Goal: Transaction & Acquisition: Subscribe to service/newsletter

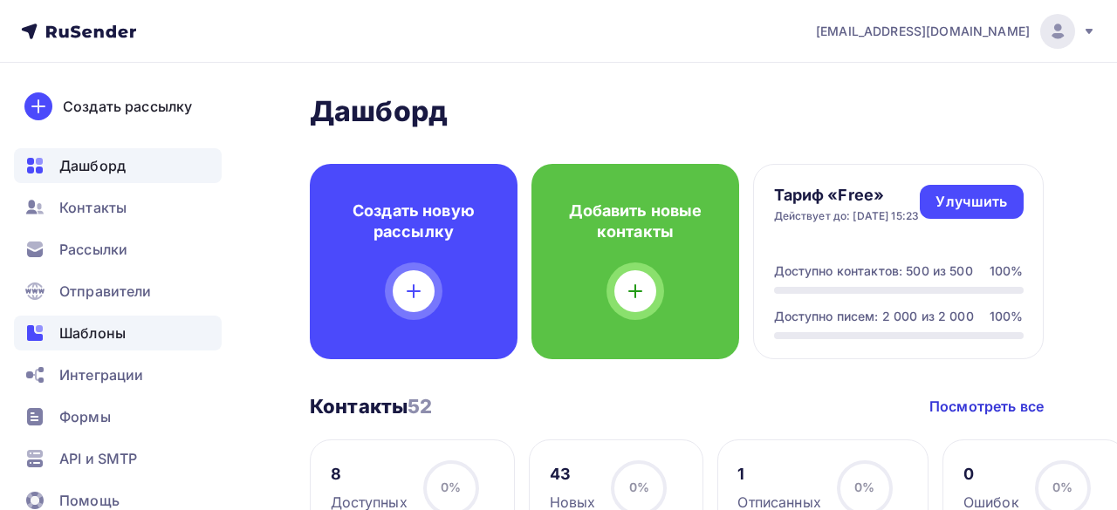
click at [120, 332] on span "Шаблоны" at bounding box center [92, 333] width 66 height 21
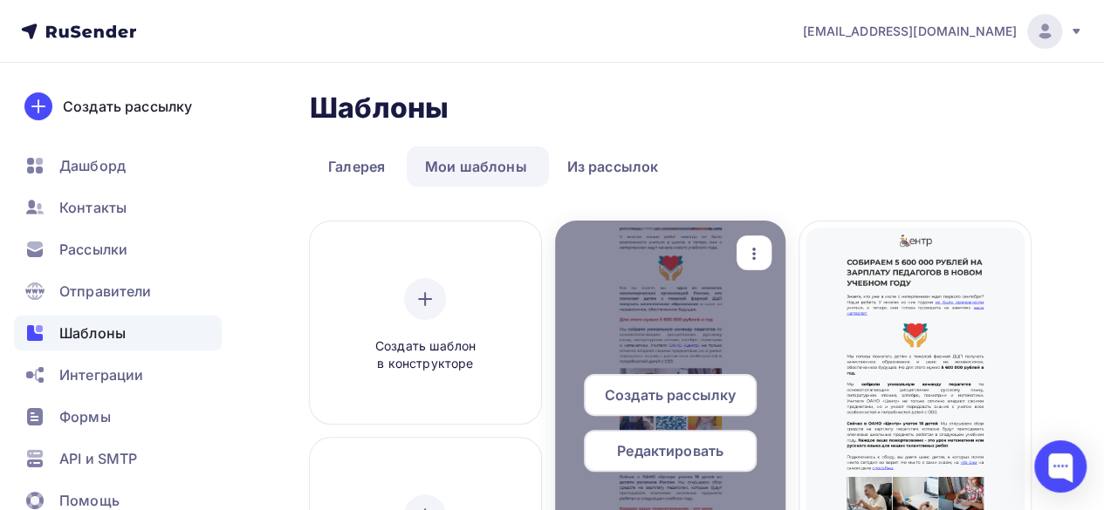
scroll to position [175, 0]
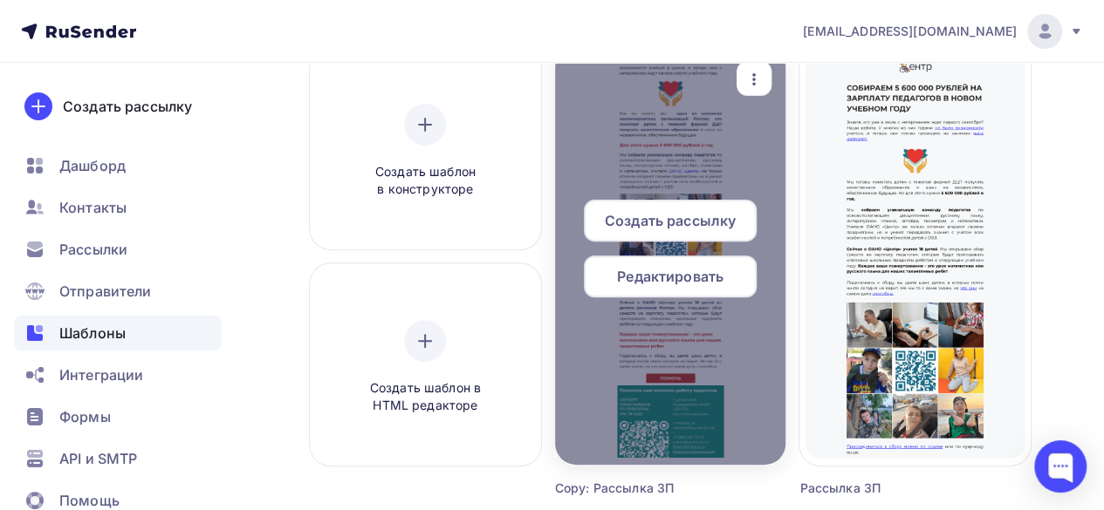
click at [675, 222] on span "Создать рассылку" at bounding box center [670, 220] width 131 height 21
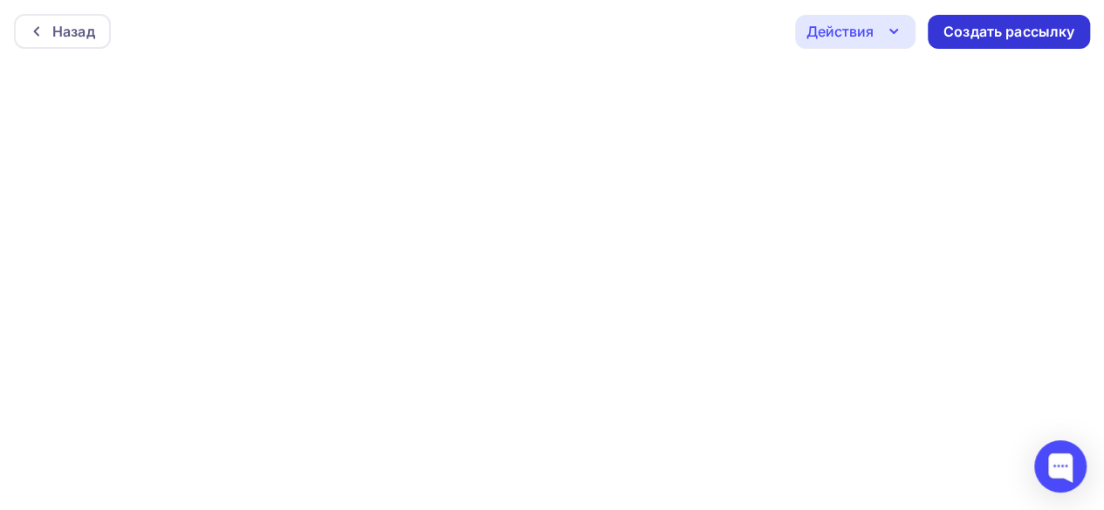
click at [983, 28] on div "Создать рассылку" at bounding box center [1008, 32] width 131 height 20
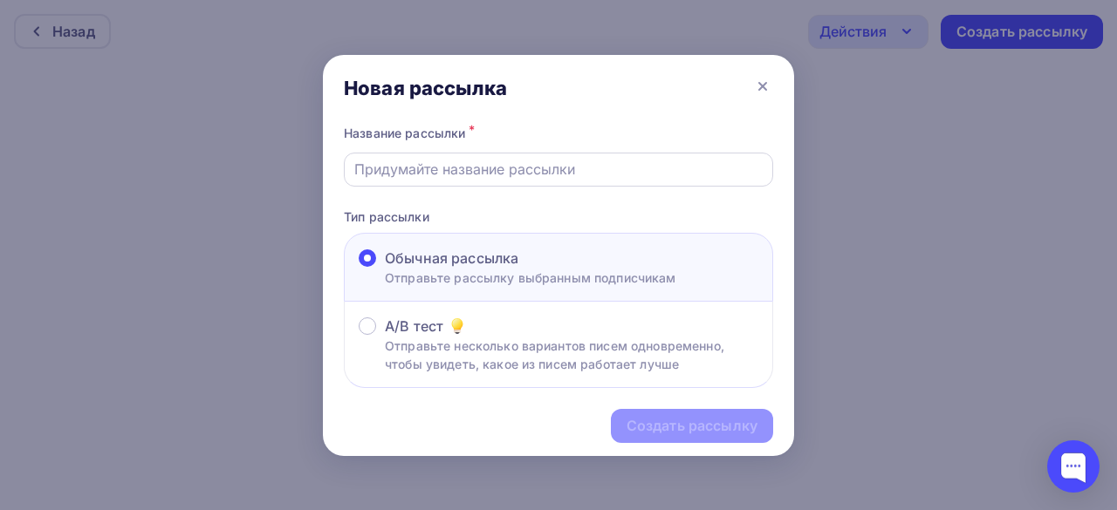
click at [562, 161] on input "text" at bounding box center [558, 169] width 409 height 21
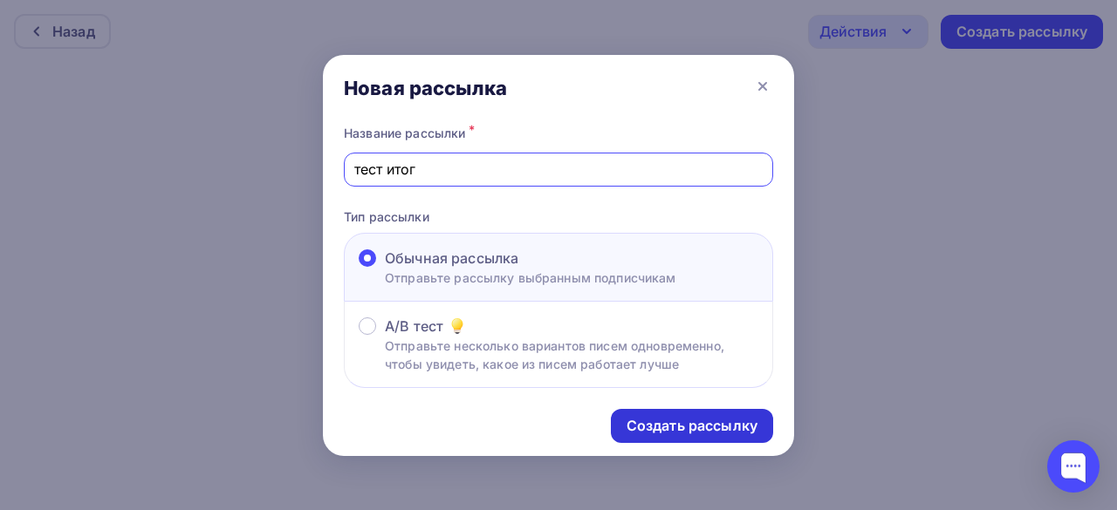
type input "тест итог"
click at [648, 423] on div "Создать рассылку" at bounding box center [692, 426] width 131 height 20
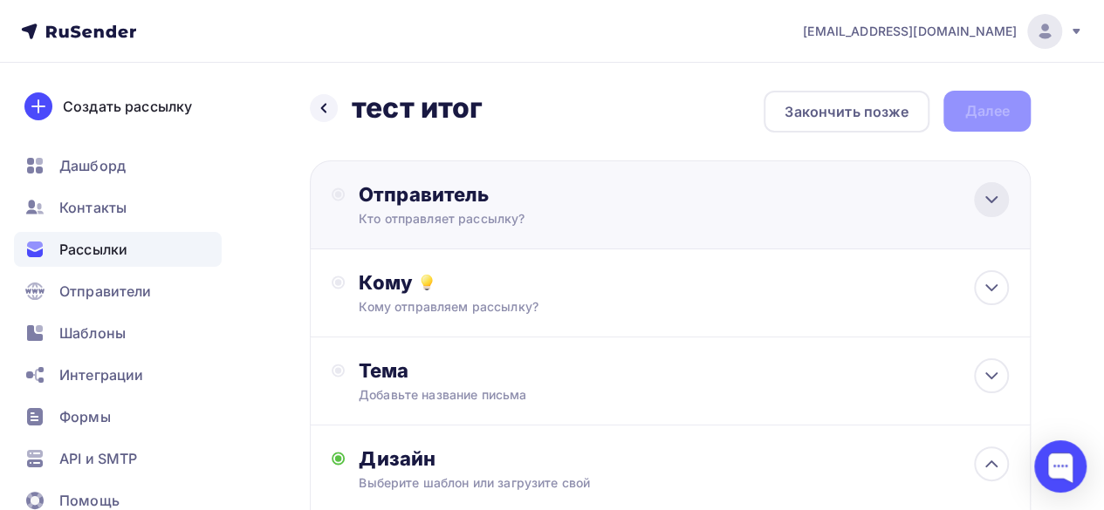
click at [1007, 198] on div at bounding box center [991, 199] width 35 height 35
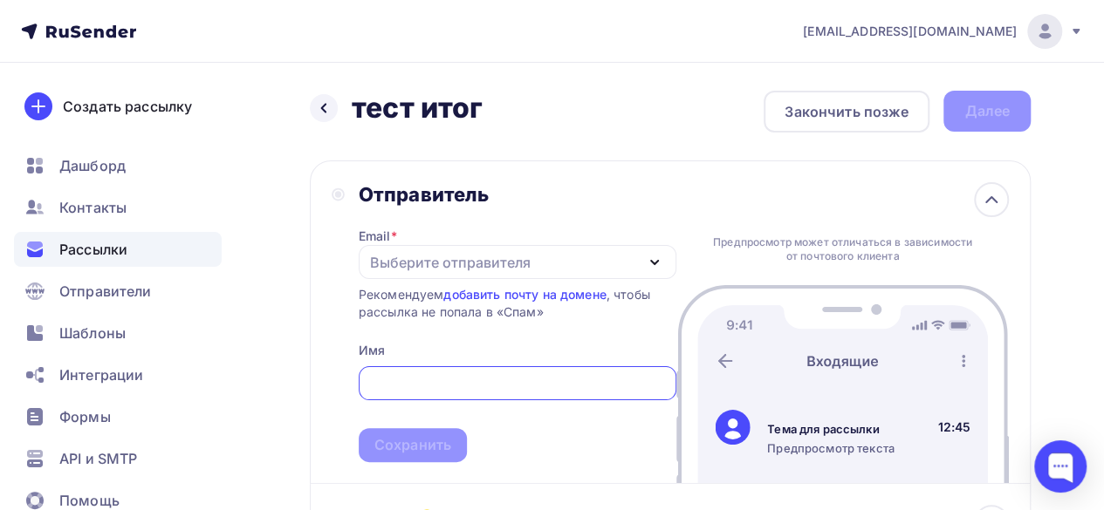
click at [513, 268] on div "Выберите отправителя" at bounding box center [450, 262] width 161 height 21
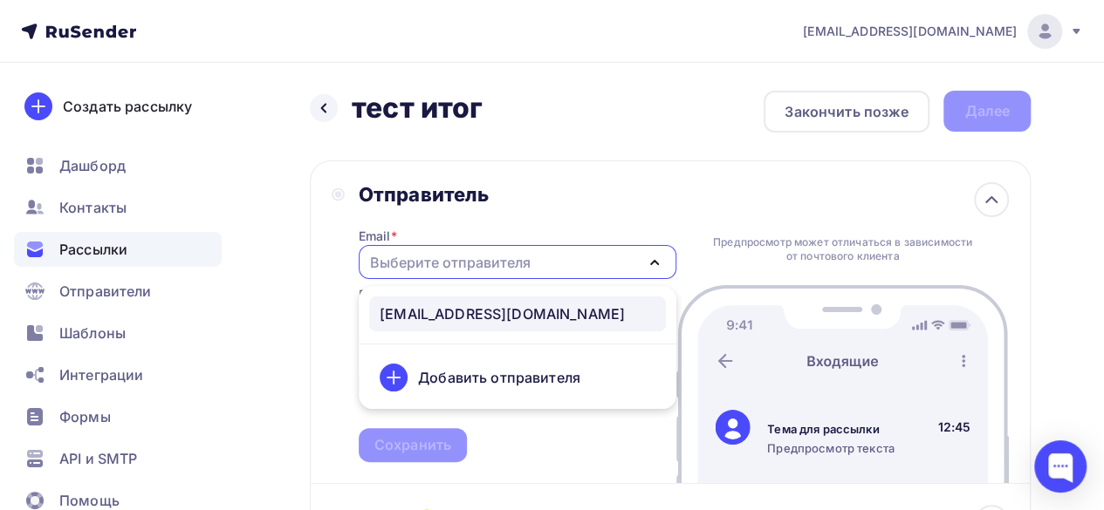
click at [499, 317] on div "[EMAIL_ADDRESS][DOMAIN_NAME]" at bounding box center [502, 314] width 245 height 21
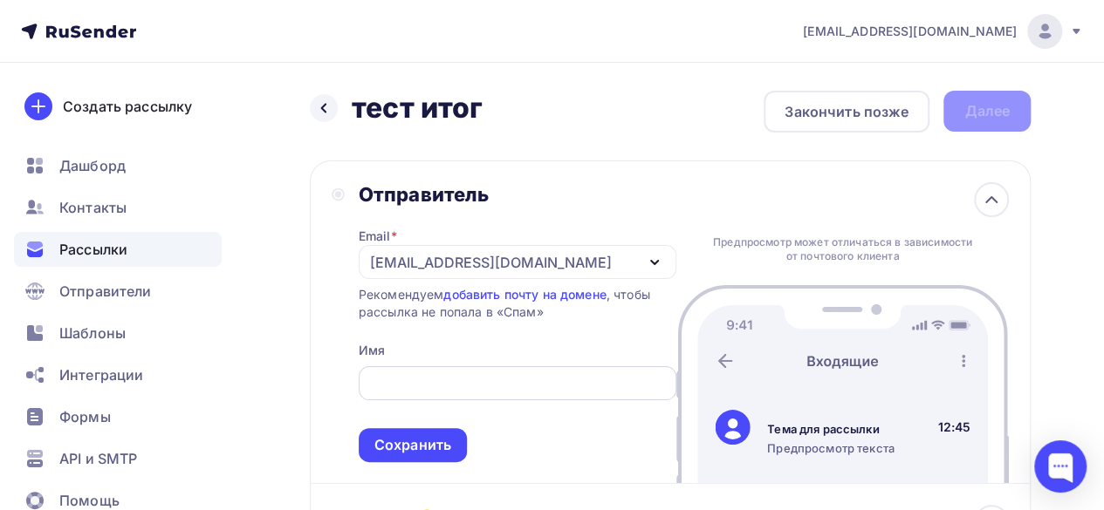
click at [583, 375] on input "text" at bounding box center [517, 383] width 298 height 21
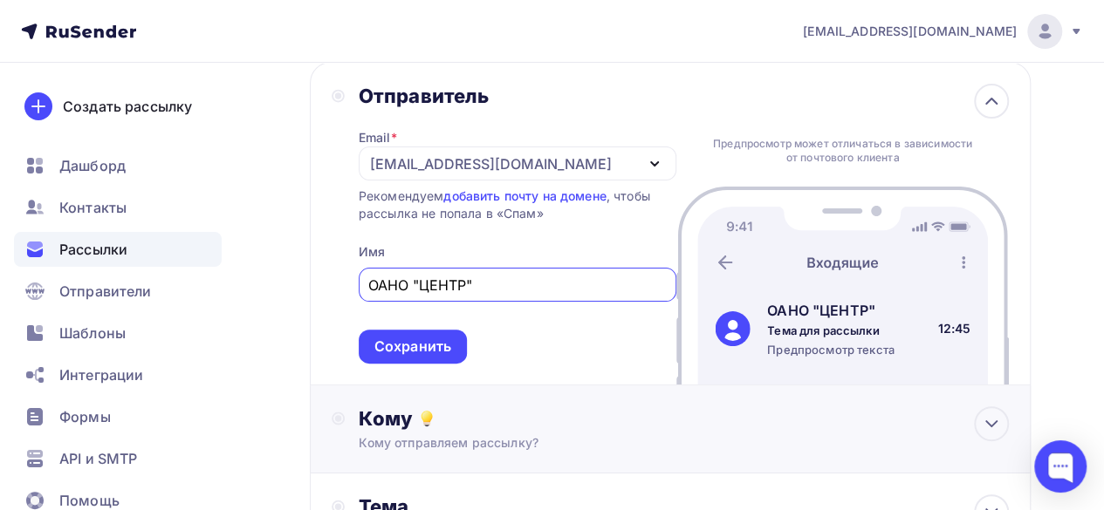
scroll to position [175, 0]
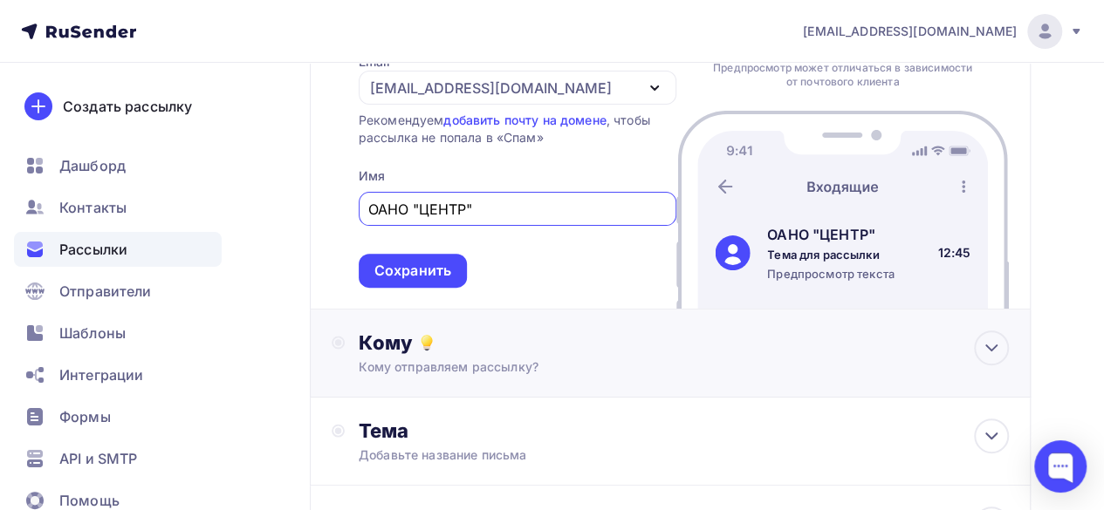
type input "ОАНО "ЦЕНТР""
click at [445, 364] on div "Кому отправляем рассылку?" at bounding box center [651, 367] width 585 height 17
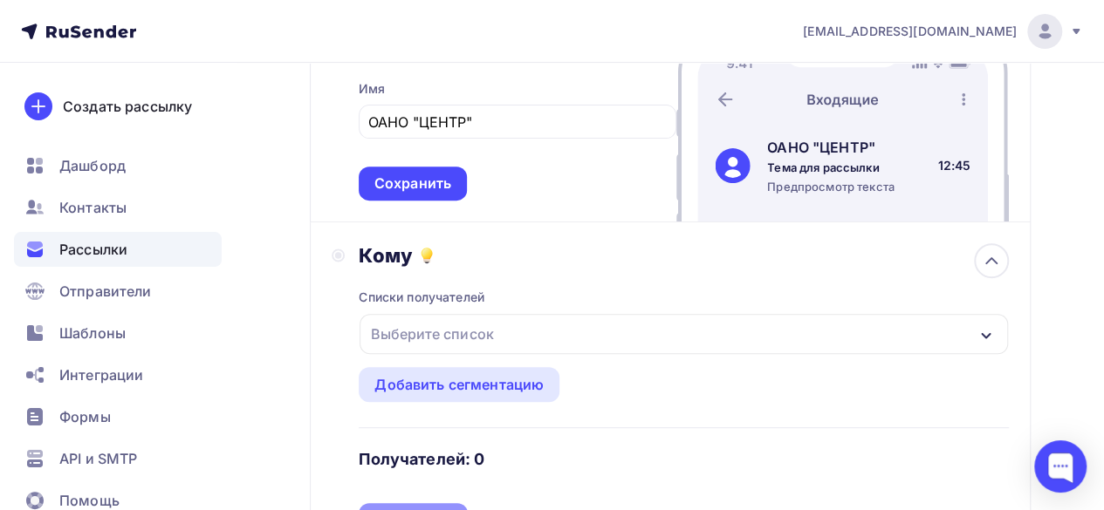
click at [459, 320] on div "Выберите список" at bounding box center [432, 333] width 136 height 31
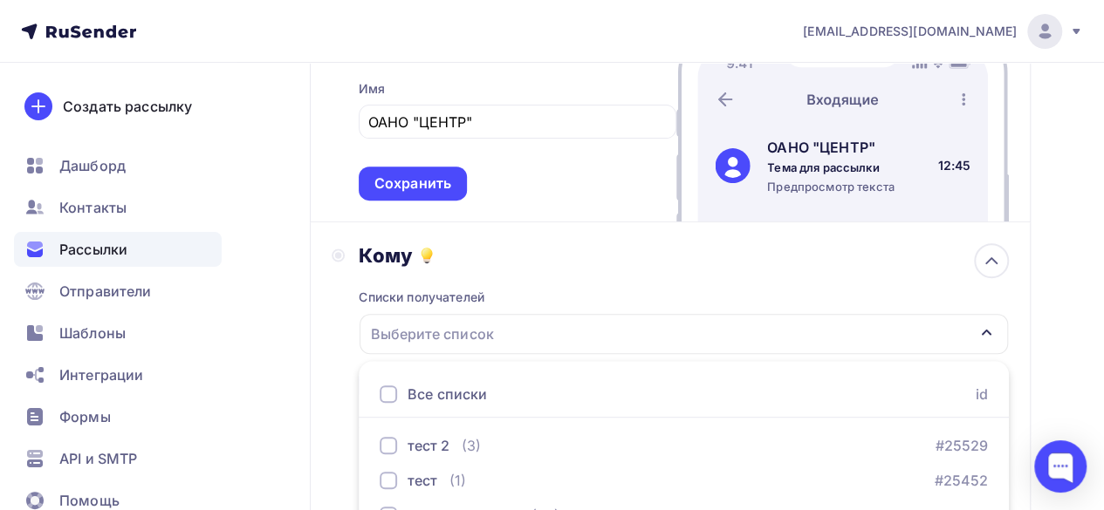
scroll to position [360, 0]
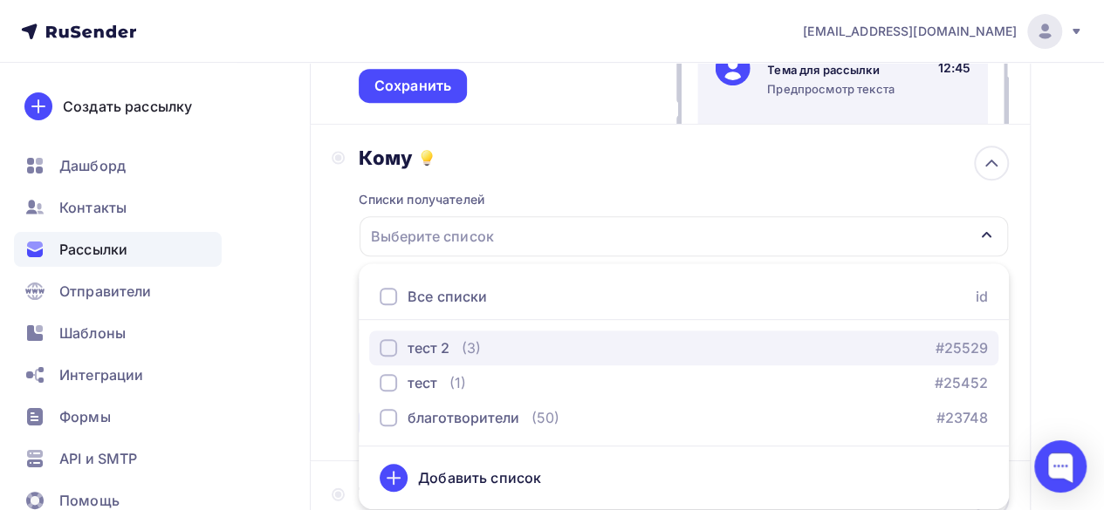
click at [394, 352] on div "button" at bounding box center [388, 347] width 17 height 17
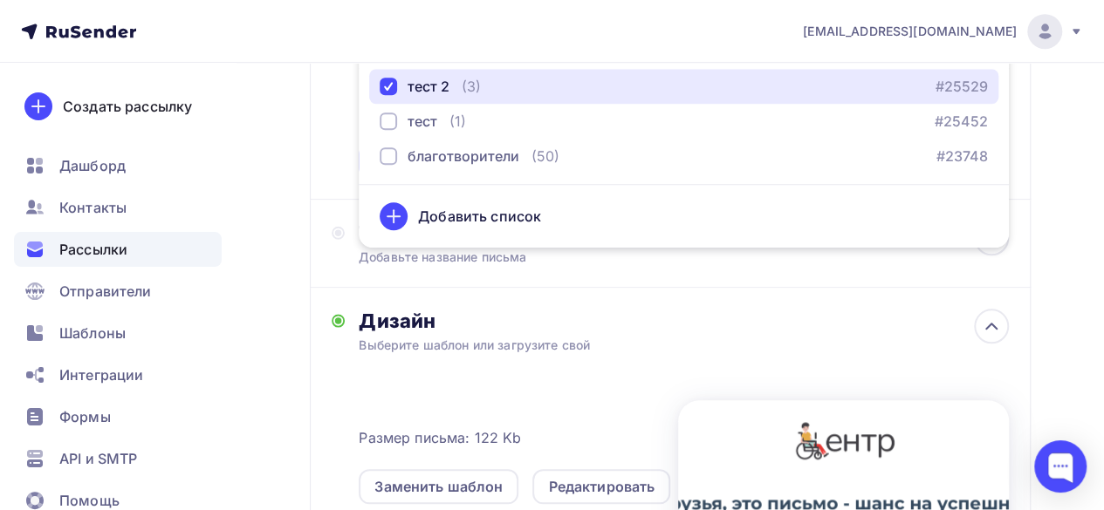
scroll to position [534, 0]
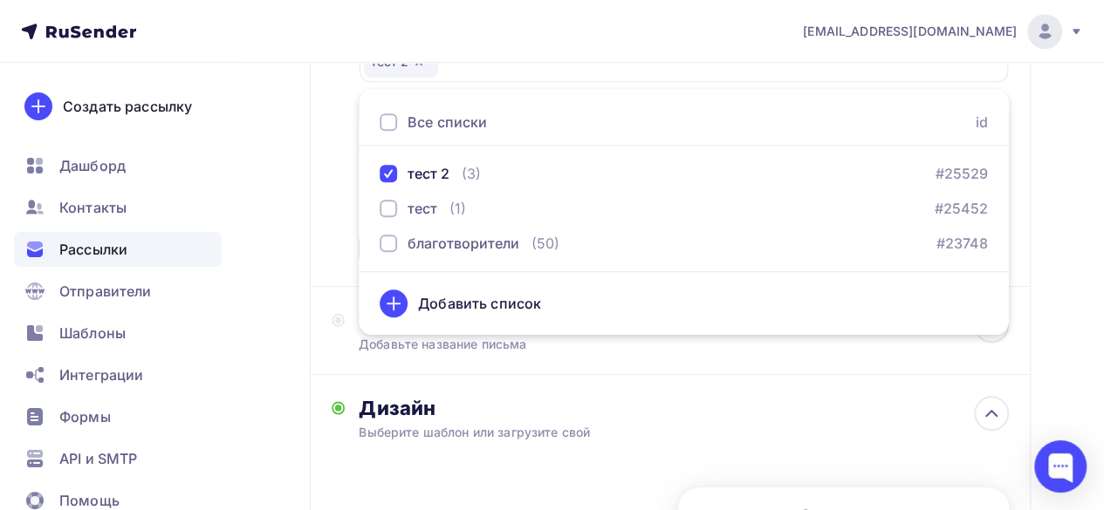
click at [1047, 284] on div "Назад тест итог тест итог Закончить позже Далее Отправитель Email * school@cent…" at bounding box center [552, 245] width 1104 height 1433
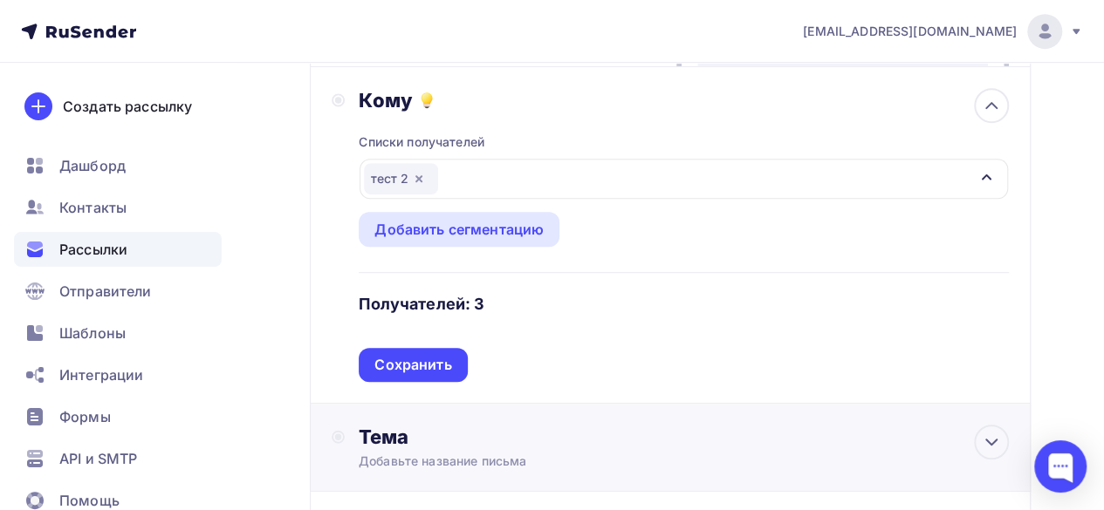
scroll to position [360, 0]
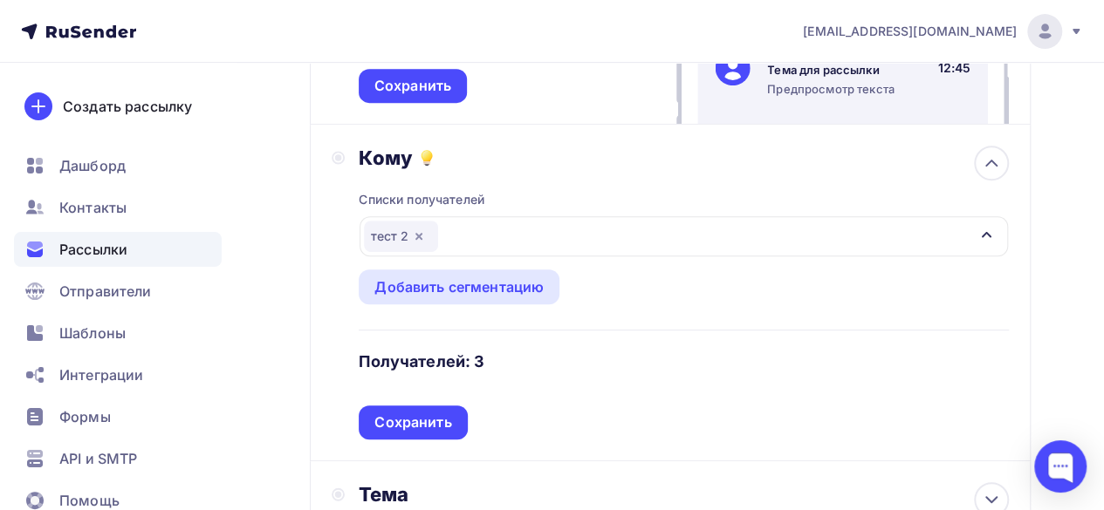
click at [423, 236] on icon "button" at bounding box center [419, 236] width 14 height 14
click at [456, 238] on div "Выберите список" at bounding box center [432, 236] width 136 height 31
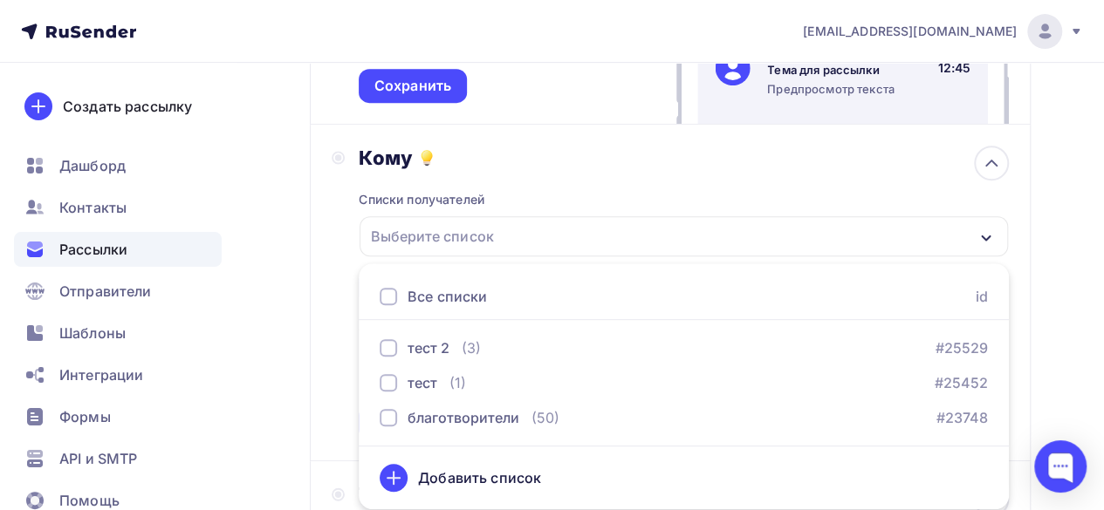
click at [503, 492] on div "Добавить список" at bounding box center [684, 478] width 608 height 42
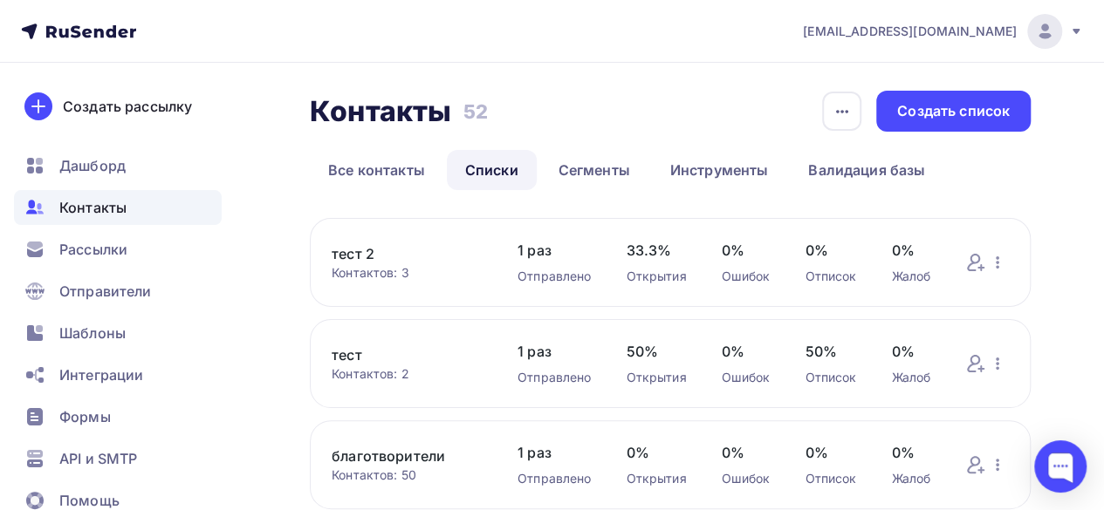
click at [366, 257] on link "тест 2" at bounding box center [407, 253] width 151 height 21
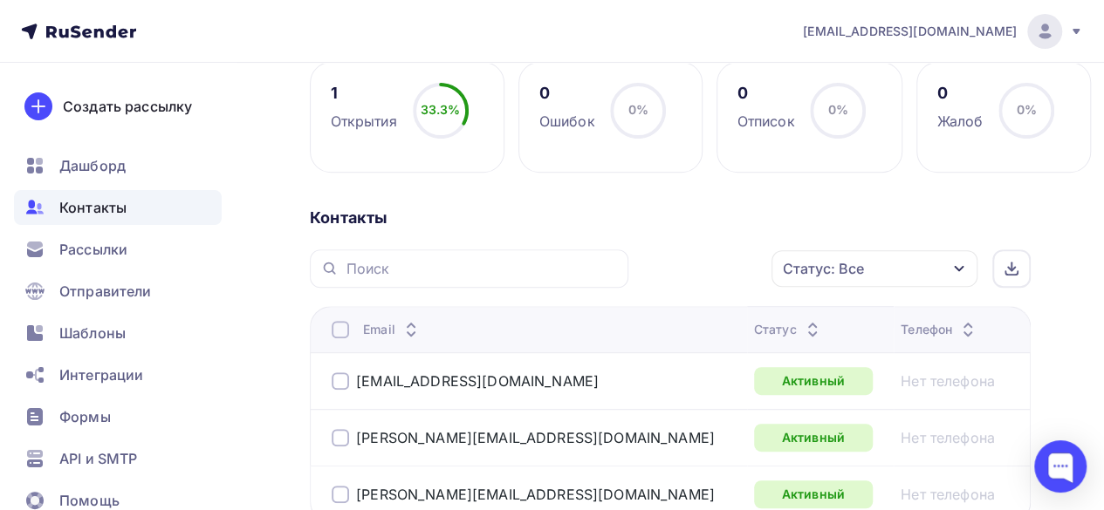
scroll to position [349, 0]
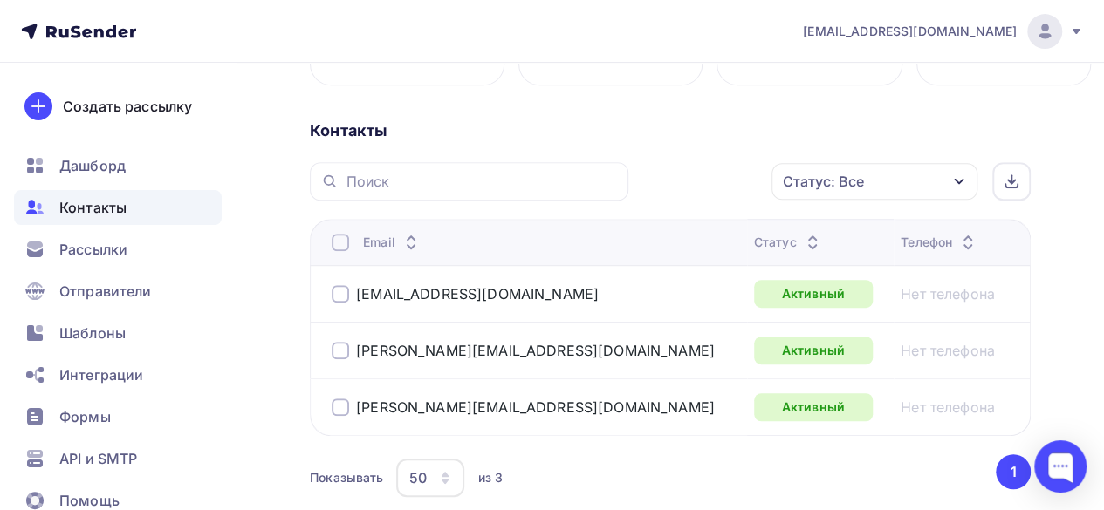
click at [337, 406] on div at bounding box center [340, 407] width 17 height 17
click at [742, 179] on icon "button" at bounding box center [734, 181] width 21 height 21
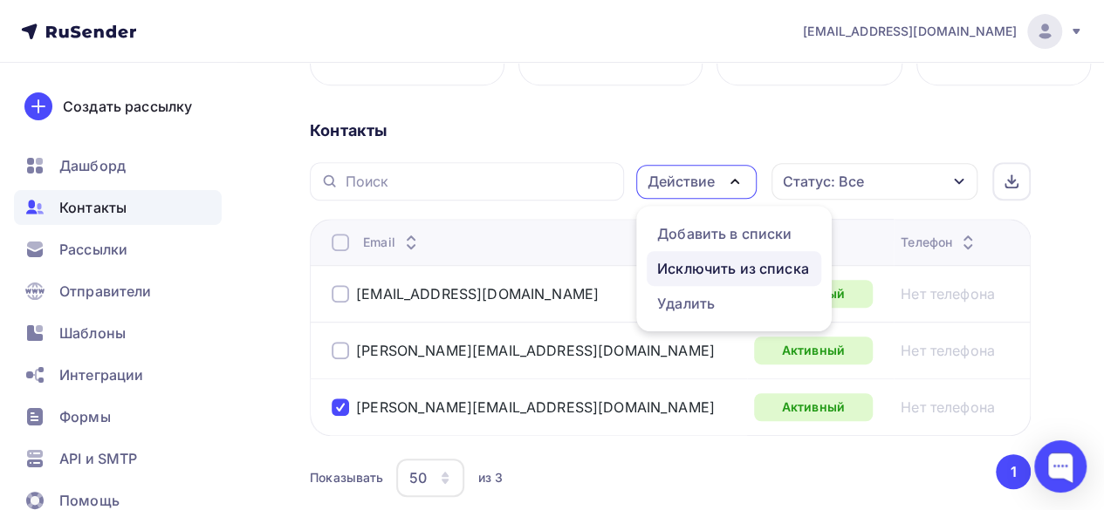
click at [709, 273] on div "Исключить из списка" at bounding box center [733, 268] width 152 height 21
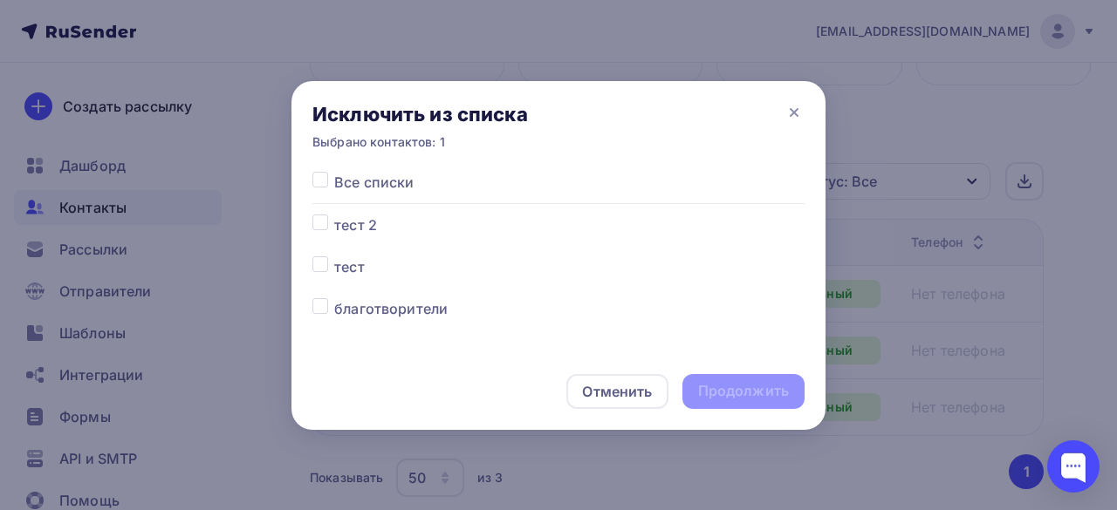
click at [327, 231] on div at bounding box center [323, 225] width 22 height 21
click at [321, 231] on div at bounding box center [323, 225] width 22 height 21
click at [334, 172] on label at bounding box center [334, 172] width 0 height 0
click at [322, 186] on input "checkbox" at bounding box center [320, 180] width 16 height 16
checkbox input "true"
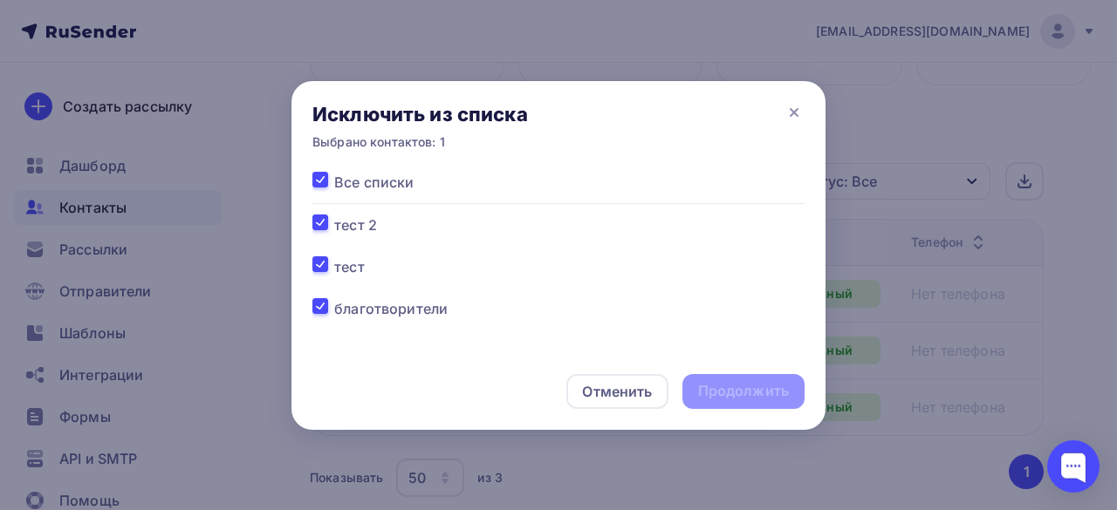
checkbox input "true"
click at [733, 396] on div "Продолжить" at bounding box center [743, 391] width 91 height 20
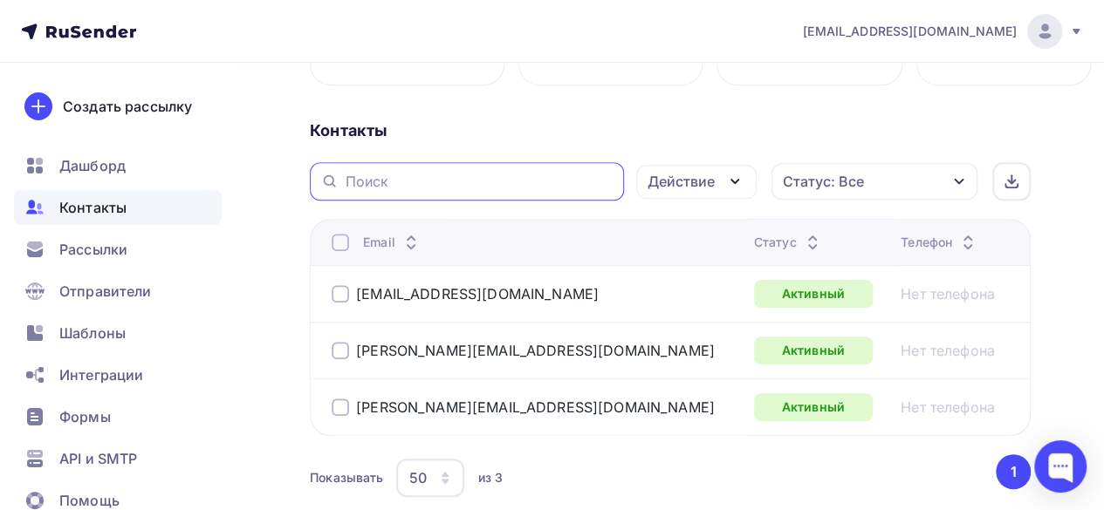
click at [414, 188] on input "text" at bounding box center [480, 181] width 268 height 19
click at [399, 179] on input "text" at bounding box center [480, 181] width 268 height 19
paste input "[EMAIL_ADDRESS][PERSON_NAME][DOMAIN_NAME]"
click at [725, 176] on icon "button" at bounding box center [734, 181] width 21 height 21
type input "[EMAIL_ADDRESS][PERSON_NAME][DOMAIN_NAME]"
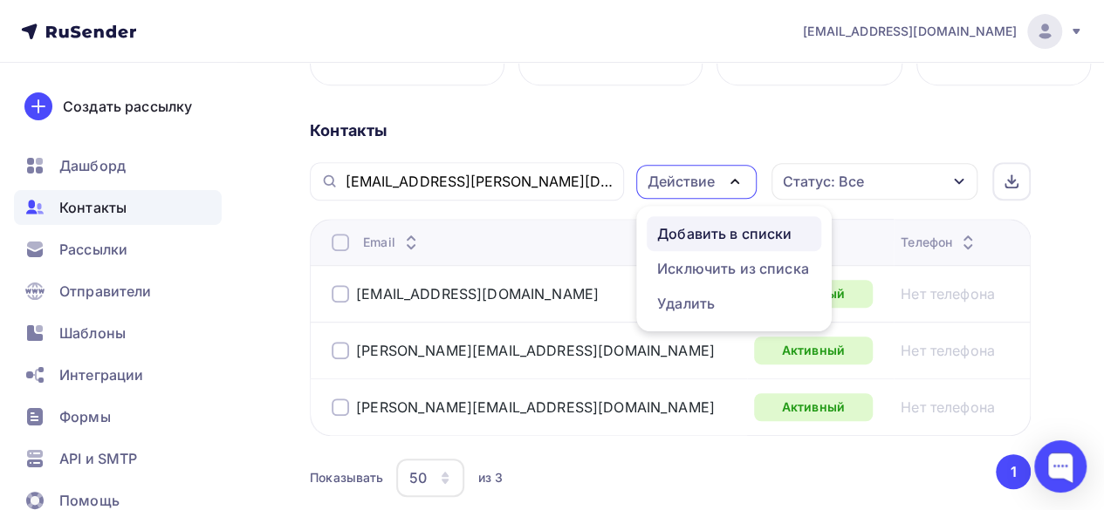
click at [726, 220] on link "Добавить в списки" at bounding box center [734, 233] width 175 height 35
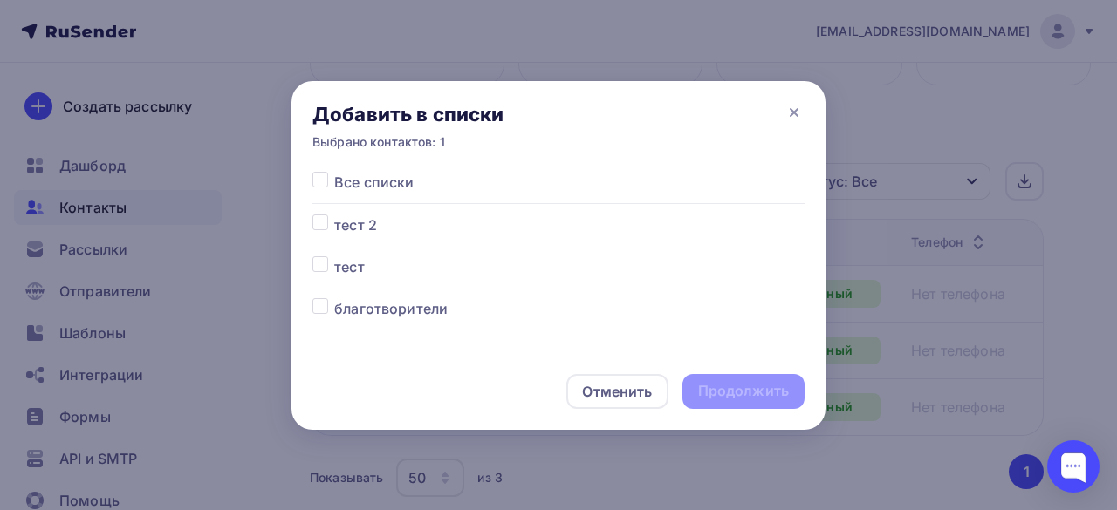
click at [334, 215] on label at bounding box center [334, 215] width 0 height 0
click at [324, 223] on input "checkbox" at bounding box center [320, 223] width 16 height 16
checkbox input "true"
click at [334, 298] on label at bounding box center [334, 298] width 0 height 0
click at [325, 310] on input "checkbox" at bounding box center [320, 306] width 16 height 16
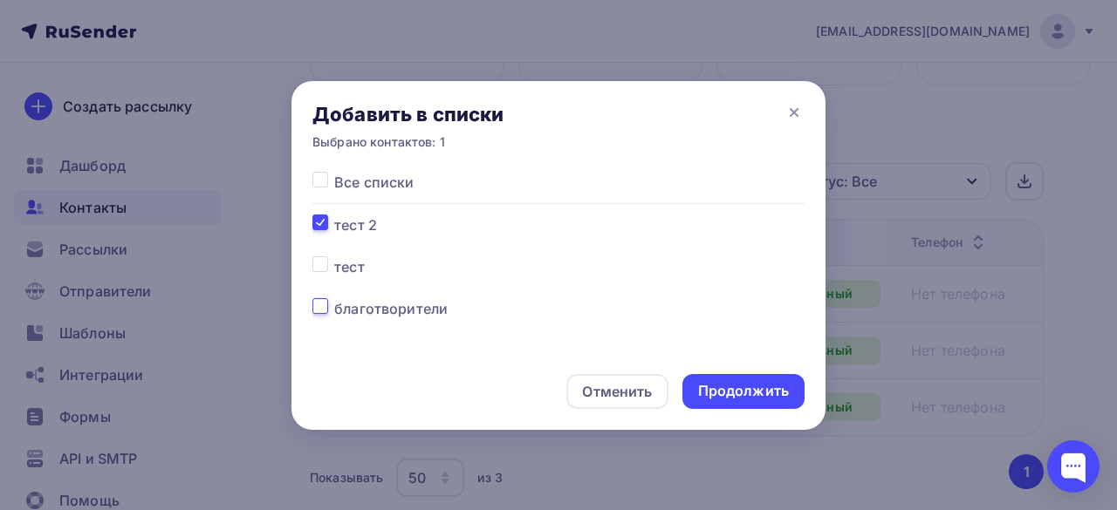
checkbox input "true"
click at [334, 257] on label at bounding box center [334, 257] width 0 height 0
click at [321, 266] on input "checkbox" at bounding box center [320, 265] width 16 height 16
checkbox input "true"
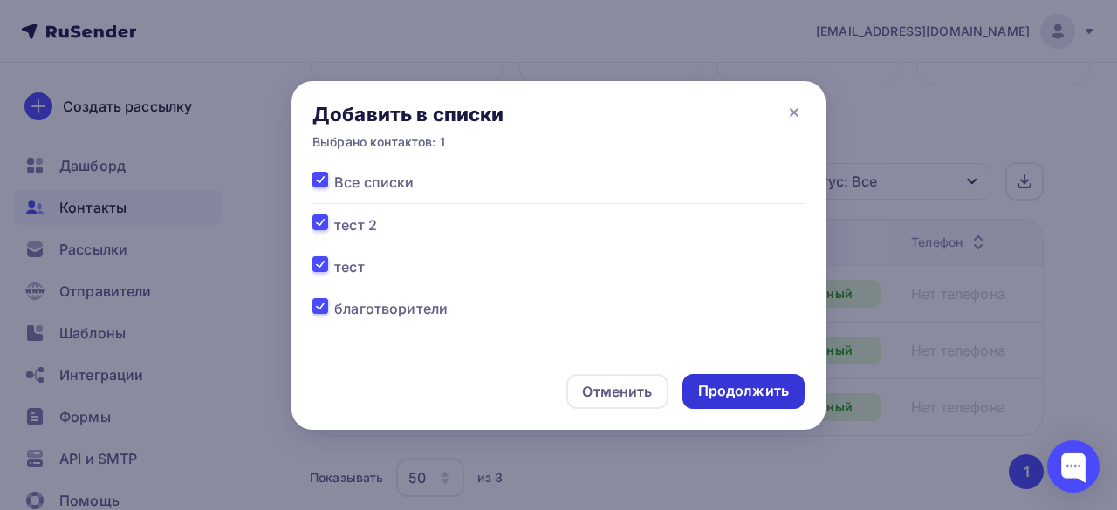
click at [718, 393] on div "Продолжить" at bounding box center [743, 391] width 91 height 20
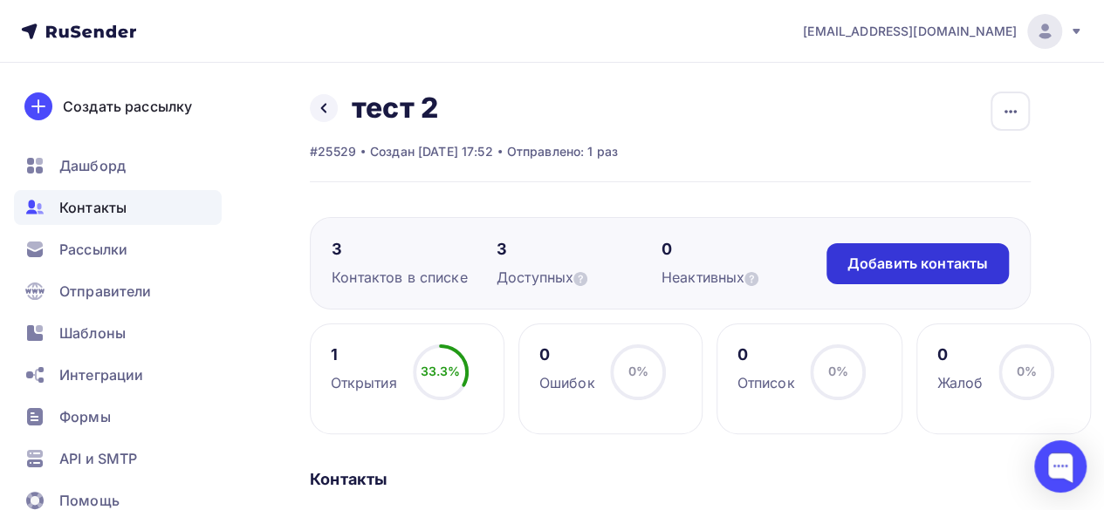
click at [873, 271] on div "Добавить контакты" at bounding box center [917, 264] width 140 height 20
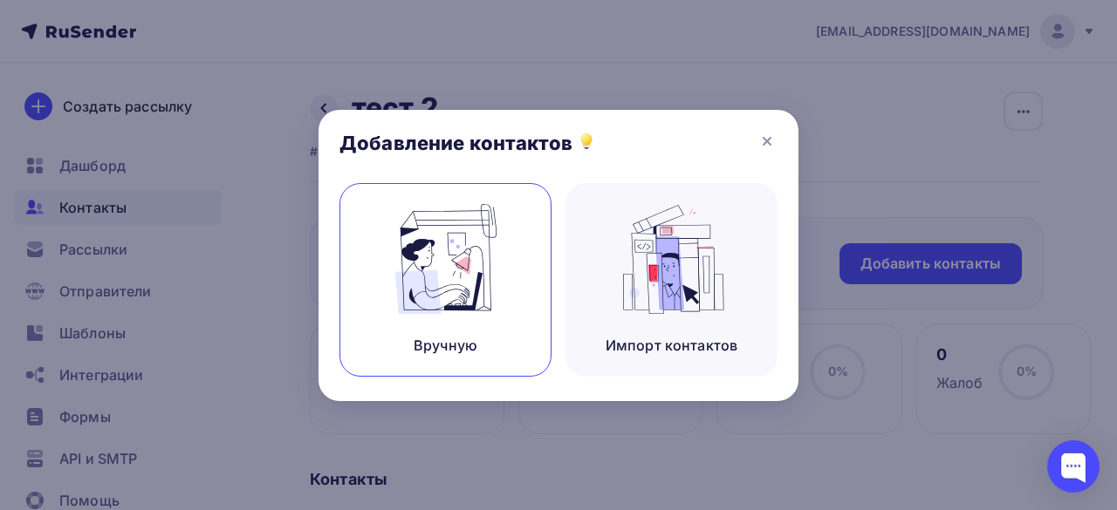
click at [471, 289] on img at bounding box center [445, 259] width 117 height 110
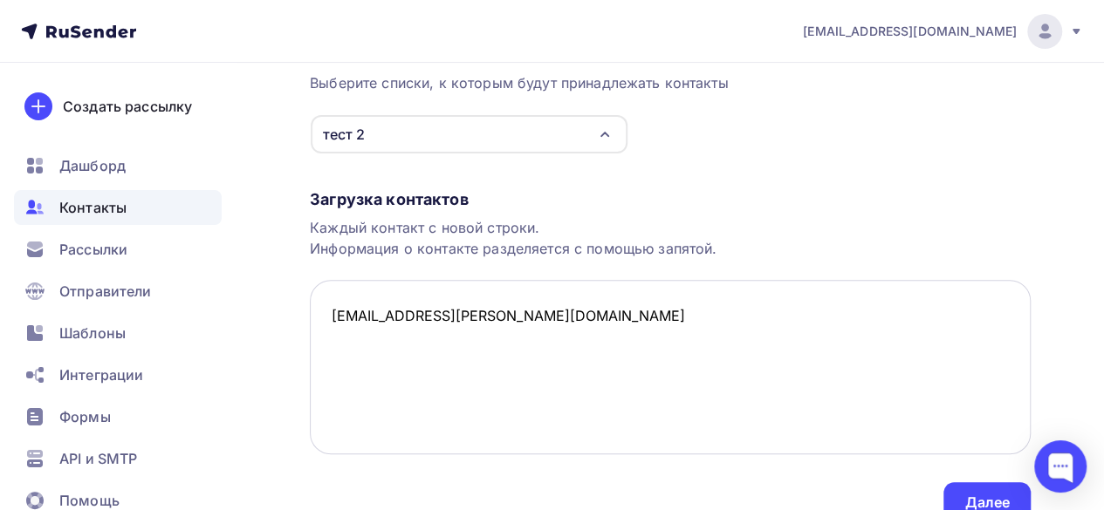
scroll to position [257, 0]
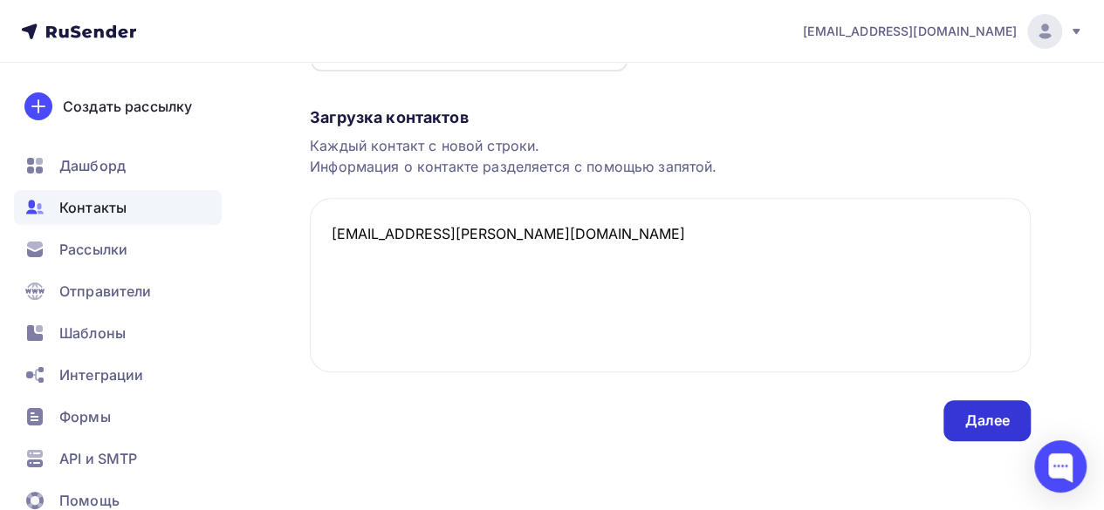
type textarea "[EMAIL_ADDRESS][PERSON_NAME][DOMAIN_NAME]"
click at [956, 407] on div "Далее" at bounding box center [986, 421] width 87 height 41
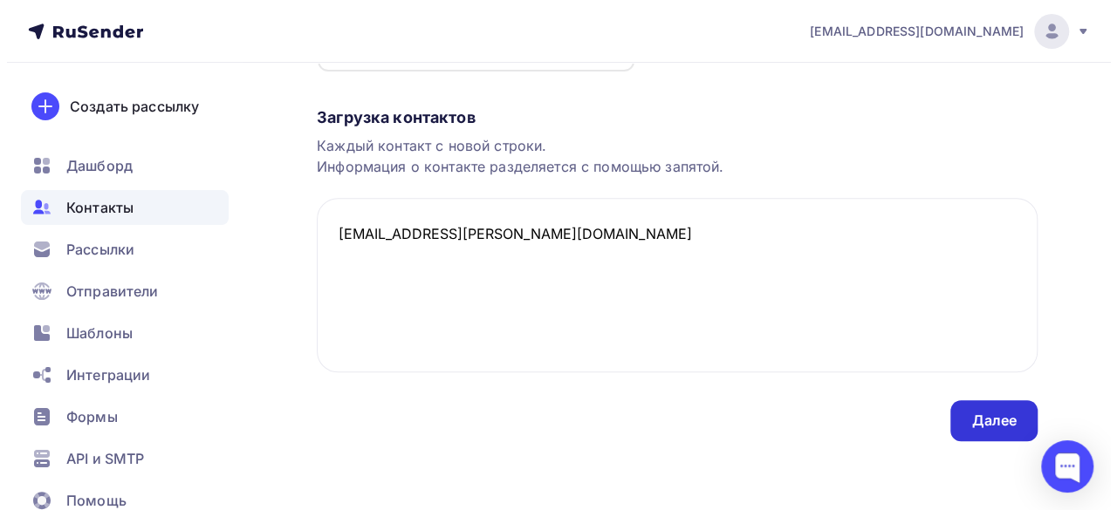
scroll to position [0, 0]
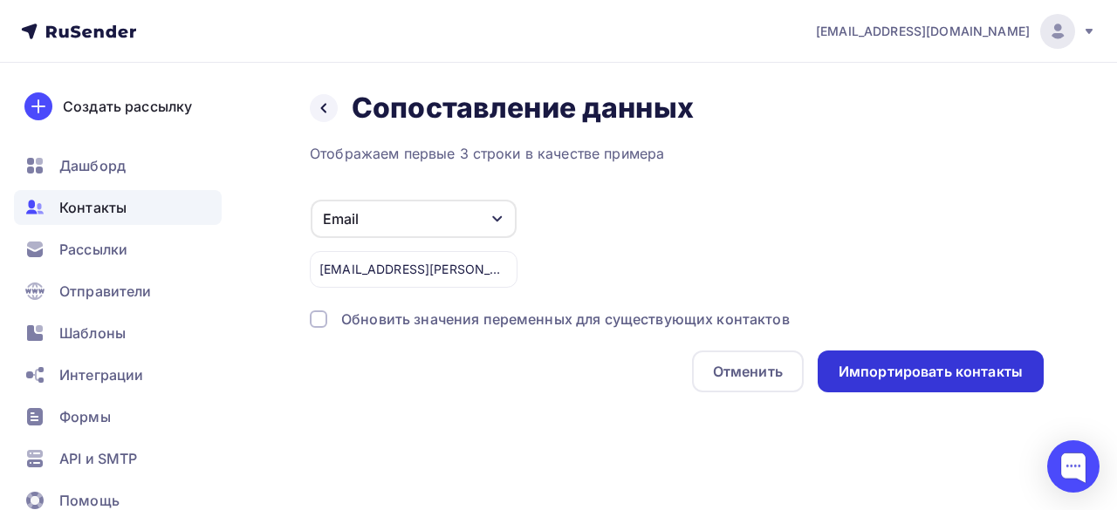
click at [930, 378] on div "Импортировать контакты" at bounding box center [931, 372] width 184 height 20
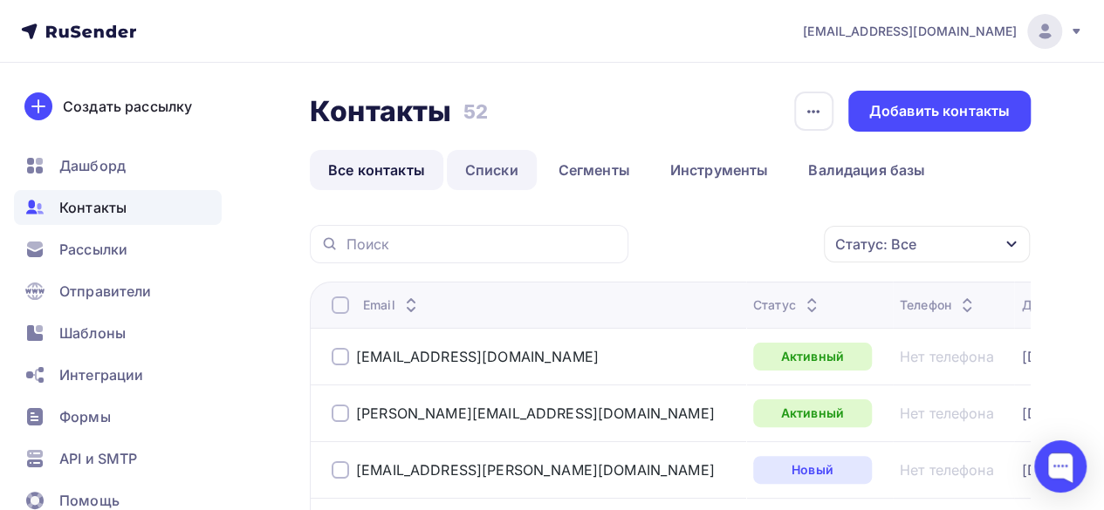
click at [496, 170] on link "Списки" at bounding box center [492, 170] width 90 height 40
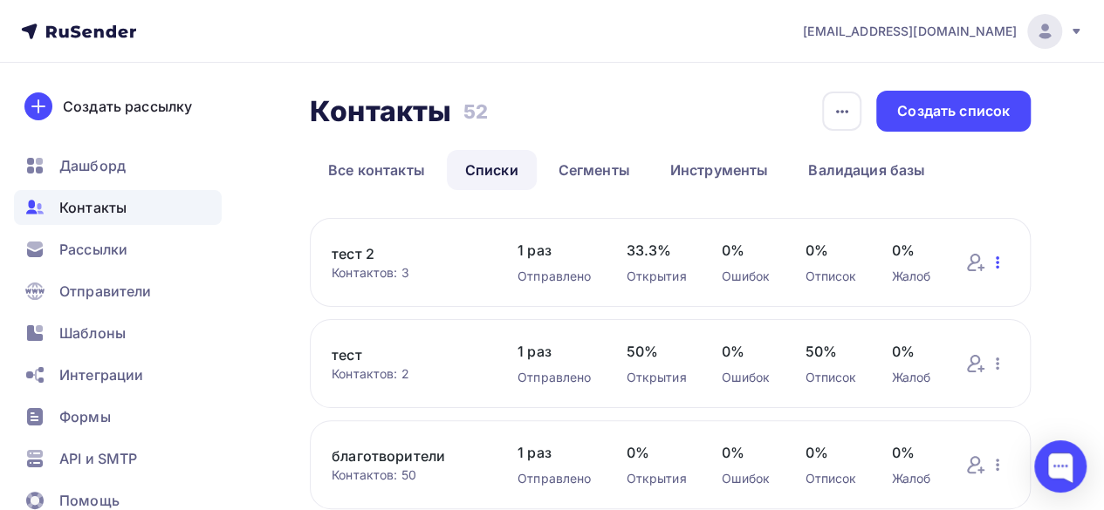
click at [1002, 259] on icon "button" at bounding box center [997, 262] width 21 height 21
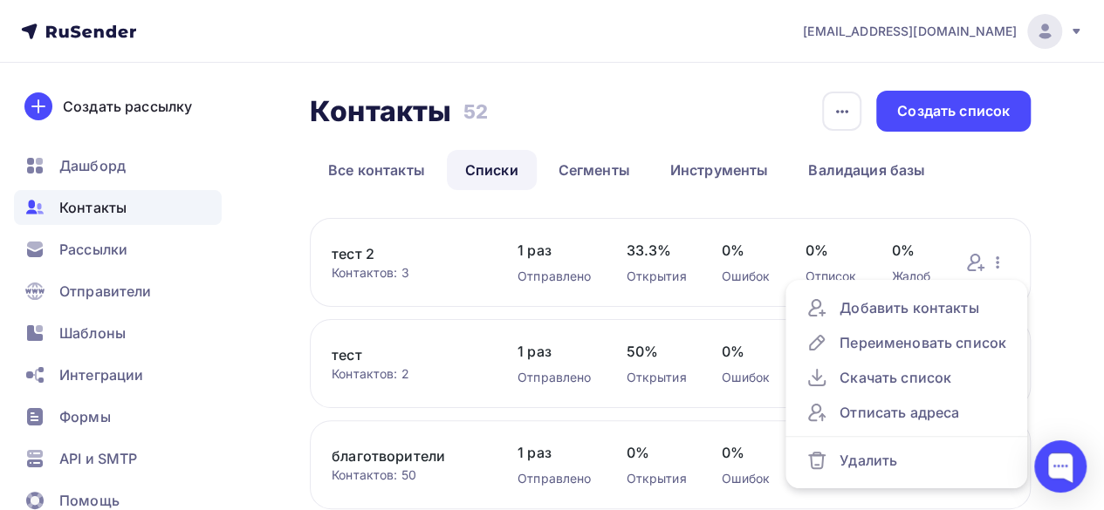
click at [366, 252] on link "тест 2" at bounding box center [407, 253] width 151 height 21
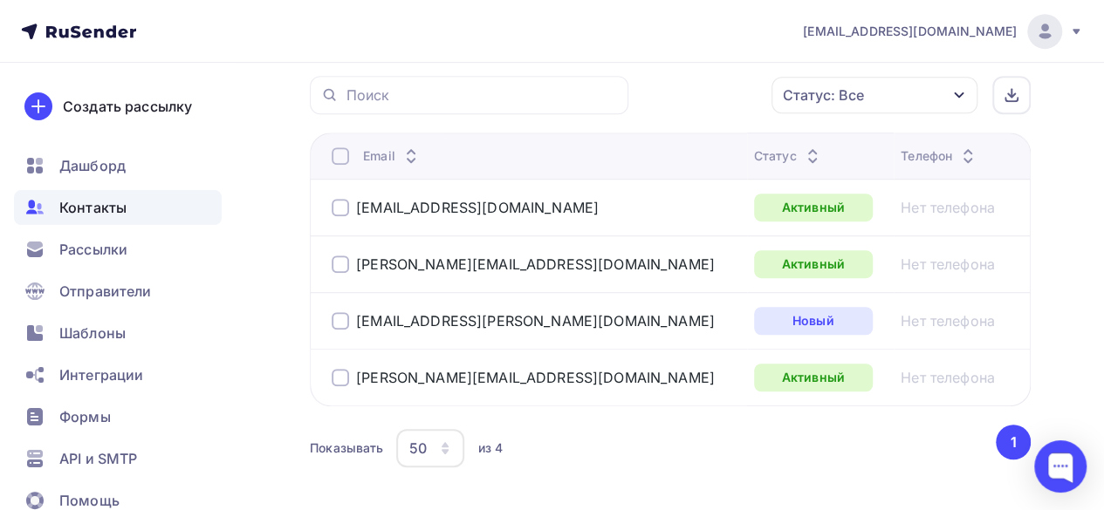
scroll to position [436, 0]
click at [340, 375] on div at bounding box center [340, 376] width 17 height 17
click at [729, 104] on icon "button" at bounding box center [734, 94] width 21 height 21
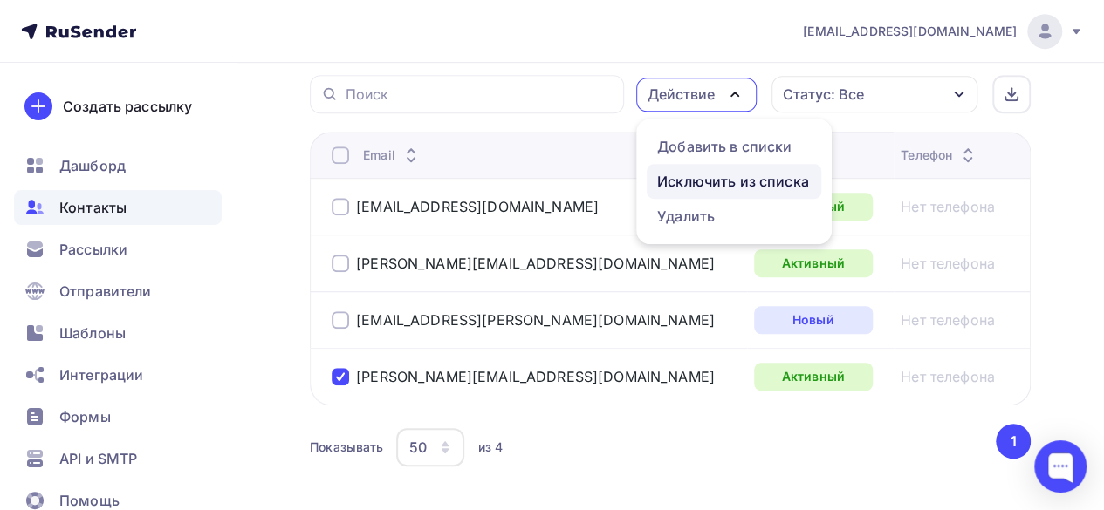
click at [712, 179] on div "Исключить из списка" at bounding box center [733, 181] width 152 height 21
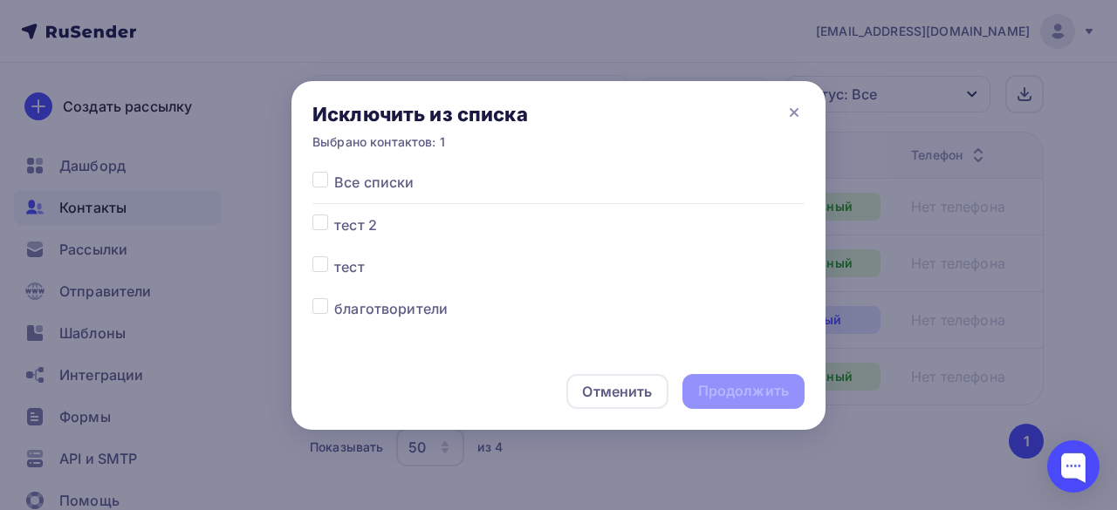
click at [330, 226] on div at bounding box center [323, 225] width 22 height 21
click at [334, 215] on label at bounding box center [334, 215] width 0 height 0
click at [325, 226] on input "checkbox" at bounding box center [320, 223] width 16 height 16
checkbox input "true"
click at [769, 397] on div "Продолжить" at bounding box center [743, 391] width 91 height 20
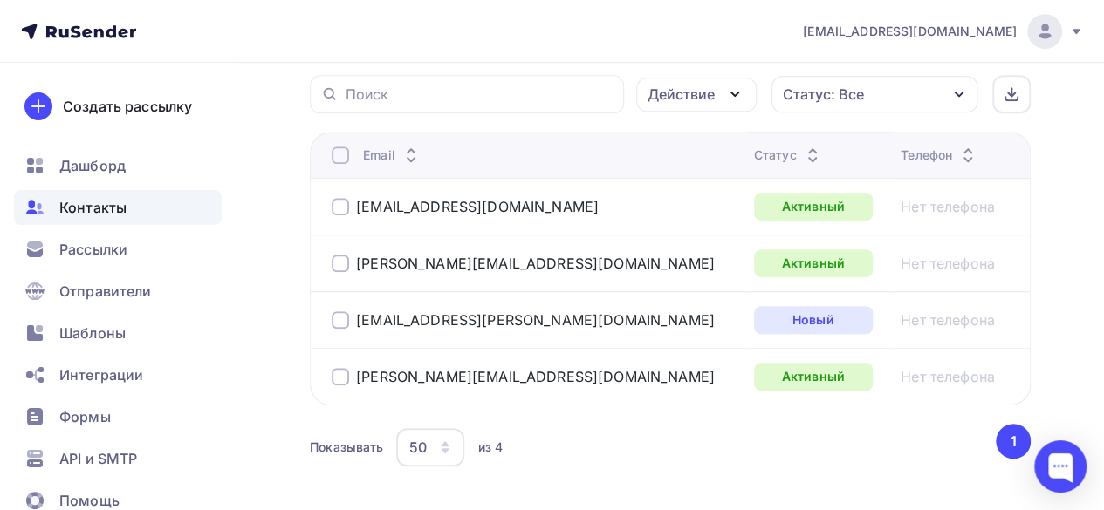
click at [339, 374] on div at bounding box center [340, 376] width 17 height 17
click at [742, 90] on icon "button" at bounding box center [734, 94] width 21 height 21
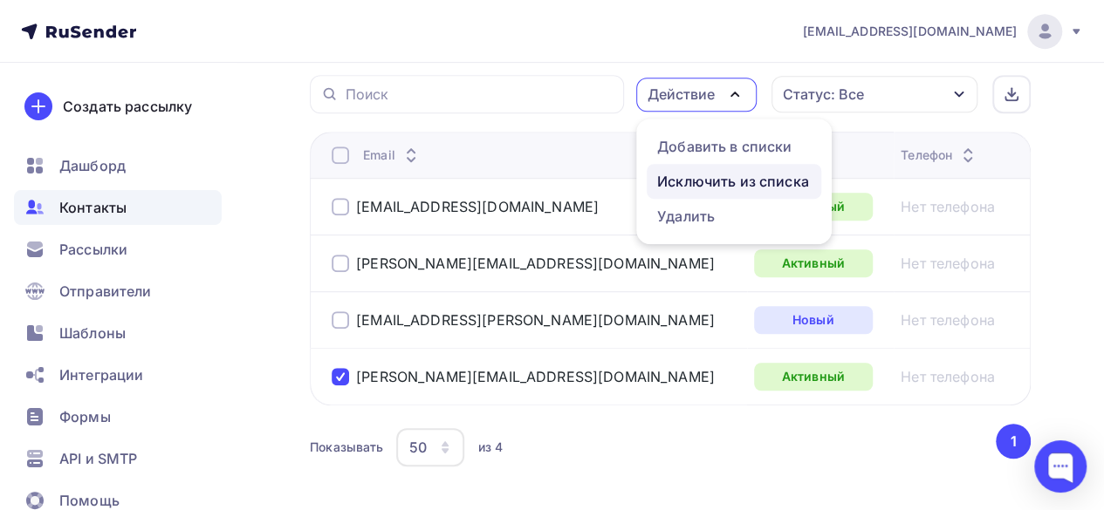
click at [709, 184] on div "Исключить из списка" at bounding box center [733, 181] width 152 height 21
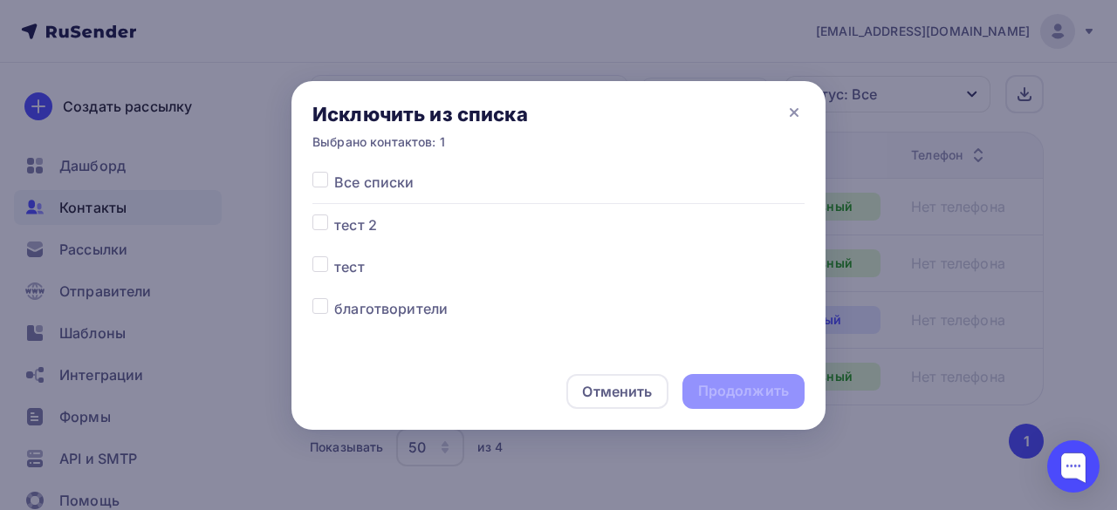
click at [334, 215] on label at bounding box center [334, 215] width 0 height 0
click at [321, 228] on input "checkbox" at bounding box center [320, 223] width 16 height 16
checkbox input "true"
click at [716, 396] on div "Продолжить" at bounding box center [743, 391] width 91 height 20
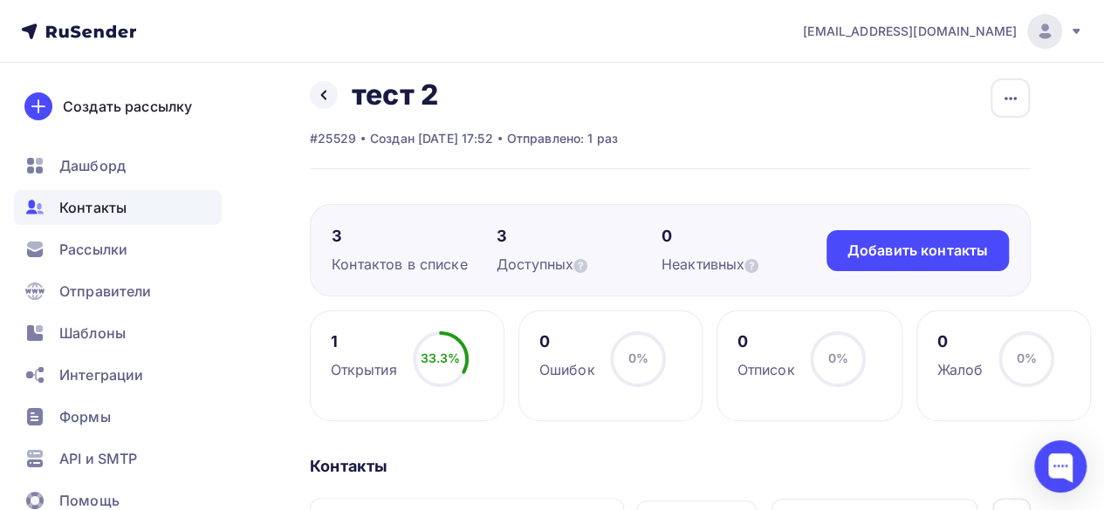
scroll to position [0, 0]
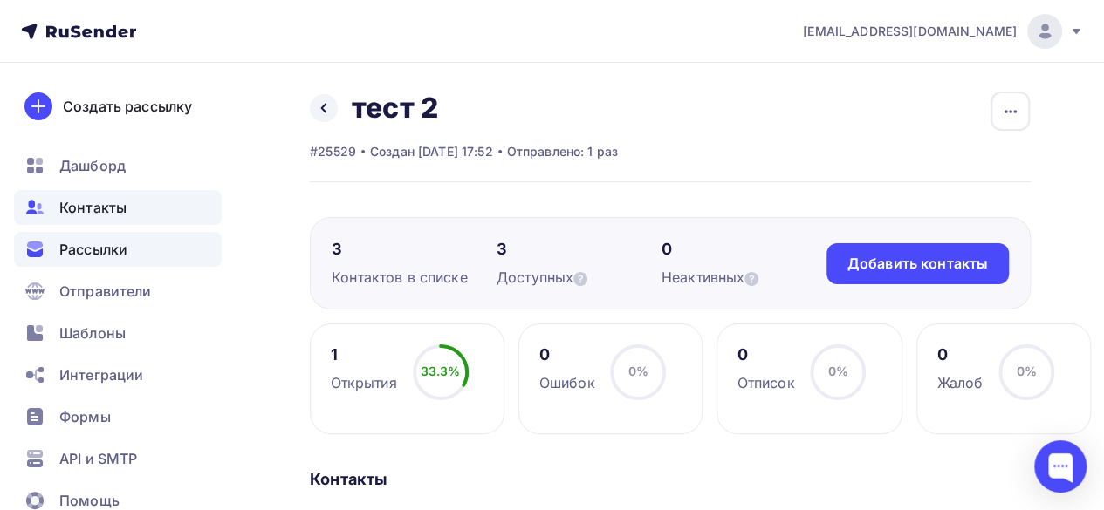
click at [110, 250] on span "Рассылки" at bounding box center [93, 249] width 68 height 21
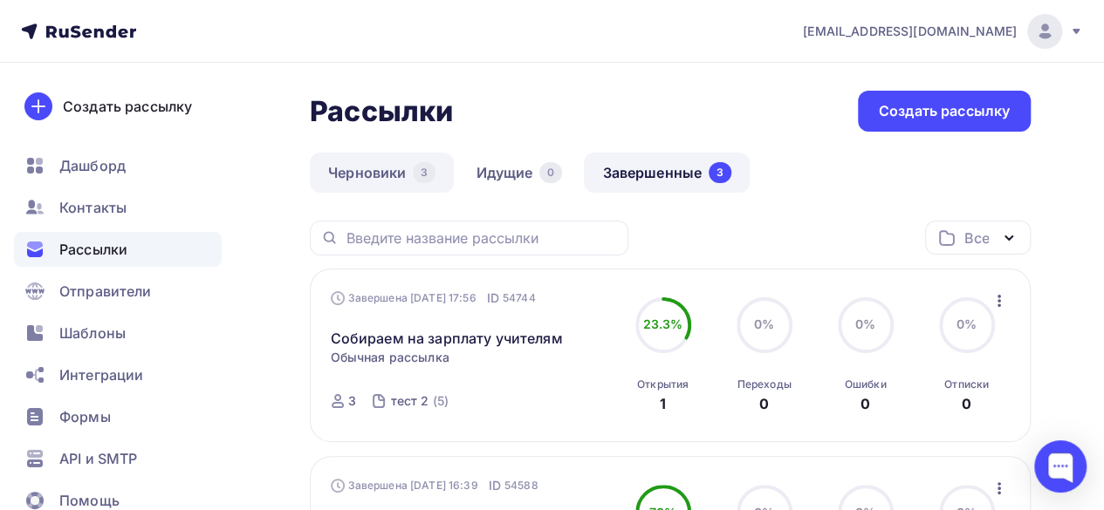
click at [382, 163] on link "Черновики 3" at bounding box center [382, 173] width 144 height 40
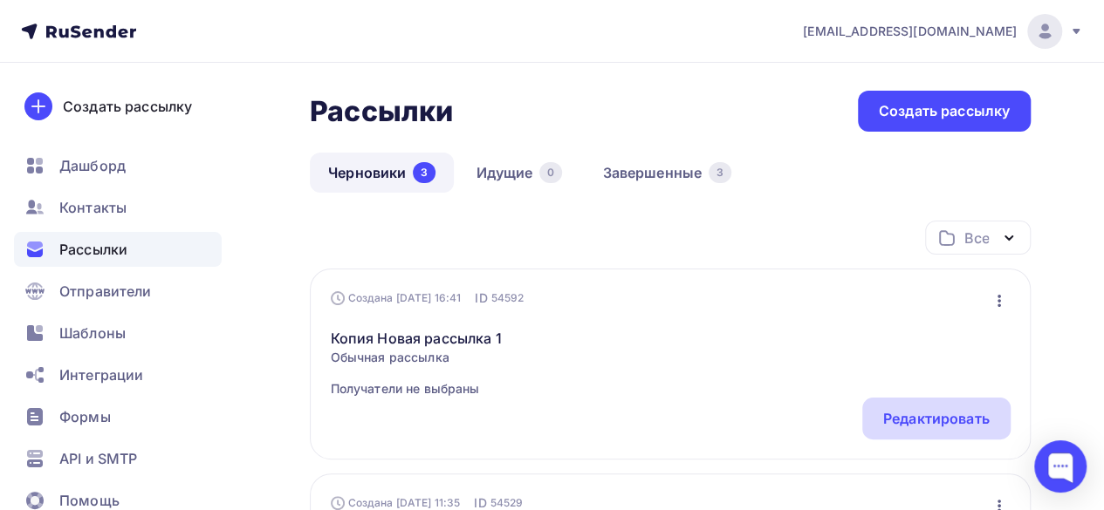
click at [914, 423] on div "Редактировать" at bounding box center [936, 418] width 106 height 21
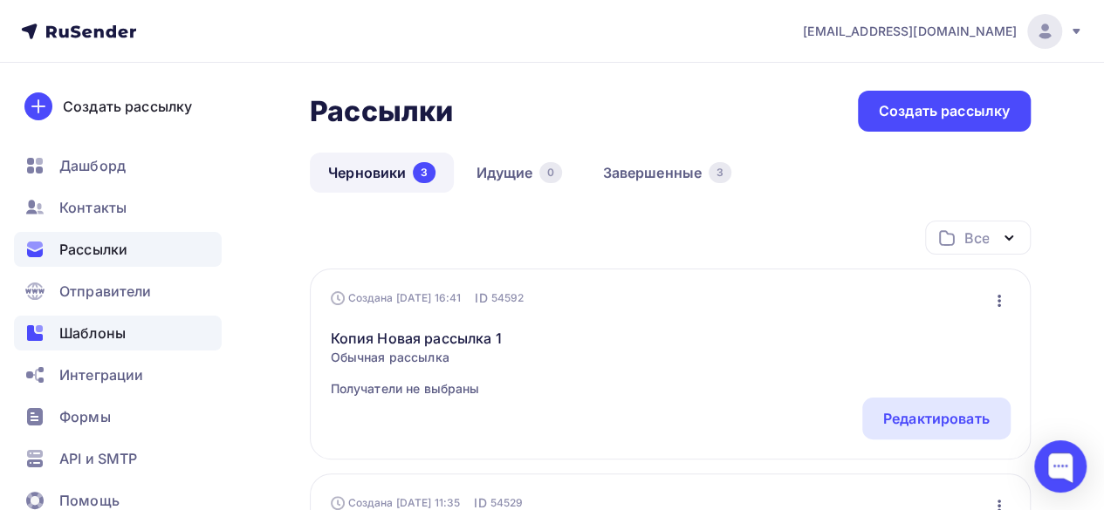
click at [97, 350] on div "Шаблоны" at bounding box center [118, 333] width 208 height 35
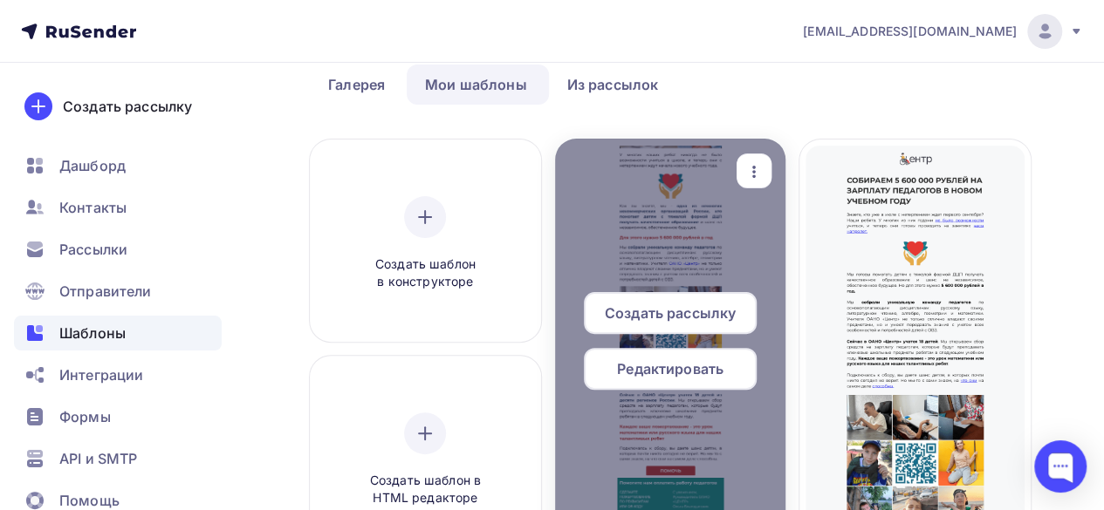
scroll to position [175, 0]
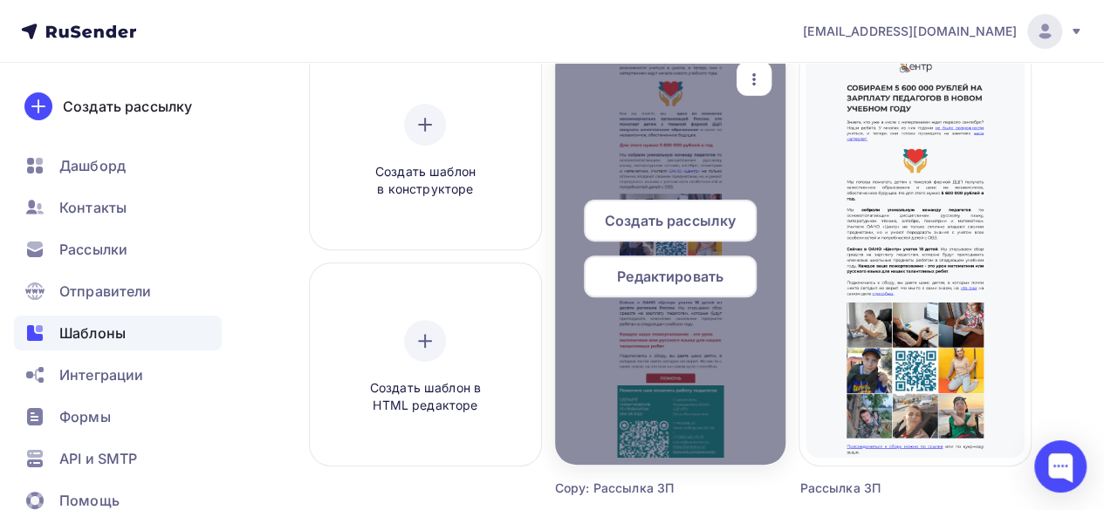
click at [688, 214] on span "Создать рассылку" at bounding box center [670, 220] width 131 height 21
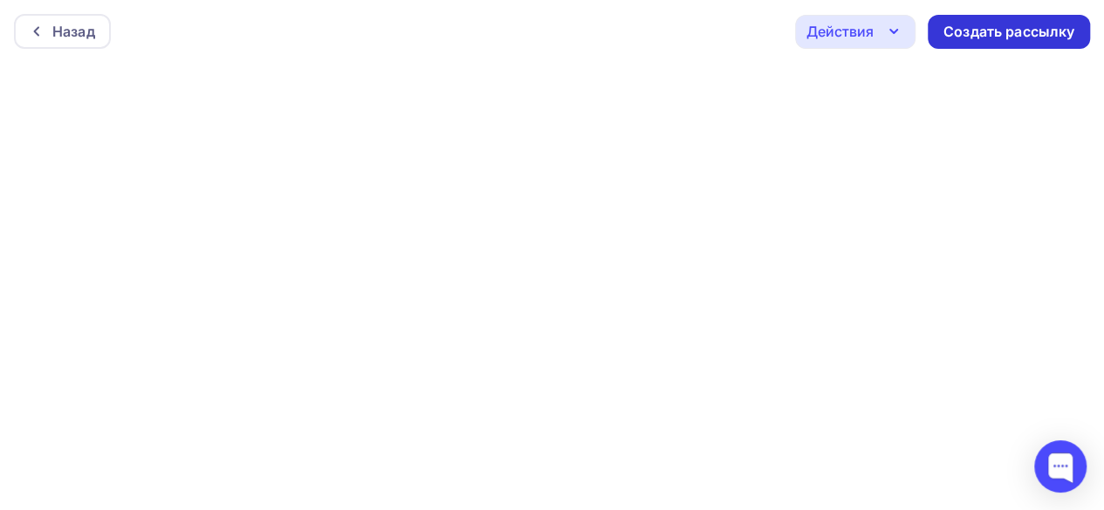
click at [996, 24] on div "Создать рассылку" at bounding box center [1008, 32] width 131 height 20
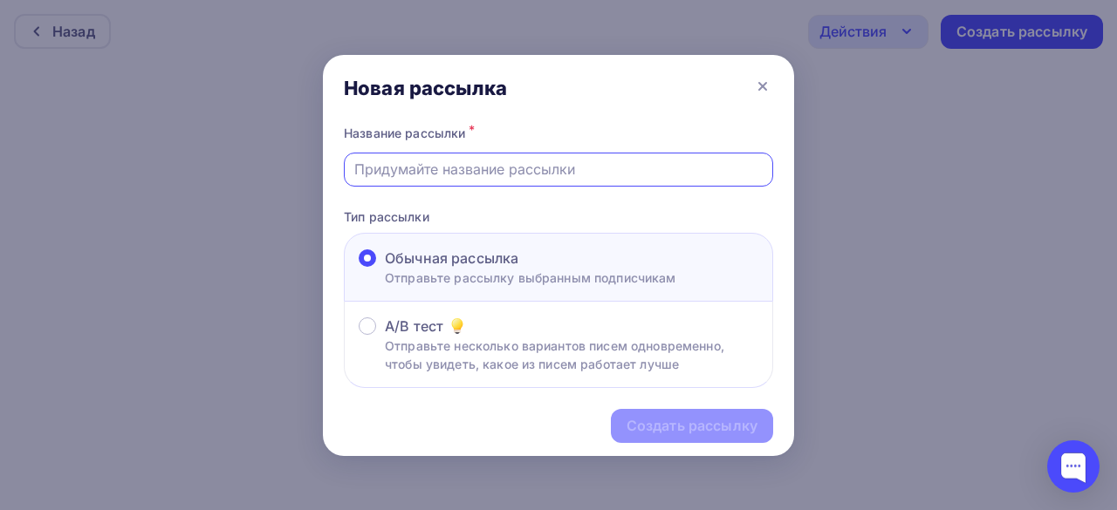
click at [436, 174] on input "text" at bounding box center [558, 169] width 409 height 21
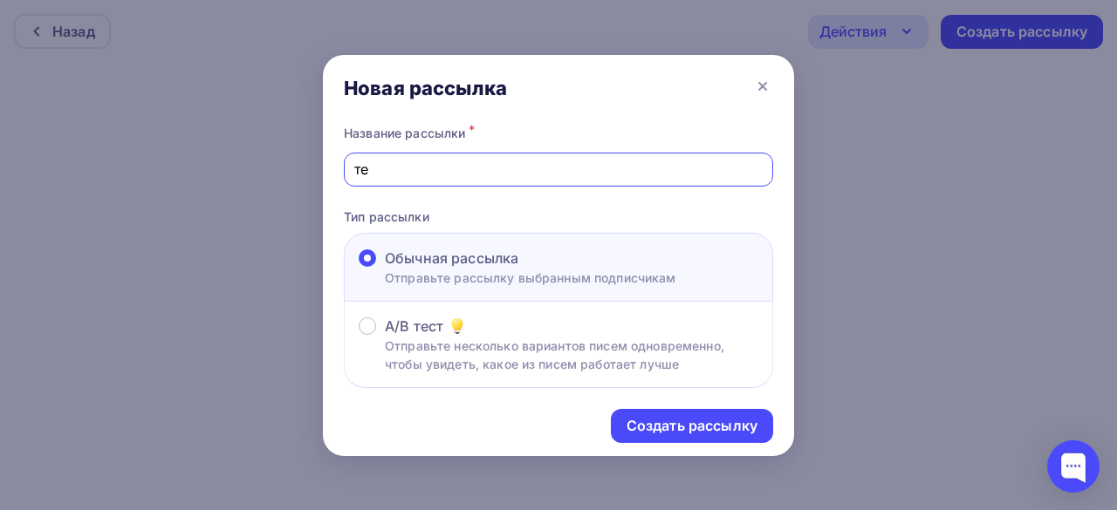
type input "т"
click at [391, 174] on input "Тест щарплаты" at bounding box center [558, 169] width 409 height 21
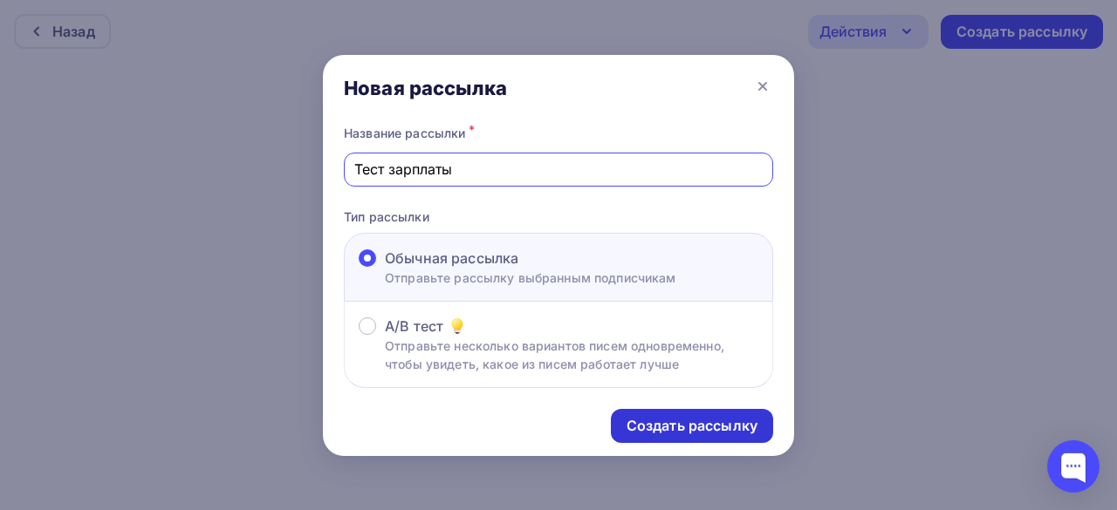
type input "Тест зарплаты"
click at [661, 427] on div "Создать рассылку" at bounding box center [692, 426] width 131 height 20
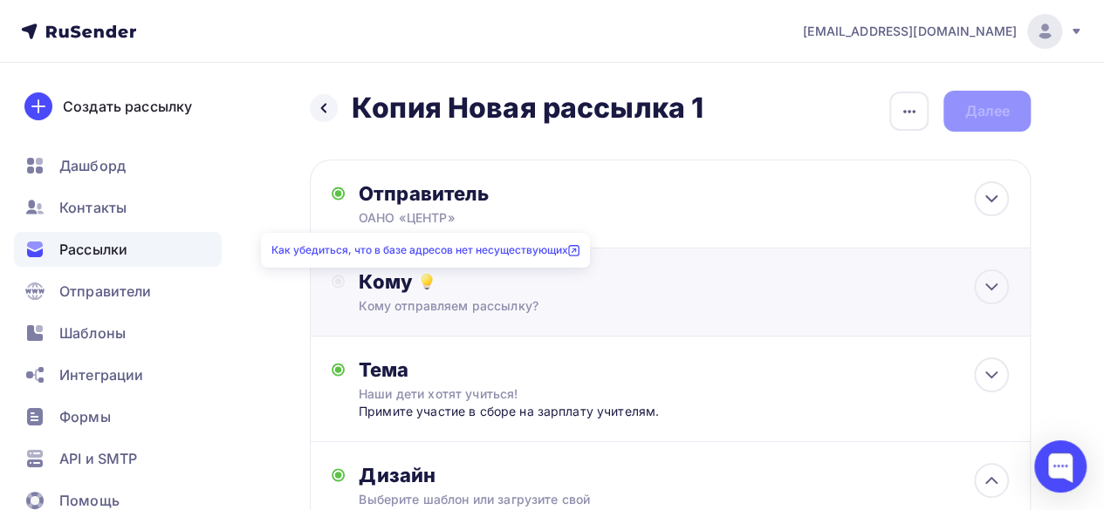
click at [435, 282] on icon at bounding box center [426, 281] width 21 height 21
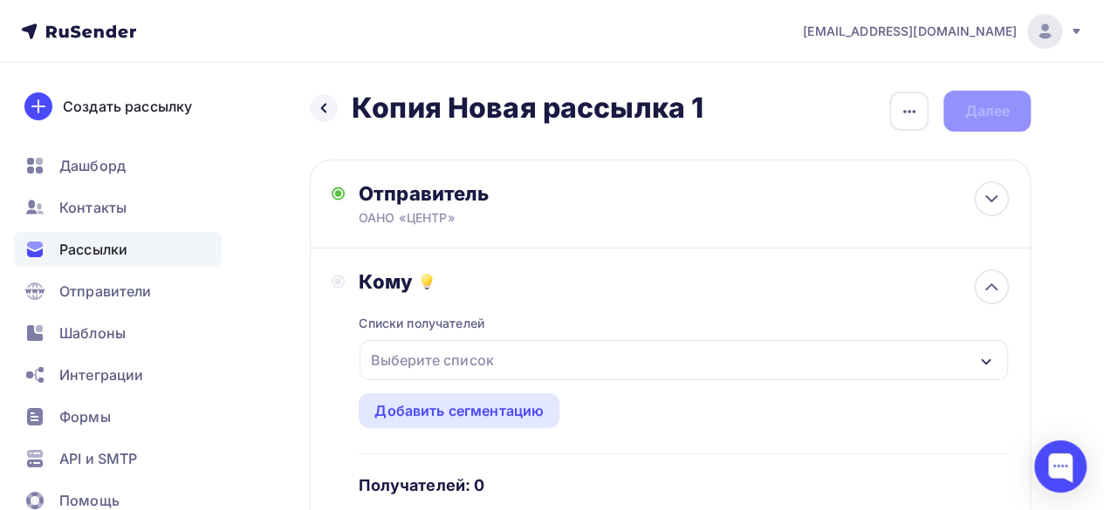
click at [470, 363] on div "Выберите список" at bounding box center [432, 360] width 136 height 31
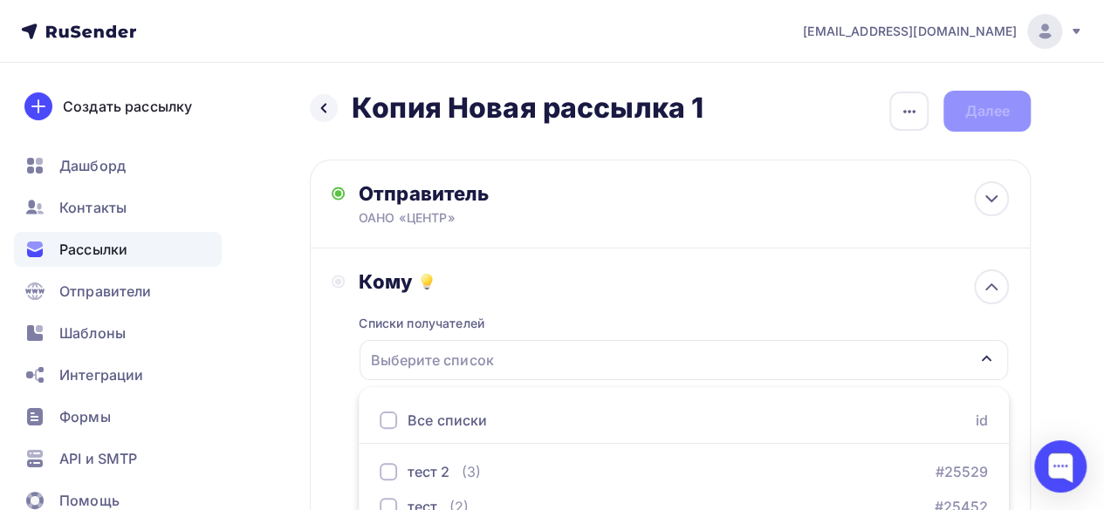
scroll to position [122, 0]
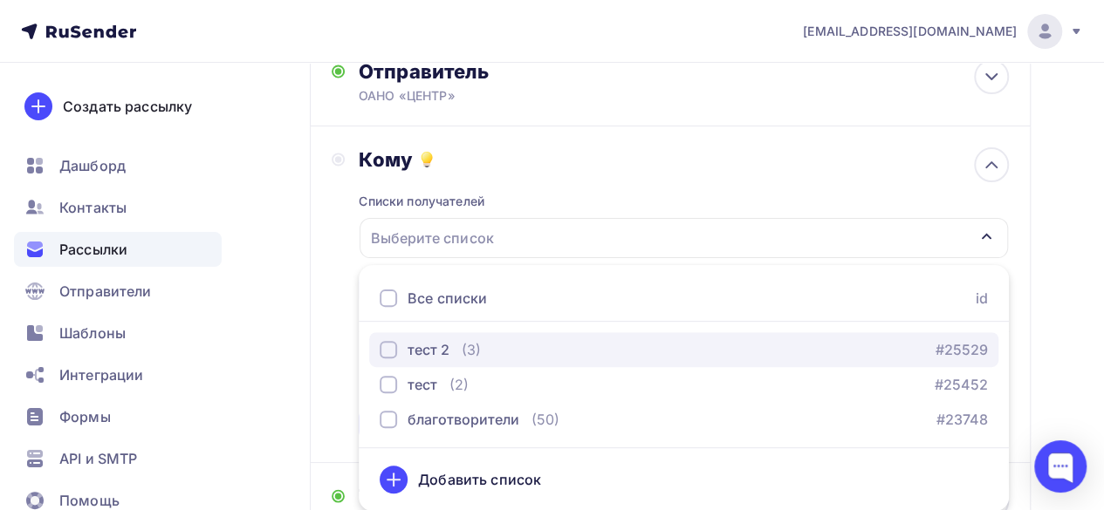
click at [384, 351] on div "button" at bounding box center [388, 349] width 17 height 17
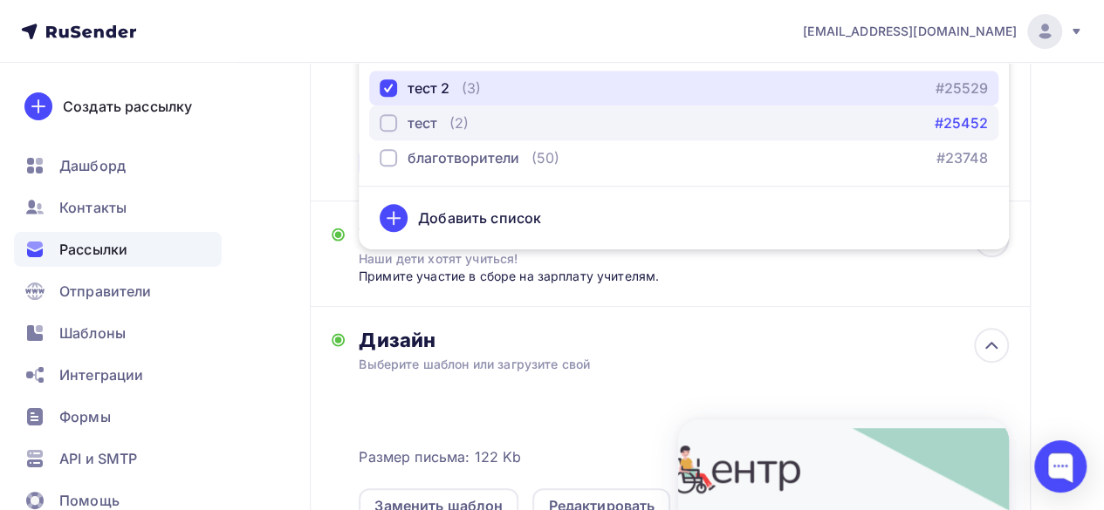
scroll to position [384, 0]
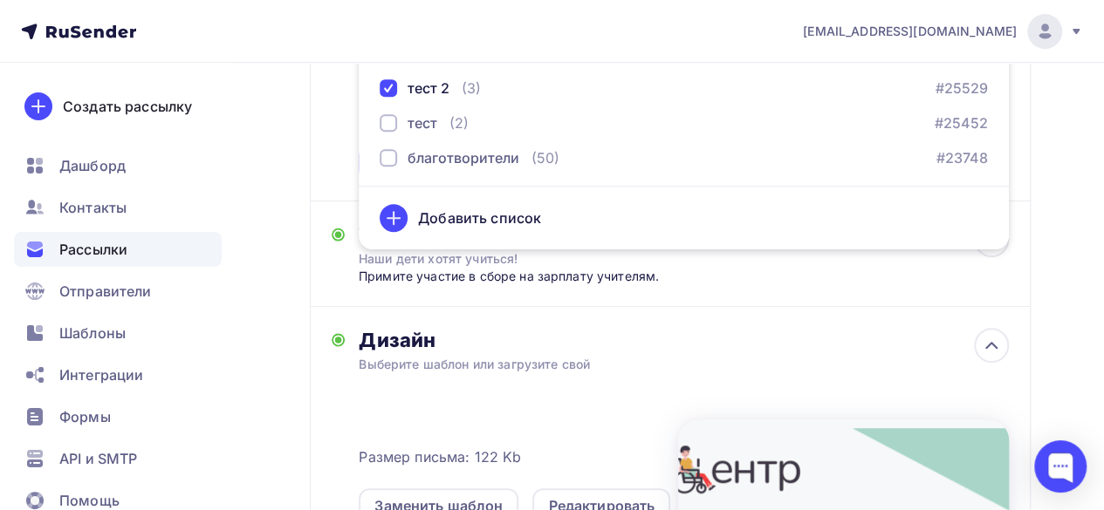
click at [1038, 277] on div "Назад Копия Новая рассылка 1 Копия Новая рассылка 1 Закончить позже Переименова…" at bounding box center [552, 286] width 1104 height 1215
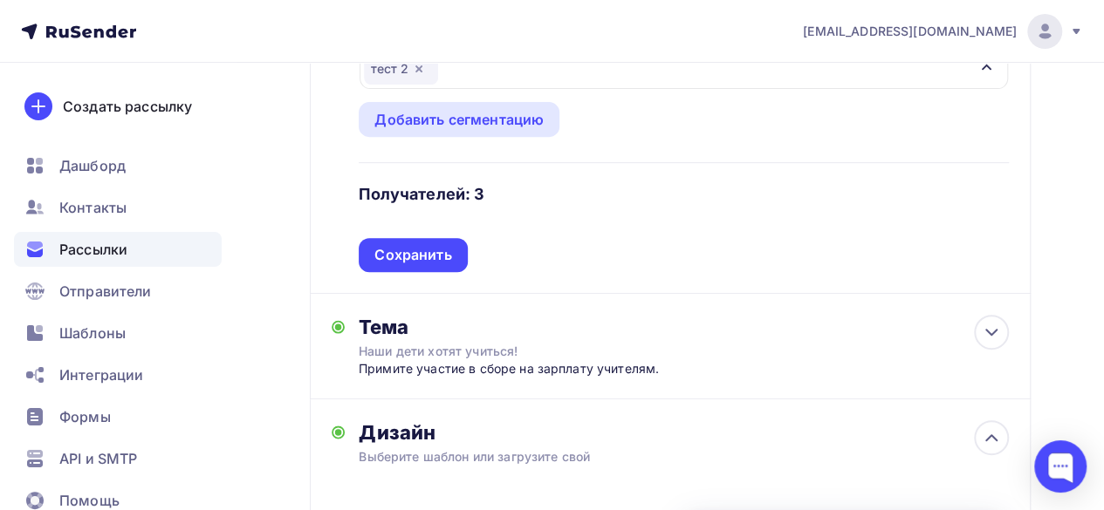
scroll to position [297, 0]
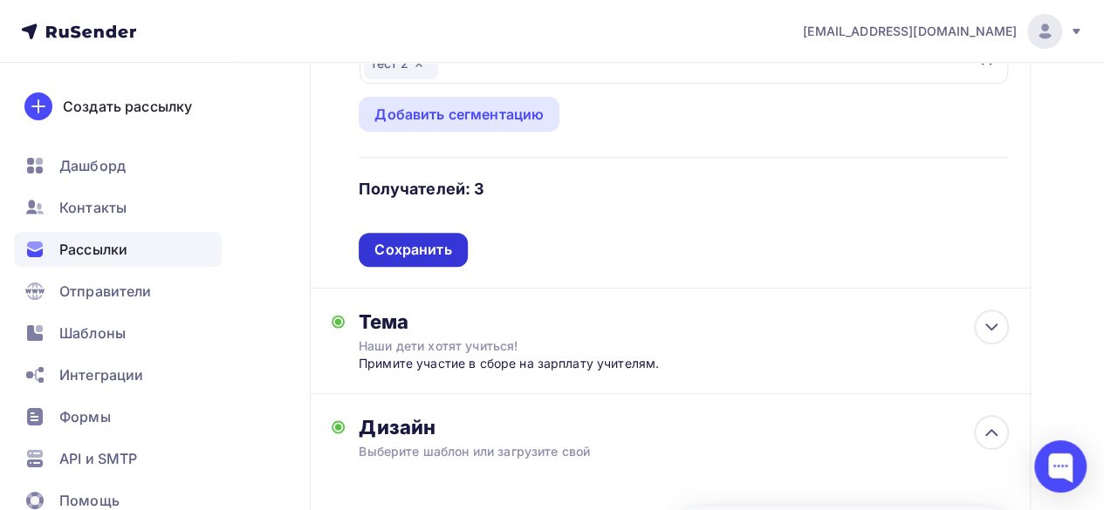
click at [431, 251] on div "Сохранить" at bounding box center [412, 250] width 77 height 20
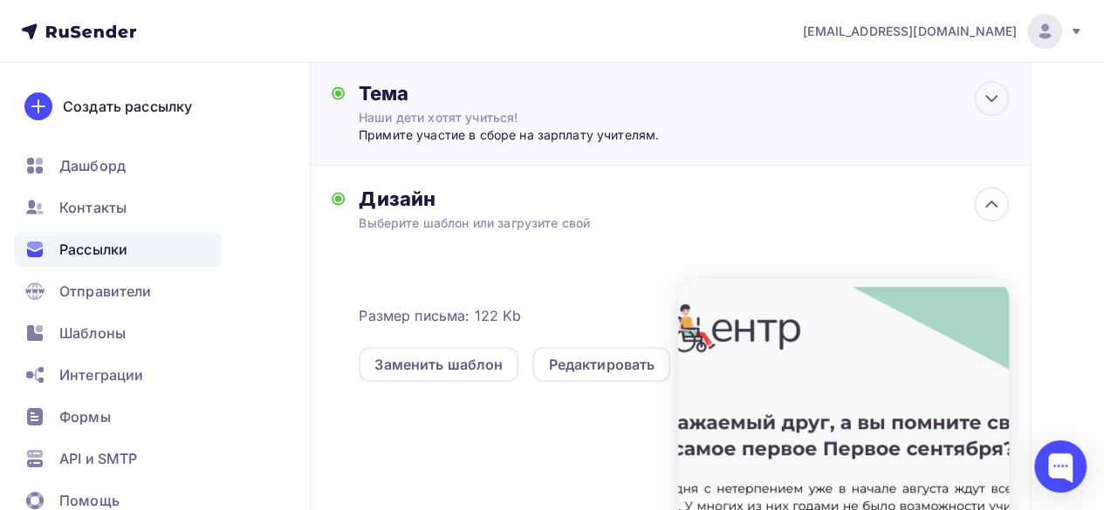
scroll to position [384, 0]
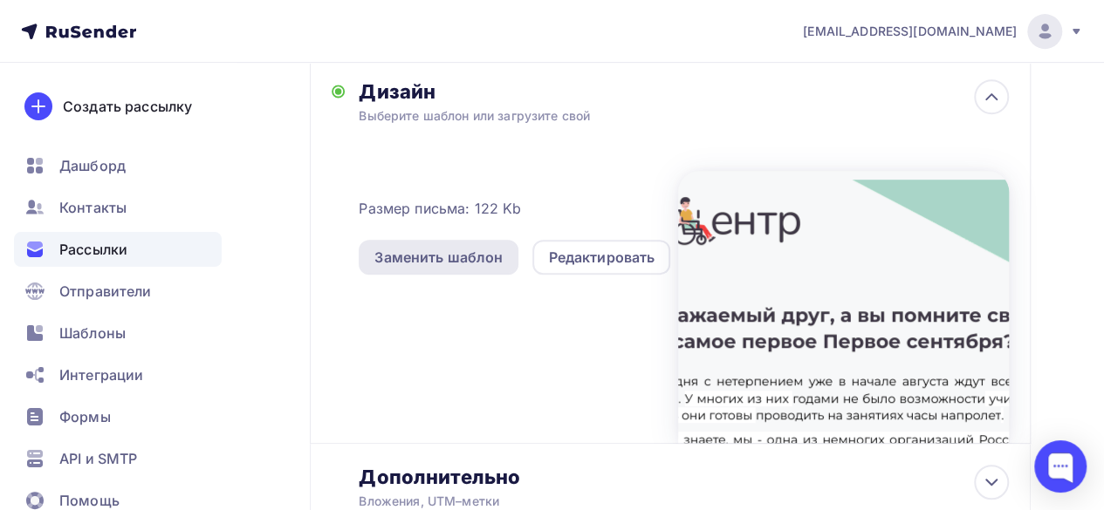
click at [435, 257] on div "Заменить шаблон" at bounding box center [438, 257] width 128 height 21
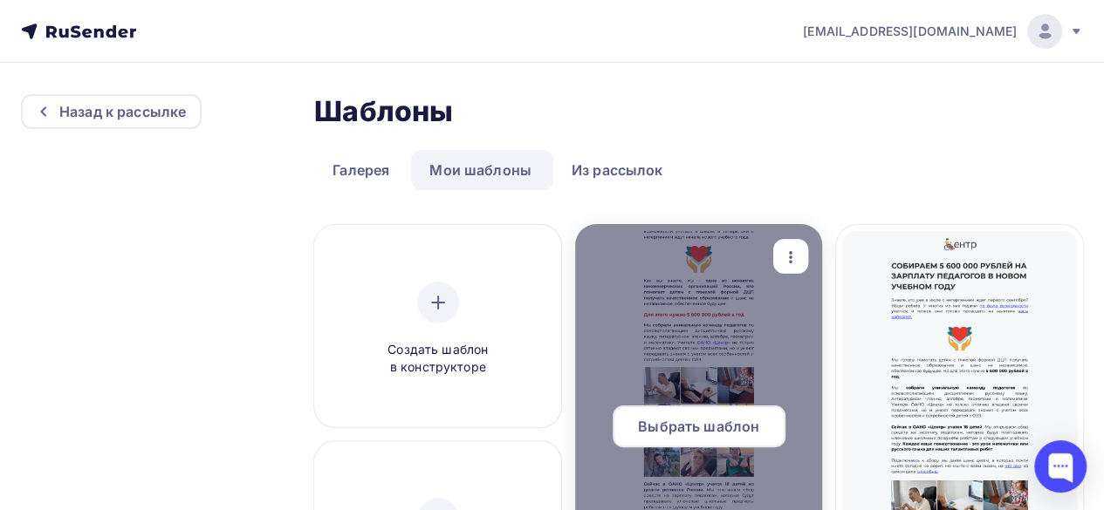
click at [708, 427] on span "Выбрать шаблон" at bounding box center [698, 426] width 121 height 21
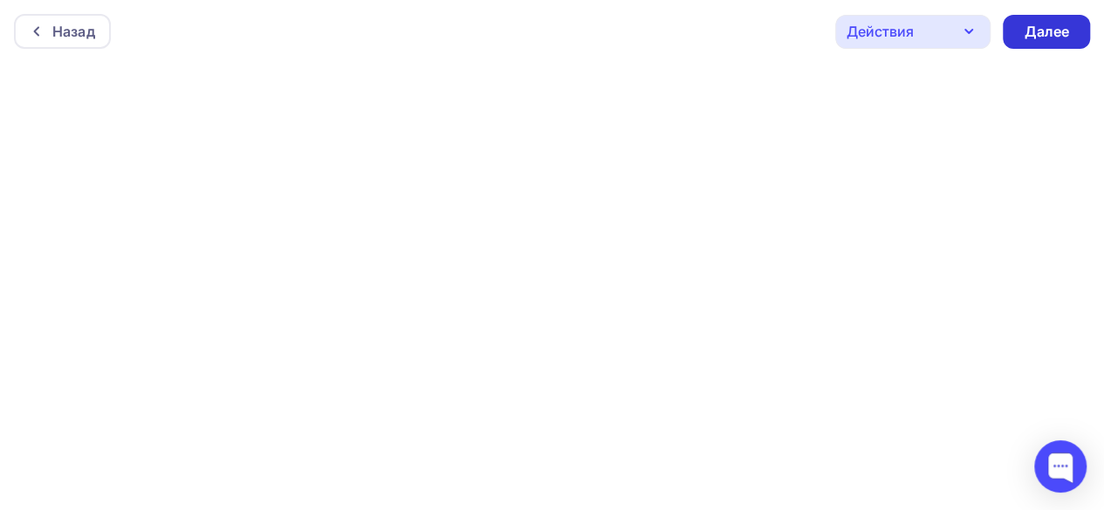
click at [1065, 27] on div "Далее" at bounding box center [1046, 32] width 45 height 20
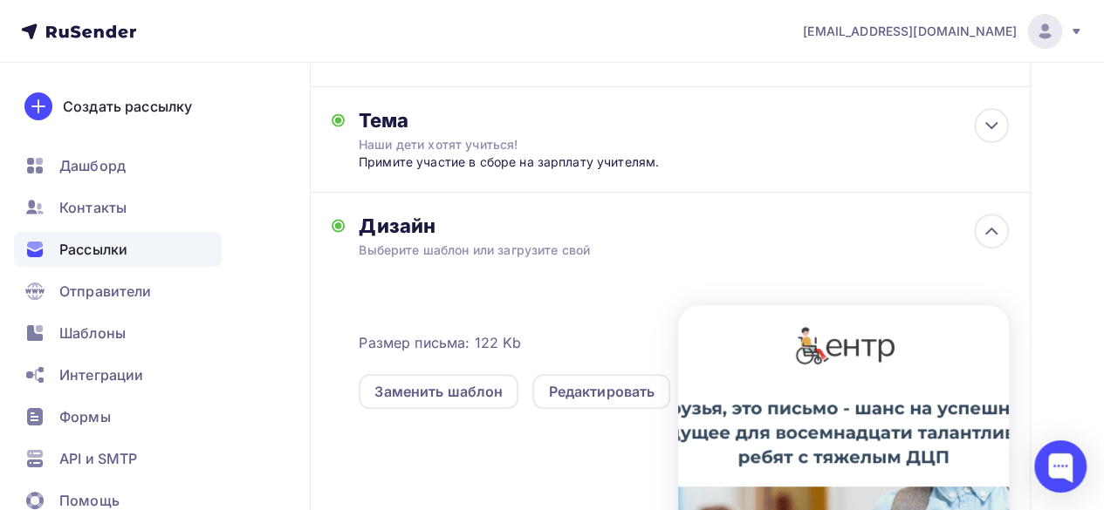
scroll to position [175, 0]
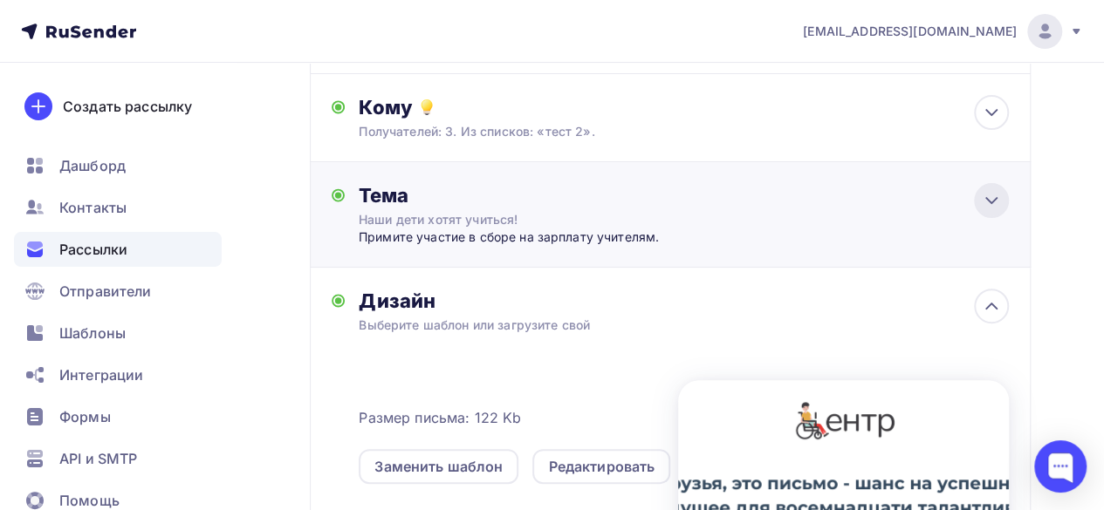
click at [992, 213] on div at bounding box center [991, 200] width 35 height 35
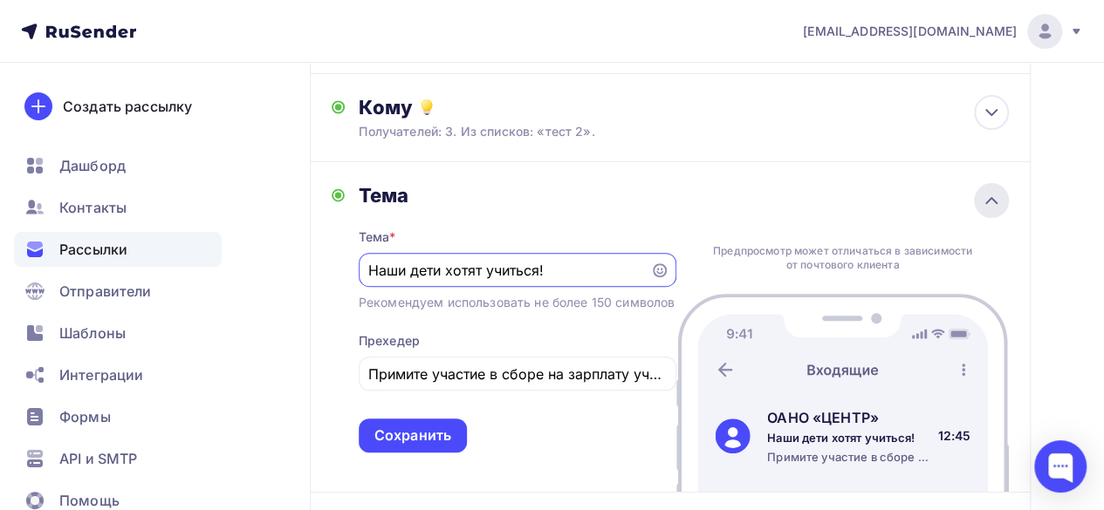
scroll to position [0, 0]
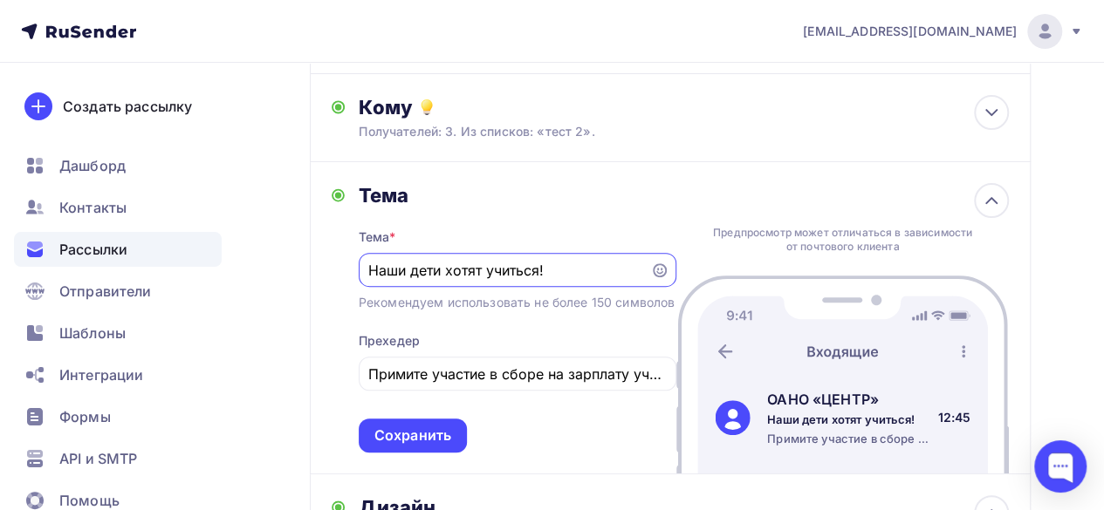
drag, startPoint x: 573, startPoint y: 270, endPoint x: 337, endPoint y: 273, distance: 236.5
click at [337, 273] on div "Тема Тема * Наши дети хотят учиться! Рекомендуем использовать не более 150 симв…" at bounding box center [504, 318] width 345 height 270
type input "Д"
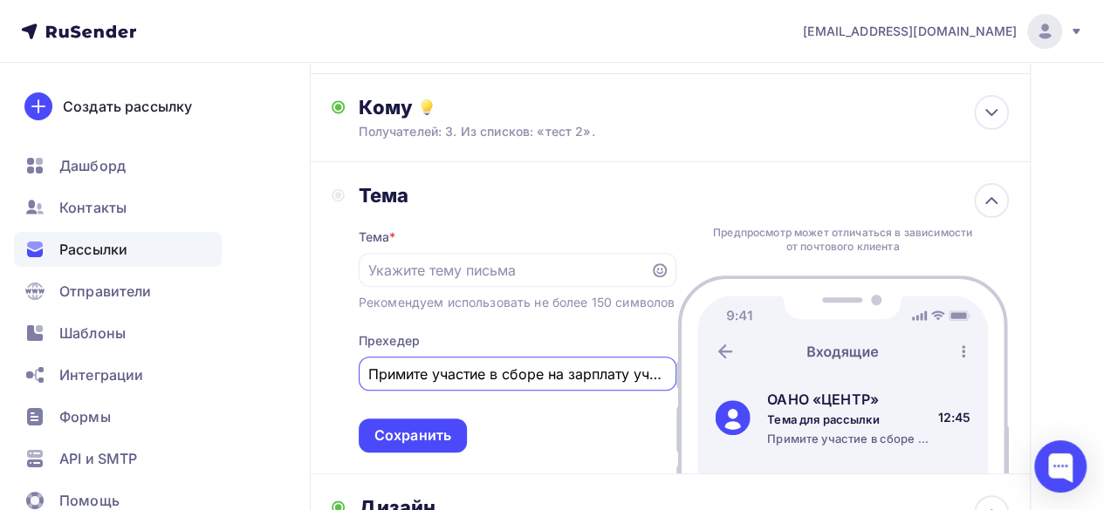
scroll to position [0, 38]
drag, startPoint x: 370, startPoint y: 394, endPoint x: 778, endPoint y: 368, distance: 409.1
click at [778, 368] on div "Тема Тема * Рекомендуем использовать не более 150 символов Прехедер Примите уча…" at bounding box center [670, 318] width 721 height 312
type input "Дети с тяжелым ДЦП хотят учиться"
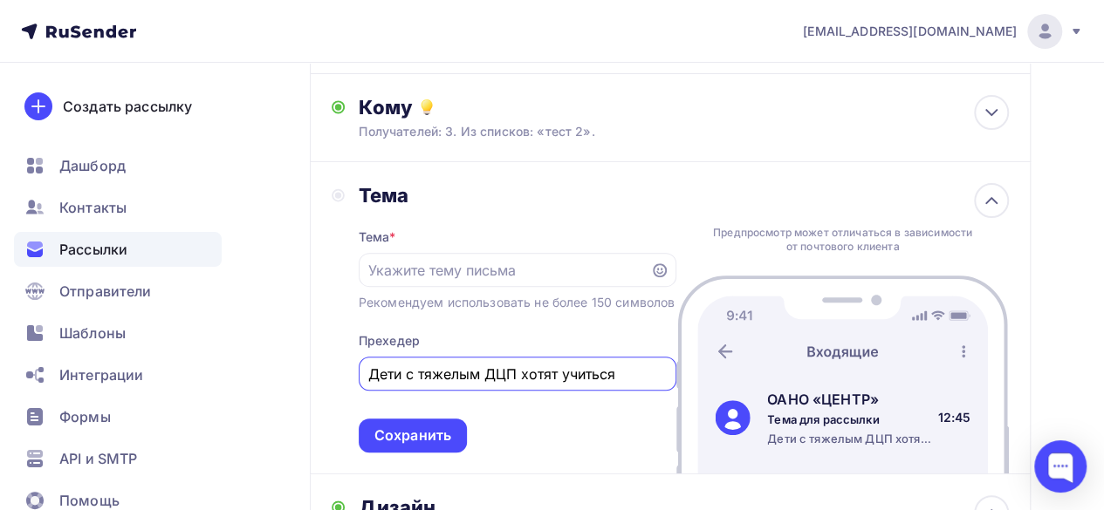
drag, startPoint x: 633, startPoint y: 400, endPoint x: 366, endPoint y: 399, distance: 267.9
click at [366, 391] on div "Дети с тяжелым ДЦП хотят учиться" at bounding box center [518, 374] width 318 height 34
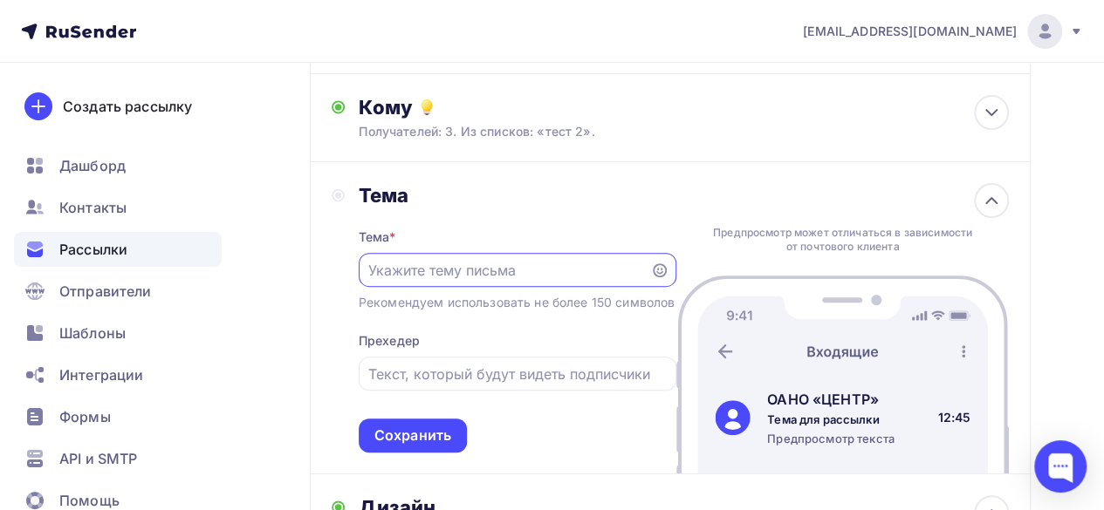
click at [403, 277] on input "text" at bounding box center [503, 270] width 271 height 21
paste input "Дети с тяжелым ДЦП хотят учиться"
type input "Дети с тяжелым ДЦП хотят учиться"
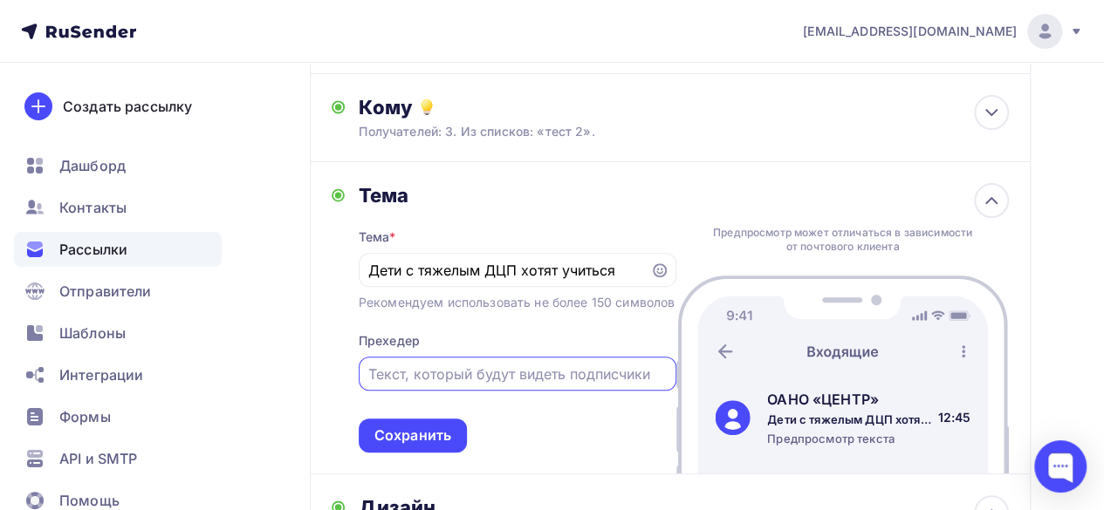
click at [439, 385] on input "text" at bounding box center [517, 374] width 298 height 21
drag, startPoint x: 668, startPoint y: 395, endPoint x: 607, endPoint y: 389, distance: 60.5
click at [607, 389] on div "Сбор на зарплаты учителей-предметников для детей с ДЦП" at bounding box center [518, 374] width 318 height 34
click at [617, 385] on input "Сбор на зарплаты учителей-предметников для детей с ДЦП" at bounding box center [517, 374] width 298 height 21
click at [668, 391] on div "Сбор на зарплаты учителей-предметников для детей с ДЦП" at bounding box center [518, 374] width 318 height 34
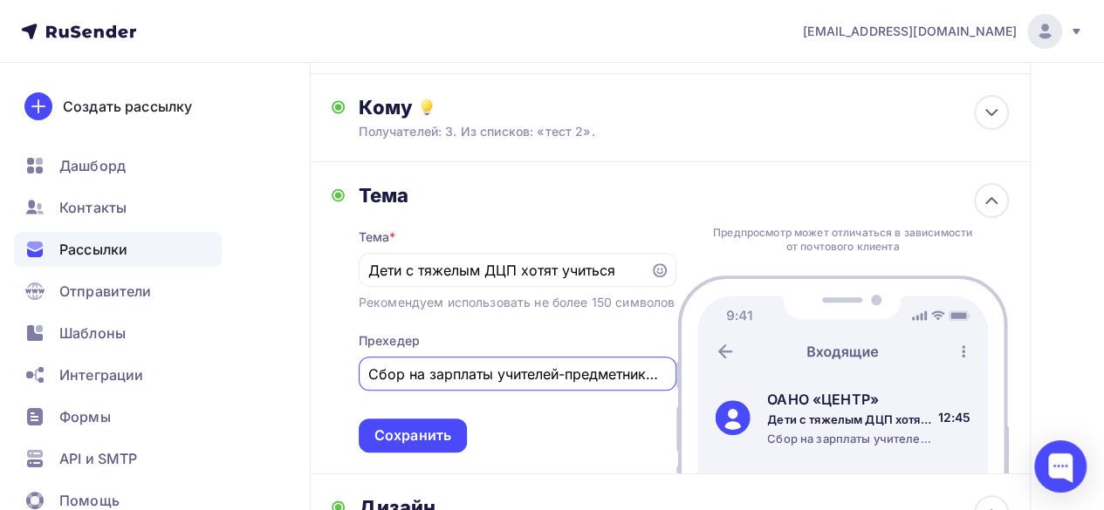
click at [656, 385] on input "Сбор на зарплаты учителей-предметников для детей с ДЦП" at bounding box center [517, 374] width 298 height 21
drag, startPoint x: 672, startPoint y: 391, endPoint x: 520, endPoint y: 392, distance: 151.8
click at [520, 391] on div "Сбор на зарплаты учителей-предметников для детей с ДЦП" at bounding box center [518, 374] width 318 height 34
click at [503, 385] on input "Сбор на зарплаты учителей-предметников для детей с ДЦП" at bounding box center [517, 374] width 298 height 21
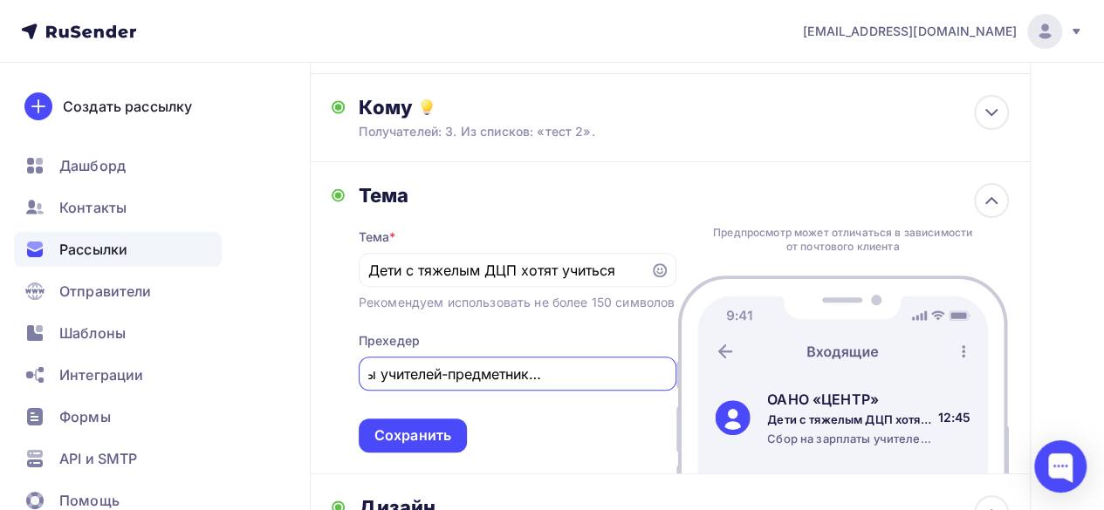
drag, startPoint x: 553, startPoint y: 395, endPoint x: 714, endPoint y: 394, distance: 160.6
click at [714, 394] on div "Тема Тема * Дети с тяжелым ДЦП хотят учиться Рекомендуем использовать не более …" at bounding box center [670, 318] width 721 height 312
drag, startPoint x: 428, startPoint y: 397, endPoint x: 350, endPoint y: 387, distance: 78.4
click at [350, 387] on div "Тема Тема * Дети с тяжелым ДЦП хотят учиться Рекомендуем использовать не более …" at bounding box center [504, 318] width 345 height 270
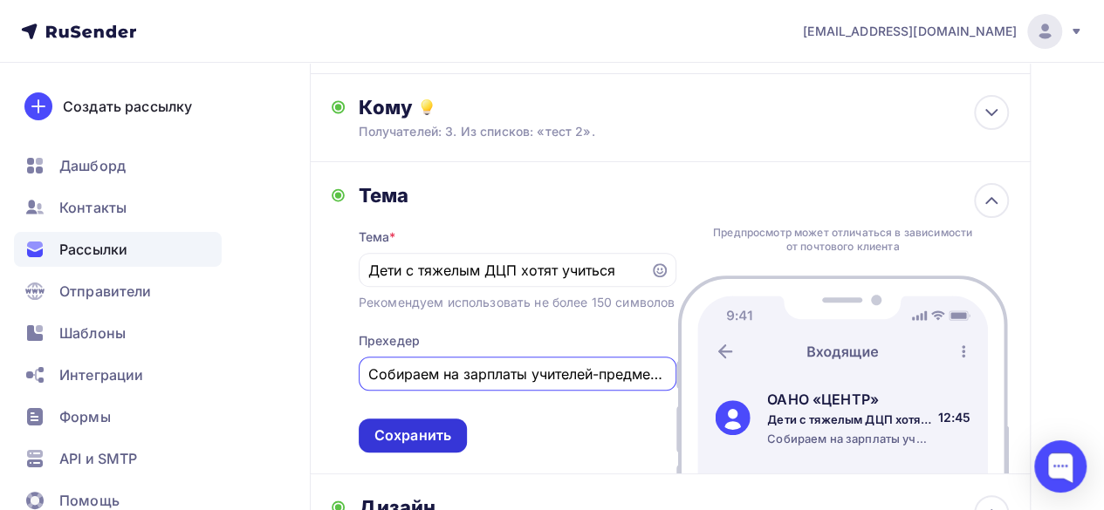
type input "Собираем на зарплаты учителей-предметников"
click at [435, 446] on div "Сохранить" at bounding box center [412, 436] width 77 height 20
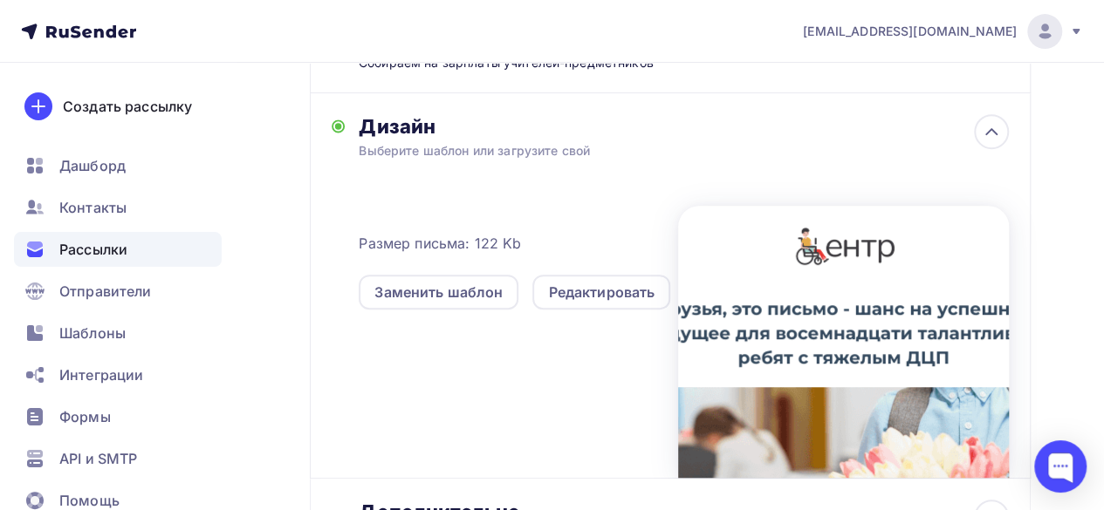
scroll to position [520, 0]
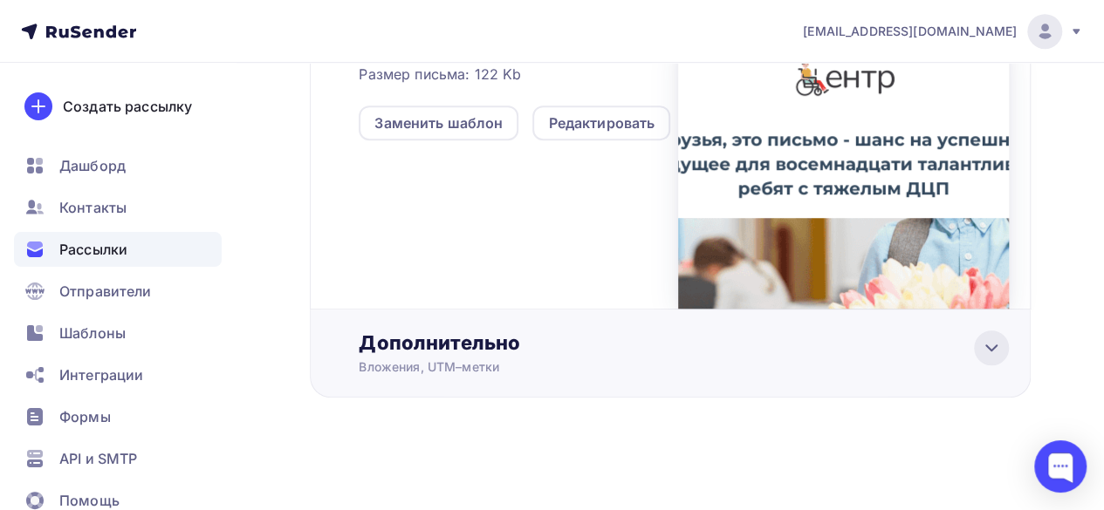
click at [994, 362] on div at bounding box center [991, 348] width 35 height 35
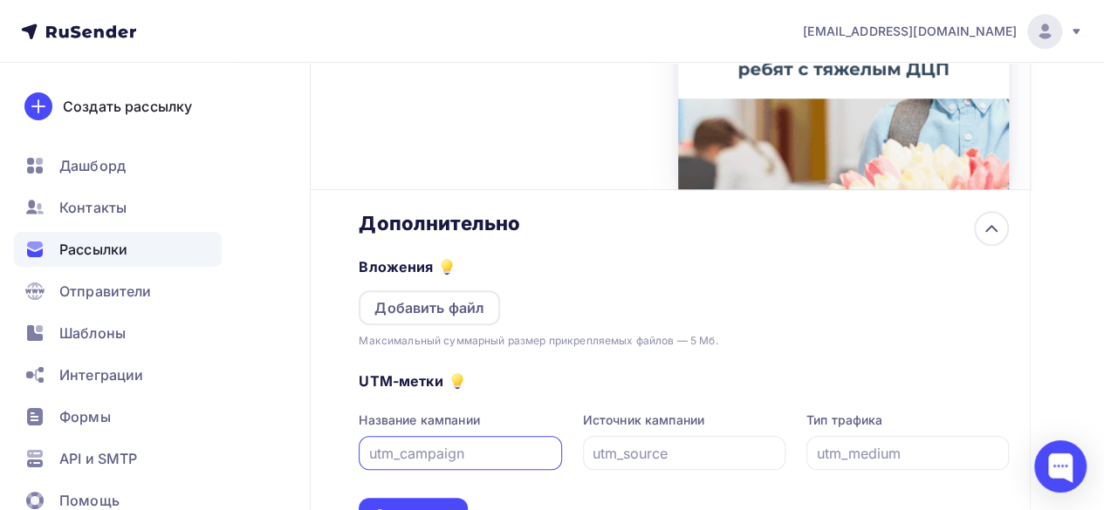
scroll to position [780, 0]
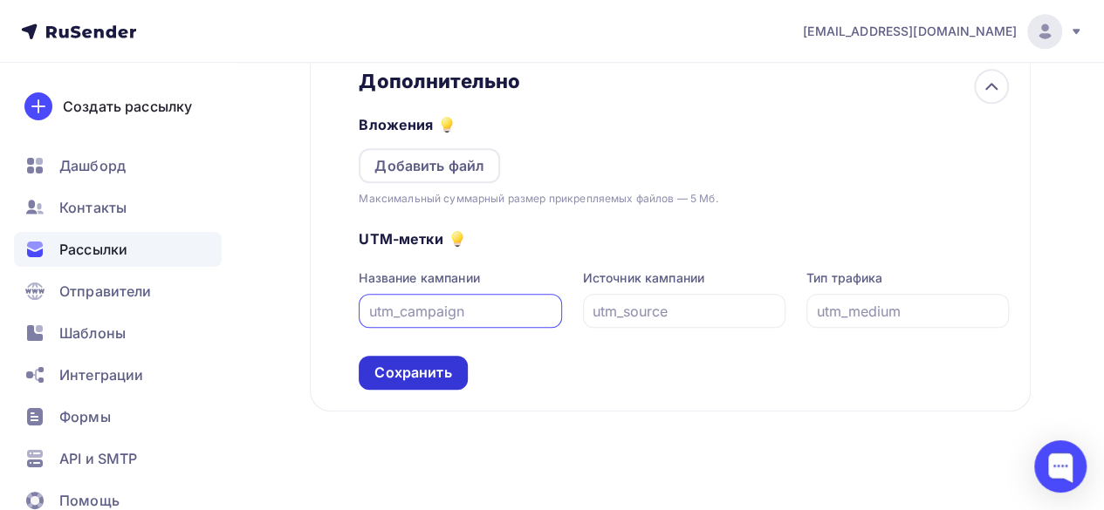
click at [447, 366] on div "Сохранить" at bounding box center [412, 373] width 77 height 20
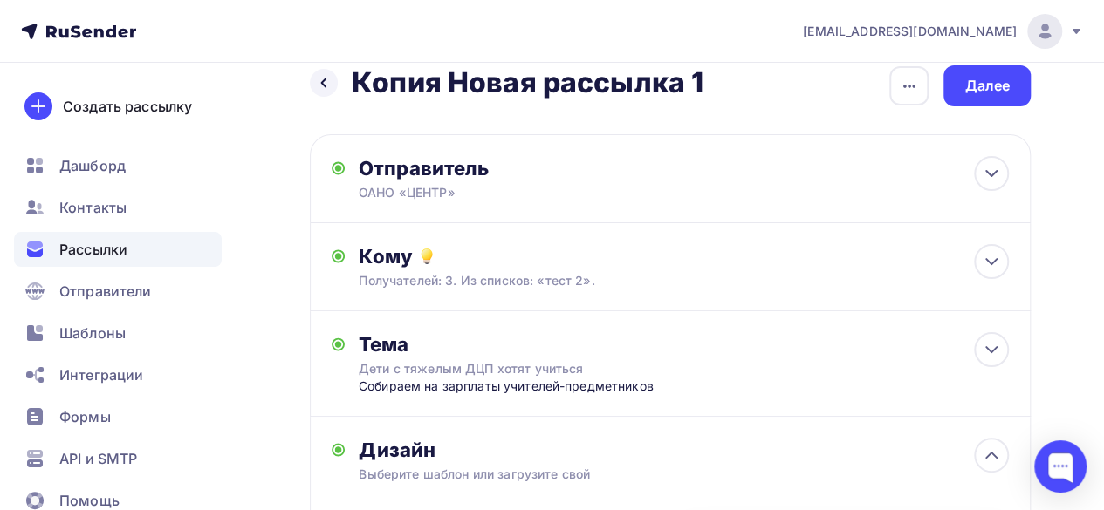
scroll to position [0, 0]
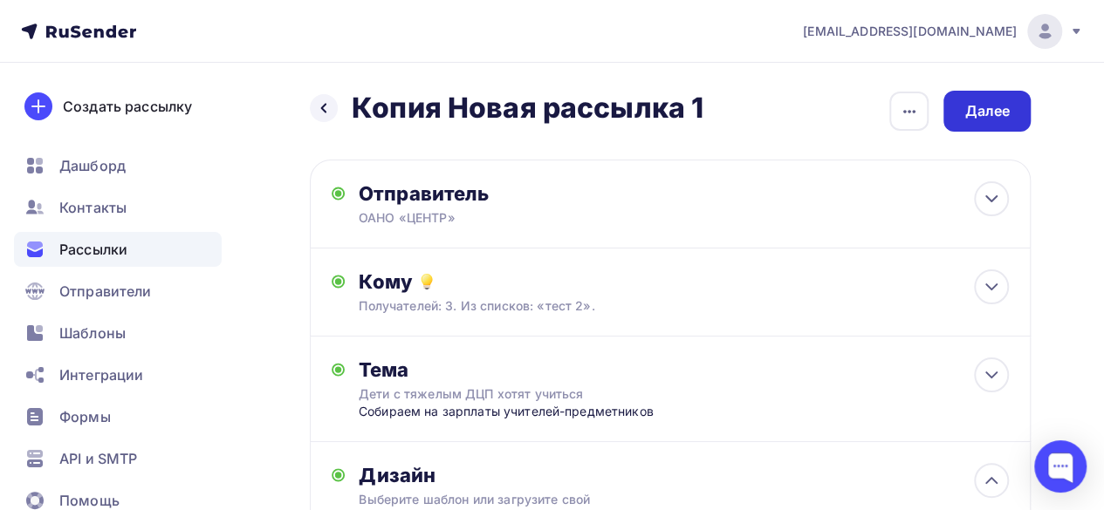
click at [997, 120] on div "Далее" at bounding box center [986, 111] width 45 height 20
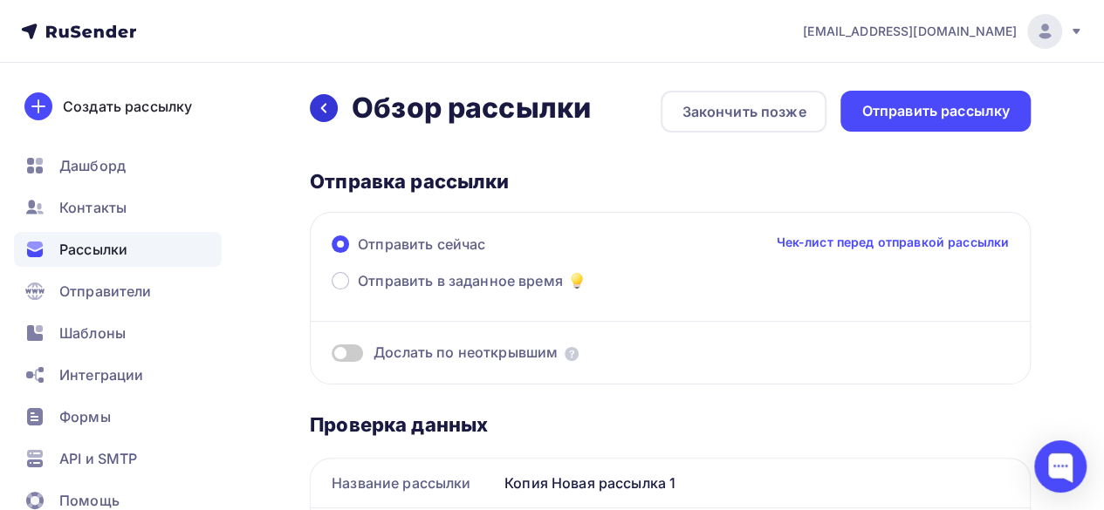
click at [321, 112] on icon at bounding box center [324, 108] width 14 height 14
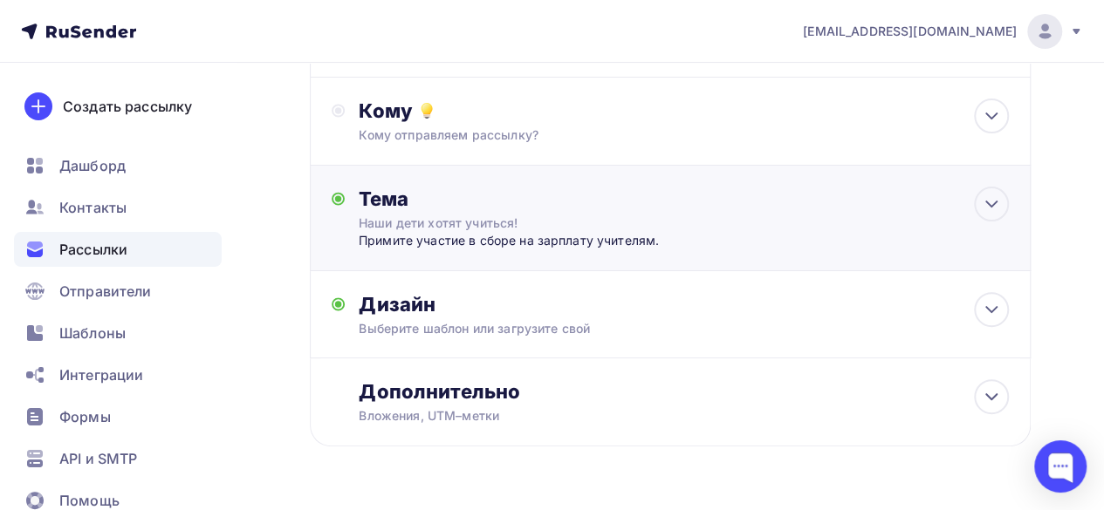
scroll to position [221, 0]
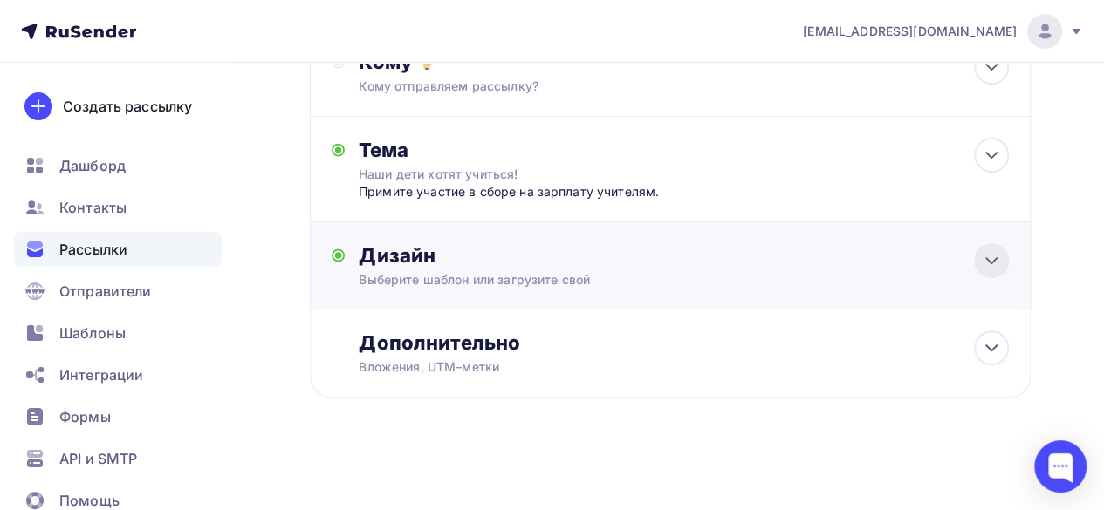
click at [974, 263] on div at bounding box center [991, 260] width 35 height 35
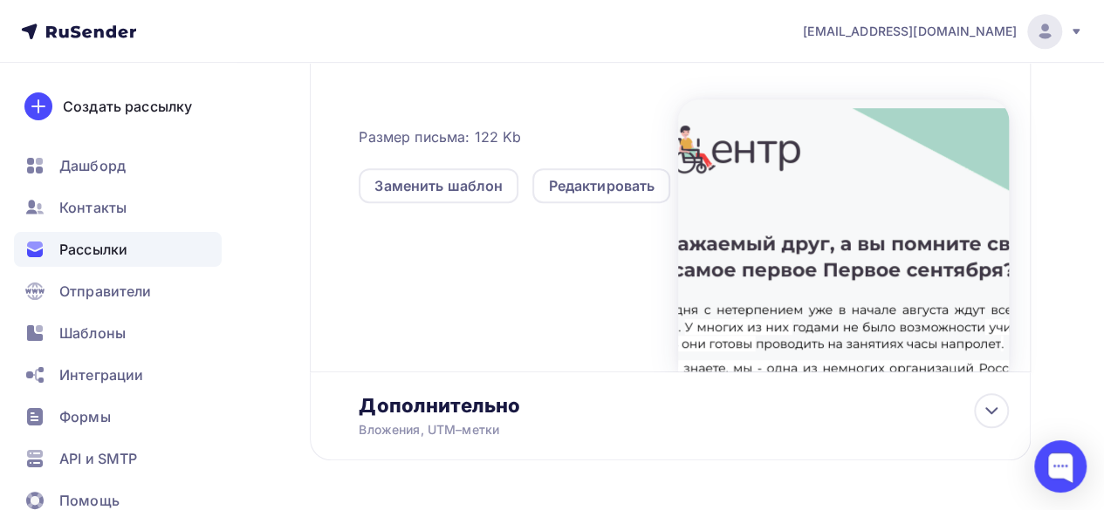
scroll to position [433, 0]
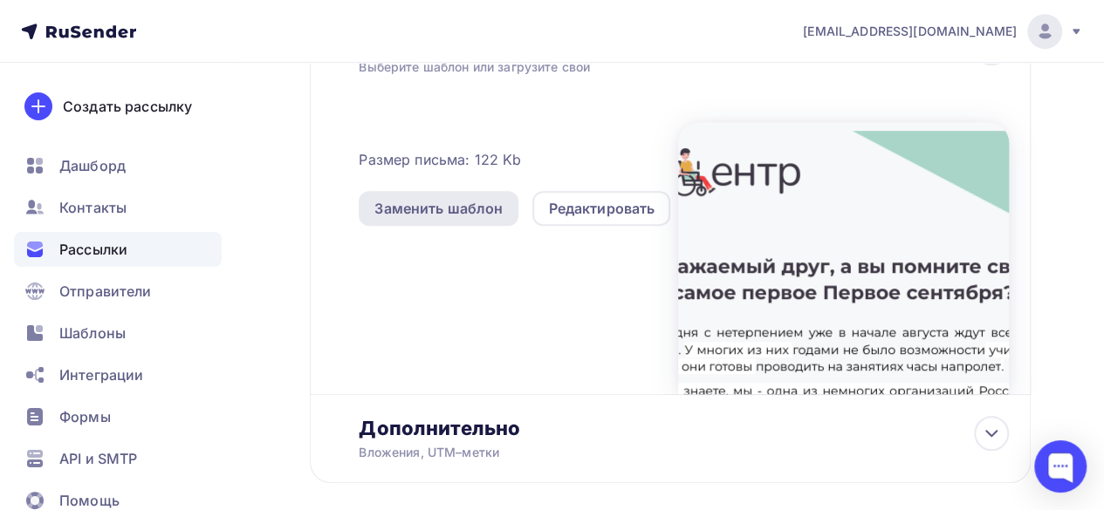
click at [443, 206] on div "Заменить шаблон" at bounding box center [438, 208] width 128 height 21
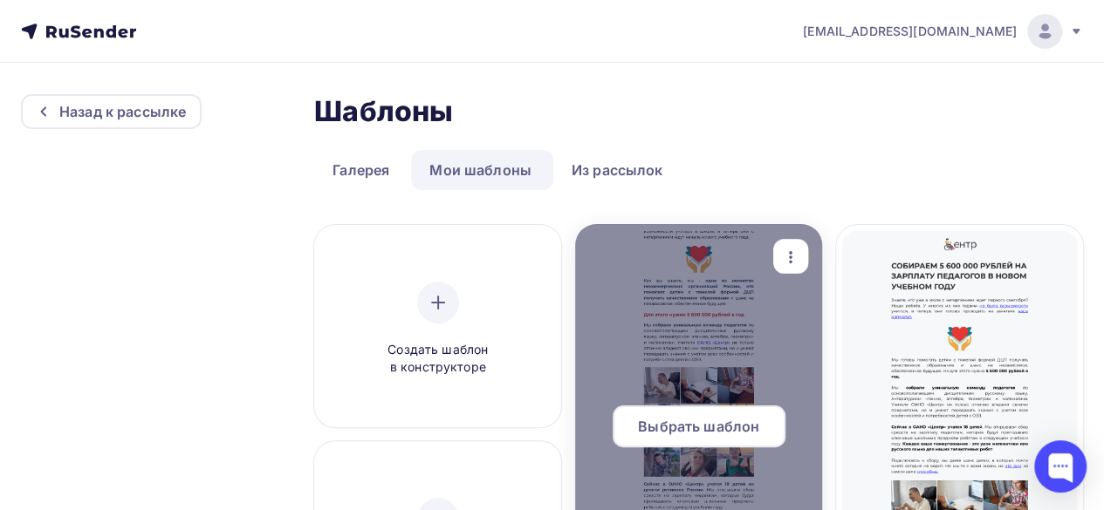
click at [702, 428] on span "Выбрать шаблон" at bounding box center [698, 426] width 121 height 21
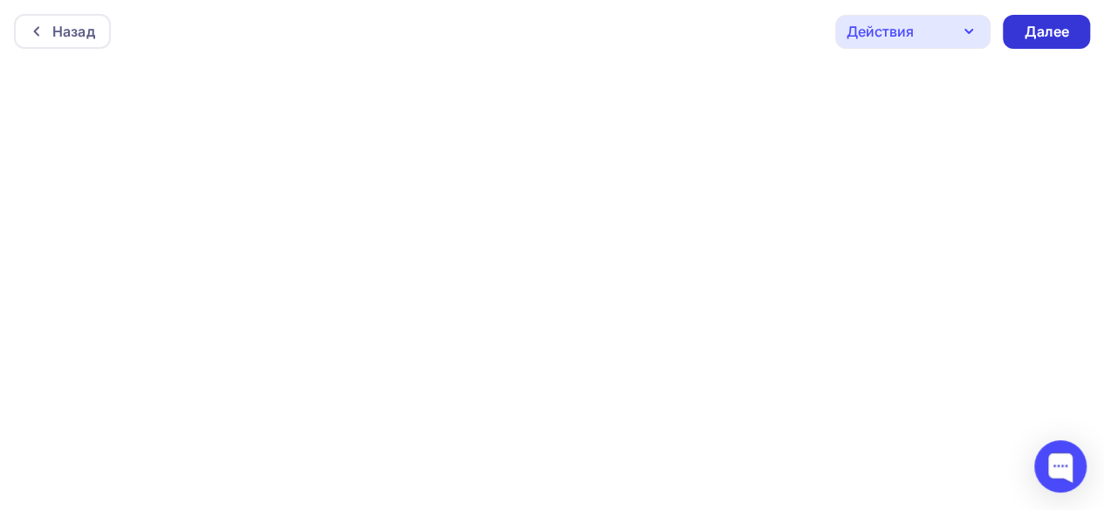
click at [1041, 30] on div "Далее" at bounding box center [1046, 32] width 45 height 20
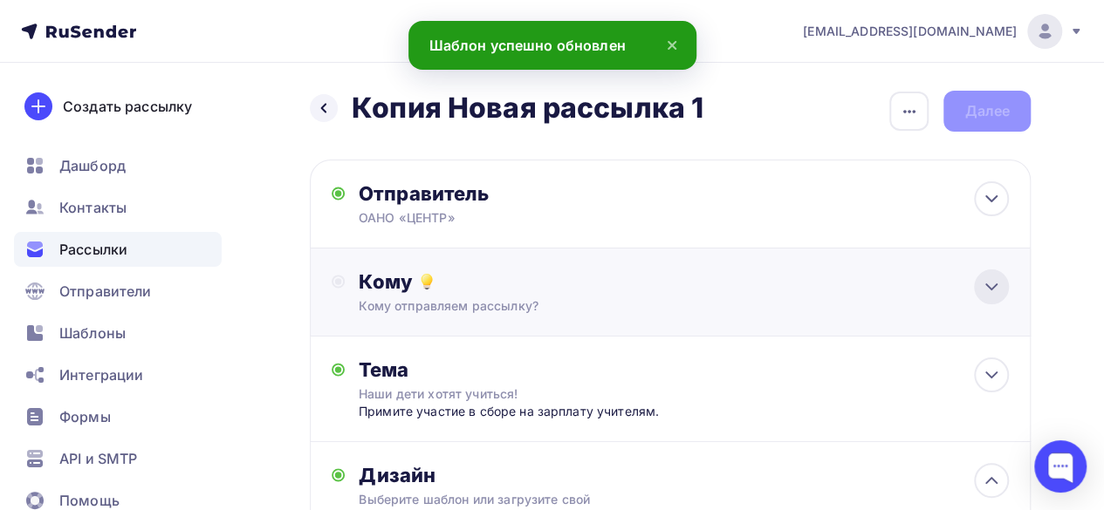
click at [981, 284] on icon at bounding box center [991, 287] width 21 height 21
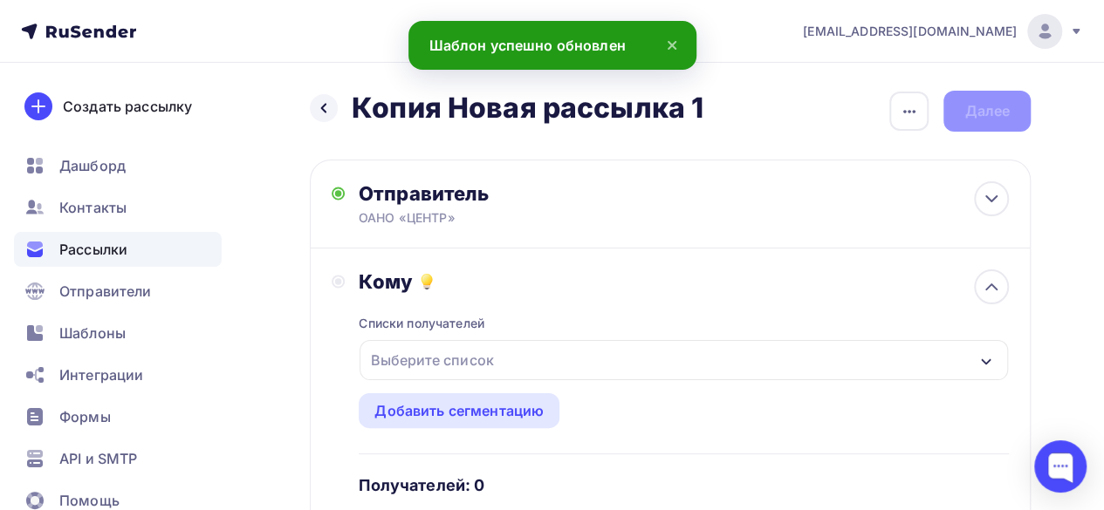
click at [525, 368] on div "Выберите список" at bounding box center [684, 360] width 648 height 40
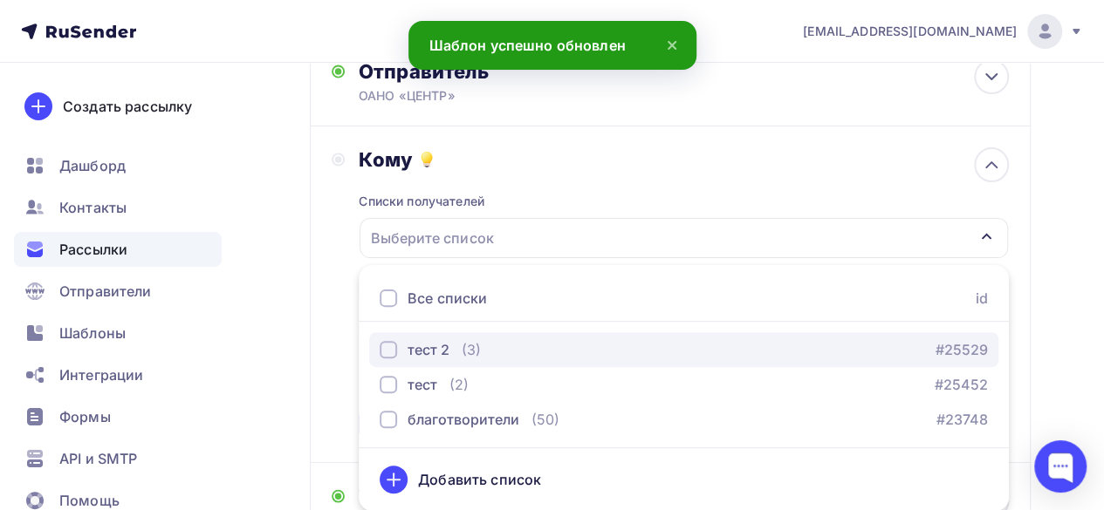
click at [387, 353] on div "button" at bounding box center [388, 349] width 17 height 17
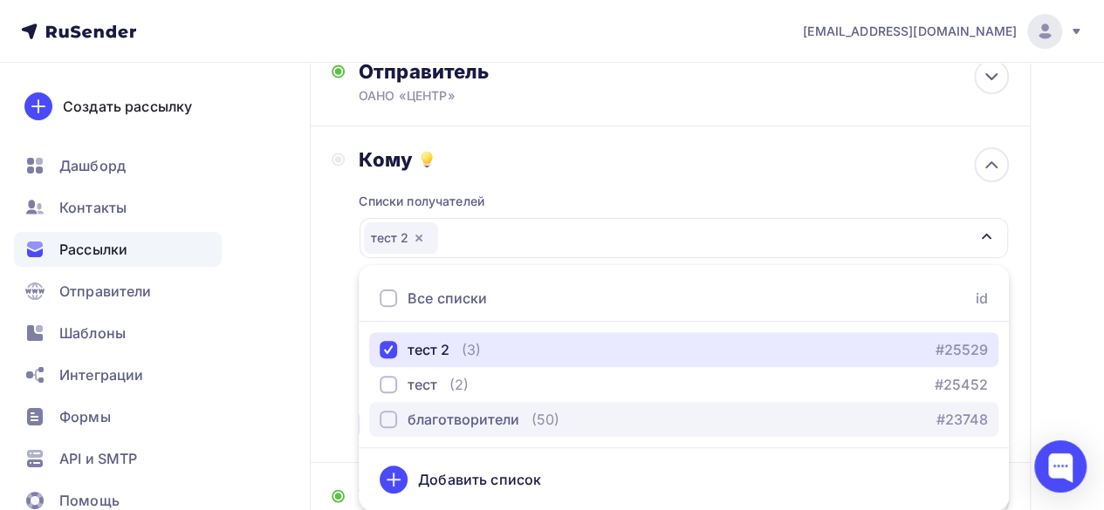
scroll to position [297, 0]
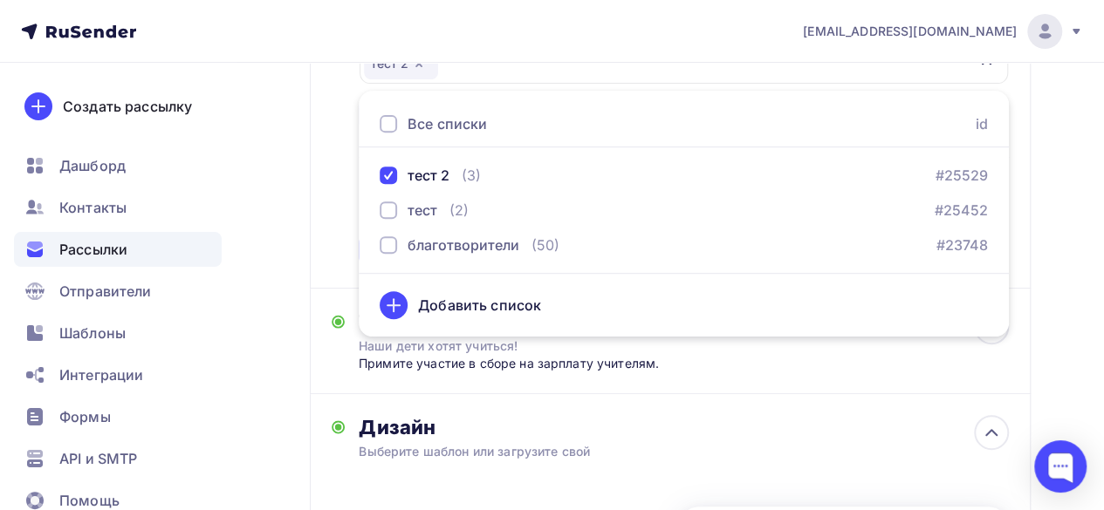
click at [1068, 316] on div "Назад Копия Новая рассылка 1 Копия Новая рассылка 1 Закончить позже Переименова…" at bounding box center [552, 373] width 1104 height 1215
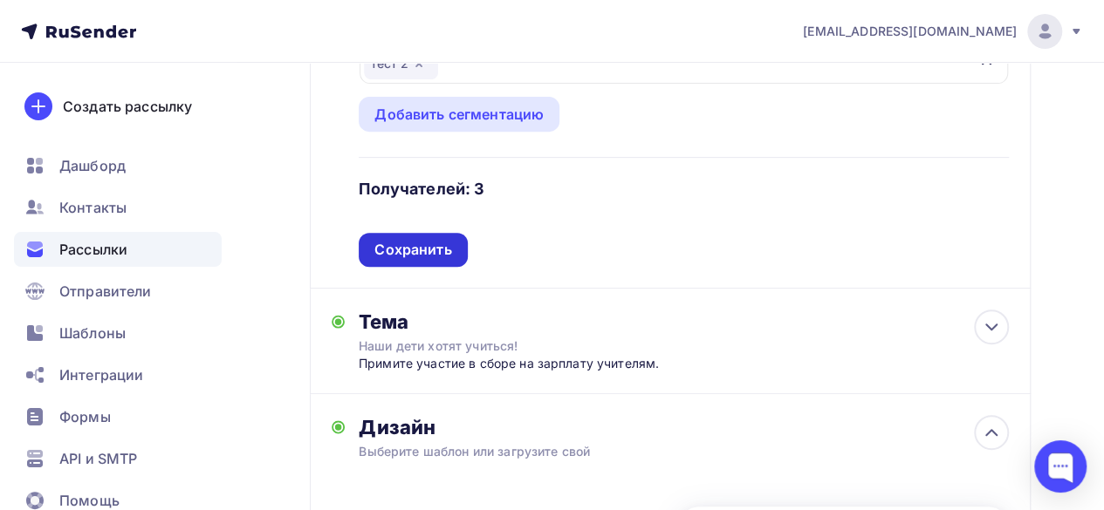
click at [435, 258] on div "Сохранить" at bounding box center [412, 250] width 77 height 20
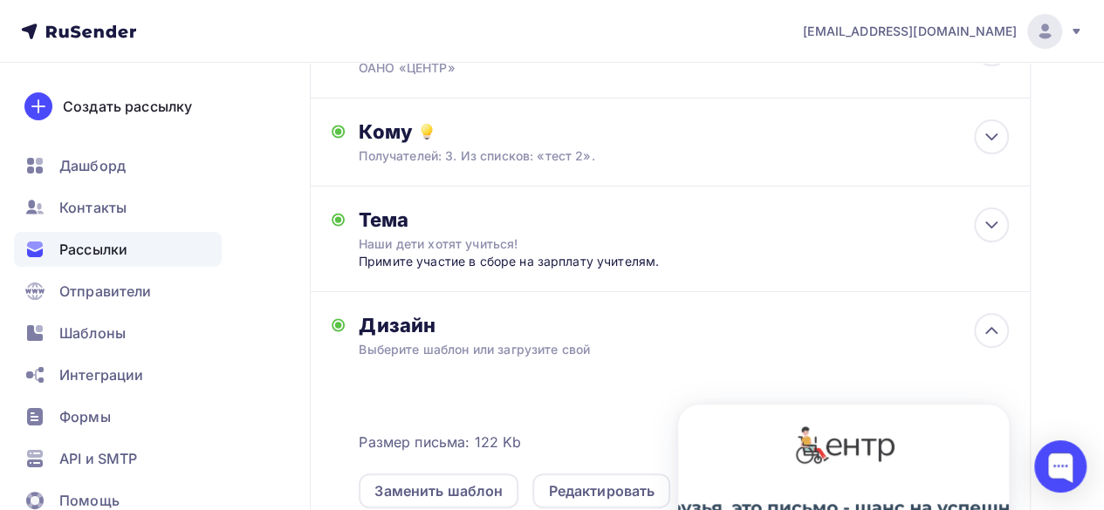
scroll to position [122, 0]
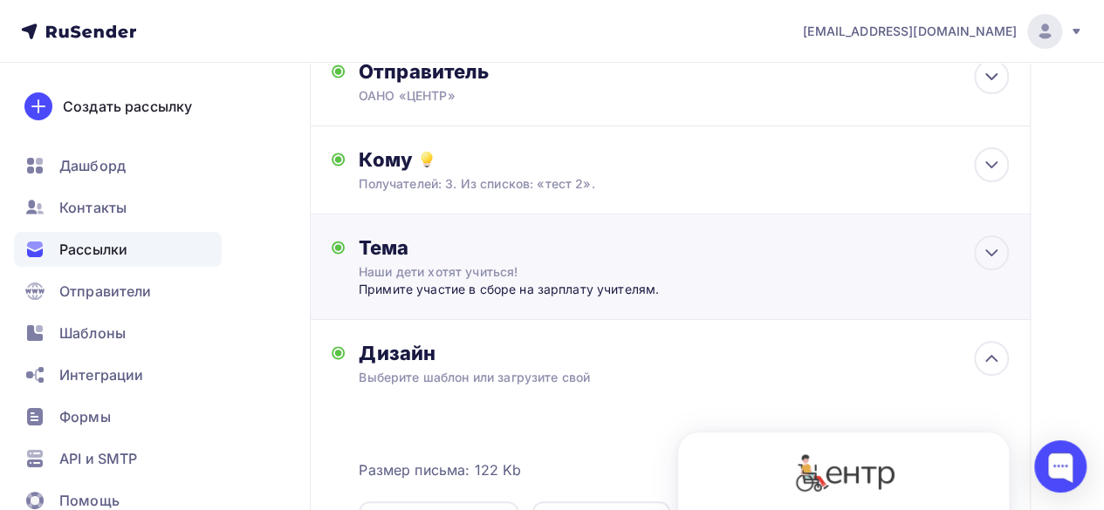
click at [520, 264] on div "Наши дети хотят учиться!" at bounding box center [514, 272] width 311 height 17
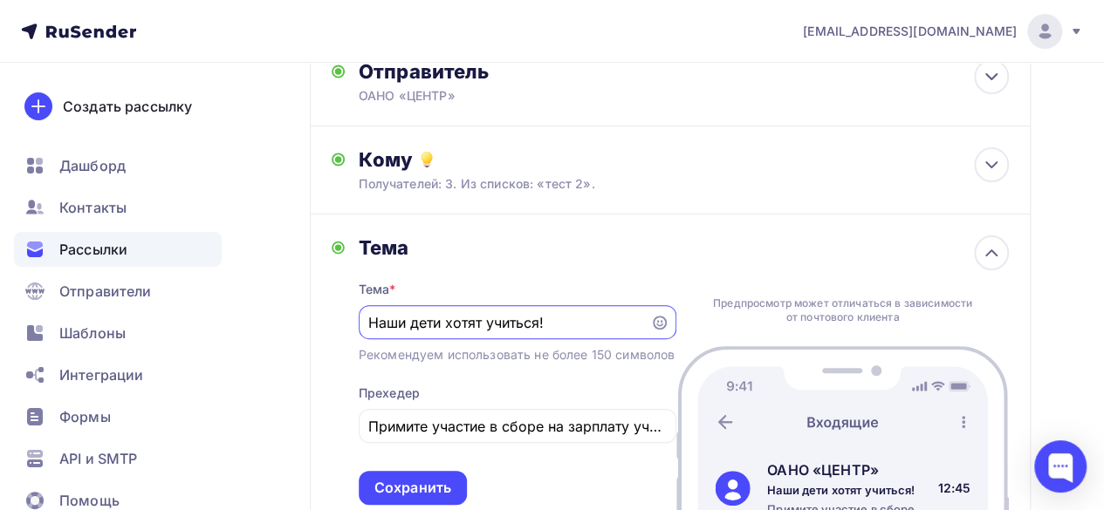
scroll to position [0, 0]
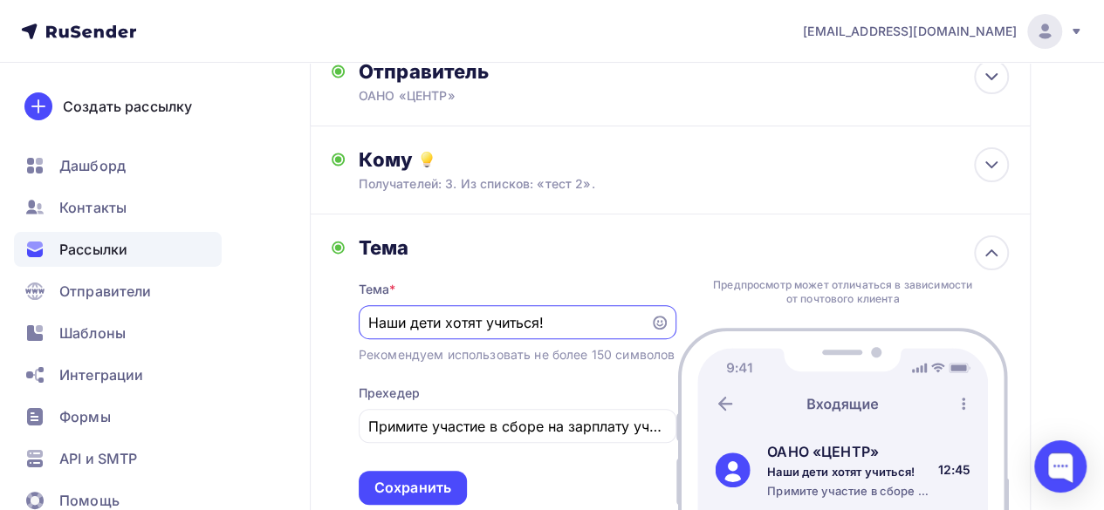
drag, startPoint x: 565, startPoint y: 320, endPoint x: 250, endPoint y: 322, distance: 315.0
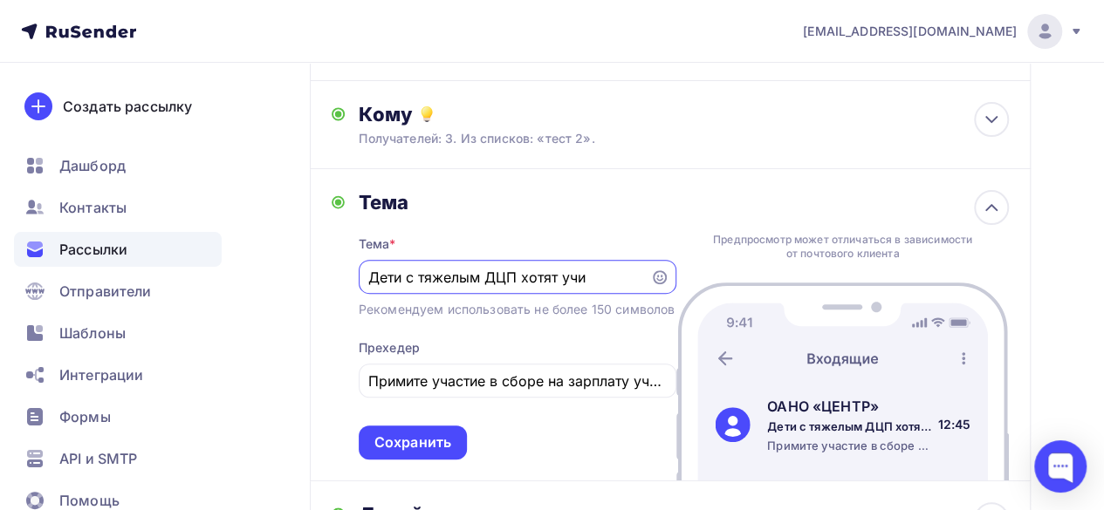
scroll to position [175, 0]
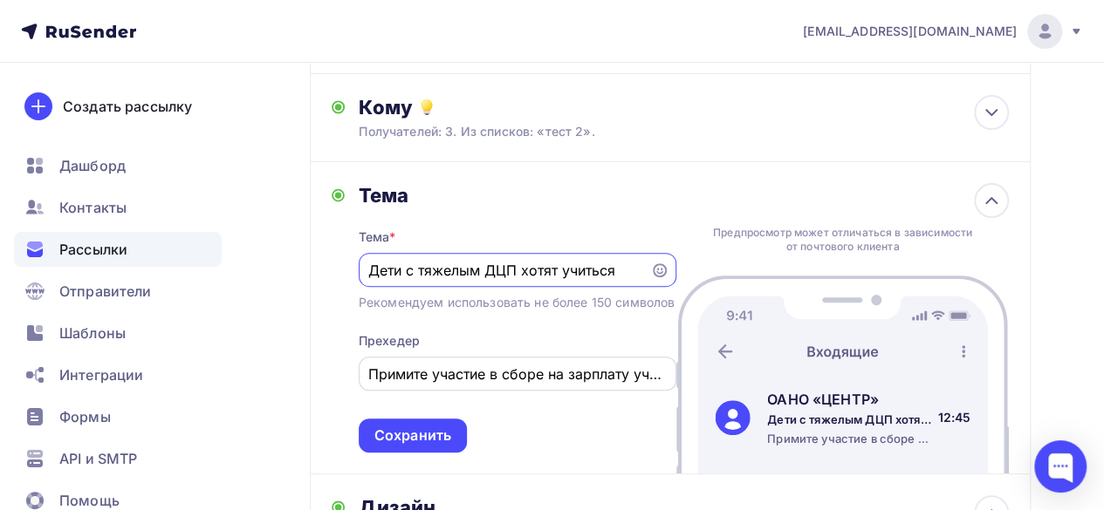
type input "Дети с тяжелым ДЦП хотят учиться"
drag, startPoint x: 515, startPoint y: 397, endPoint x: 274, endPoint y: 384, distance: 241.2
click at [274, 384] on div "Назад Копия Новая рассылка 1 Копия Новая рассылка 1 Закончить позже Переименова…" at bounding box center [552, 474] width 1104 height 1173
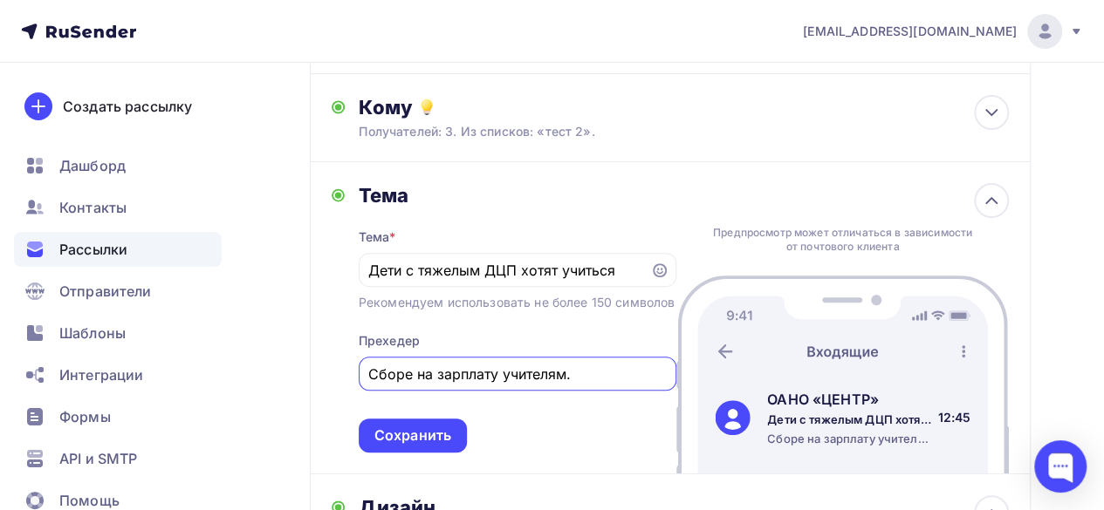
click at [411, 385] on input "Сборе на зарплату учителям." at bounding box center [517, 374] width 298 height 21
click at [570, 385] on input "Сбор на зарплату учителям." at bounding box center [517, 374] width 298 height 21
type input "Сбор на зарплату учителям-предметникам"
click at [417, 446] on div "Сохранить" at bounding box center [412, 436] width 77 height 20
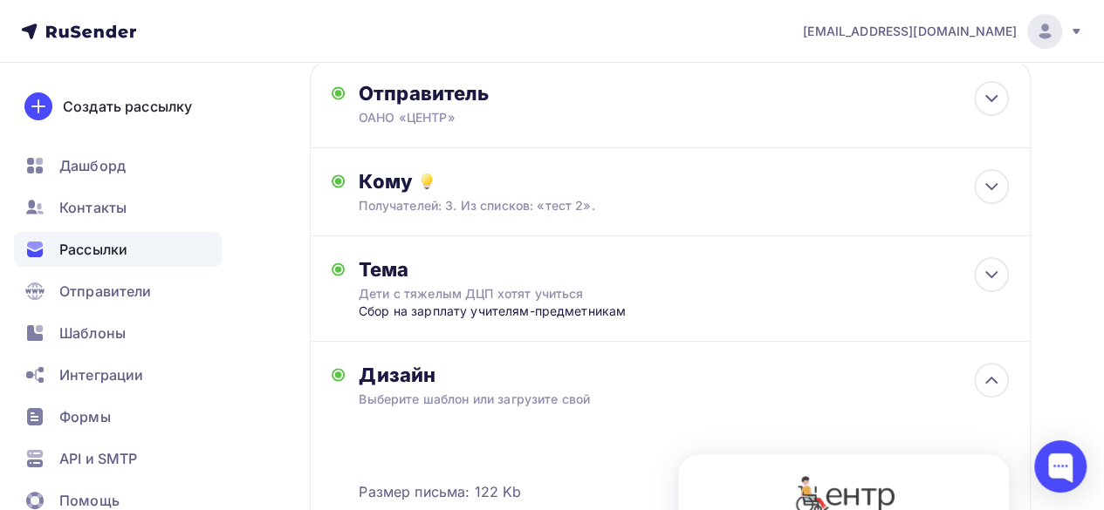
scroll to position [0, 0]
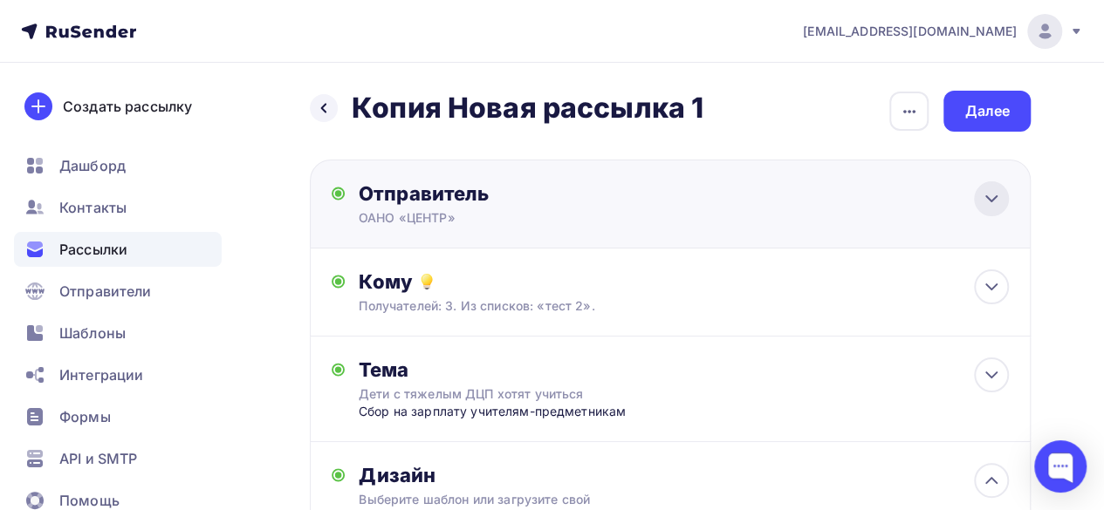
click at [996, 195] on icon at bounding box center [991, 198] width 21 height 21
type input "ОАНО «ЦЕНТР»"
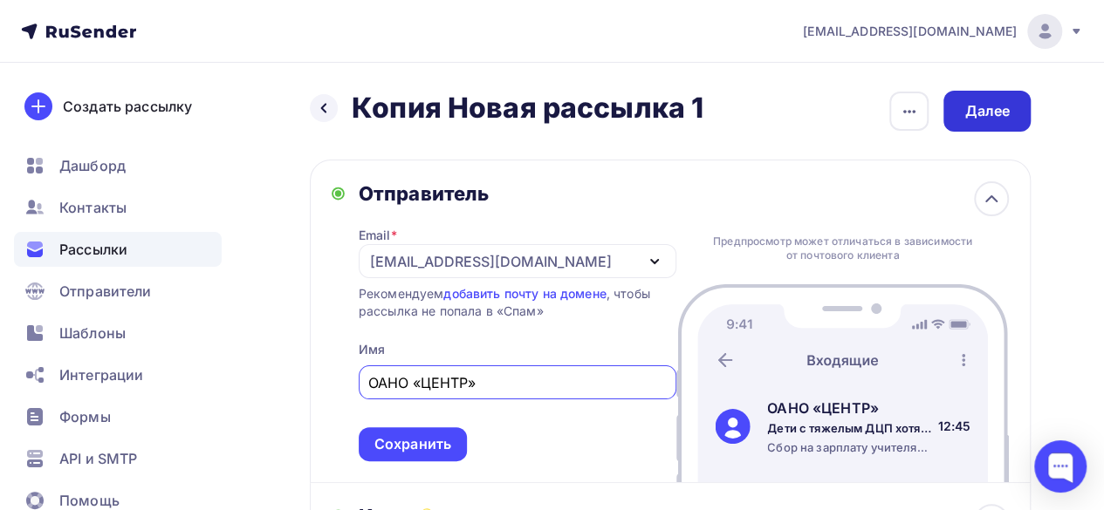
click at [984, 102] on div "Далее" at bounding box center [986, 111] width 45 height 20
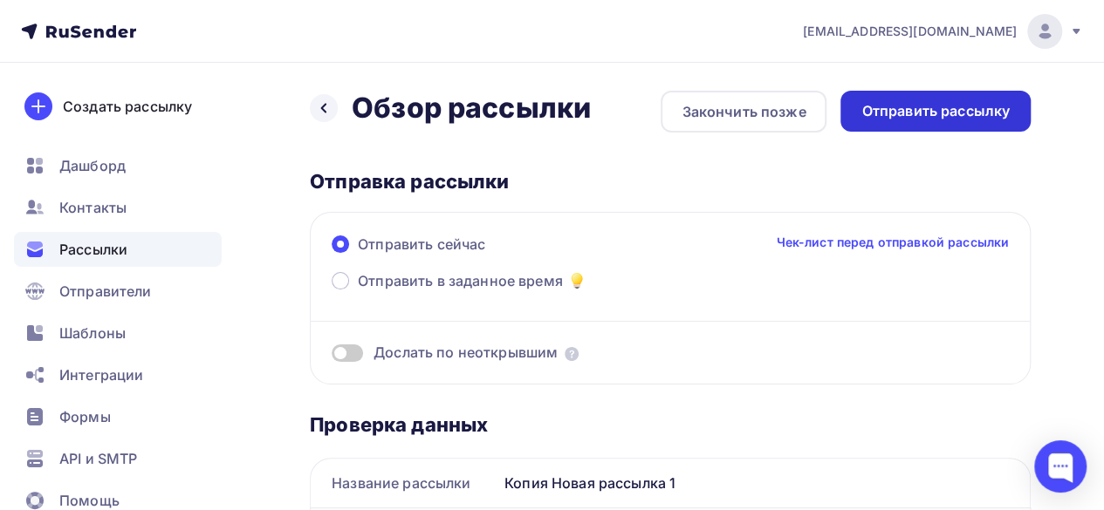
click at [955, 117] on div "Отправить рассылку" at bounding box center [935, 111] width 148 height 20
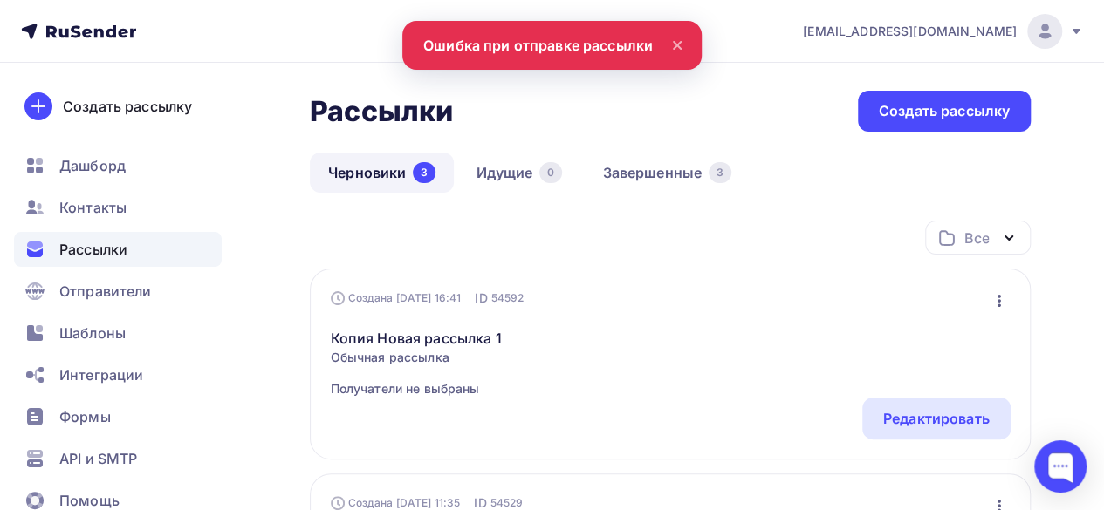
click at [677, 50] on icon at bounding box center [677, 45] width 21 height 21
click at [603, 50] on nav "school@centerano.ru Аккаунт Тарифы Выйти Создать рассылку Дашборд Контакты Расс…" at bounding box center [552, 31] width 1104 height 63
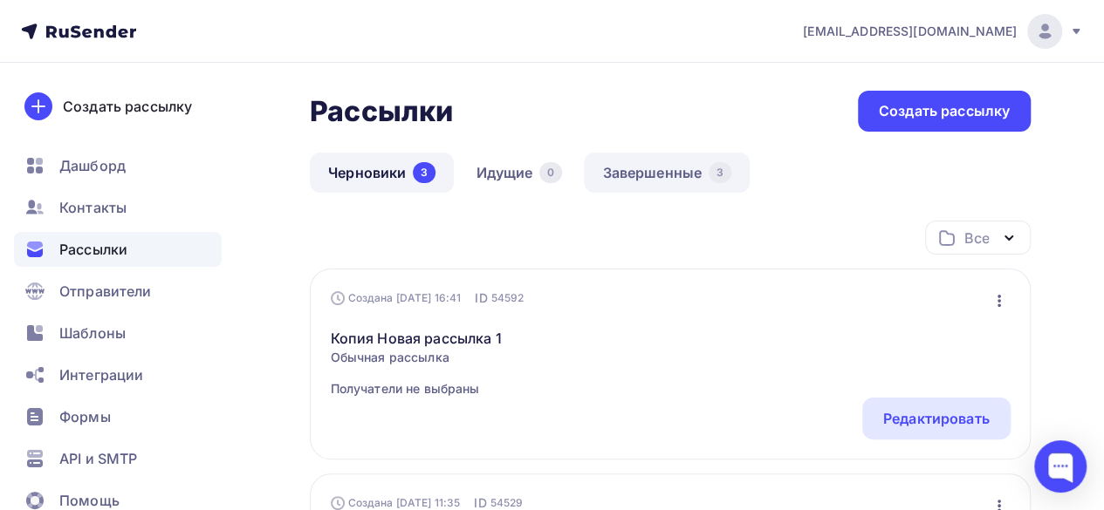
click at [678, 177] on link "Завершенные 3" at bounding box center [667, 173] width 166 height 40
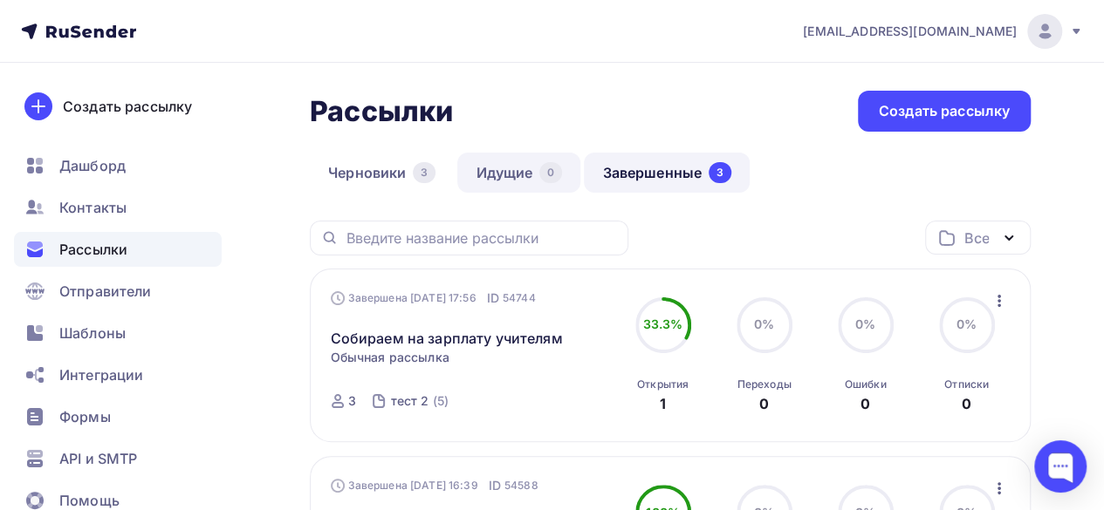
click at [515, 183] on link "Идущие 0" at bounding box center [518, 173] width 123 height 40
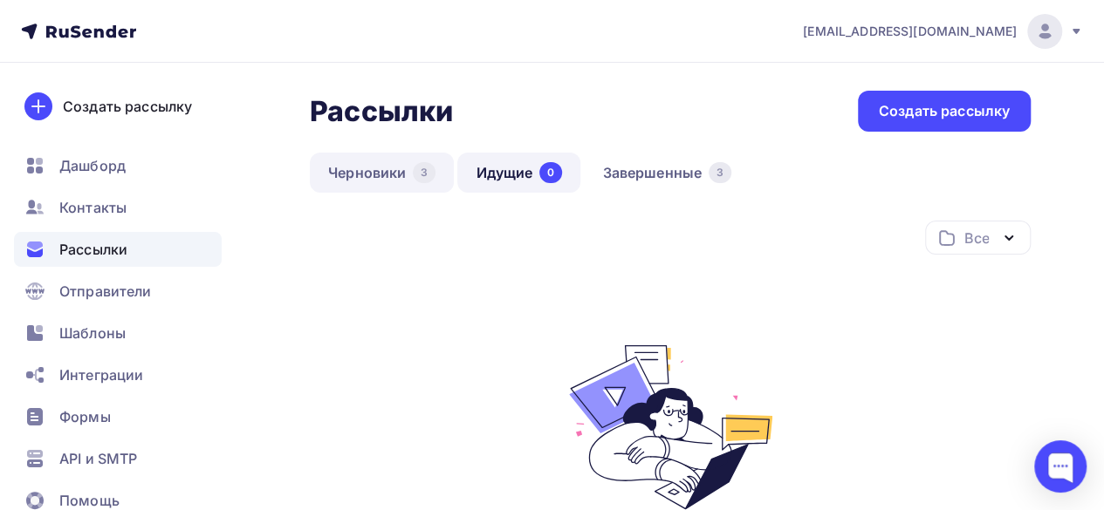
click at [380, 176] on link "Черновики 3" at bounding box center [382, 173] width 144 height 40
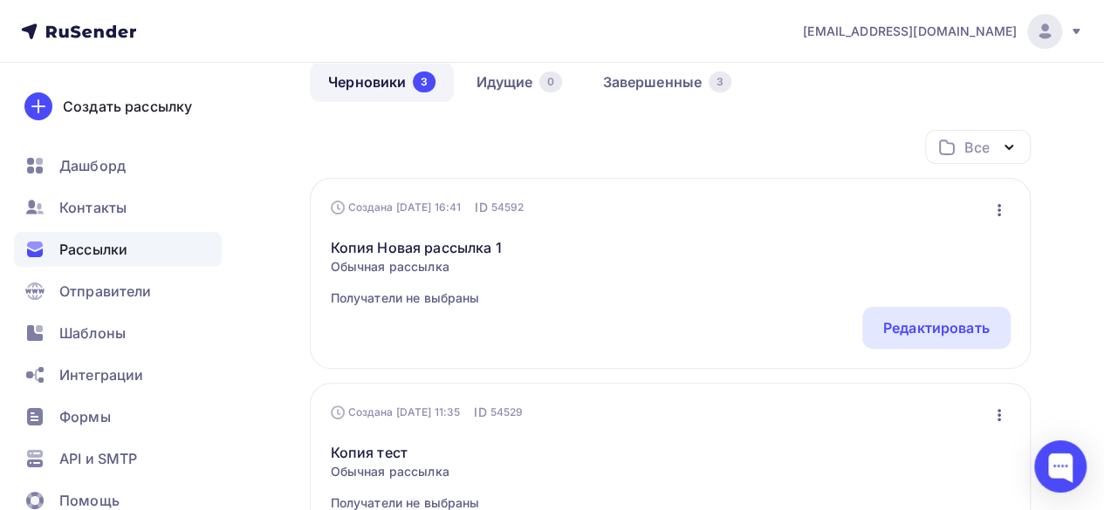
scroll to position [87, 0]
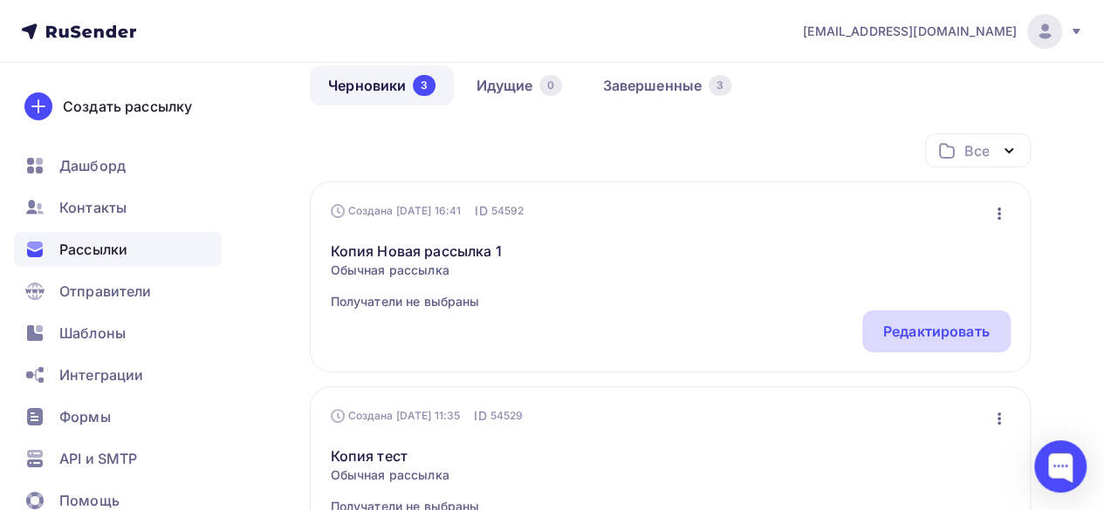
click at [957, 345] on div "Редактировать" at bounding box center [936, 332] width 148 height 42
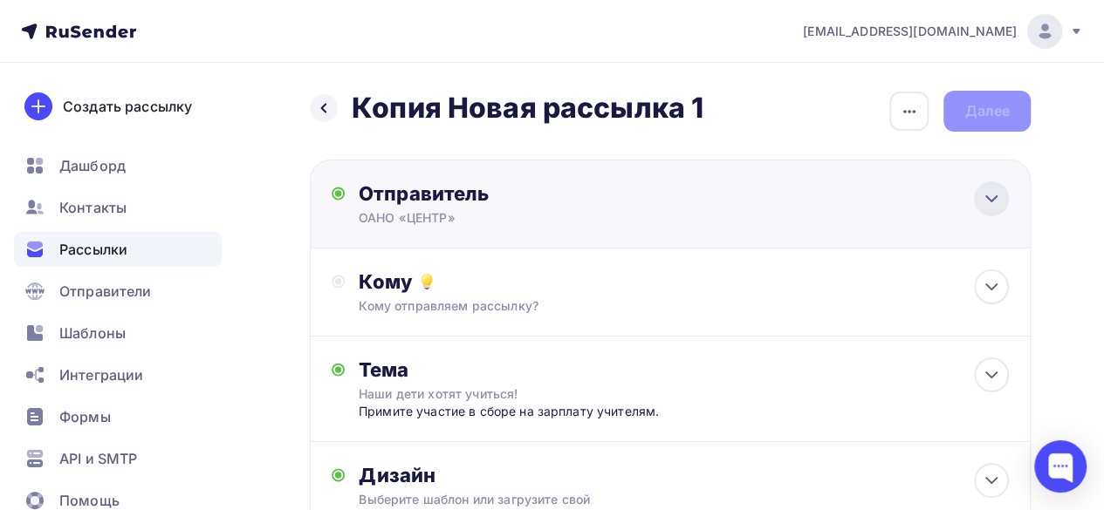
click at [981, 205] on div at bounding box center [991, 198] width 35 height 35
type input "ОАНО «ЦЕНТР»"
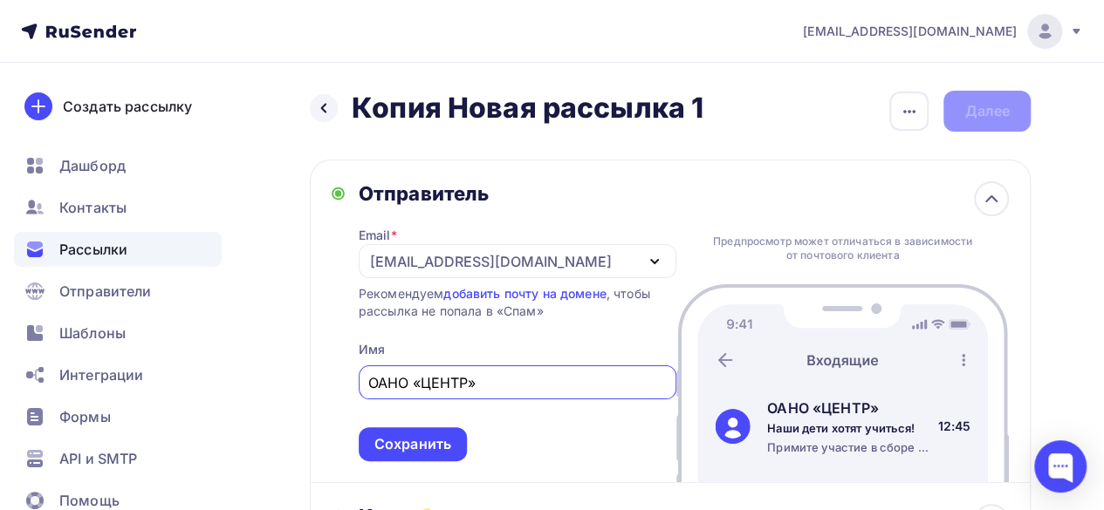
click at [649, 253] on icon "button" at bounding box center [654, 261] width 21 height 21
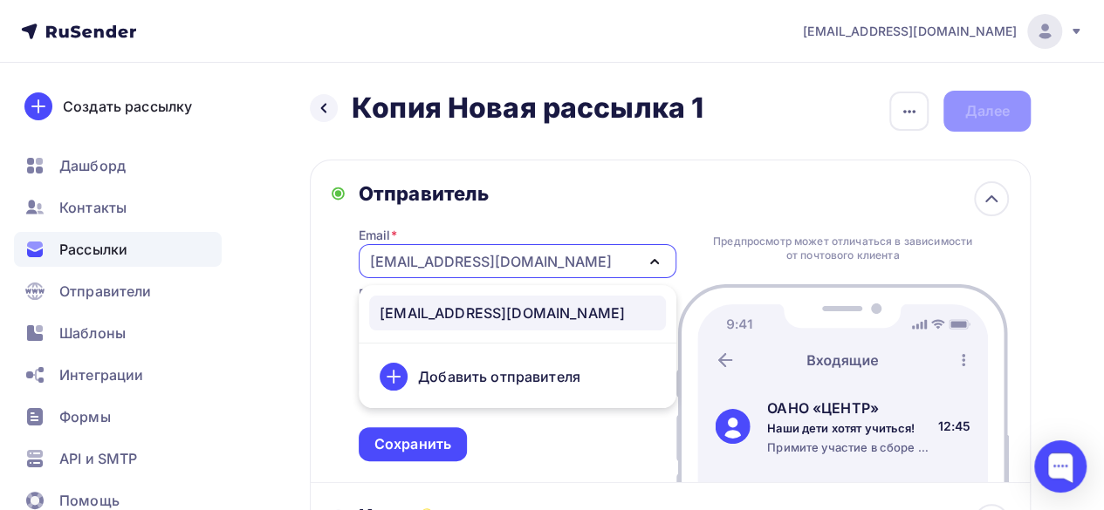
click at [490, 318] on div "[EMAIL_ADDRESS][DOMAIN_NAME]" at bounding box center [502, 313] width 245 height 21
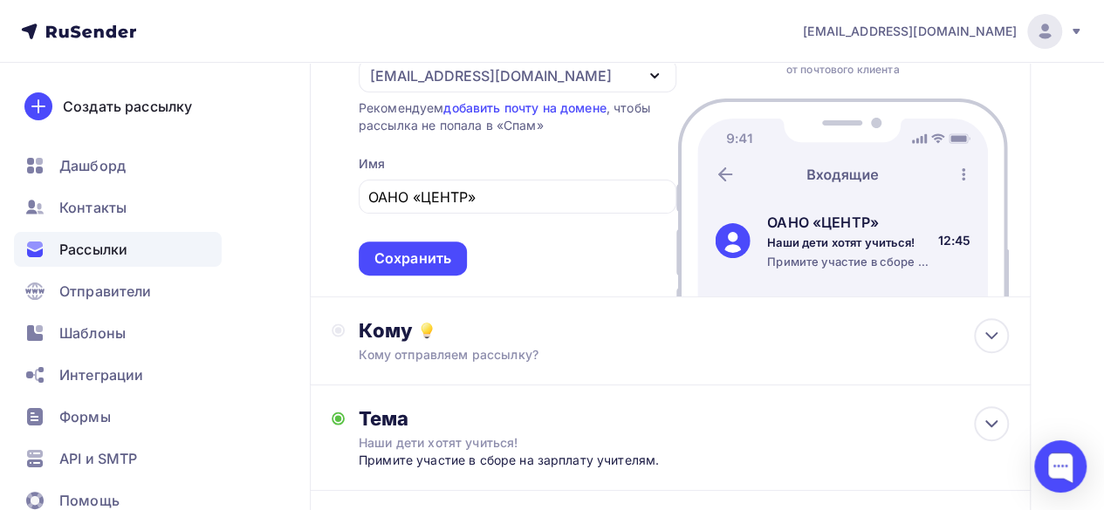
scroll to position [262, 0]
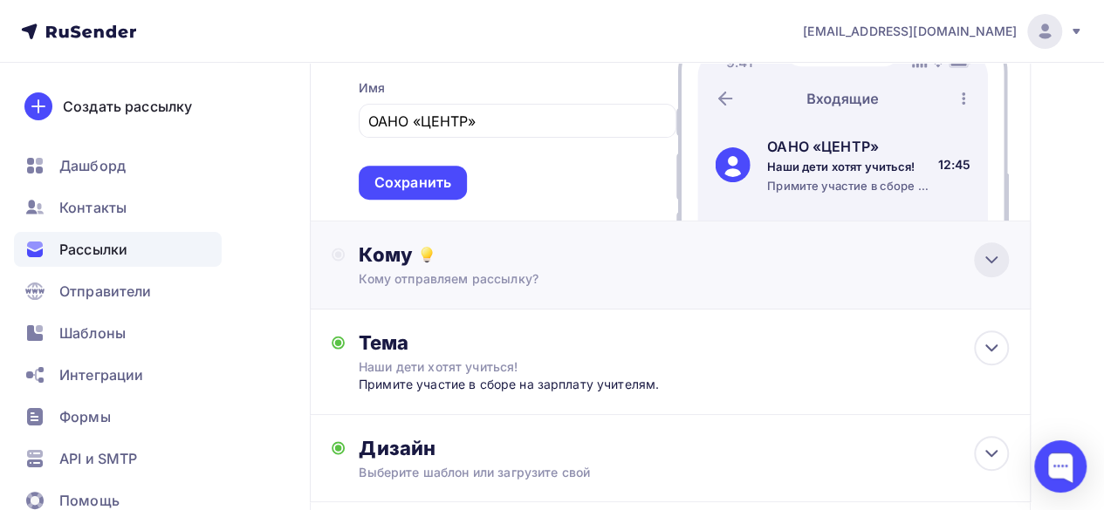
click at [979, 263] on div at bounding box center [991, 260] width 35 height 35
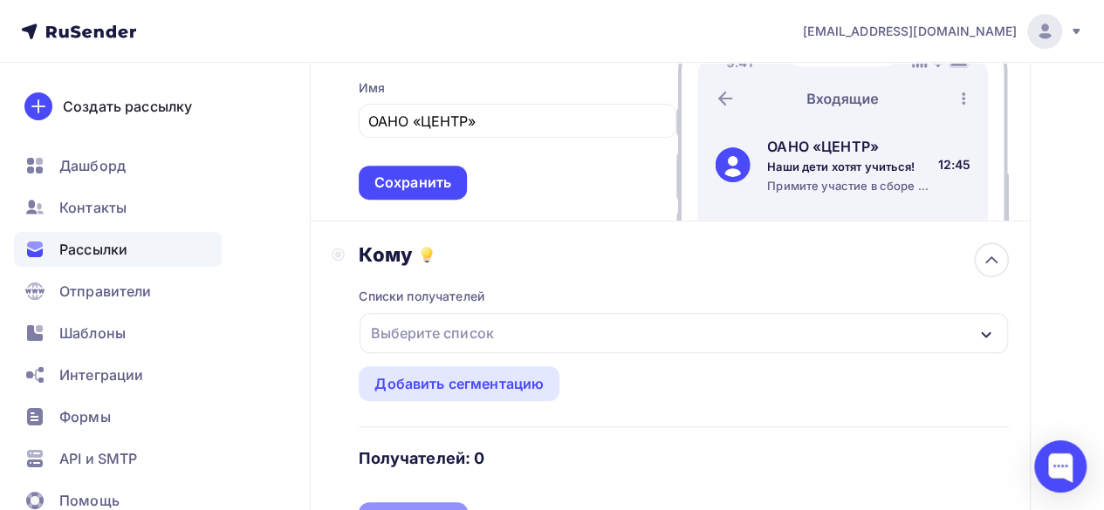
click at [728, 328] on div "Выберите список" at bounding box center [684, 333] width 648 height 40
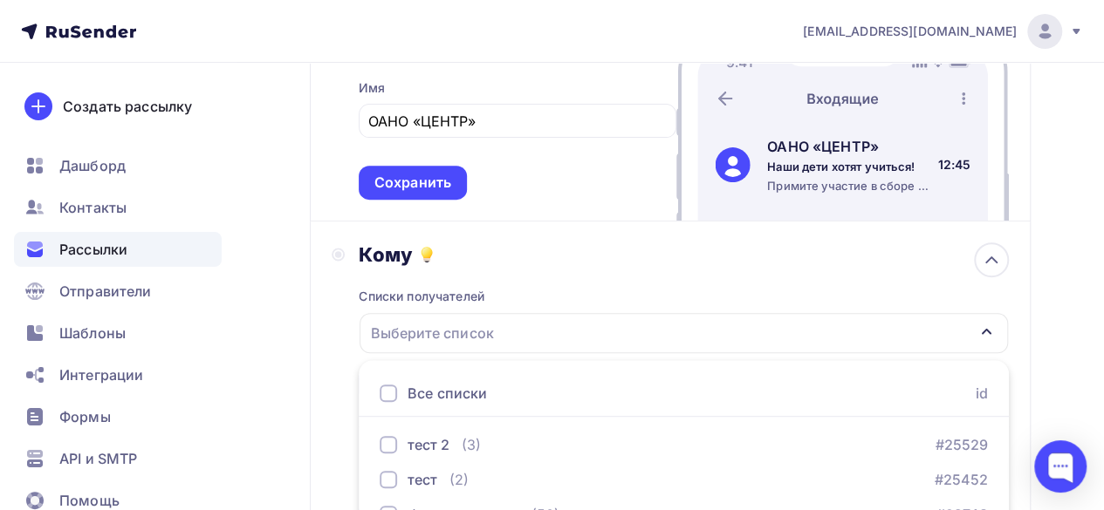
scroll to position [359, 0]
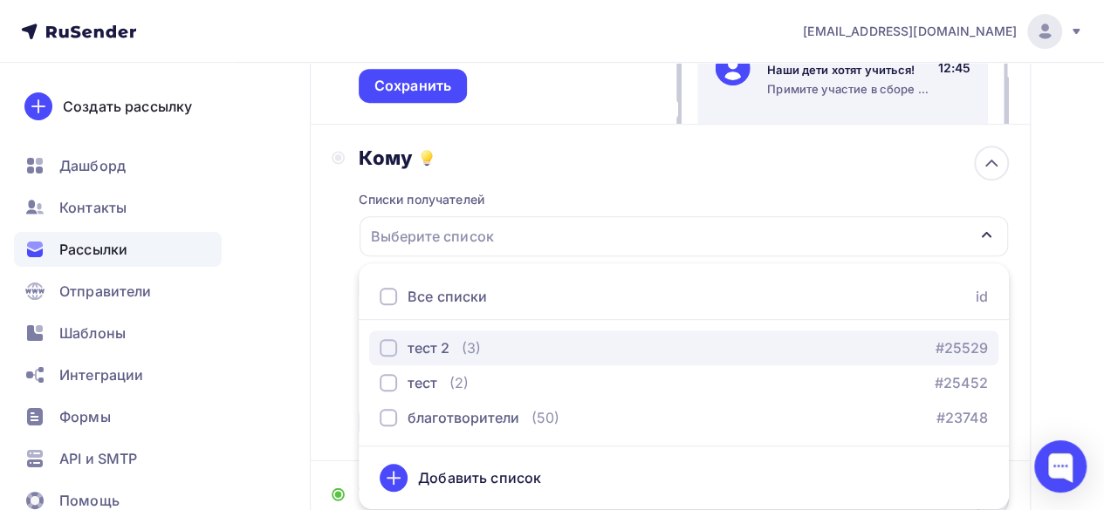
click at [392, 360] on button "тест 2 (3) #25529" at bounding box center [683, 348] width 629 height 35
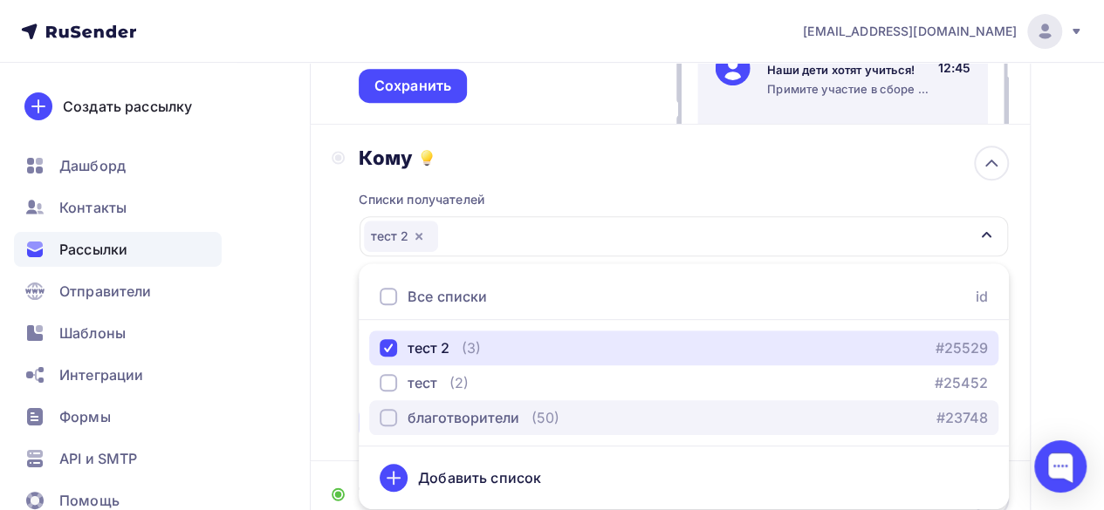
scroll to position [705, 0]
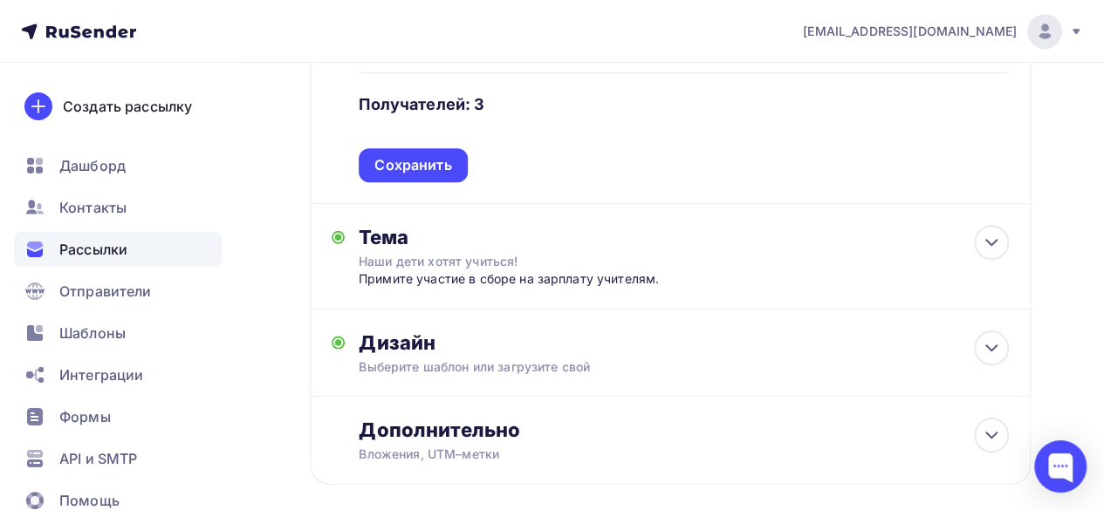
scroll to position [531, 0]
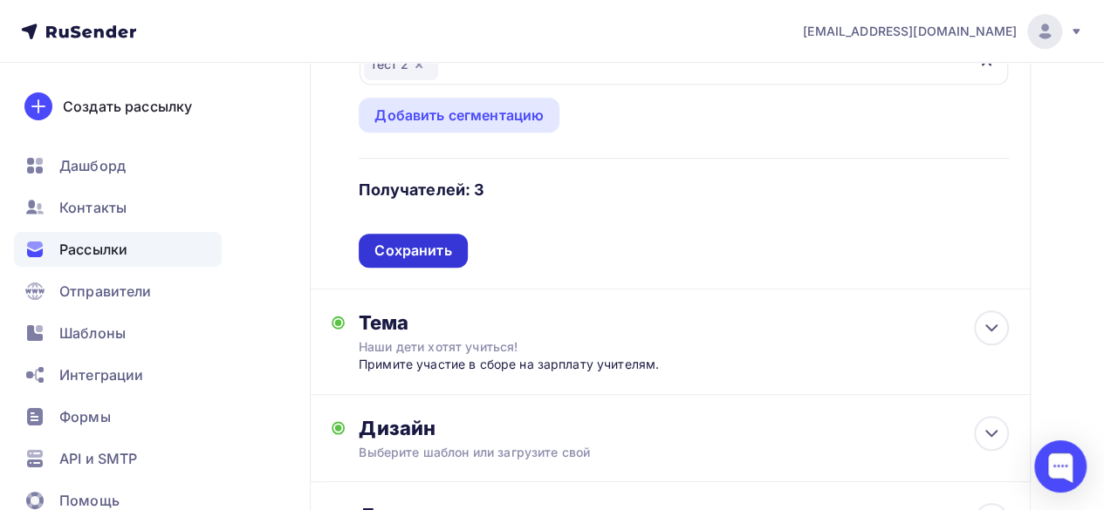
click at [442, 255] on div "Сохранить" at bounding box center [412, 251] width 77 height 20
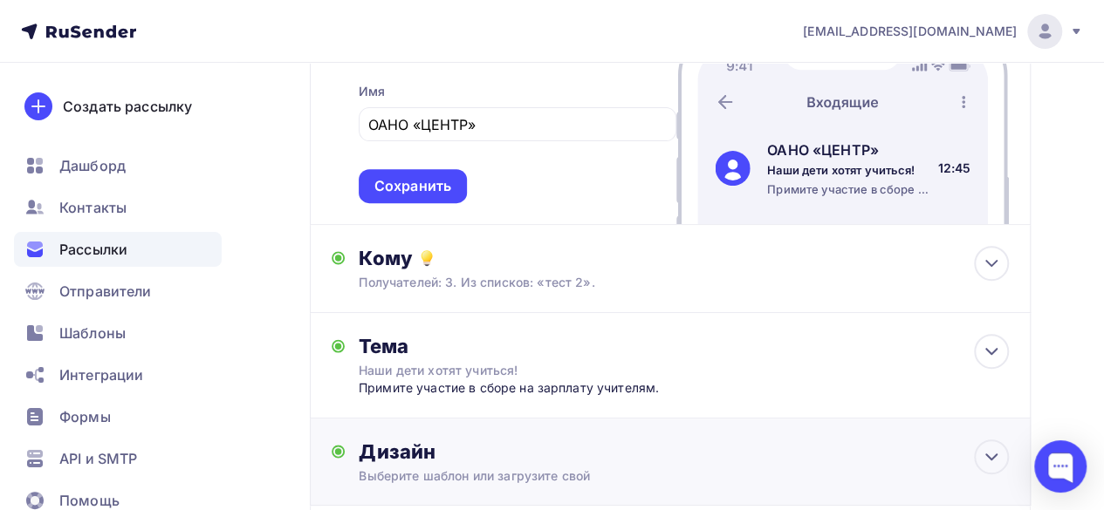
scroll to position [283, 0]
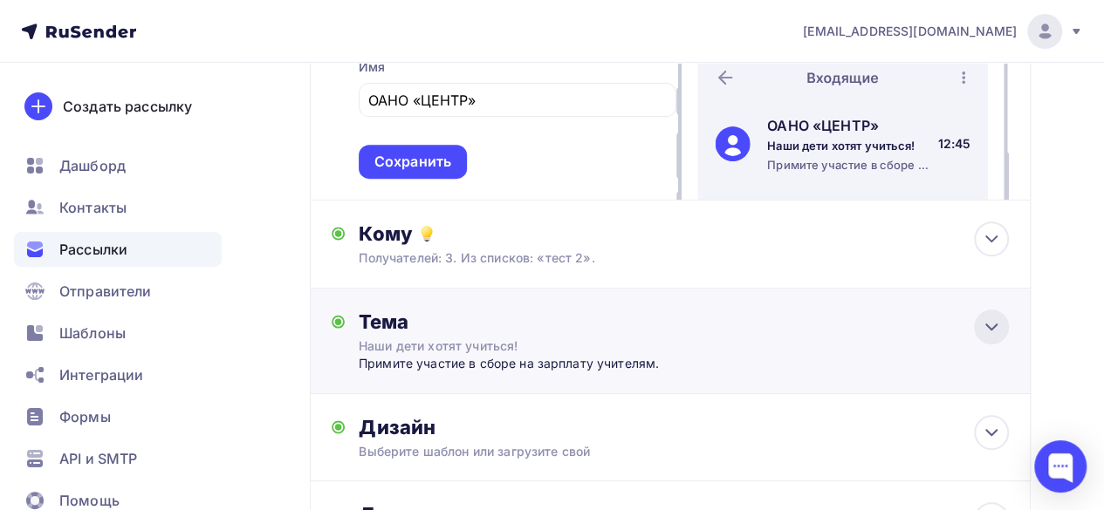
click at [990, 330] on icon at bounding box center [991, 327] width 21 height 21
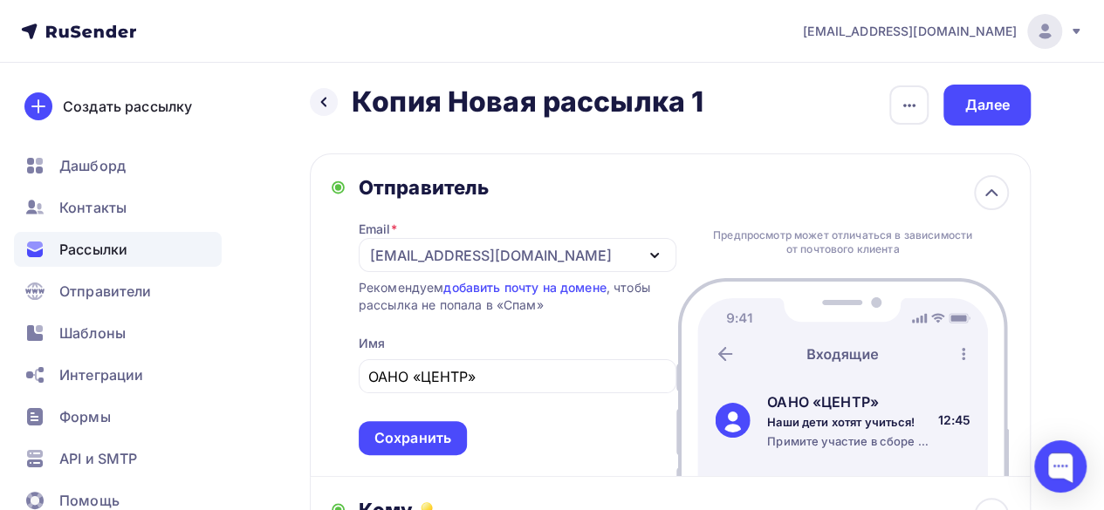
scroll to position [0, 0]
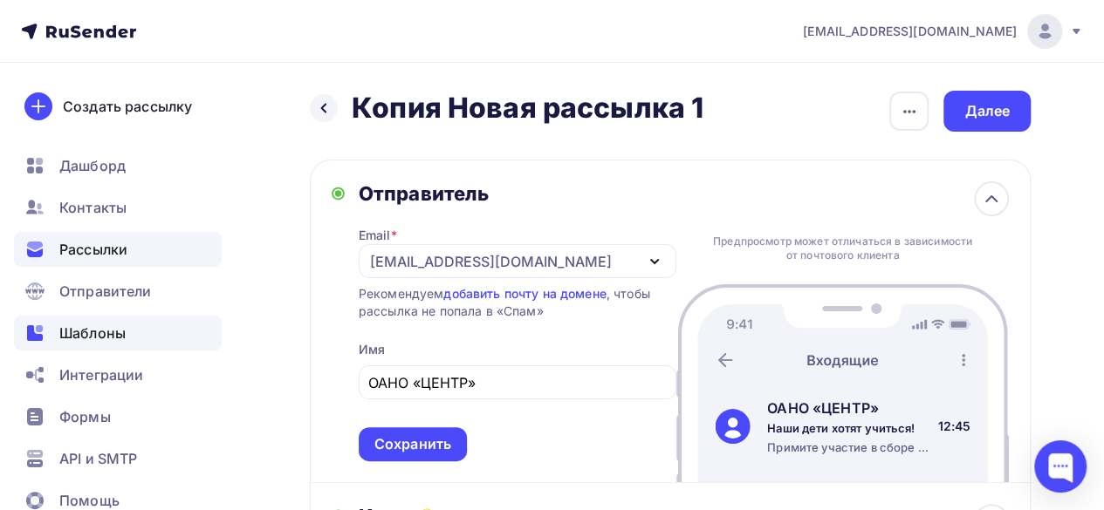
click at [108, 334] on span "Шаблоны" at bounding box center [92, 333] width 66 height 21
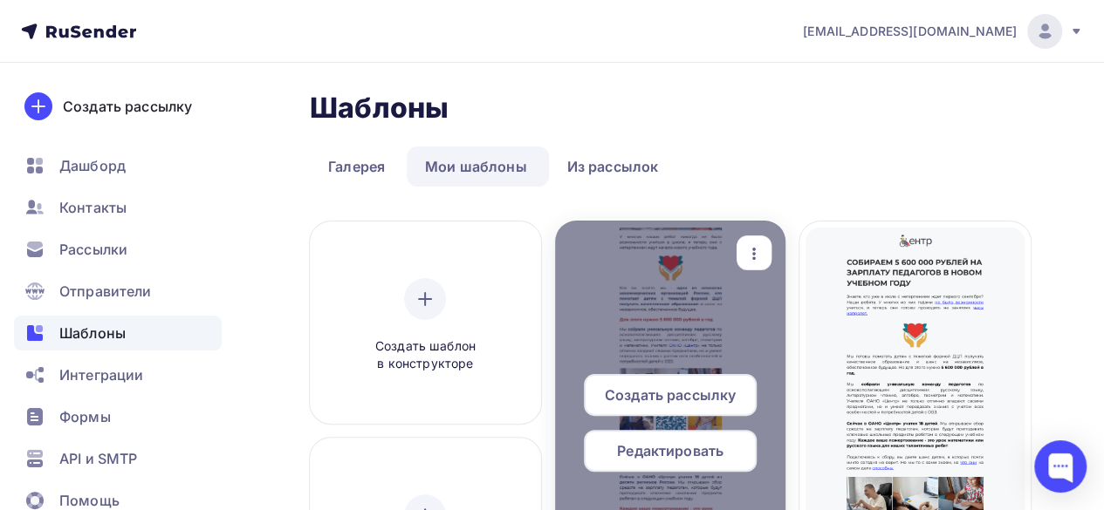
click at [686, 387] on span "Создать рассылку" at bounding box center [670, 395] width 131 height 21
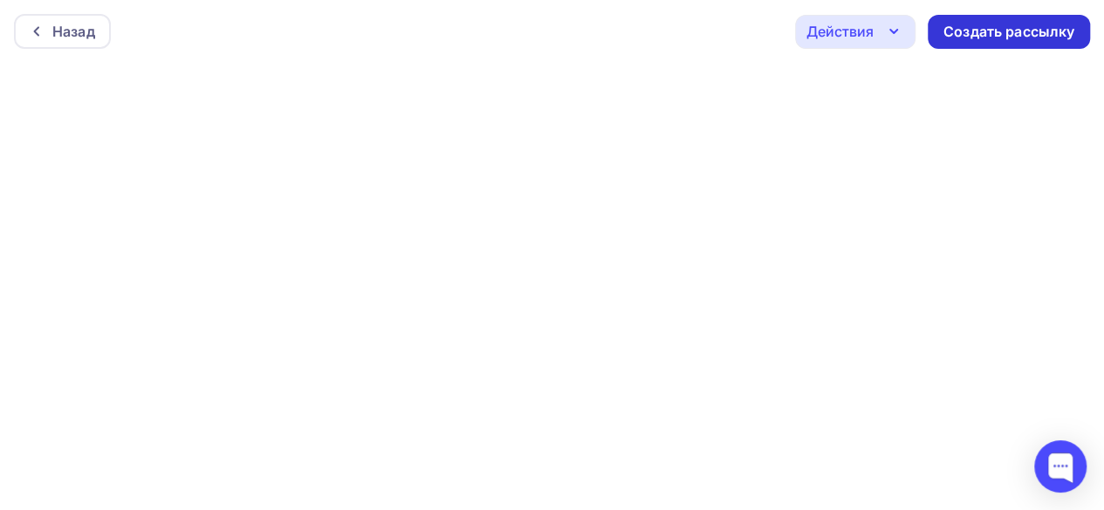
click at [1061, 43] on div "Создать рассылку" at bounding box center [1009, 32] width 162 height 34
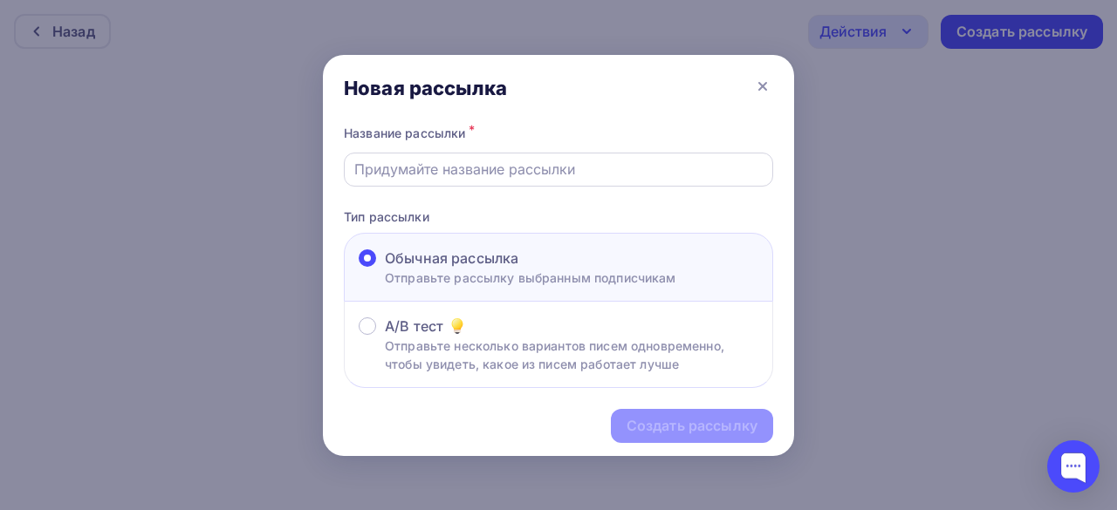
click at [596, 171] on input "text" at bounding box center [558, 169] width 409 height 21
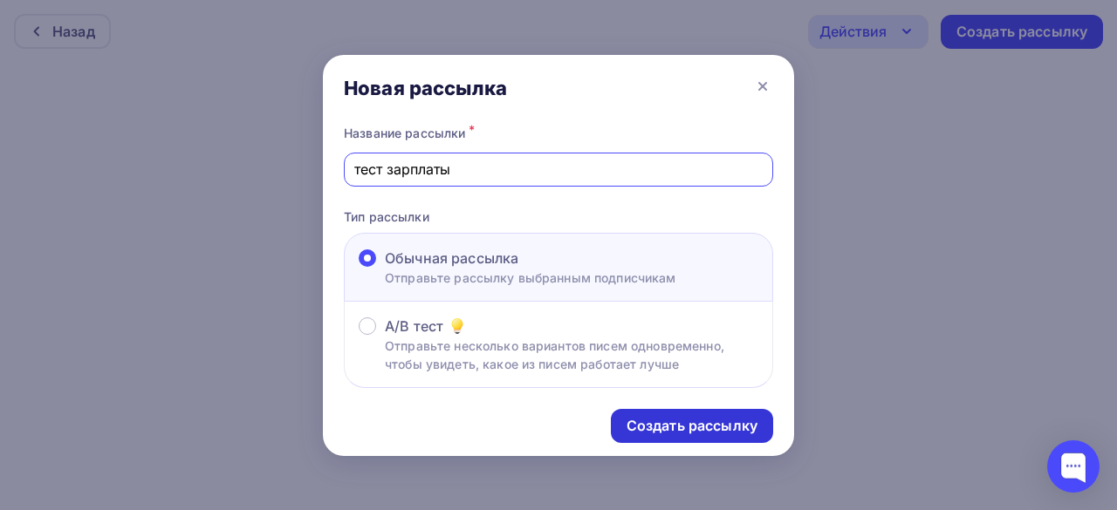
type input "тест зарплаты"
click at [688, 431] on div "Создать рассылку" at bounding box center [692, 426] width 131 height 20
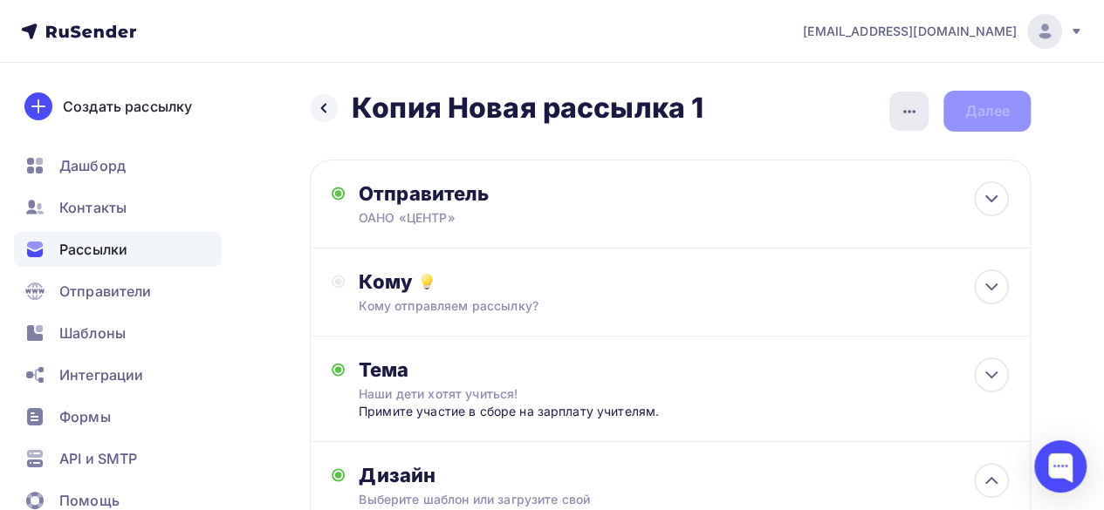
click at [909, 111] on icon "button" at bounding box center [909, 111] width 12 height 3
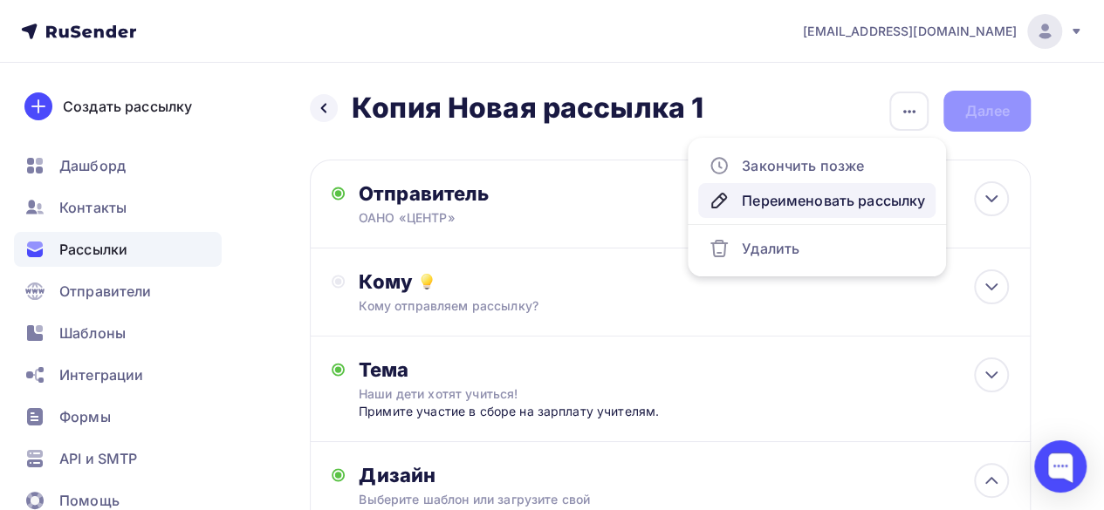
click at [821, 191] on div "Переименовать рассылку" at bounding box center [817, 200] width 216 height 21
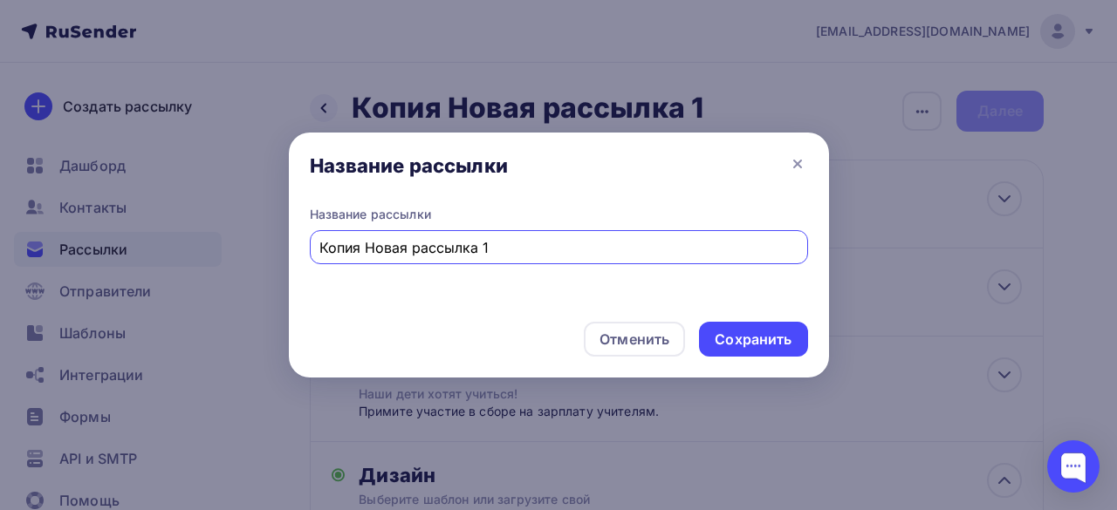
drag, startPoint x: 489, startPoint y: 244, endPoint x: 136, endPoint y: 257, distance: 352.8
click at [136, 257] on div "Название рассылки Название рассылки Копия Новая рассылка 1 Отменить Сохранить" at bounding box center [558, 255] width 1117 height 510
type input "Тест зарплаты"
click at [713, 342] on div "Сохранить" at bounding box center [753, 339] width 108 height 35
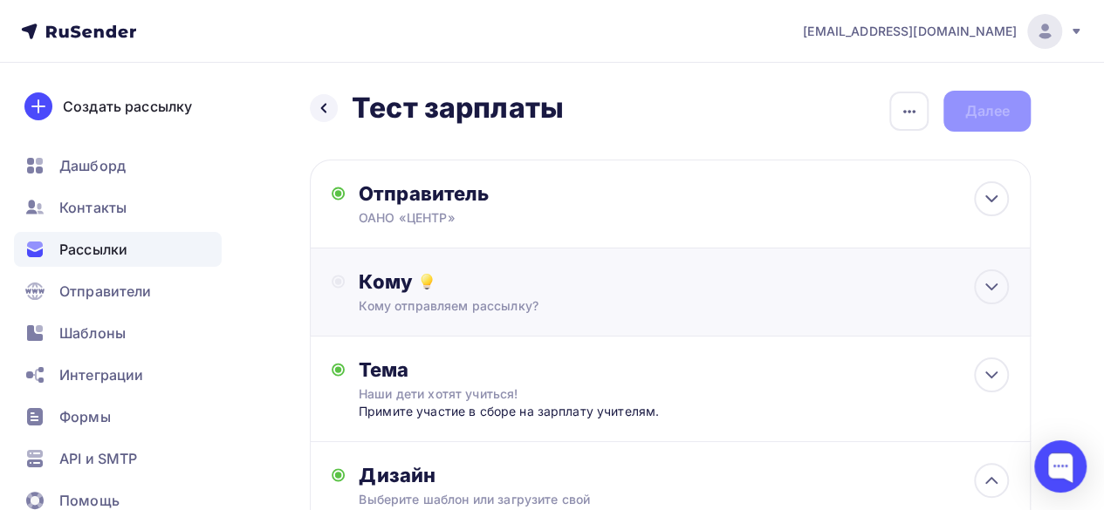
click at [951, 300] on div "Кому Кому отправляем рассылку? Списки получателей Выберите список Все списки id…" at bounding box center [684, 292] width 650 height 45
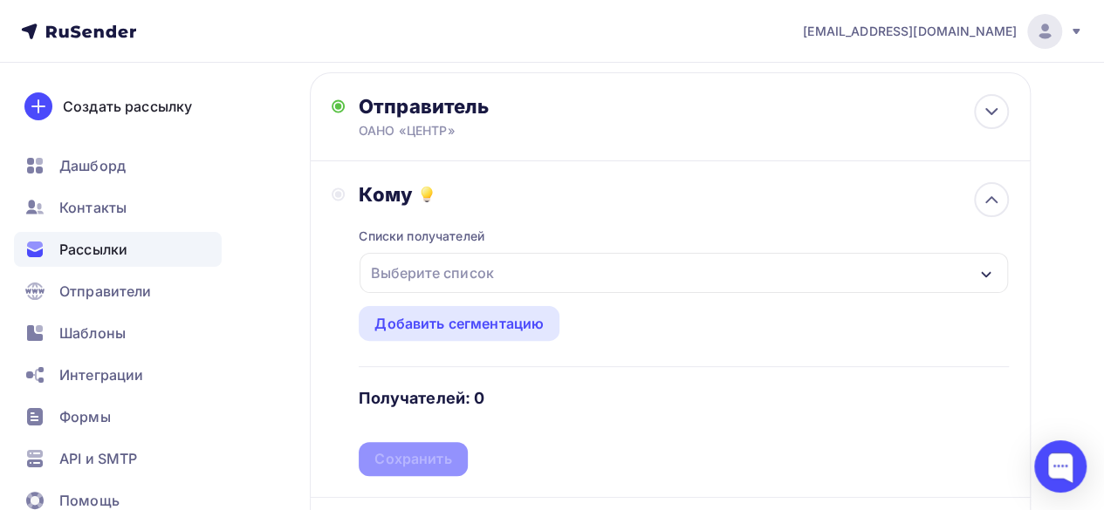
click at [769, 272] on div "Выберите список" at bounding box center [684, 273] width 648 height 40
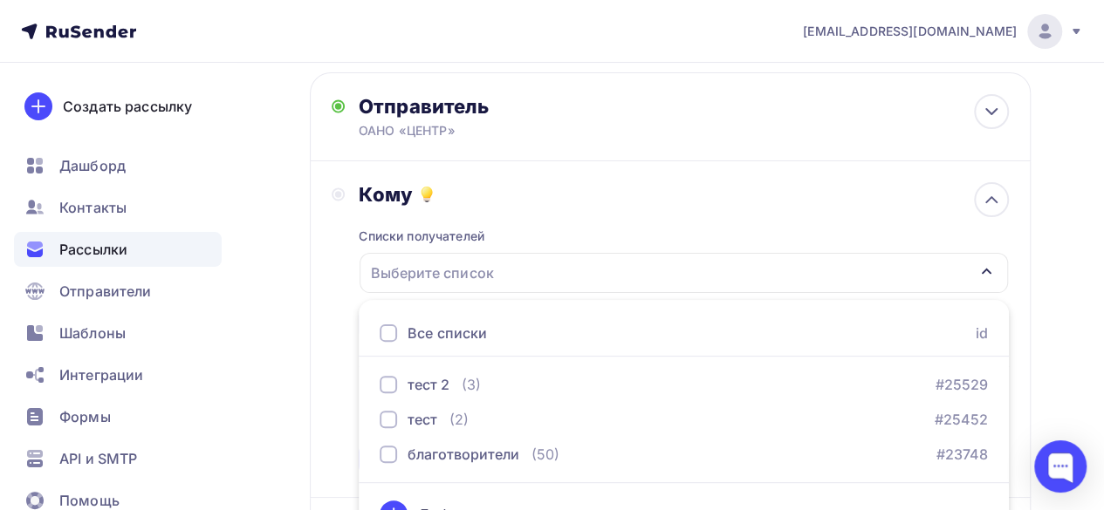
scroll to position [122, 0]
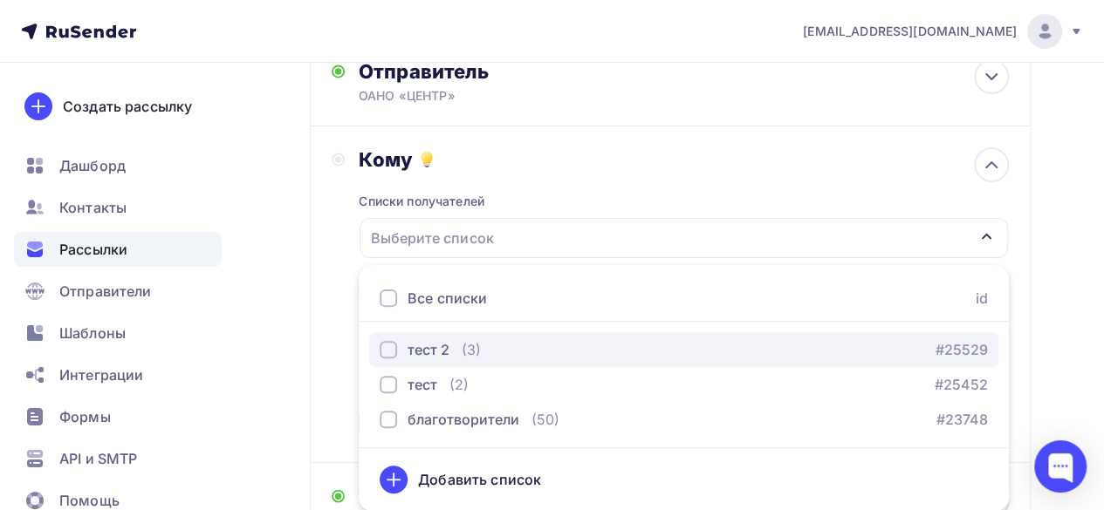
click at [387, 357] on div "button" at bounding box center [388, 349] width 17 height 17
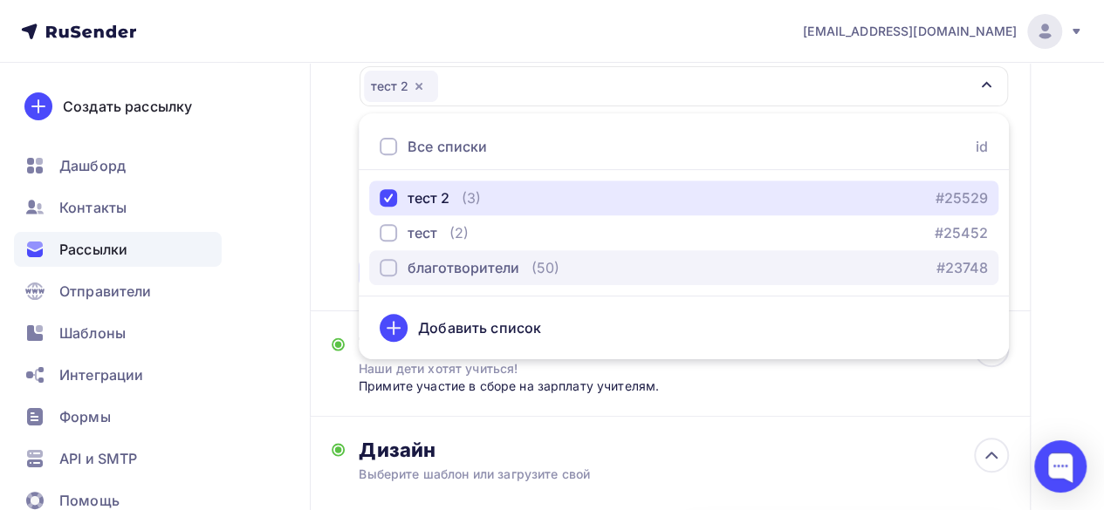
scroll to position [384, 0]
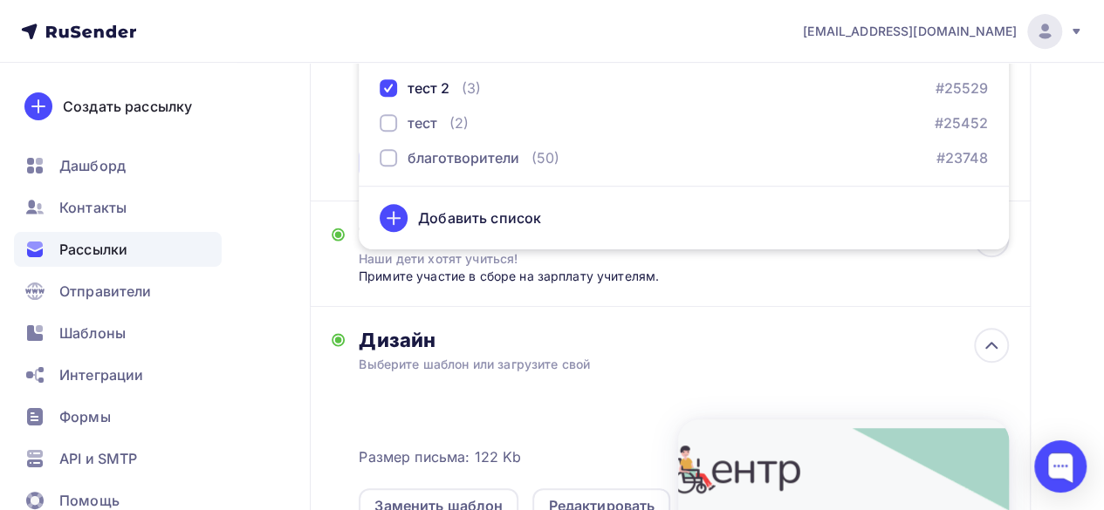
click at [1041, 224] on div "Назад Тест зарплаты Тест зарплаты Закончить позже Переименовать рассылку Удалит…" at bounding box center [552, 286] width 1104 height 1215
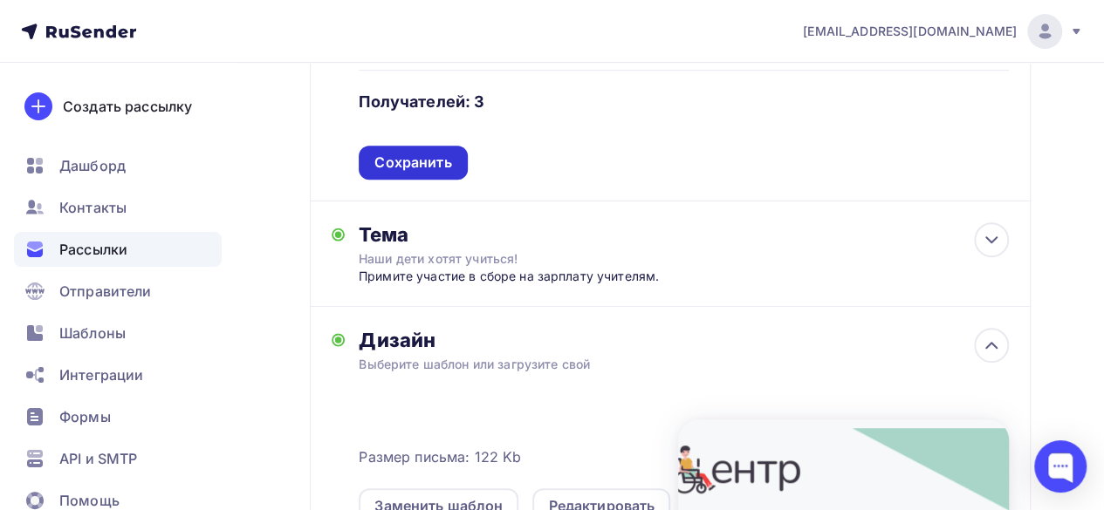
click at [393, 160] on div "Сохранить" at bounding box center [412, 163] width 77 height 20
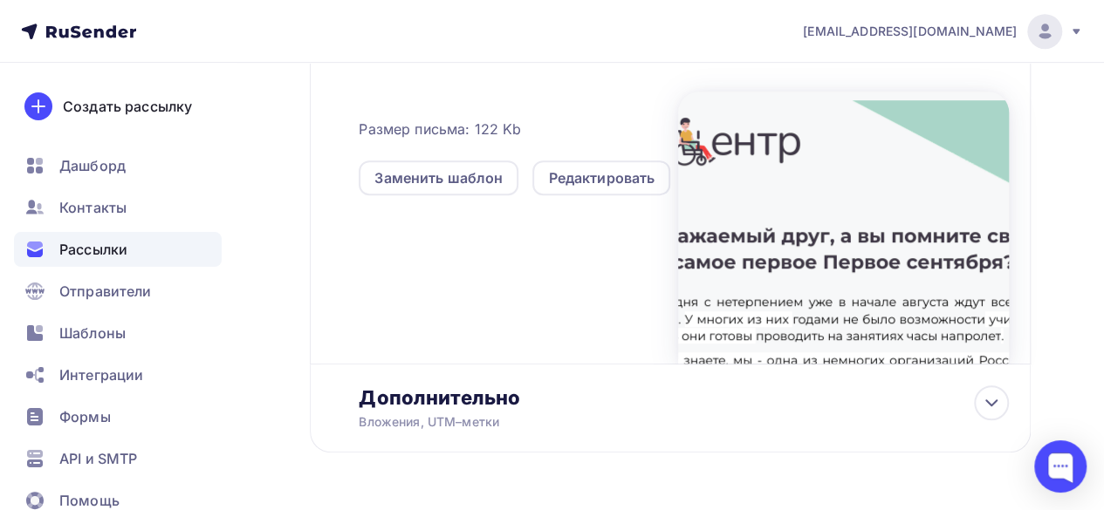
scroll to position [471, 0]
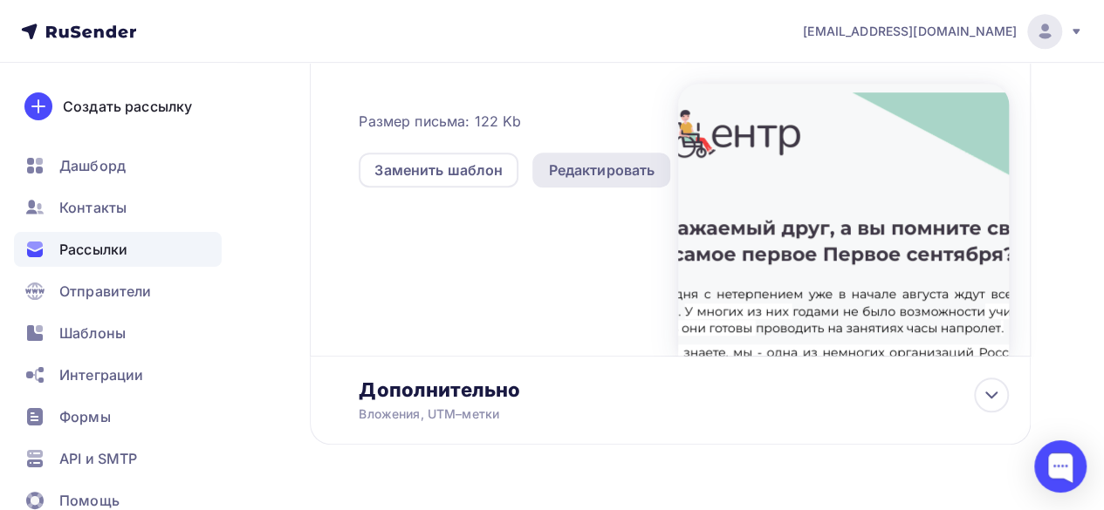
click at [589, 171] on div "Редактировать" at bounding box center [601, 170] width 106 height 21
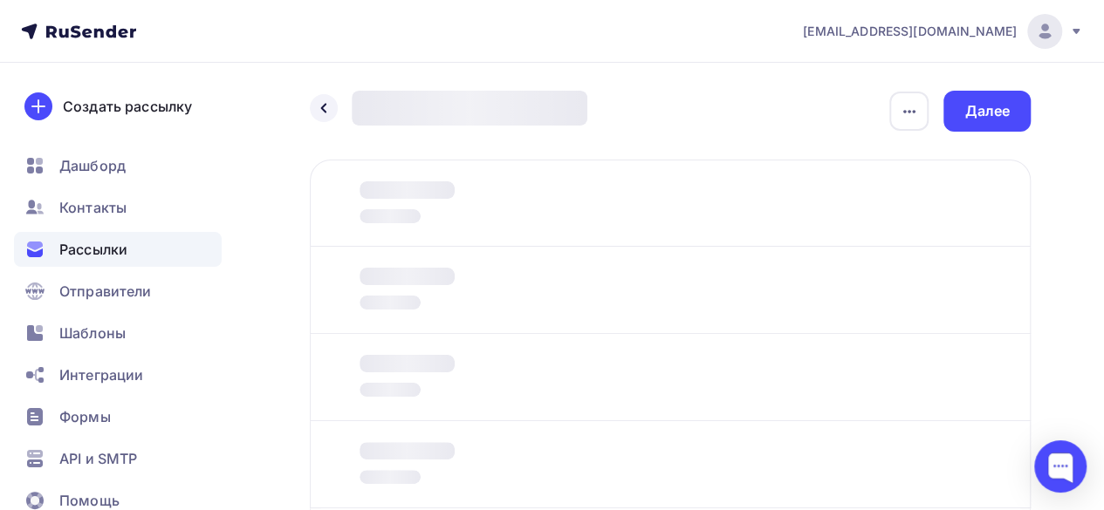
scroll to position [197, 0]
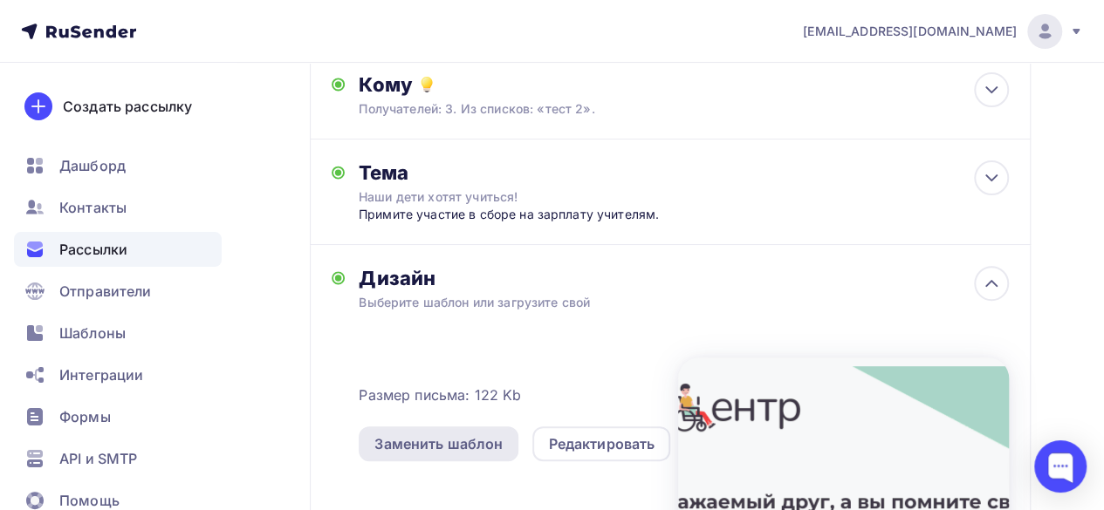
click at [462, 449] on div "Заменить шаблон" at bounding box center [438, 444] width 128 height 21
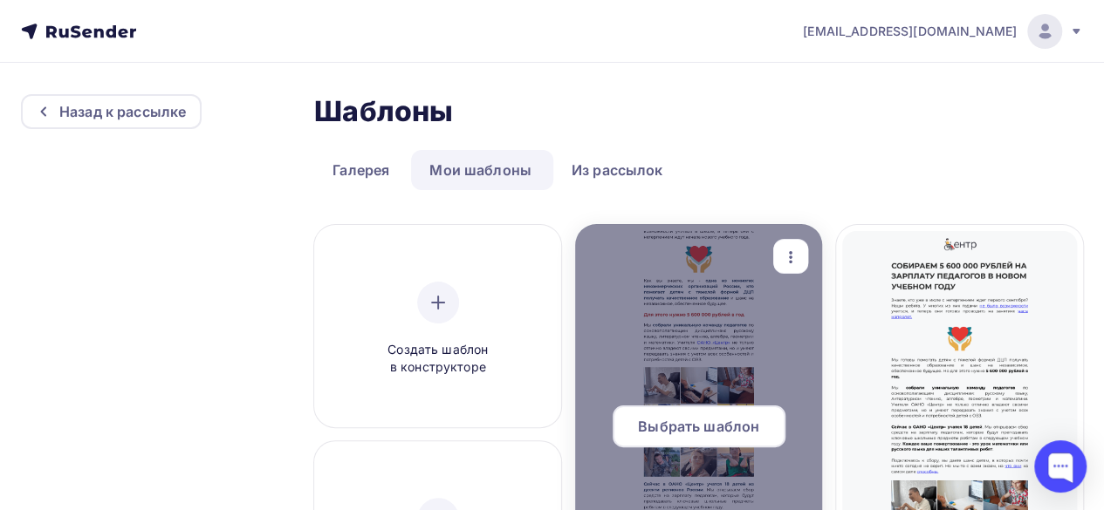
click at [709, 430] on span "Выбрать шаблон" at bounding box center [698, 426] width 121 height 21
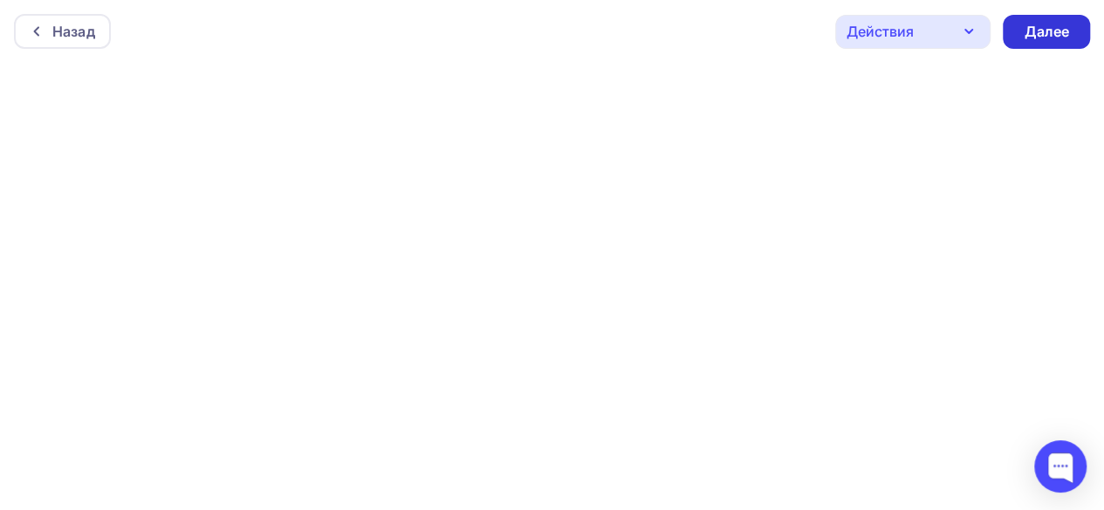
click at [1066, 26] on div "Далее" at bounding box center [1046, 32] width 45 height 20
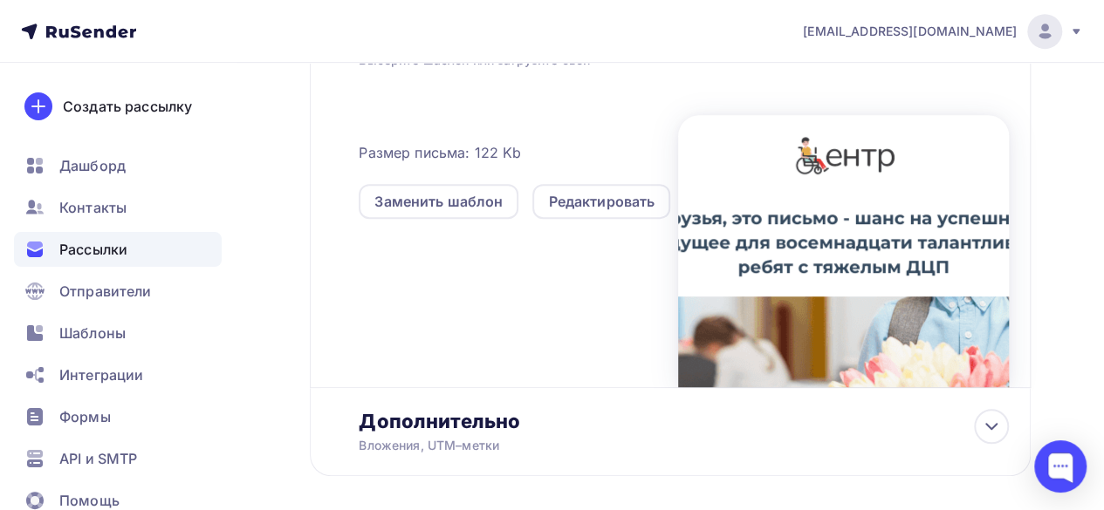
scroll to position [258, 0]
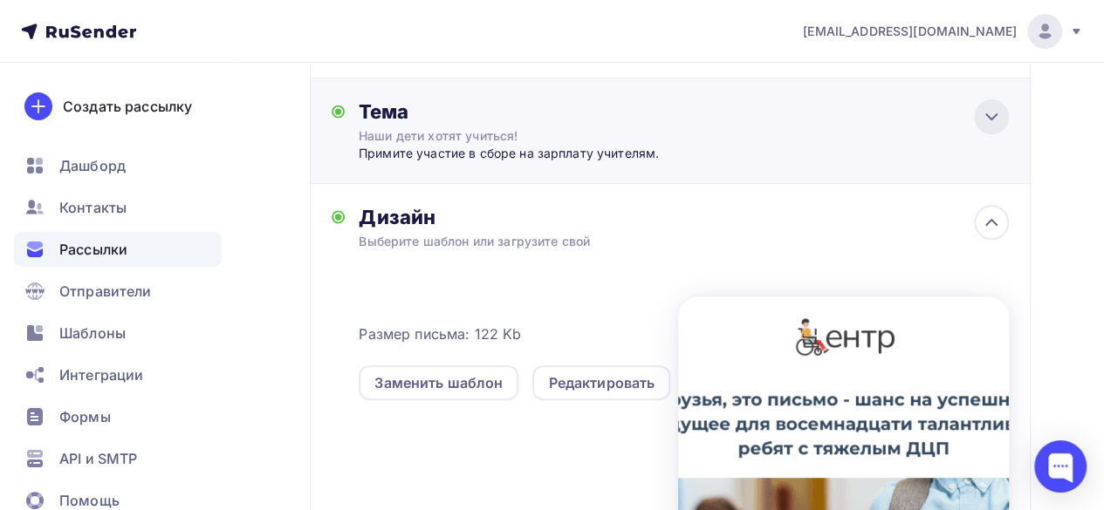
click at [1006, 121] on div at bounding box center [991, 116] width 35 height 35
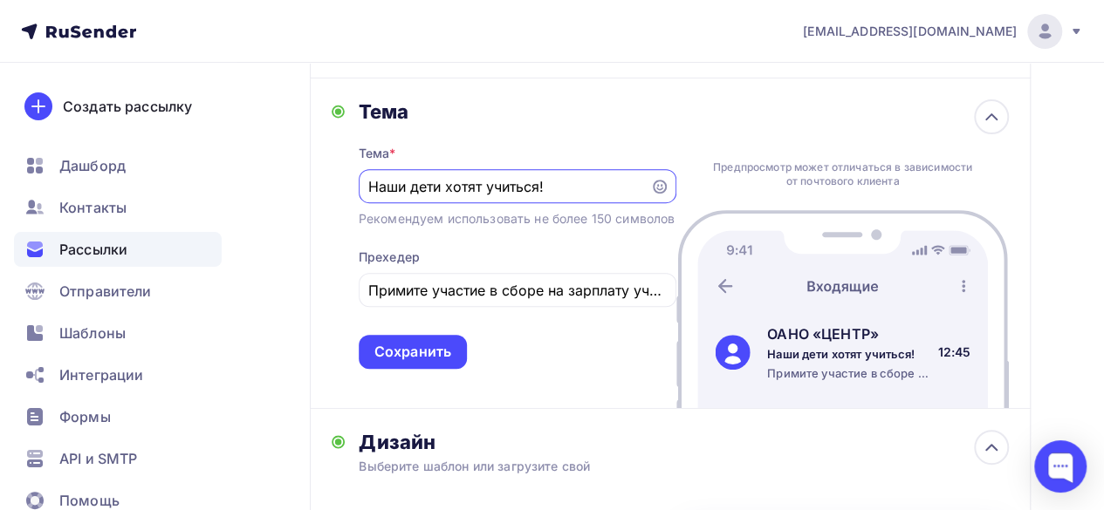
scroll to position [0, 0]
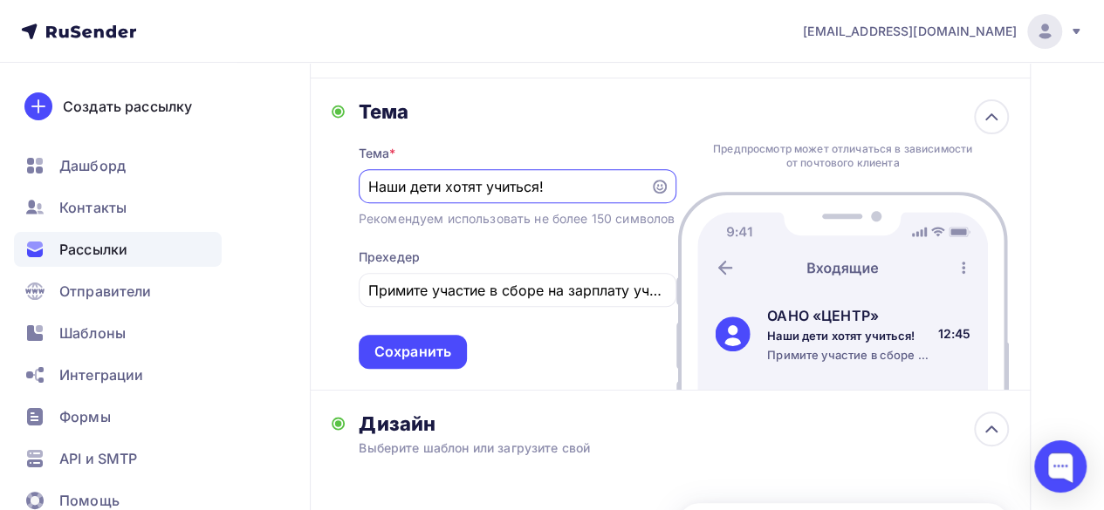
drag, startPoint x: 548, startPoint y: 189, endPoint x: 347, endPoint y: 173, distance: 201.4
click at [347, 173] on div "Тема Тема * Наши дети хотят учиться! Рекомендуем использовать не более 150 симв…" at bounding box center [504, 234] width 345 height 270
type input "Дети с тяжелым ДЦП хотят учиться"
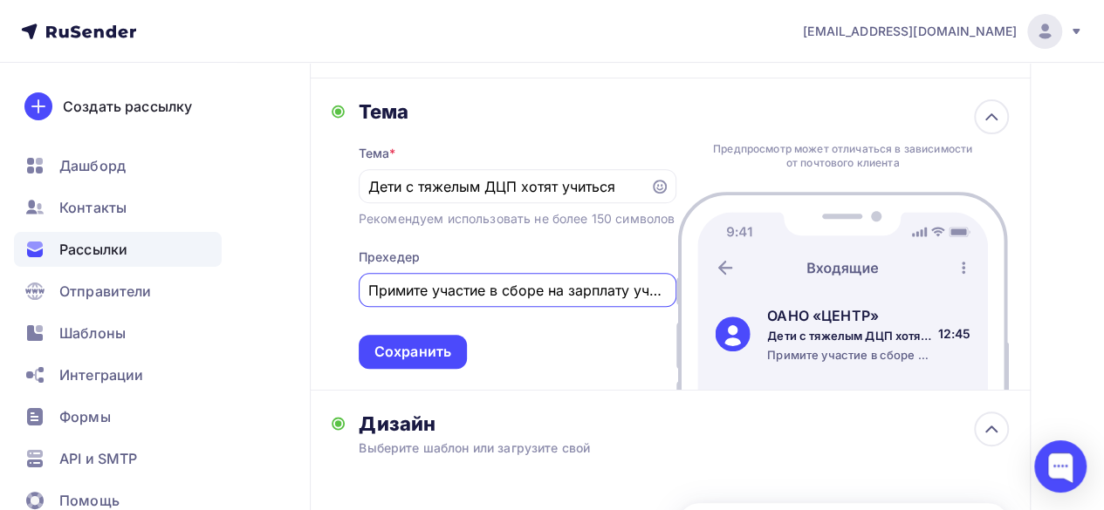
scroll to position [0, 38]
drag, startPoint x: 370, startPoint y: 312, endPoint x: 750, endPoint y: 296, distance: 379.9
click at [756, 298] on div "Тема Тема * Дети с тяжелым ДЦП хотят учиться Рекомендуем использовать не более …" at bounding box center [670, 235] width 721 height 312
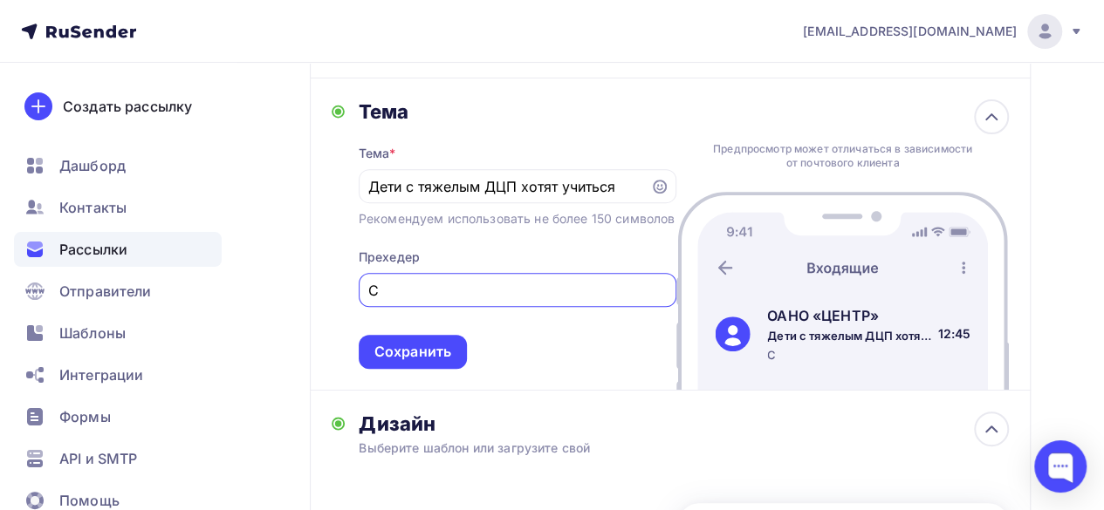
scroll to position [0, 0]
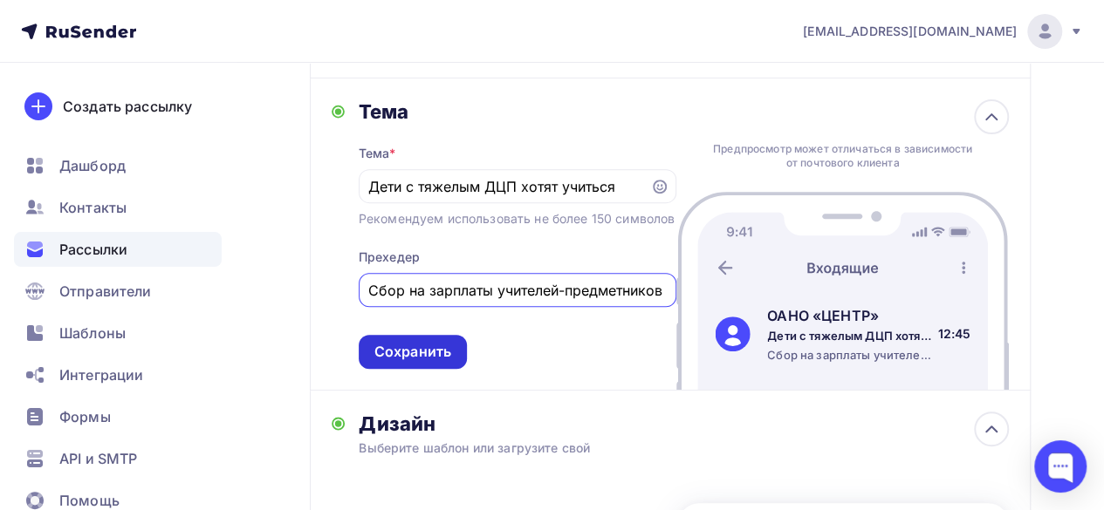
type input "Сбор на зарплаты учителей-предметников"
click at [440, 362] on div "Сохранить" at bounding box center [412, 352] width 77 height 20
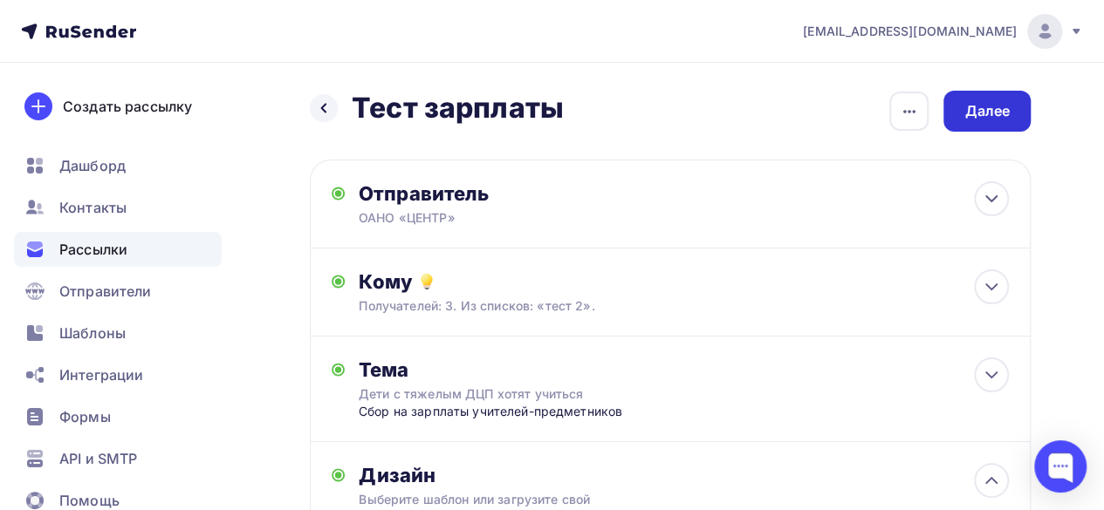
click at [986, 107] on div "Далее" at bounding box center [986, 111] width 45 height 20
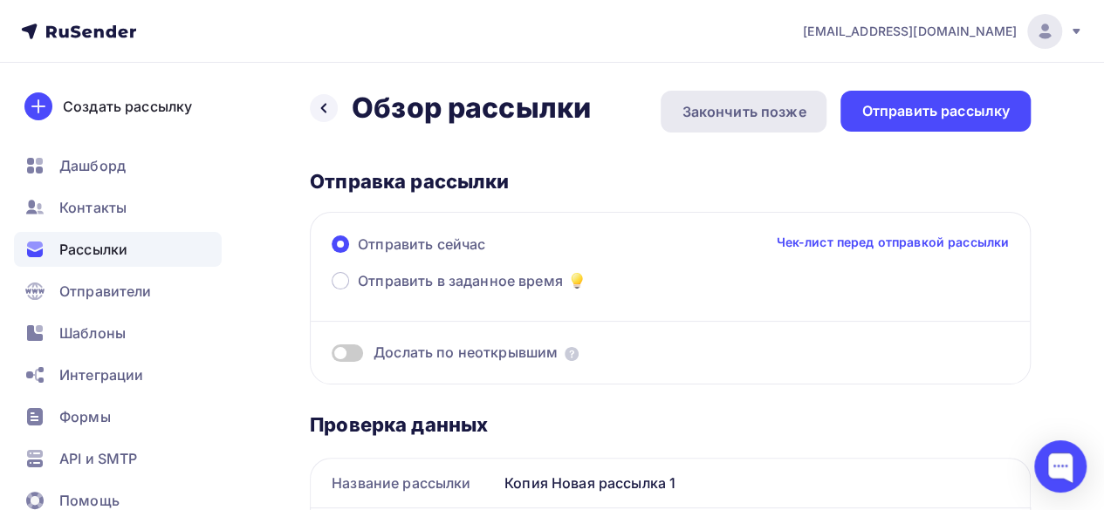
click at [775, 127] on div "Закончить позже" at bounding box center [744, 112] width 166 height 42
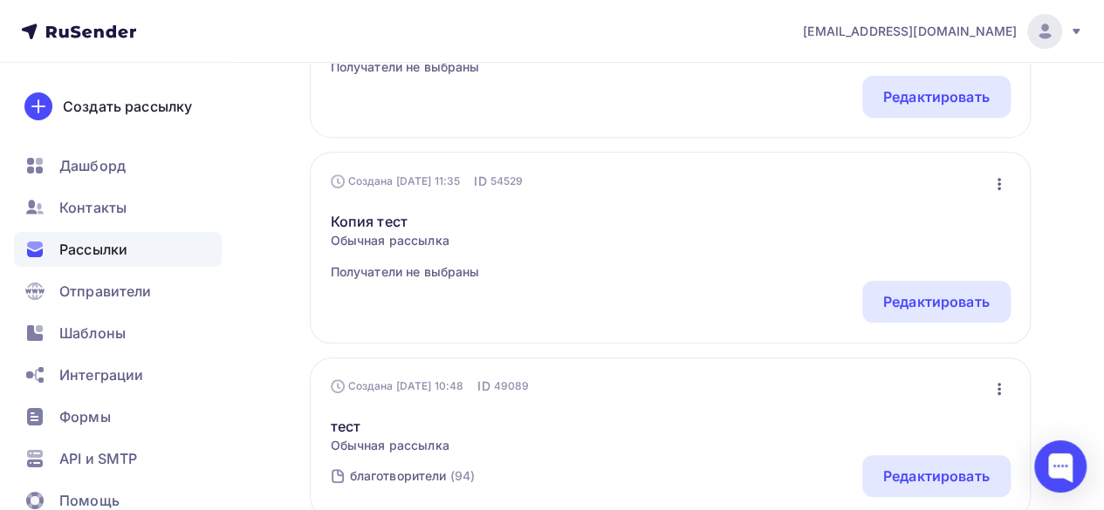
scroll to position [349, 0]
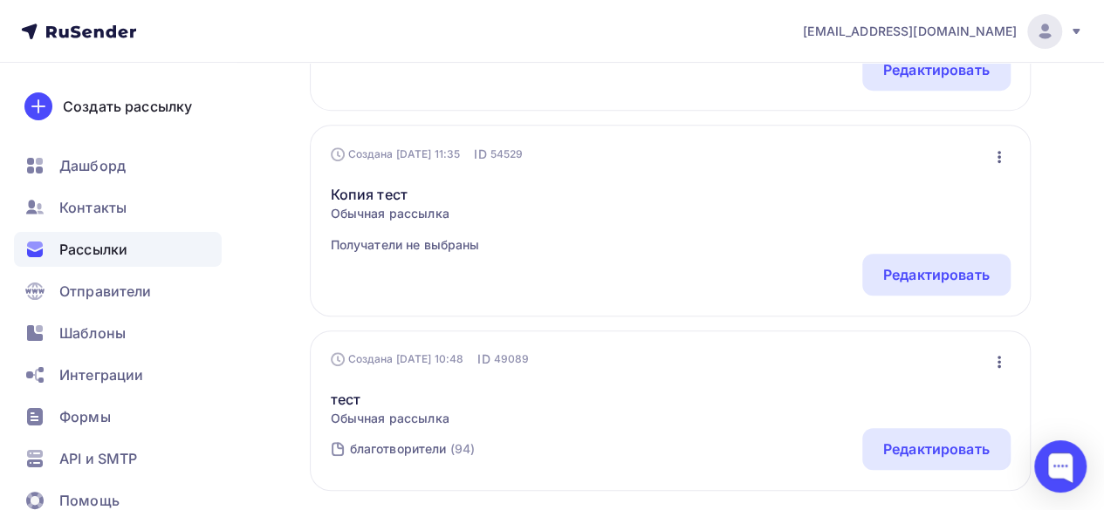
click at [994, 366] on icon "button" at bounding box center [999, 362] width 21 height 21
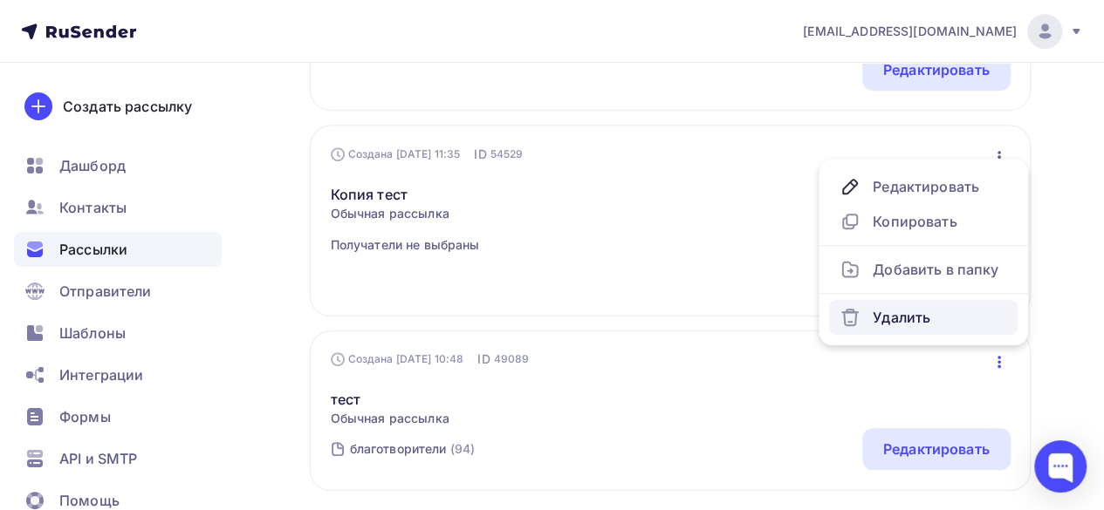
click at [892, 320] on div "Удалить" at bounding box center [923, 317] width 168 height 21
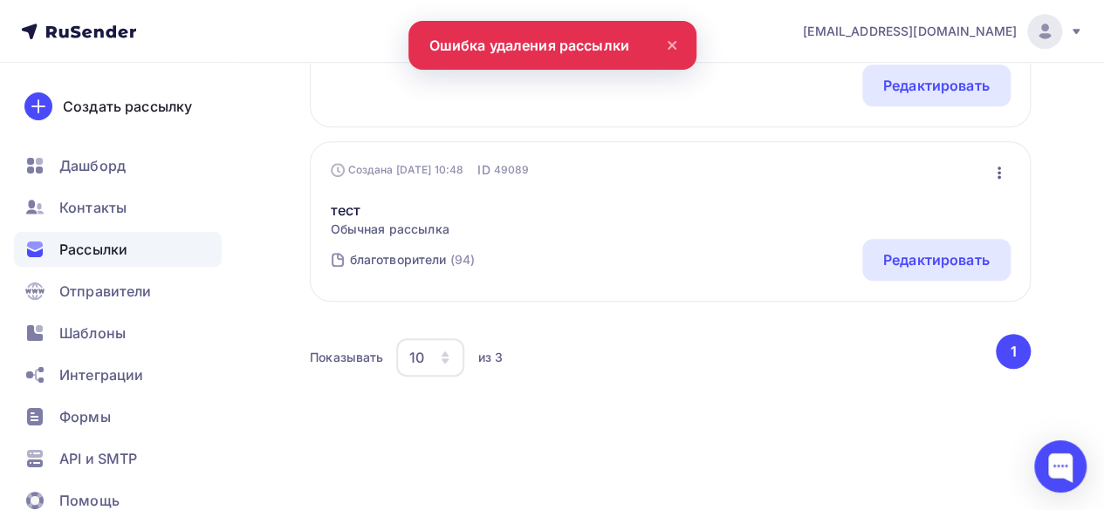
scroll to position [541, 0]
click at [674, 45] on icon at bounding box center [671, 45] width 21 height 21
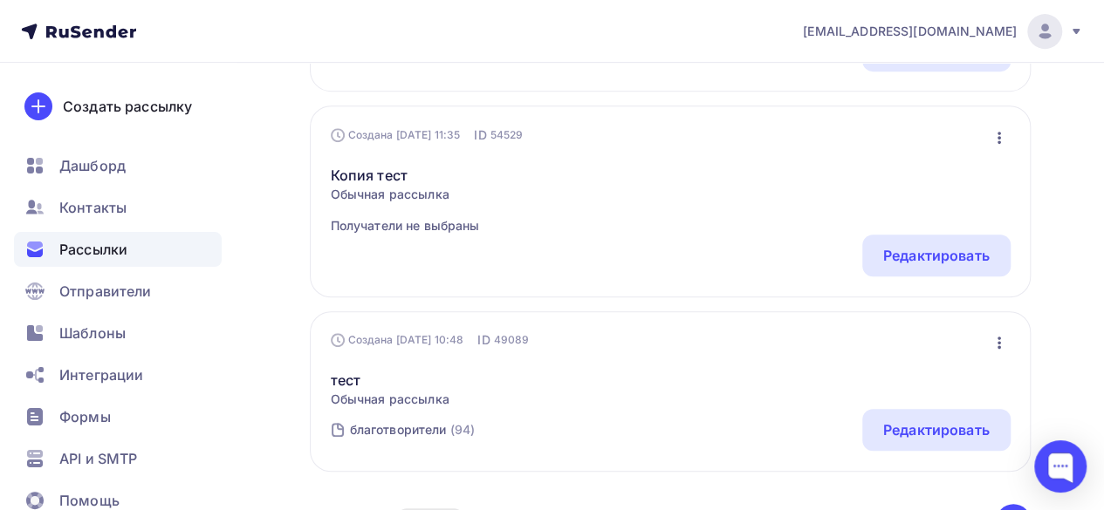
scroll to position [366, 0]
click at [998, 355] on icon "button" at bounding box center [999, 344] width 21 height 21
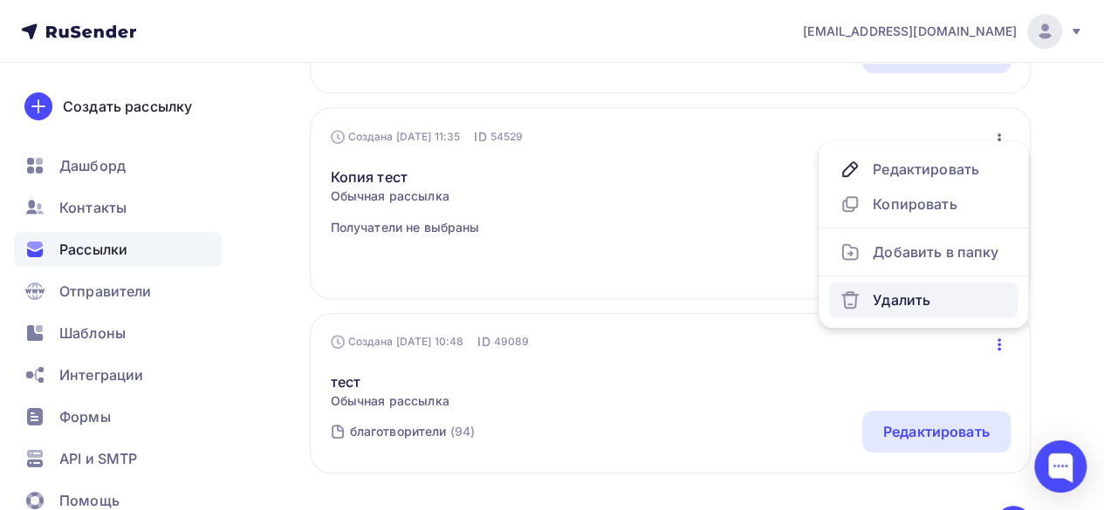
click at [902, 311] on div "Удалить" at bounding box center [923, 300] width 168 height 21
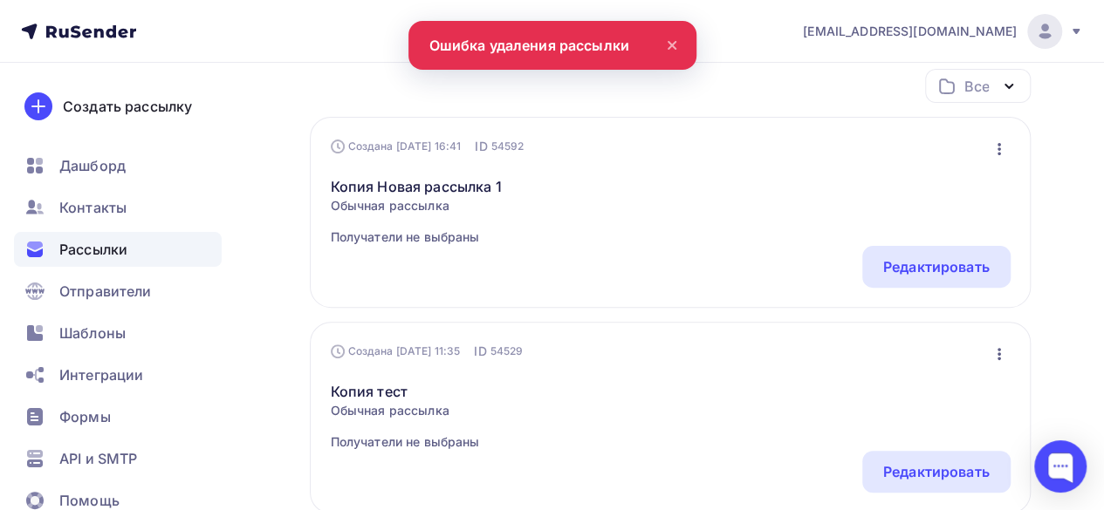
scroll to position [84, 0]
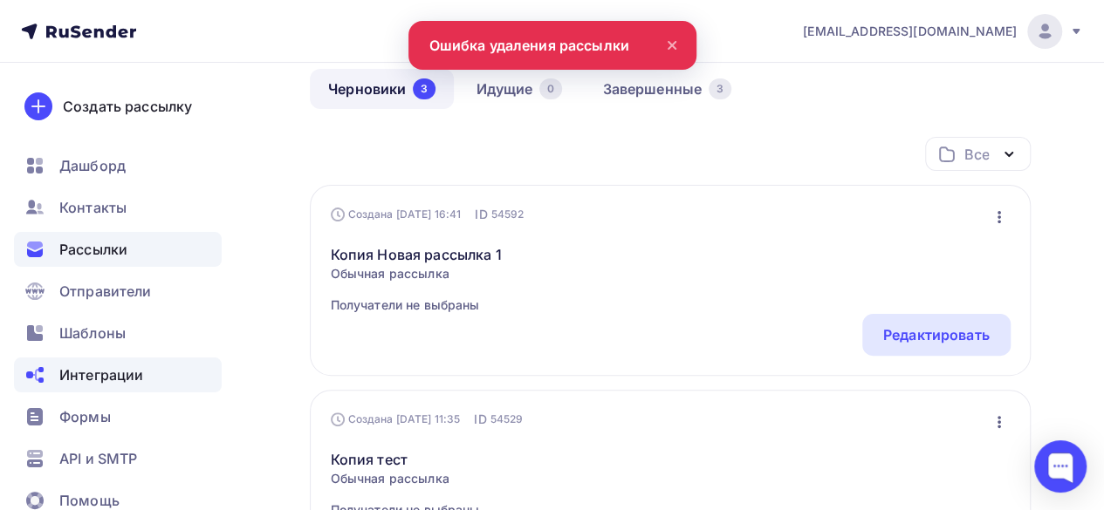
click at [42, 360] on div "Интеграции" at bounding box center [118, 375] width 208 height 35
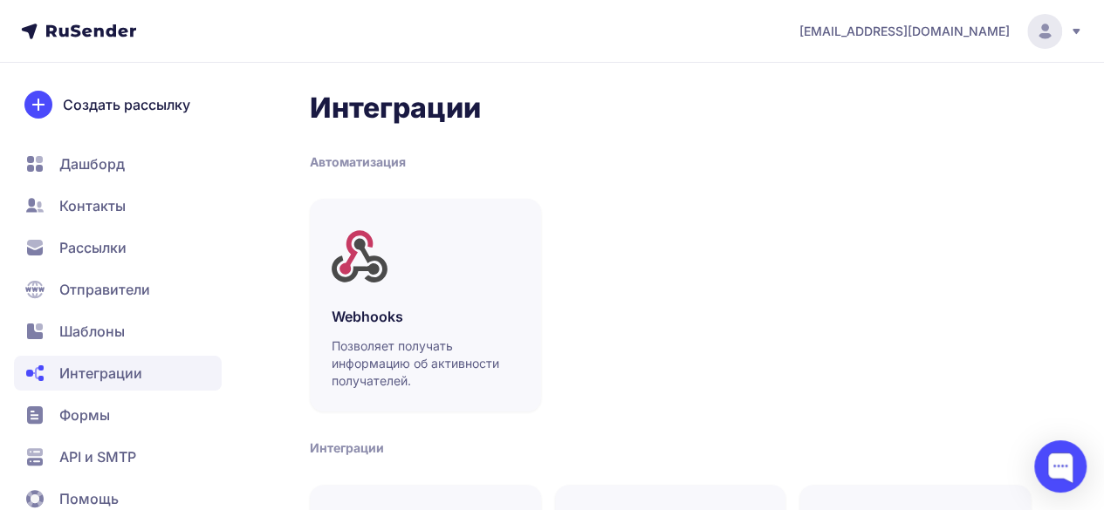
click at [99, 356] on span "Шаблоны" at bounding box center [118, 373] width 208 height 35
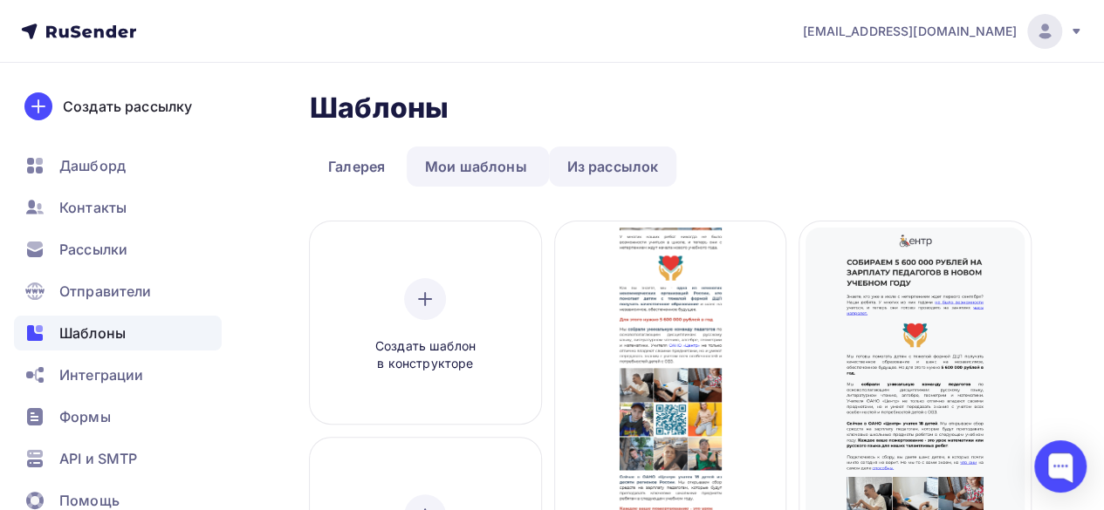
click at [630, 169] on link "Из рассылок" at bounding box center [613, 167] width 128 height 40
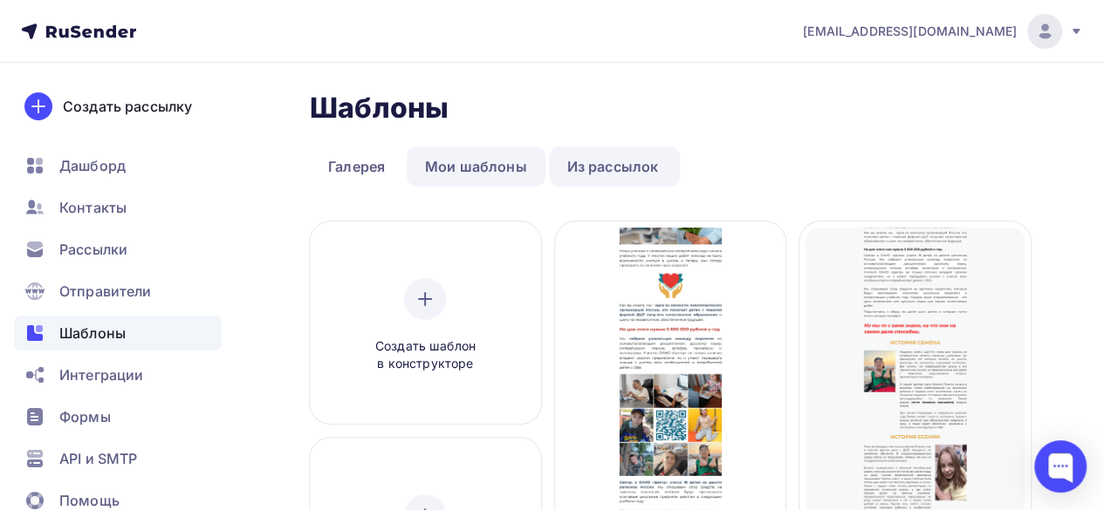
click at [471, 148] on link "Мои шаблоны" at bounding box center [476, 167] width 139 height 40
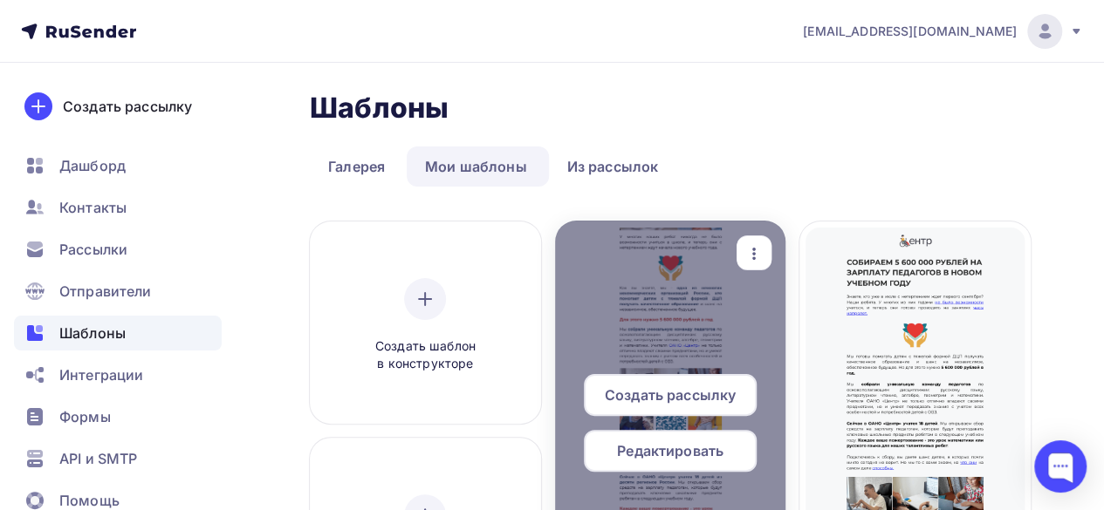
click at [745, 256] on icon "button" at bounding box center [753, 253] width 21 height 21
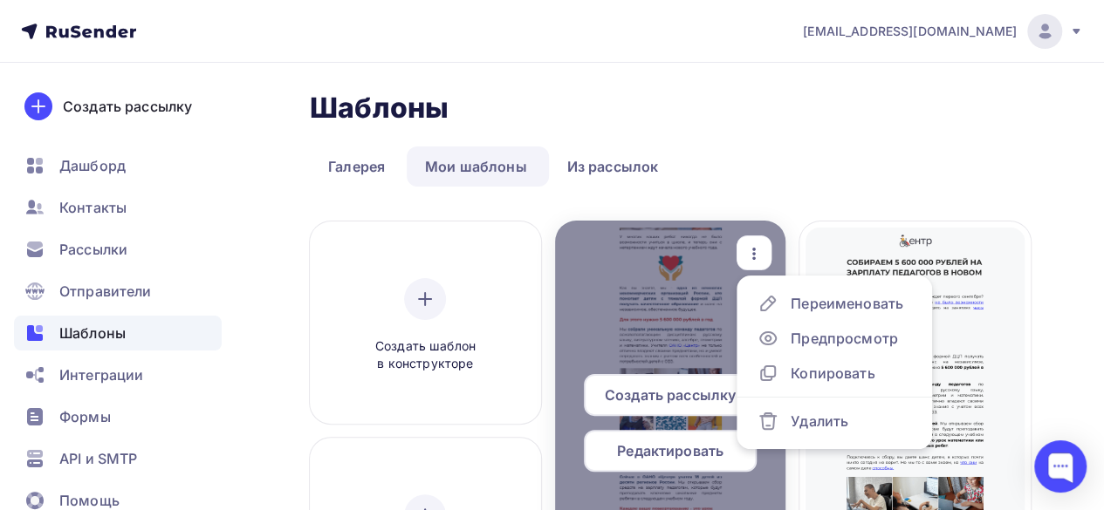
click at [656, 399] on span "Создать рассылку" at bounding box center [670, 395] width 131 height 21
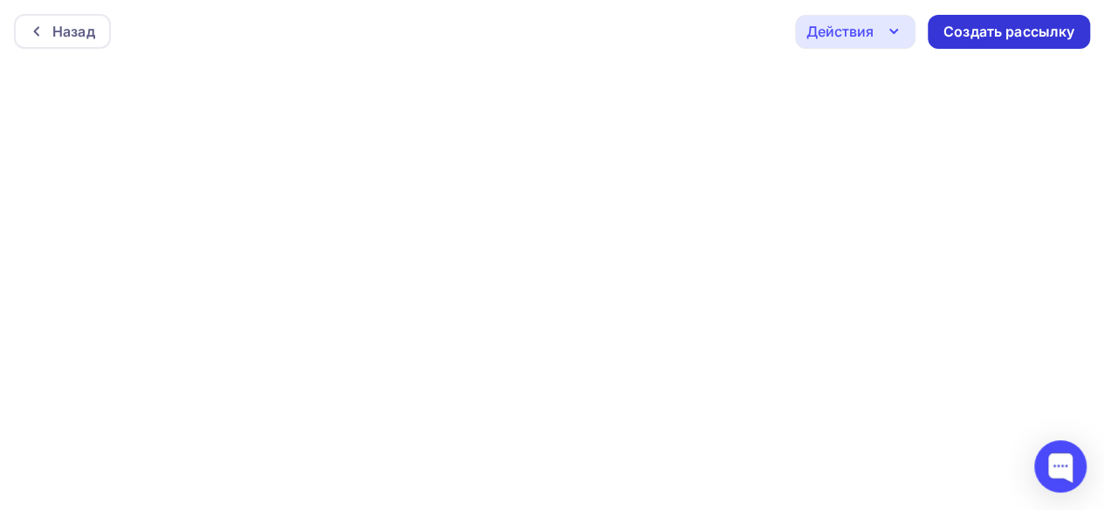
click at [1007, 38] on div "Создать рассылку" at bounding box center [1008, 32] width 131 height 20
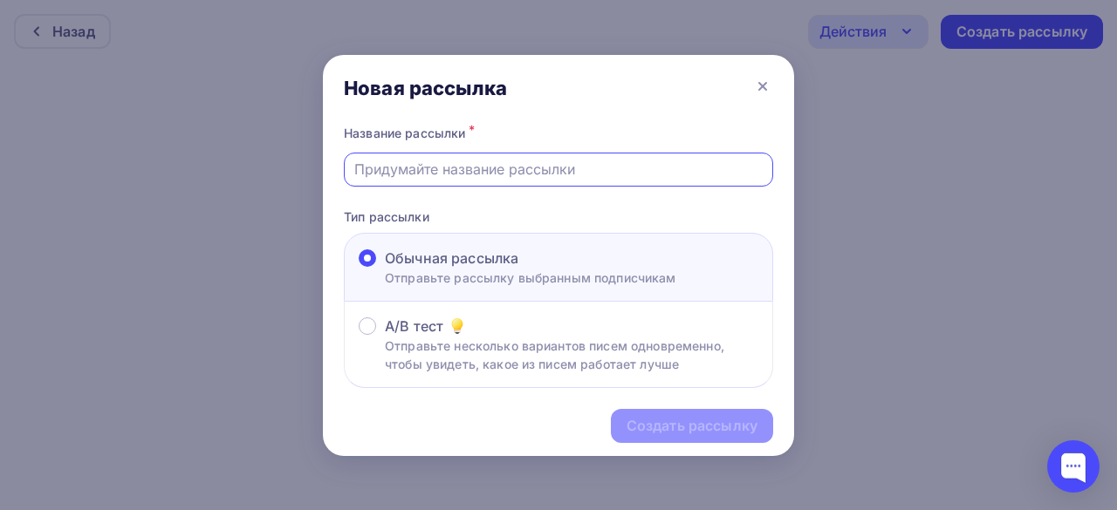
click at [613, 178] on input "text" at bounding box center [558, 169] width 409 height 21
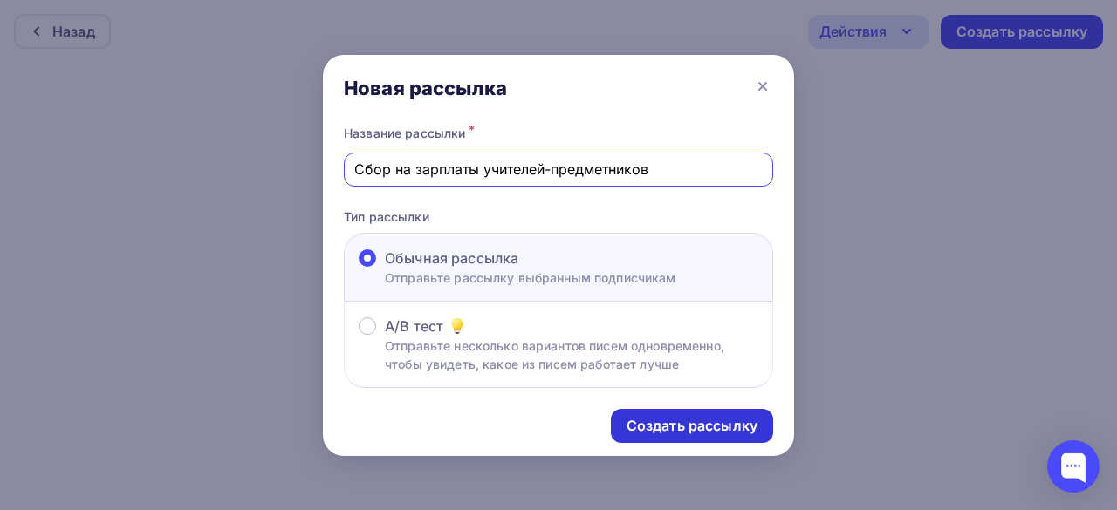
type input "Сбор на зарплаты учителей-предметников"
click at [674, 432] on div "Создать рассылку" at bounding box center [692, 426] width 131 height 20
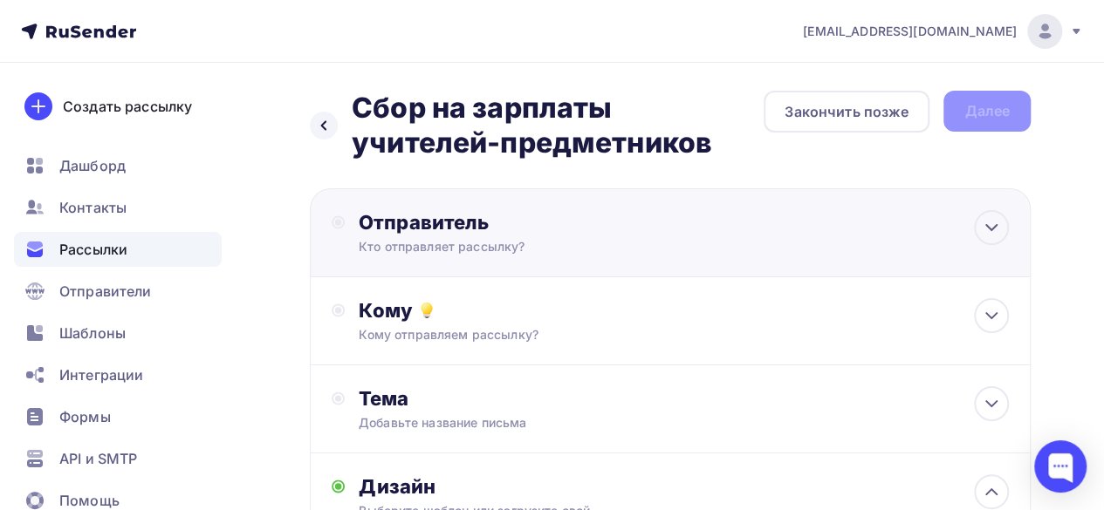
click at [688, 247] on div "Кто отправляет рассылку?" at bounding box center [529, 246] width 340 height 17
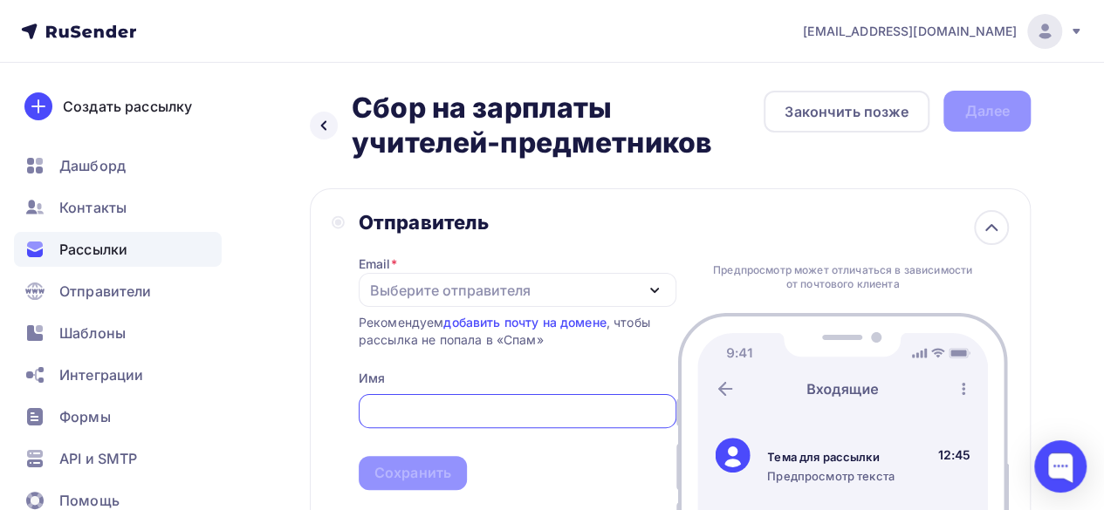
click at [564, 291] on div "Выберите отправителя" at bounding box center [518, 290] width 318 height 34
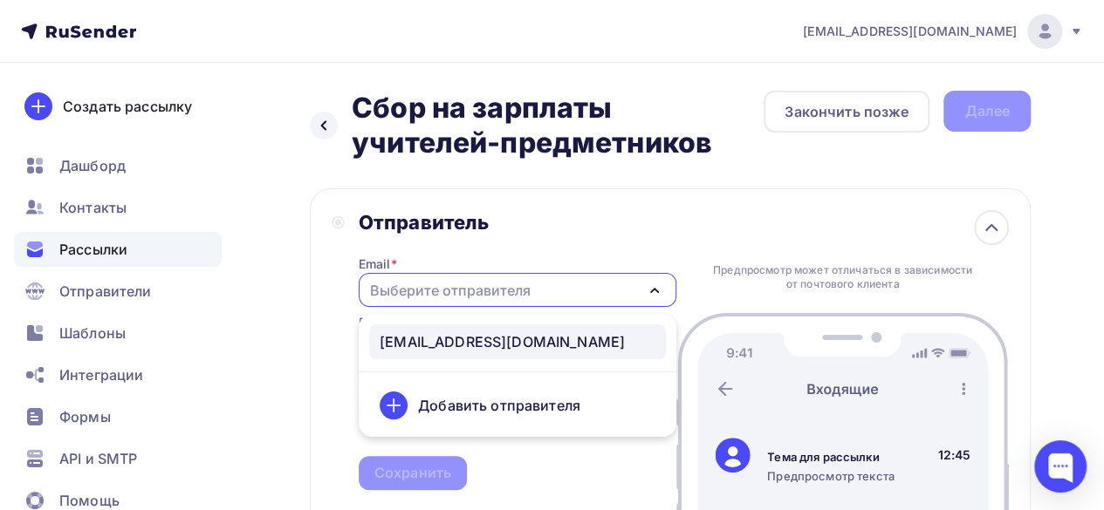
click at [485, 353] on div "[EMAIL_ADDRESS][DOMAIN_NAME]" at bounding box center [502, 342] width 245 height 21
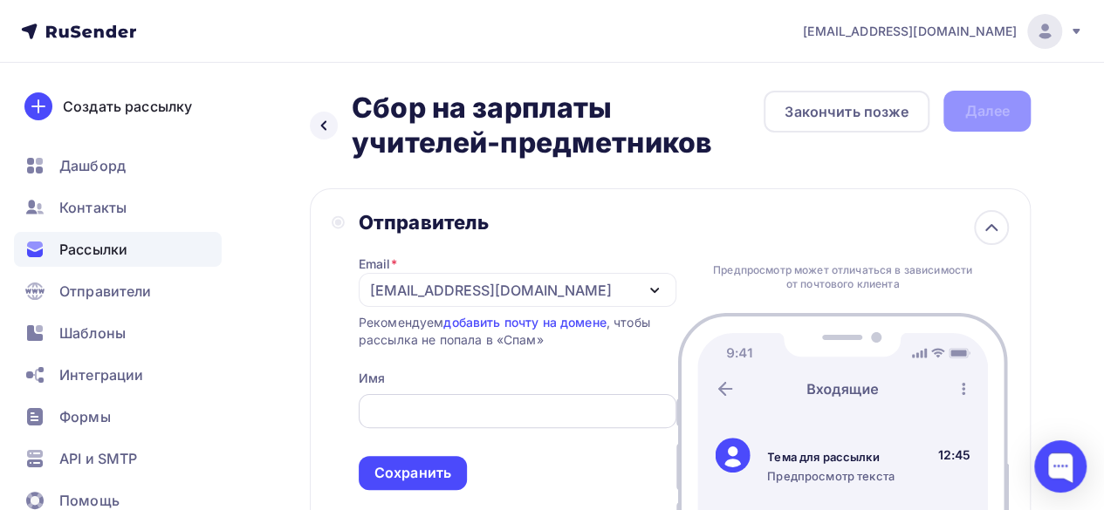
click at [430, 411] on input "text" at bounding box center [517, 411] width 298 height 21
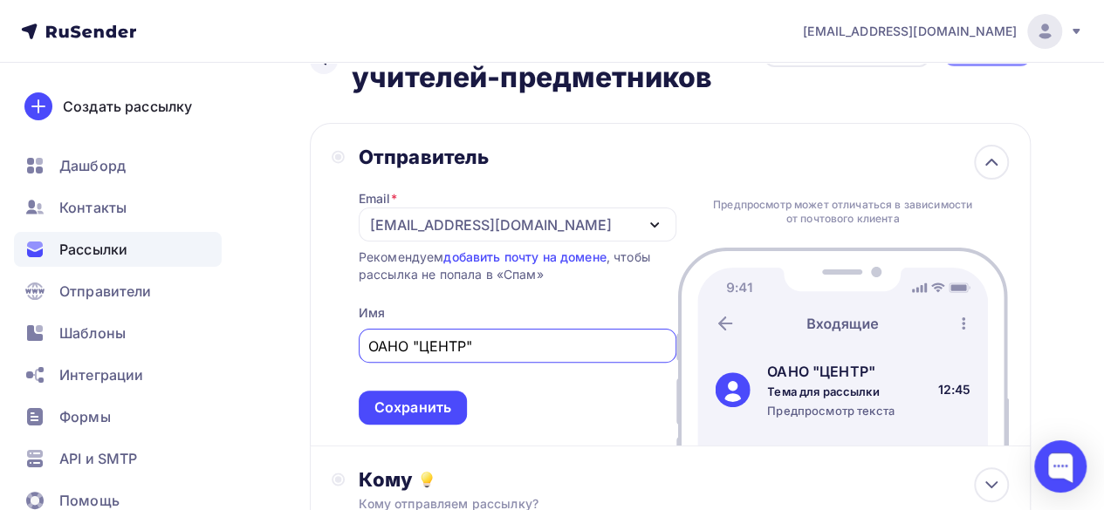
scroll to position [87, 0]
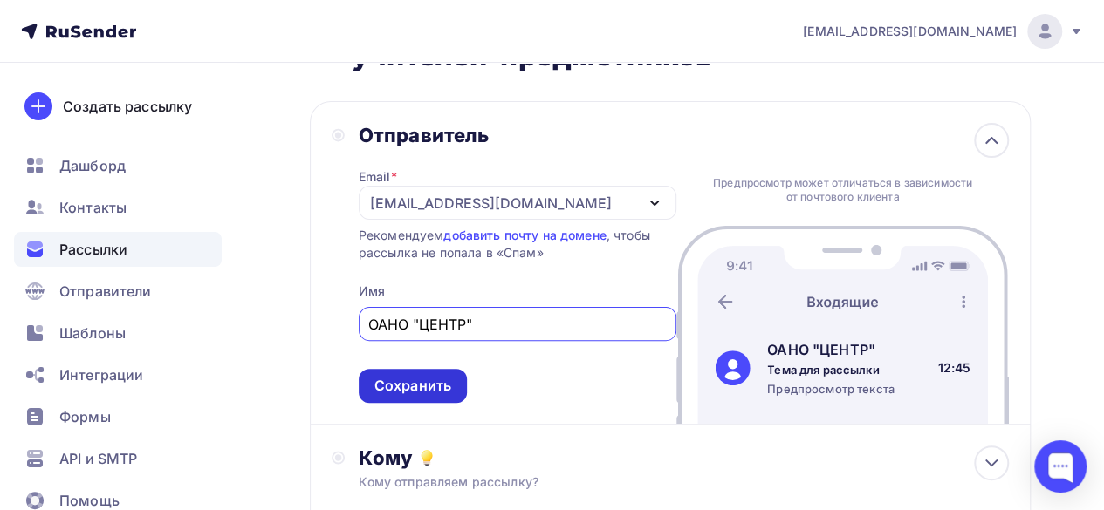
type input "ОАНО "ЦЕНТР""
click at [458, 387] on div "Сохранить" at bounding box center [413, 386] width 108 height 34
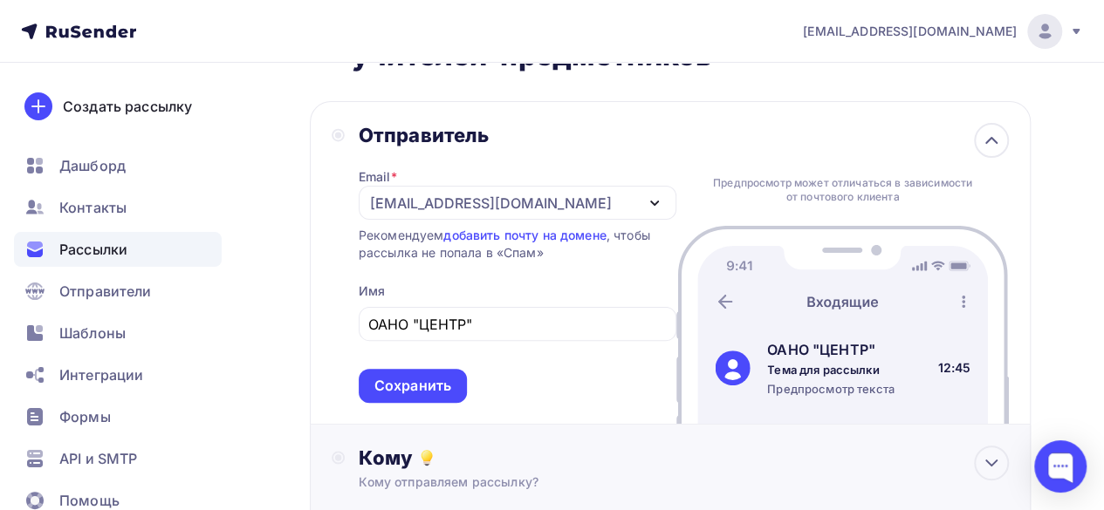
scroll to position [0, 0]
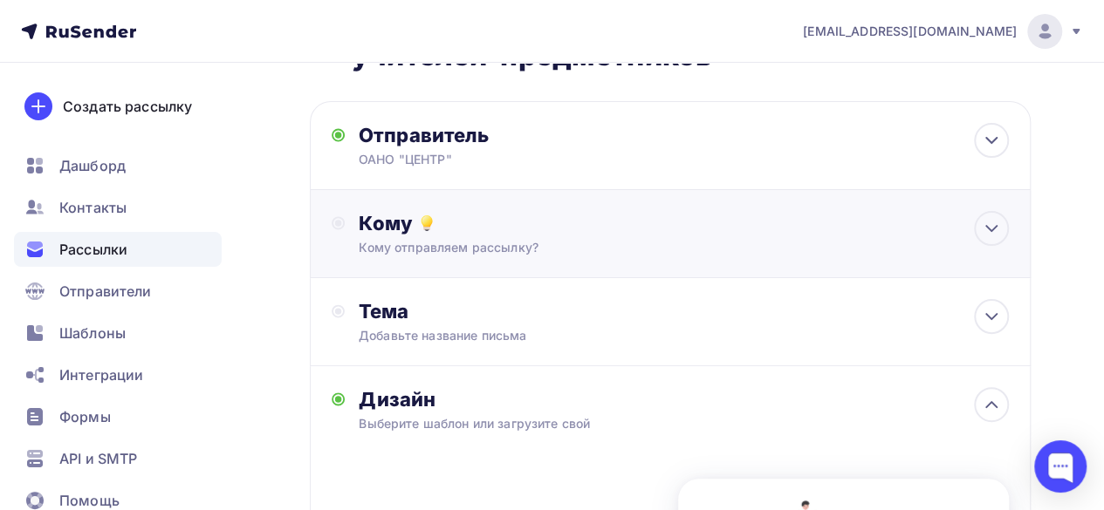
click at [536, 228] on div "Кому" at bounding box center [684, 223] width 650 height 24
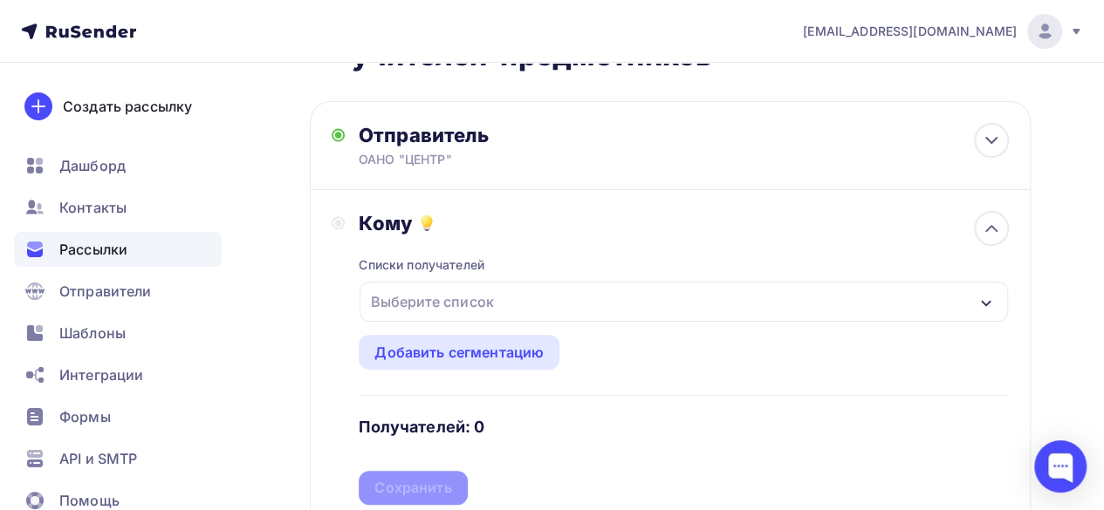
click at [493, 294] on div "Выберите список" at bounding box center [432, 301] width 136 height 31
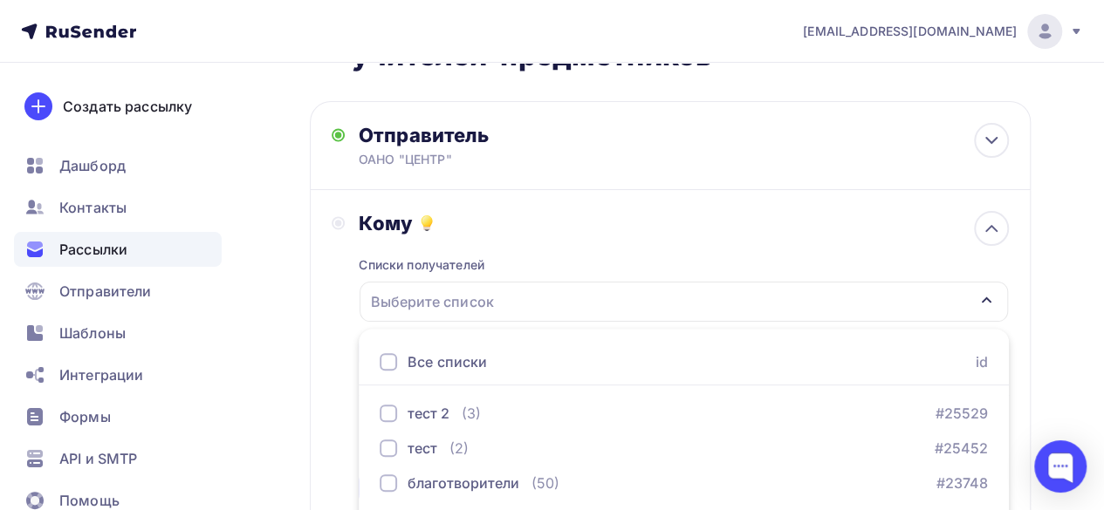
scroll to position [152, 0]
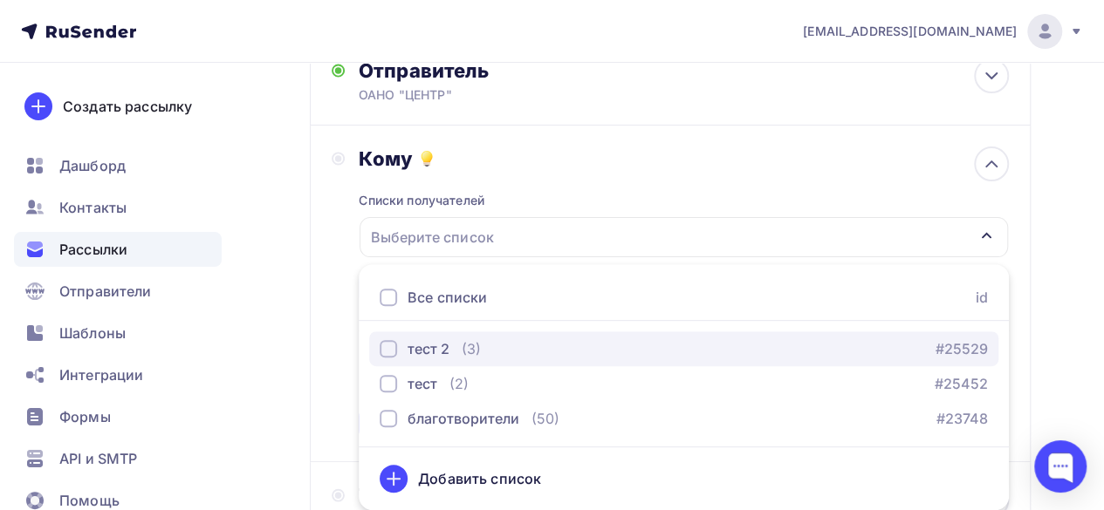
click at [387, 353] on div "button" at bounding box center [388, 348] width 17 height 17
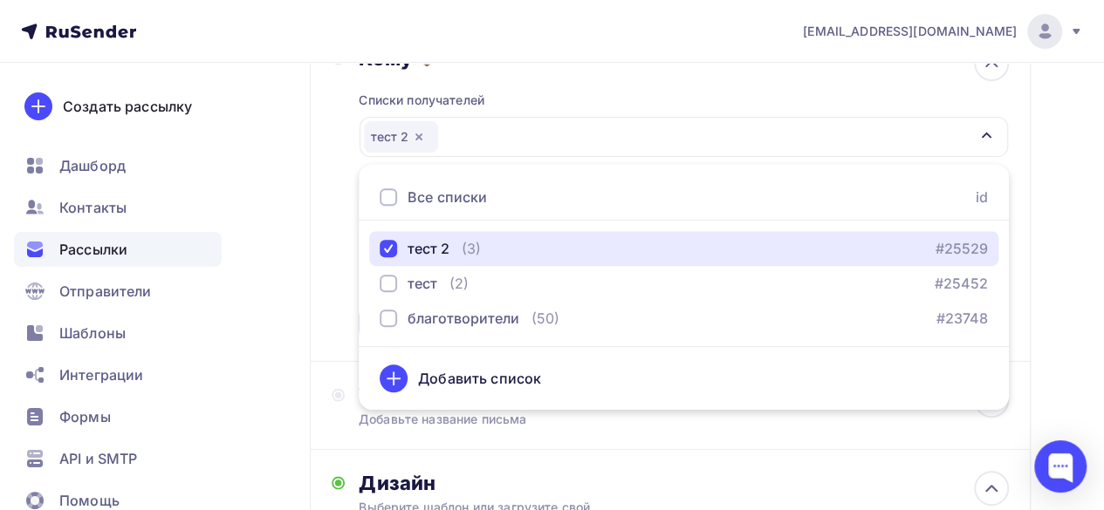
scroll to position [326, 0]
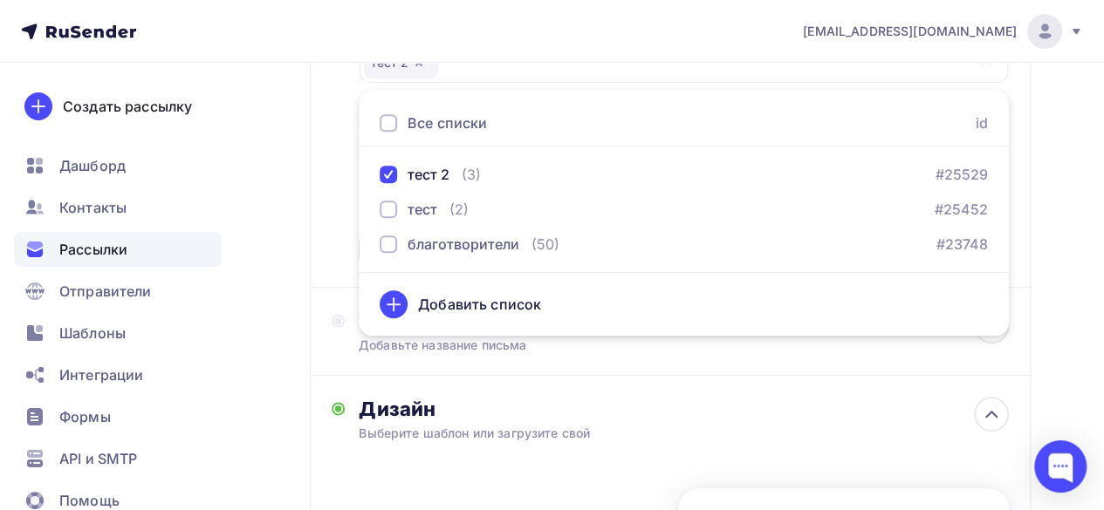
click at [1068, 322] on div "Назад Сбор на зарплаты учителей-предметников Сбор на зарплаты учителей-предметн…" at bounding box center [552, 349] width 1104 height 1226
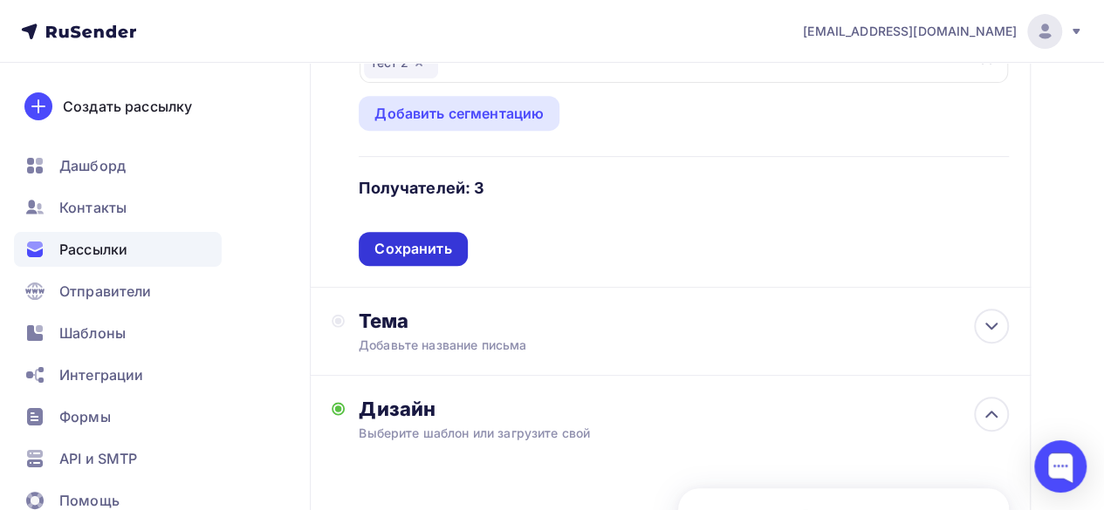
click at [434, 261] on div "Сохранить" at bounding box center [413, 249] width 108 height 34
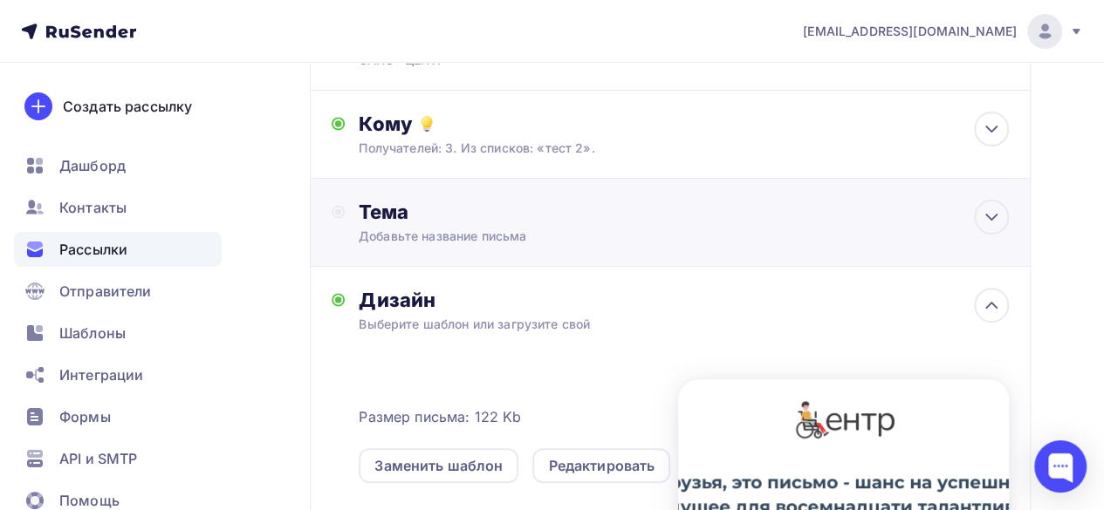
scroll to position [152, 0]
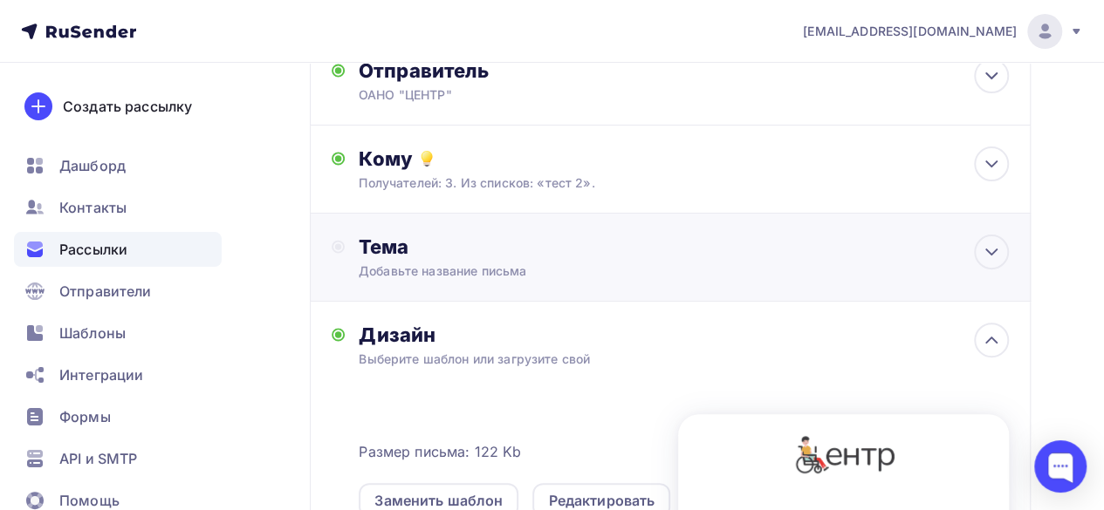
click at [565, 252] on div "Тема" at bounding box center [531, 247] width 345 height 24
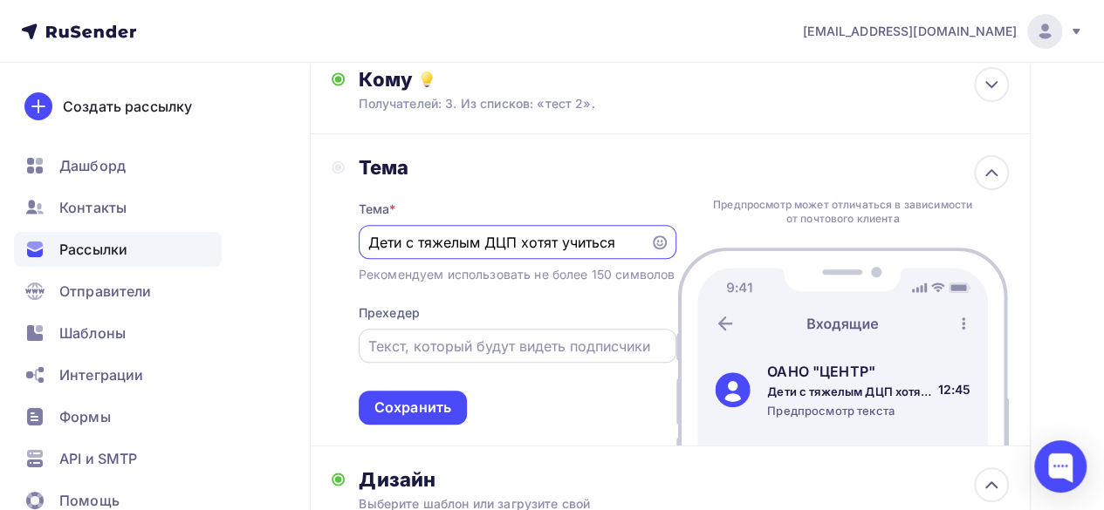
scroll to position [326, 0]
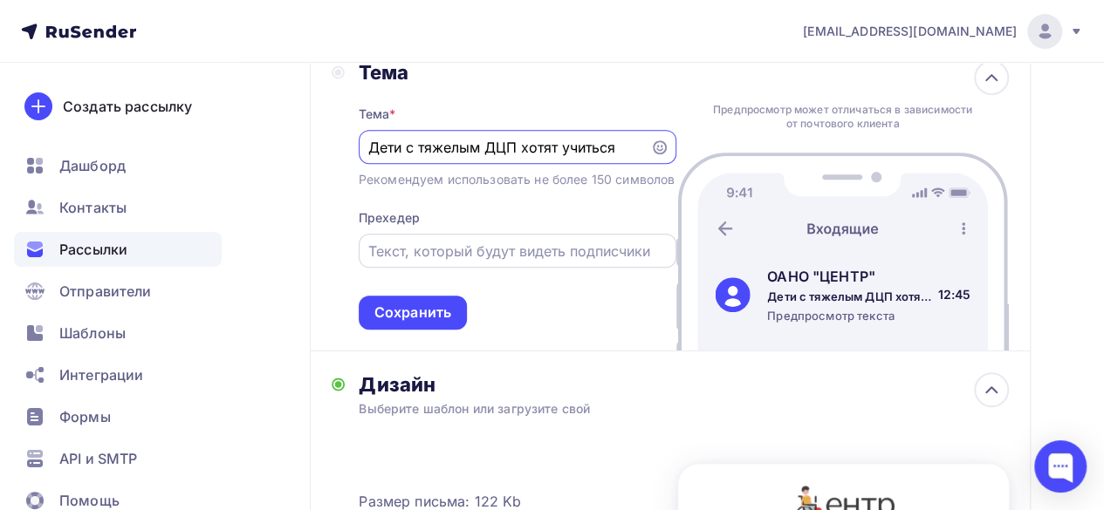
type input "Дети с тяжелым ДЦП хотят учиться"
click at [476, 262] on input "text" at bounding box center [517, 251] width 298 height 21
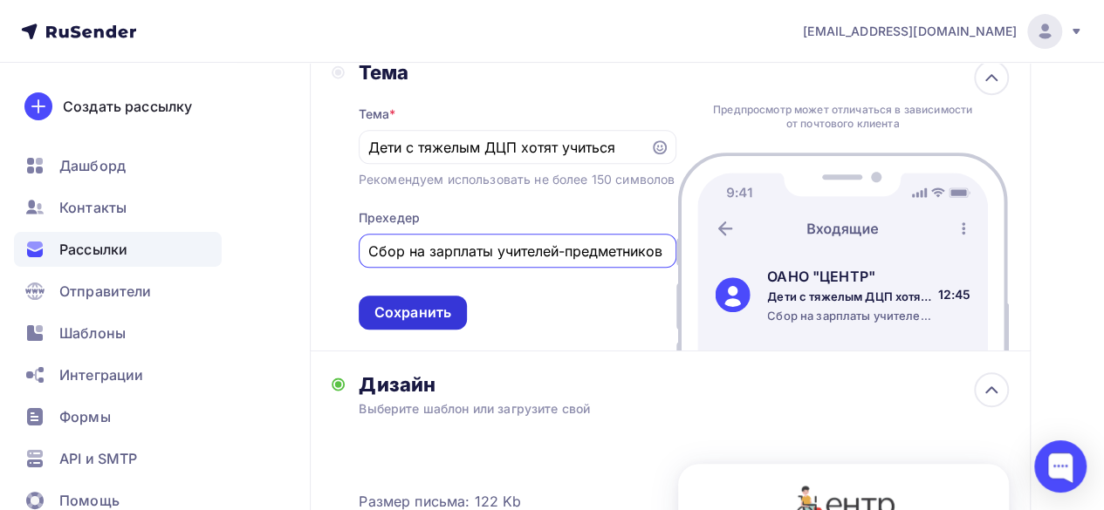
type input "Сбор на зарплаты учителей-предметников"
click at [432, 323] on div "Сохранить" at bounding box center [412, 313] width 77 height 20
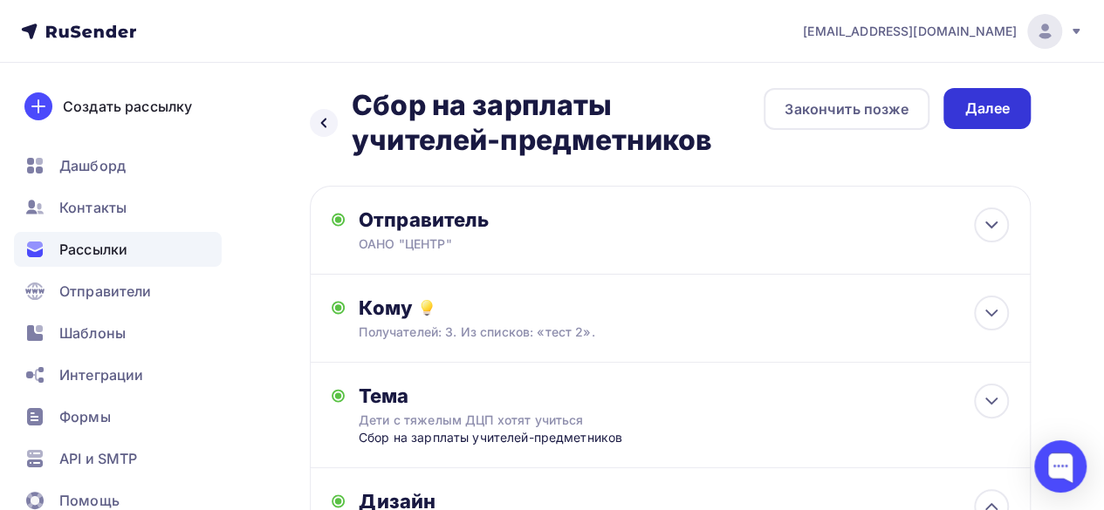
scroll to position [0, 0]
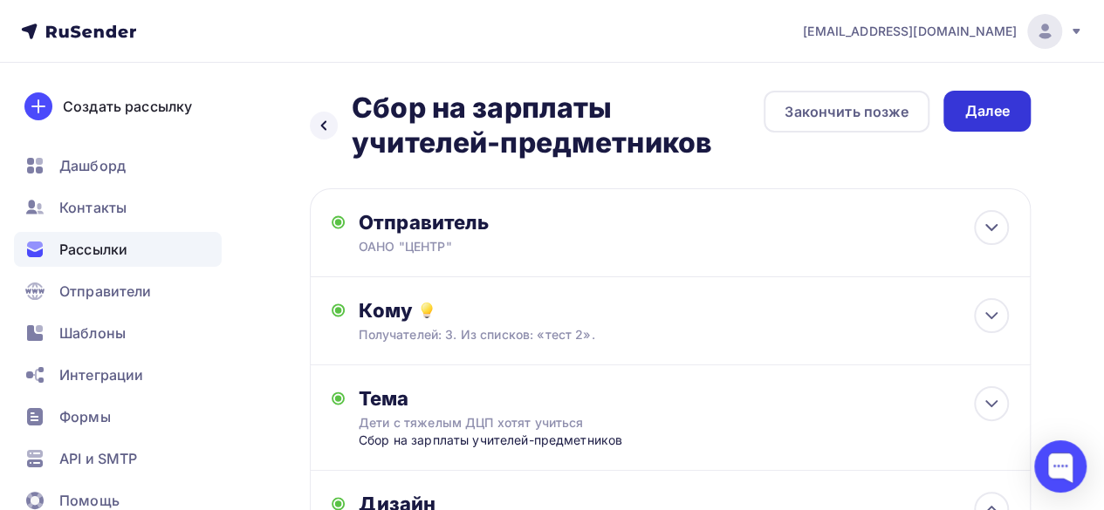
click at [1000, 115] on div "Далее" at bounding box center [986, 111] width 45 height 20
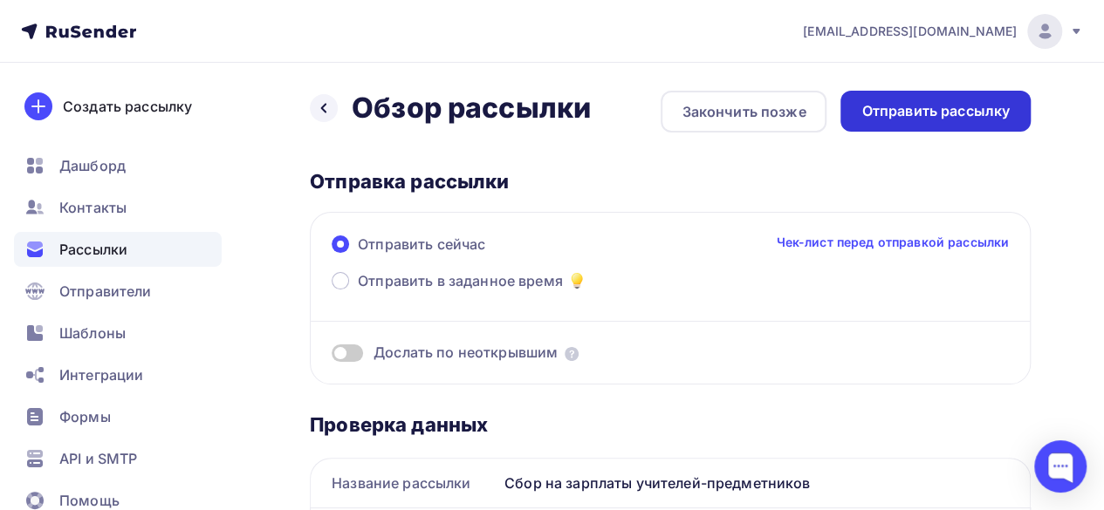
click at [1005, 111] on div "Отправить рассылку" at bounding box center [935, 111] width 148 height 20
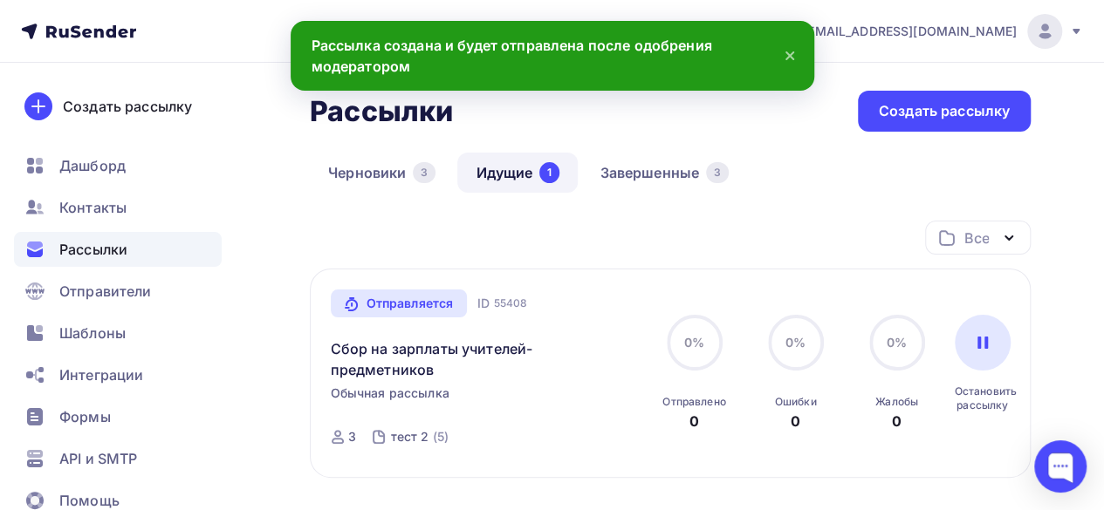
scroll to position [87, 0]
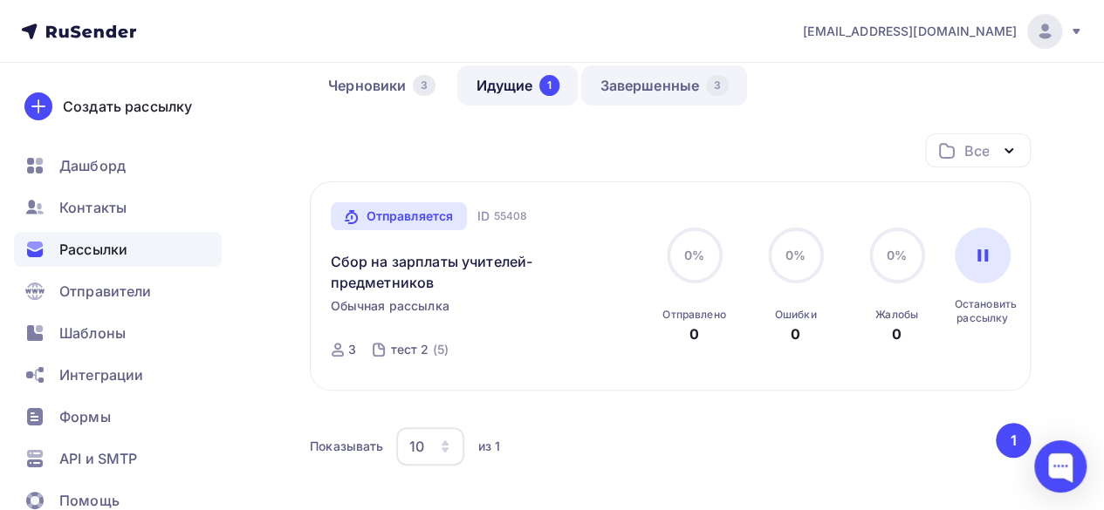
click at [647, 79] on link "Завершенные 3" at bounding box center [664, 85] width 166 height 40
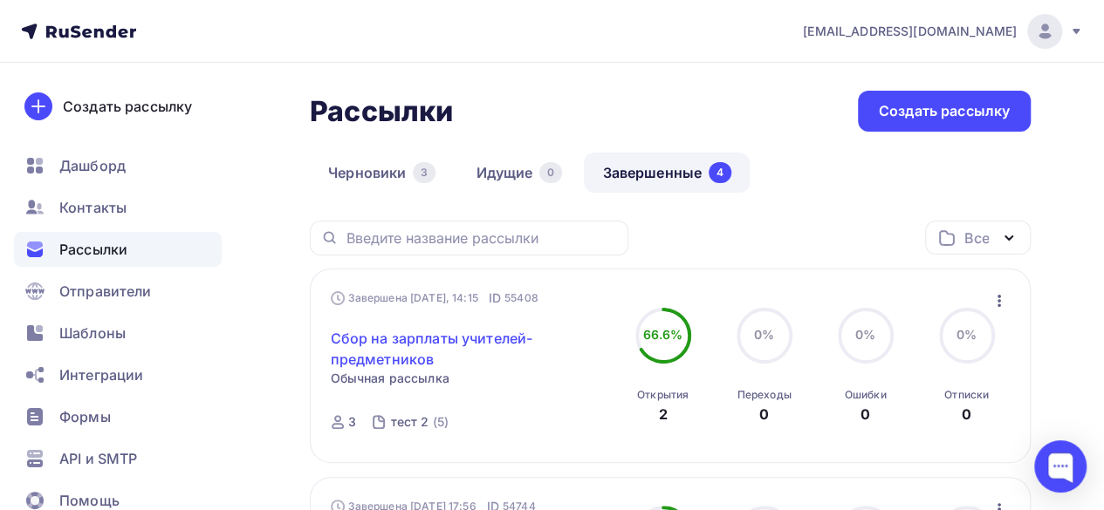
click at [391, 353] on link "Сбор на зарплаты учителей-предметников" at bounding box center [472, 349] width 282 height 42
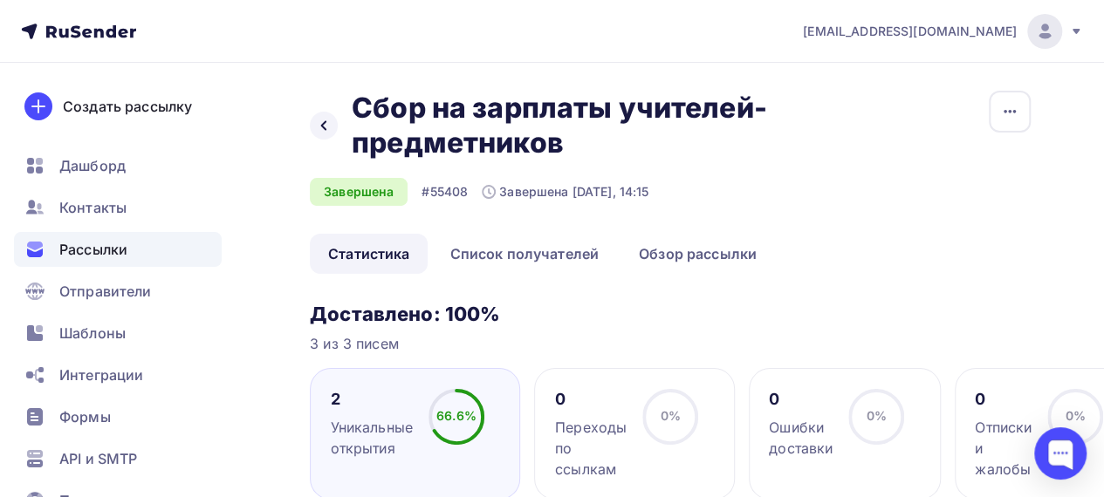
scroll to position [87, 0]
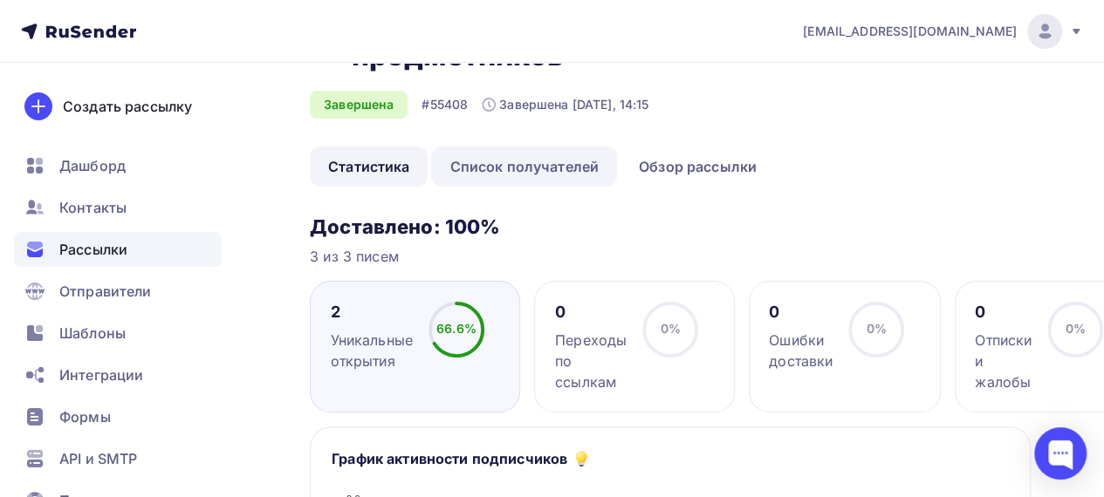
click at [541, 178] on link "Список получателей" at bounding box center [524, 167] width 186 height 40
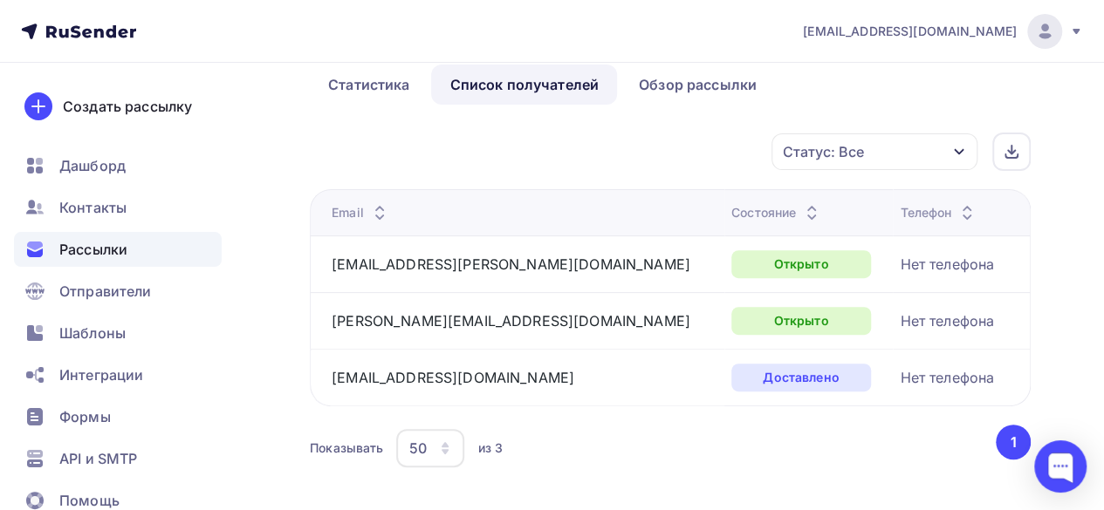
scroll to position [175, 0]
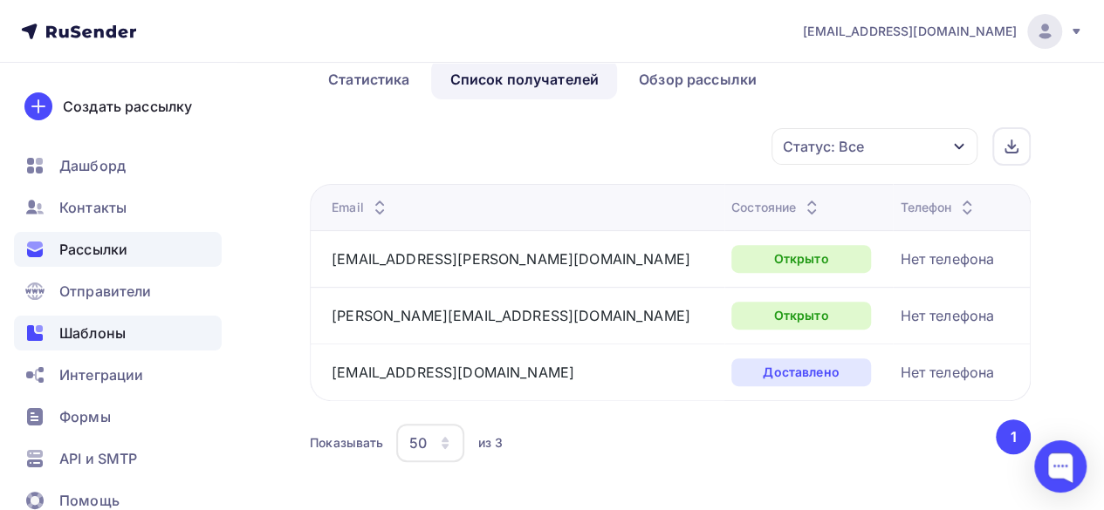
click at [83, 331] on span "Шаблоны" at bounding box center [92, 333] width 66 height 21
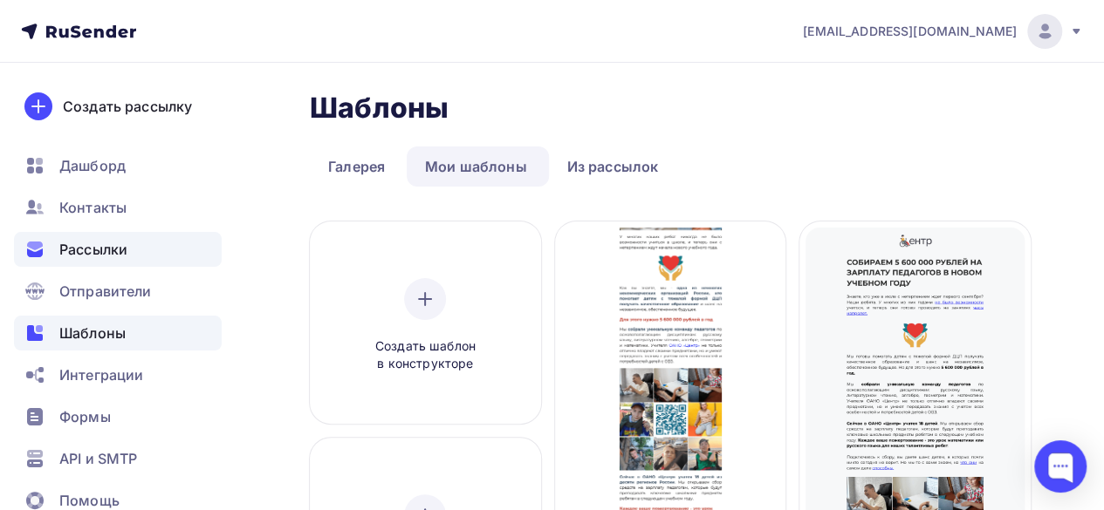
click at [89, 249] on span "Рассылки" at bounding box center [93, 249] width 68 height 21
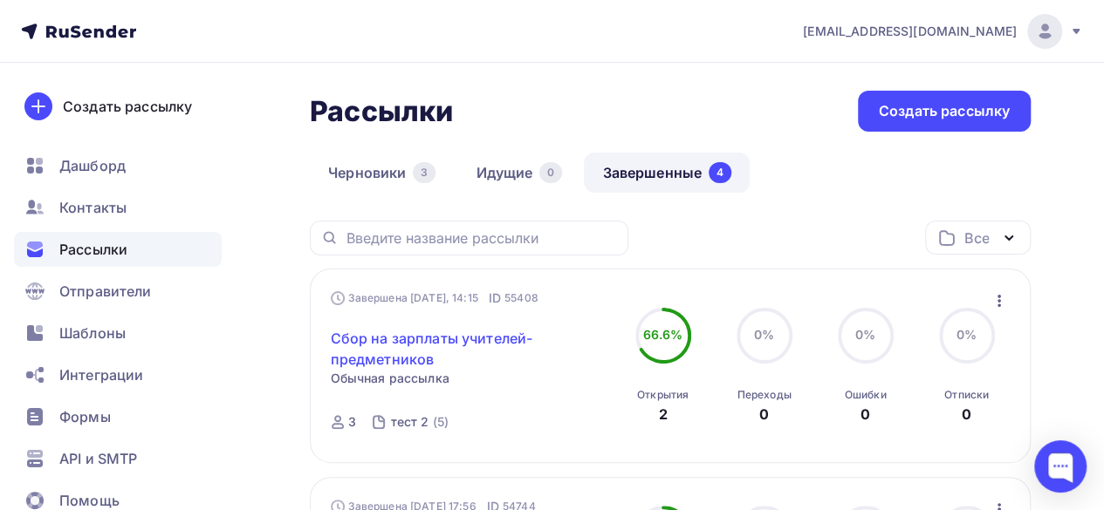
click at [435, 341] on link "Сбор на зарплаты учителей-предметников" at bounding box center [472, 349] width 282 height 42
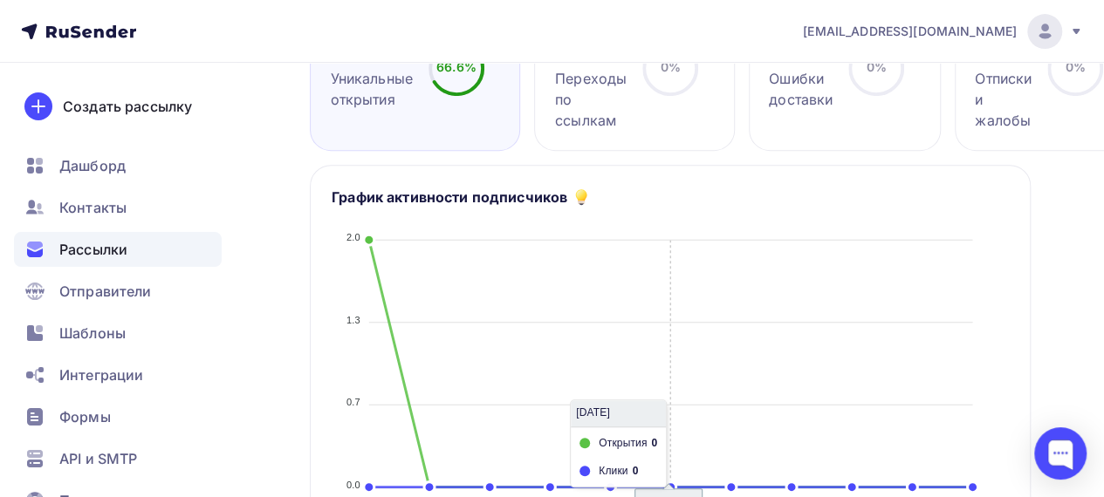
scroll to position [87, 0]
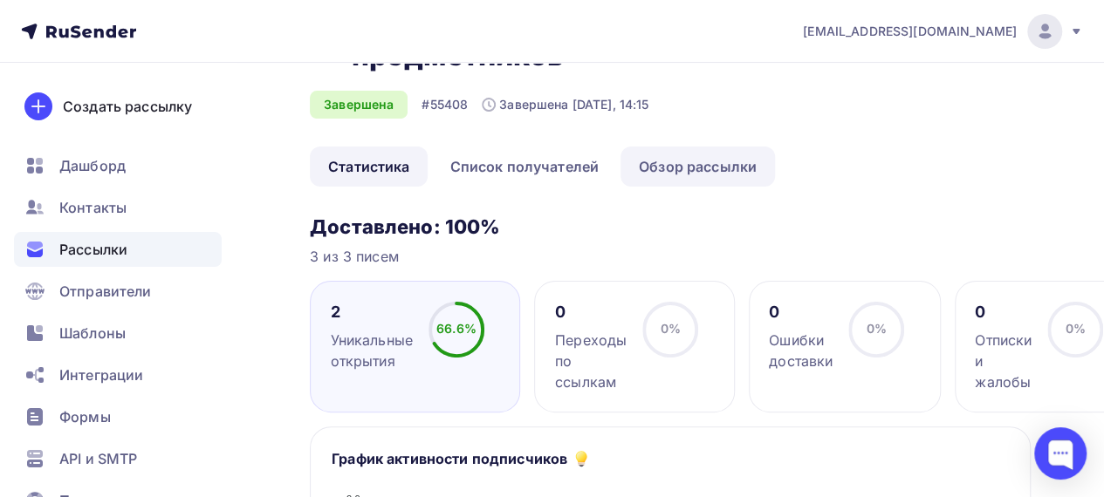
click at [689, 168] on link "Обзор рассылки" at bounding box center [697, 167] width 154 height 40
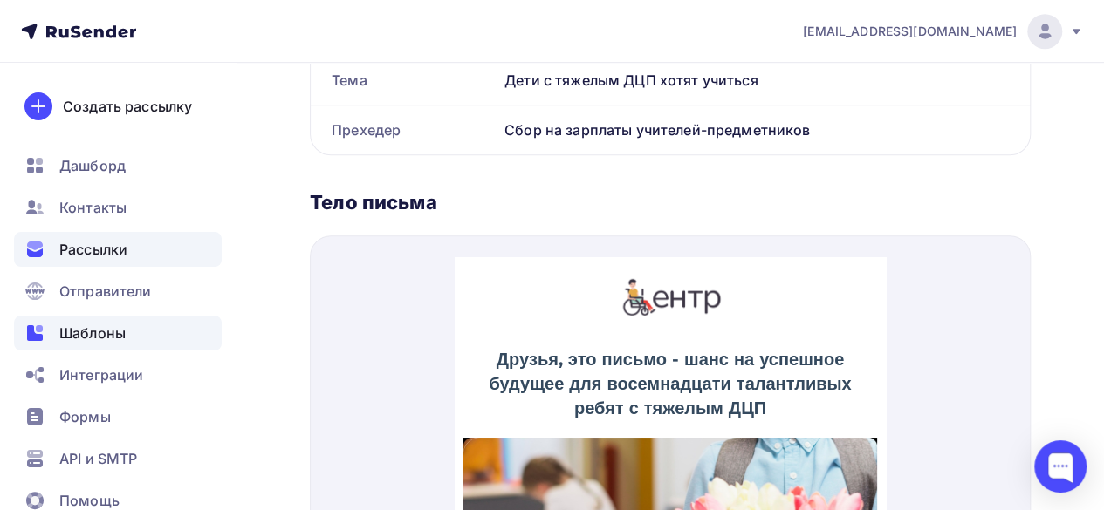
click at [93, 327] on span "Шаблоны" at bounding box center [92, 333] width 66 height 21
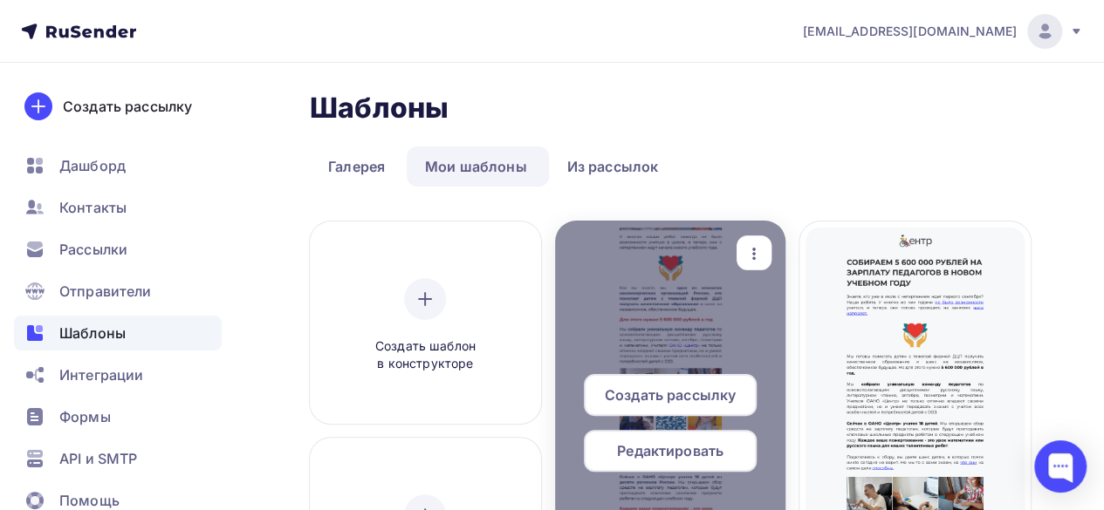
click at [689, 456] on span "Редактировать" at bounding box center [670, 451] width 106 height 21
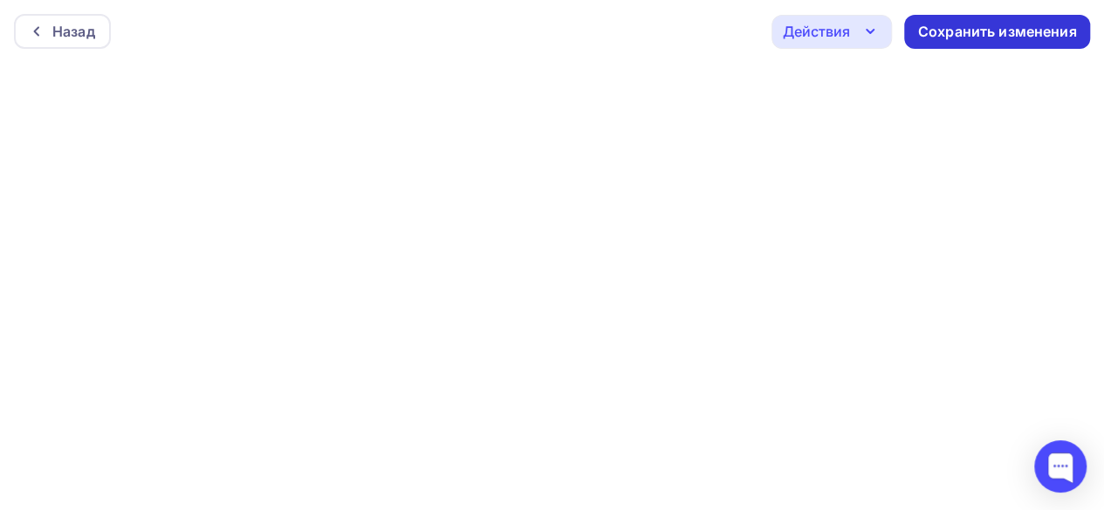
click at [1016, 29] on div "Сохранить изменения" at bounding box center [997, 32] width 159 height 20
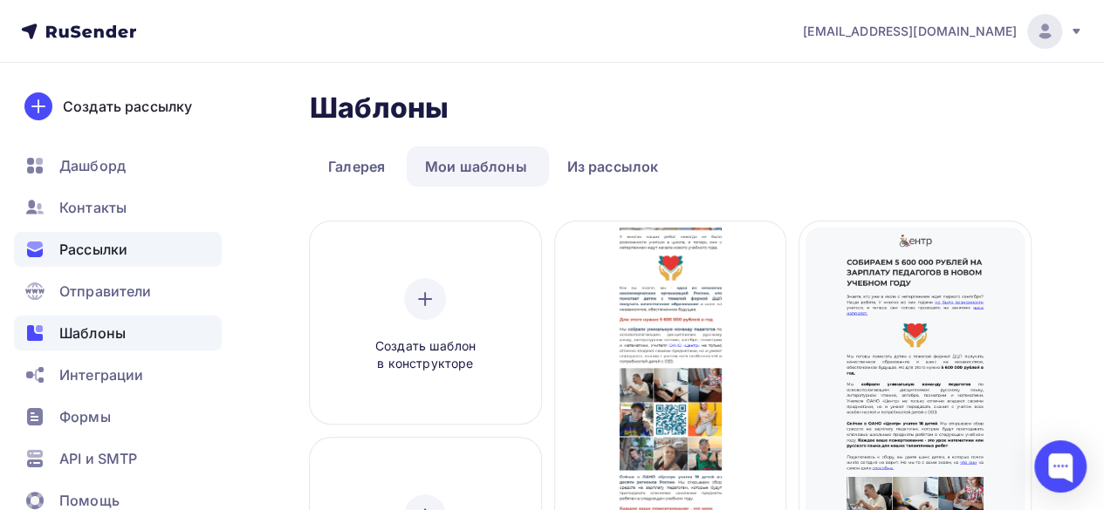
click at [72, 247] on span "Рассылки" at bounding box center [93, 249] width 68 height 21
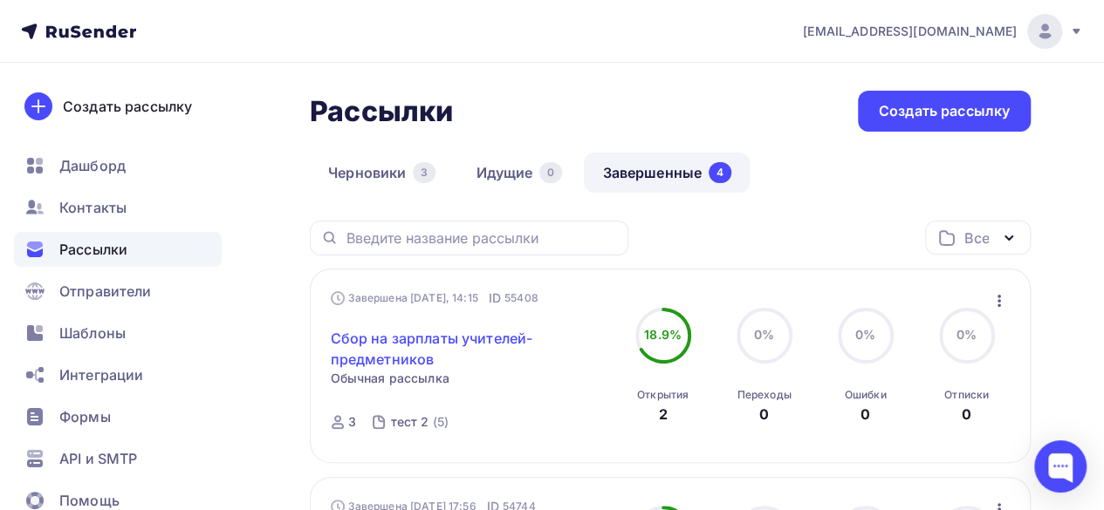
click at [419, 355] on link "Сбор на зарплаты учителей-предметников" at bounding box center [472, 349] width 282 height 42
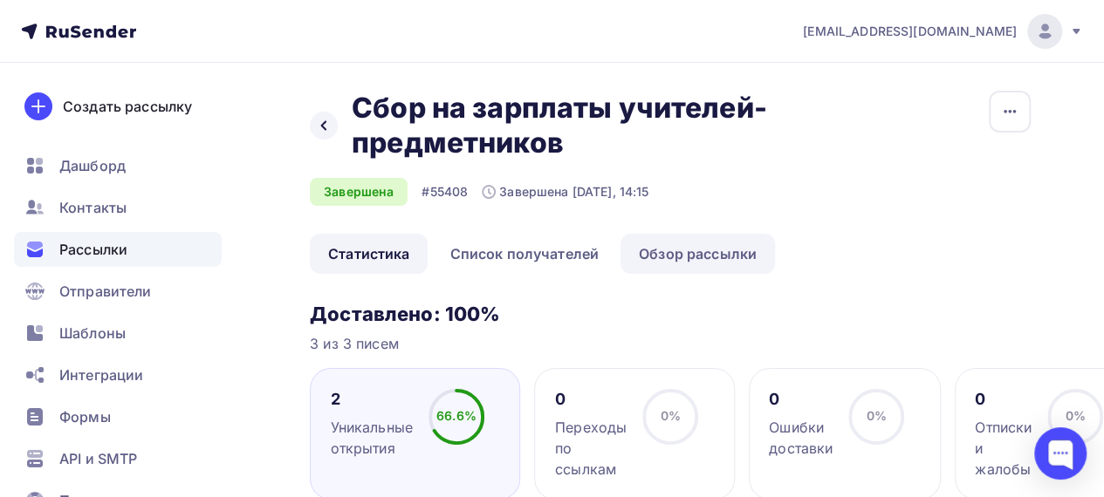
click at [724, 250] on link "Обзор рассылки" at bounding box center [697, 254] width 154 height 40
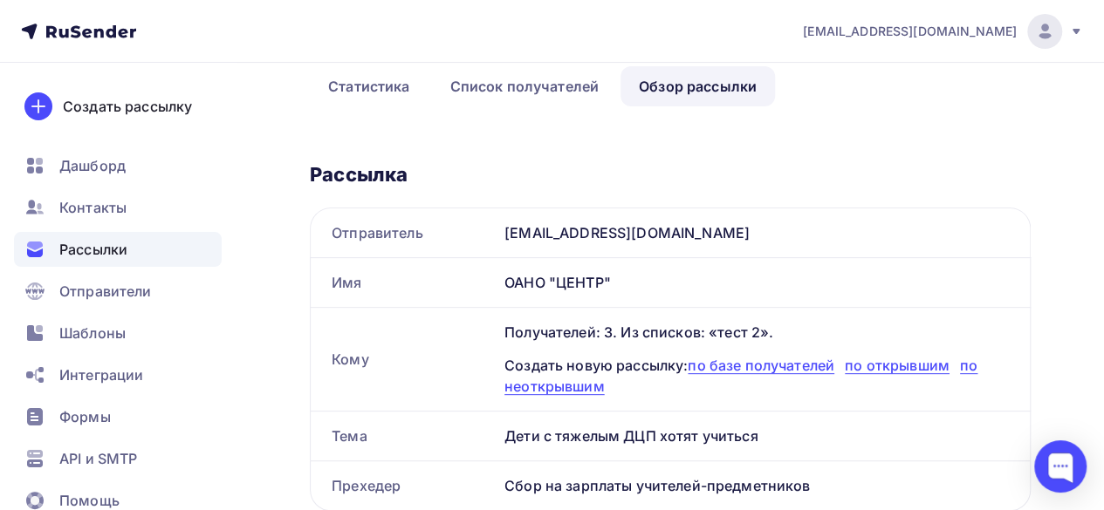
scroll to position [349, 0]
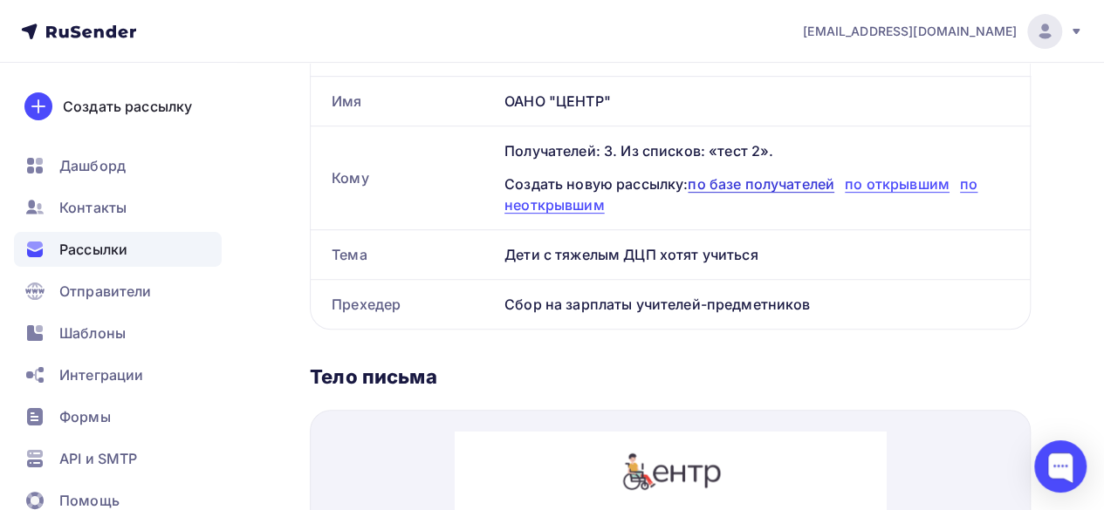
click at [801, 182] on span "по базе получателей" at bounding box center [761, 183] width 147 height 17
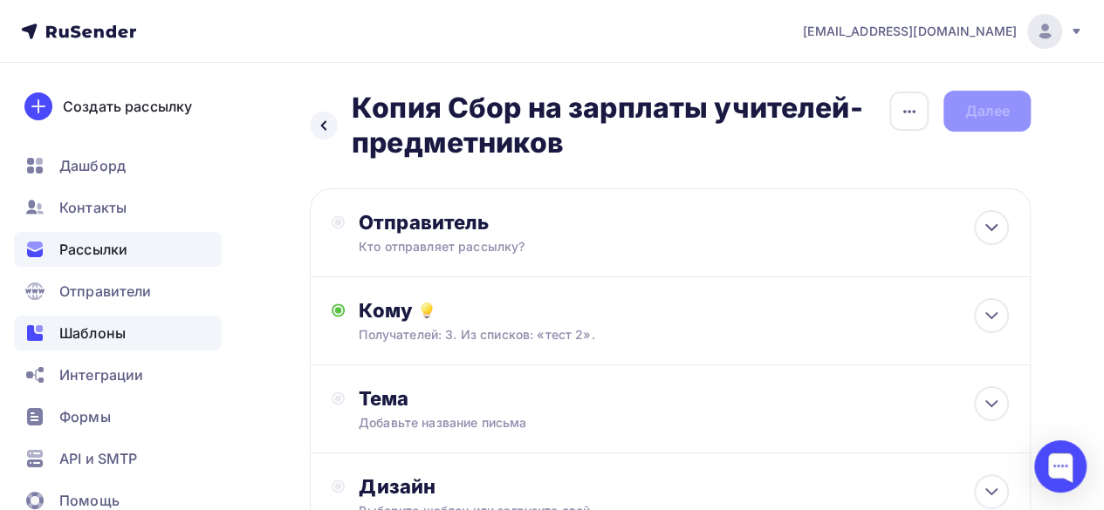
click at [68, 342] on span "Шаблоны" at bounding box center [92, 333] width 66 height 21
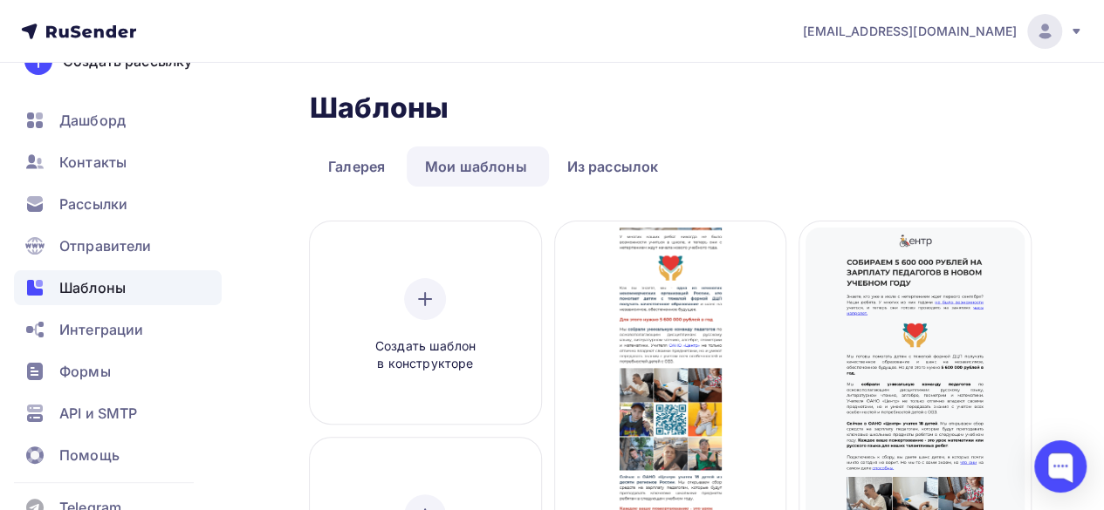
scroll to position [80, 0]
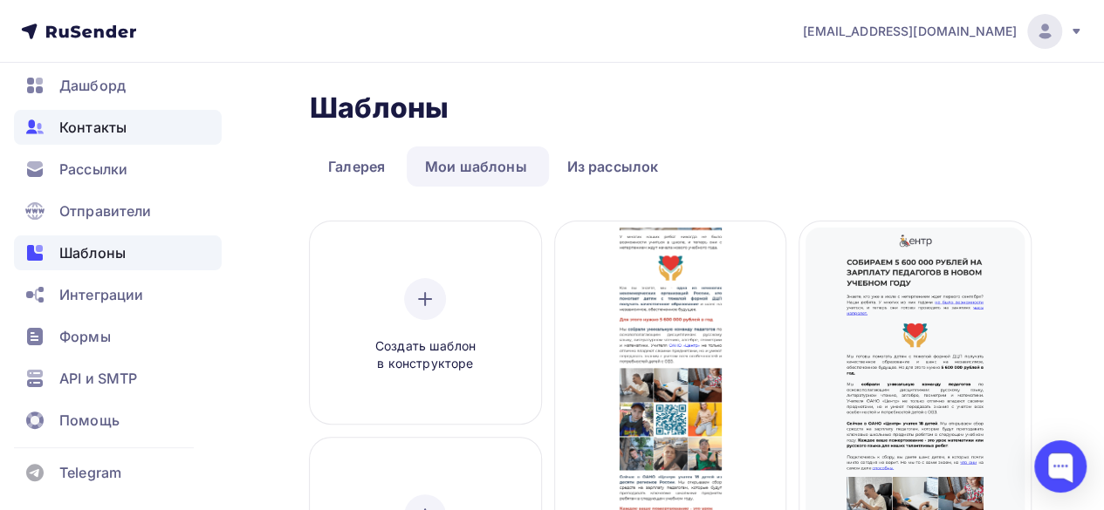
click at [90, 111] on div "Контакты" at bounding box center [118, 127] width 208 height 35
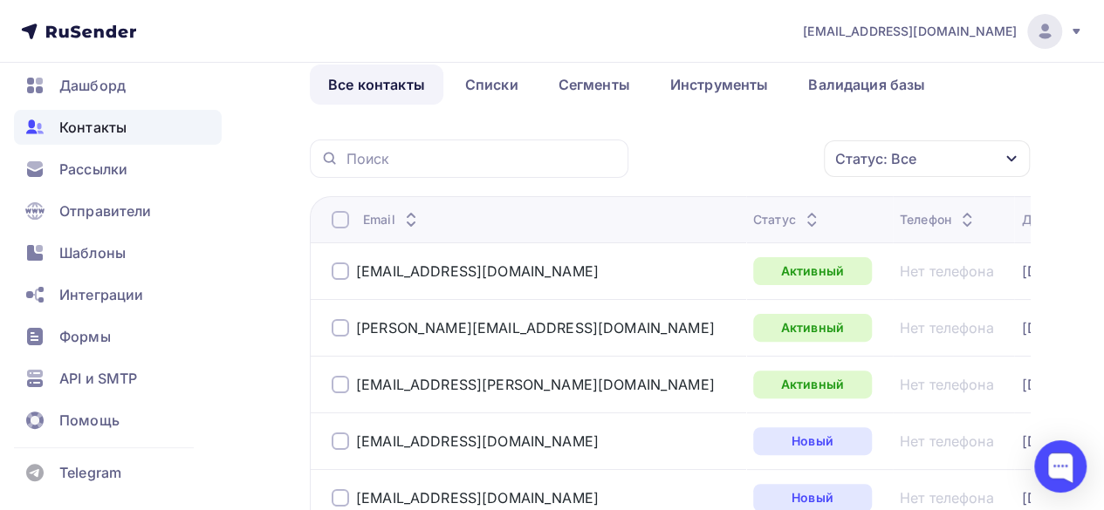
scroll to position [87, 0]
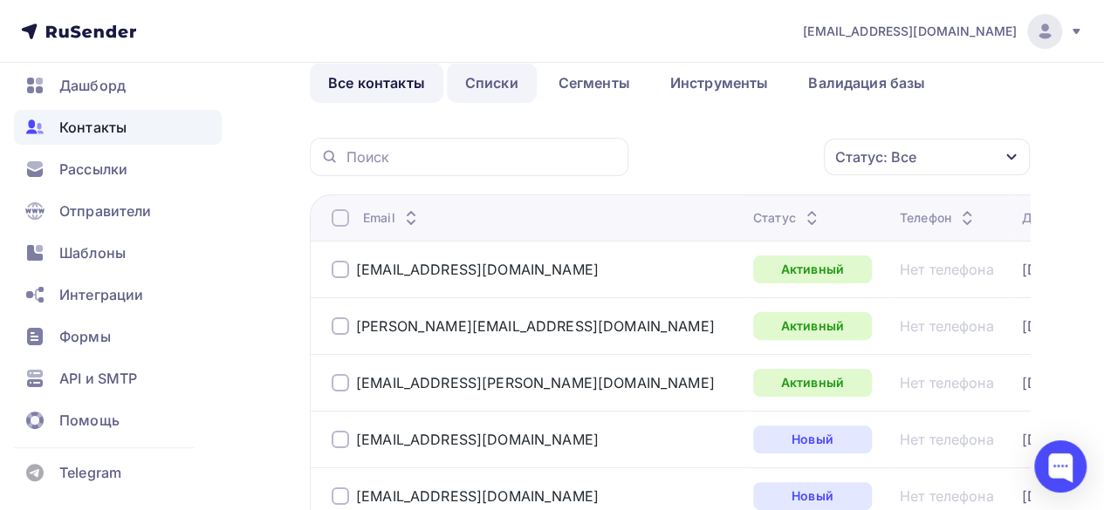
click at [483, 91] on link "Списки" at bounding box center [492, 83] width 90 height 40
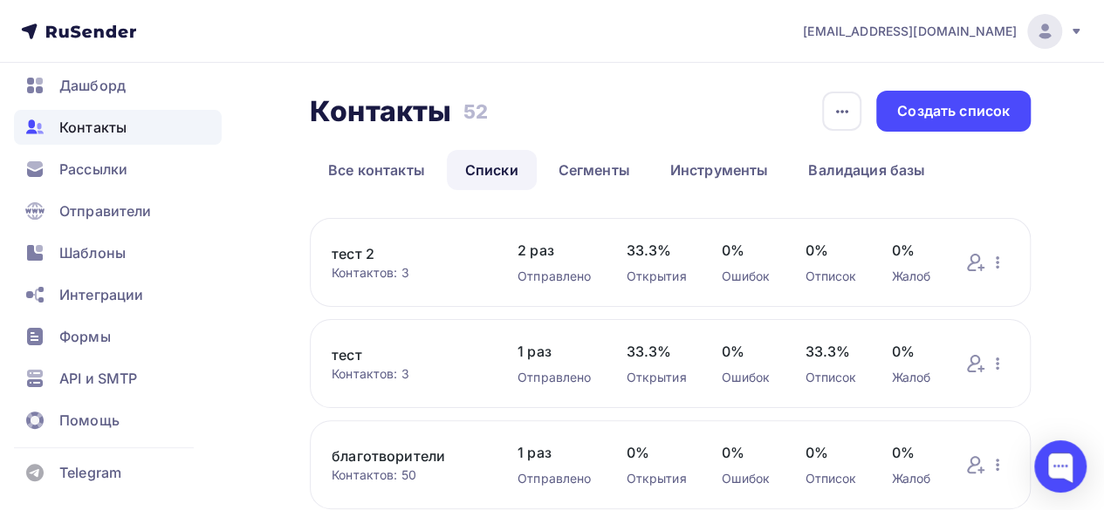
click at [362, 256] on link "тест 2" at bounding box center [407, 253] width 151 height 21
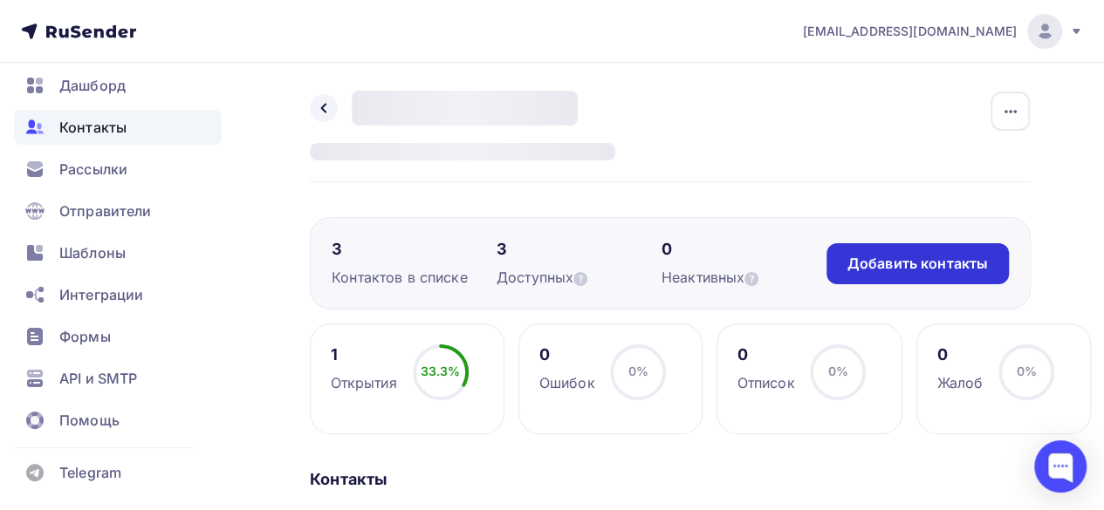
click at [891, 268] on div "Добавить контакты" at bounding box center [917, 264] width 140 height 20
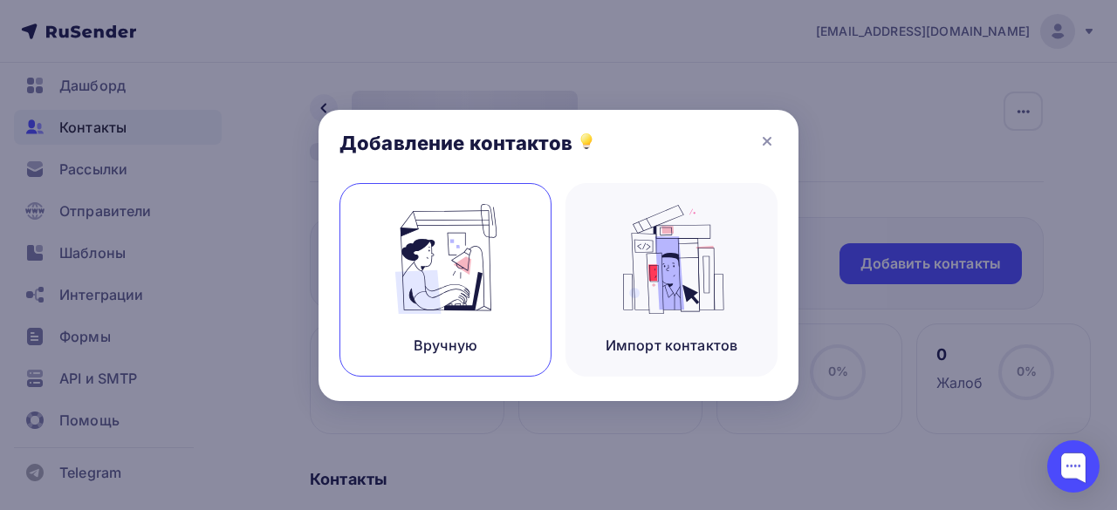
click at [443, 285] on img at bounding box center [445, 259] width 117 height 110
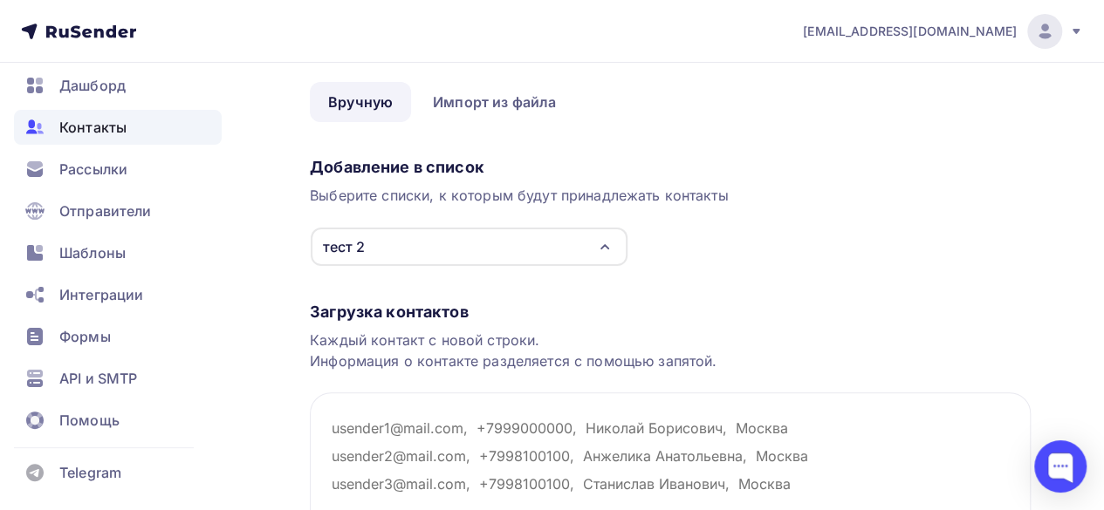
scroll to position [87, 0]
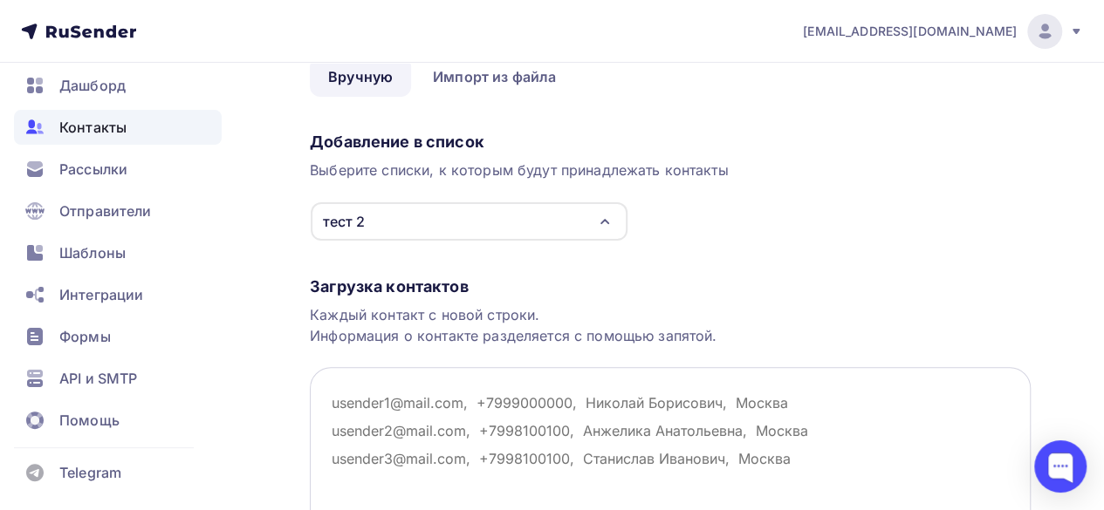
paste textarea "[EMAIL_ADDRESS][DOMAIN_NAME]"
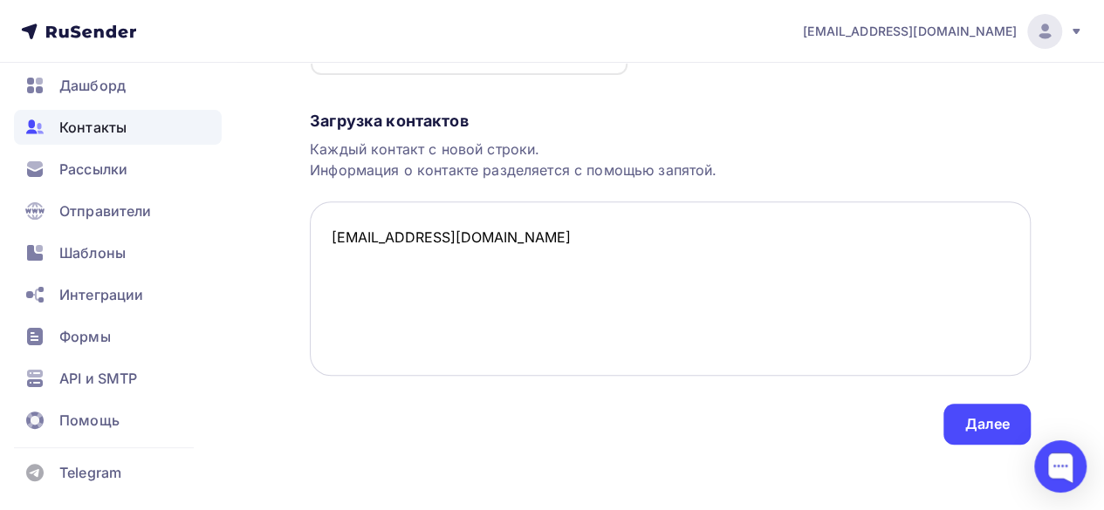
scroll to position [257, 0]
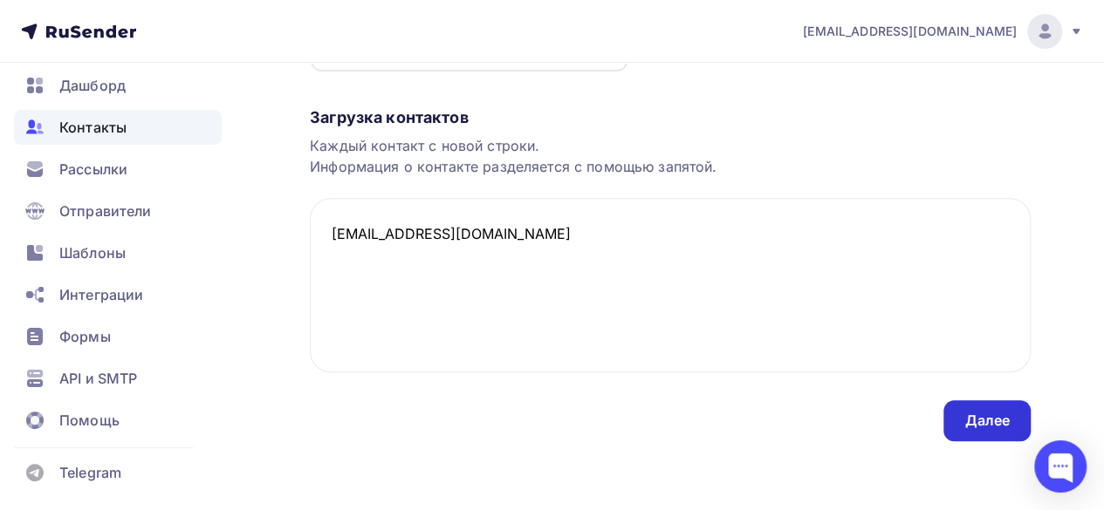
type textarea "[EMAIL_ADDRESS][DOMAIN_NAME]"
click at [967, 414] on div "Далее" at bounding box center [986, 421] width 45 height 20
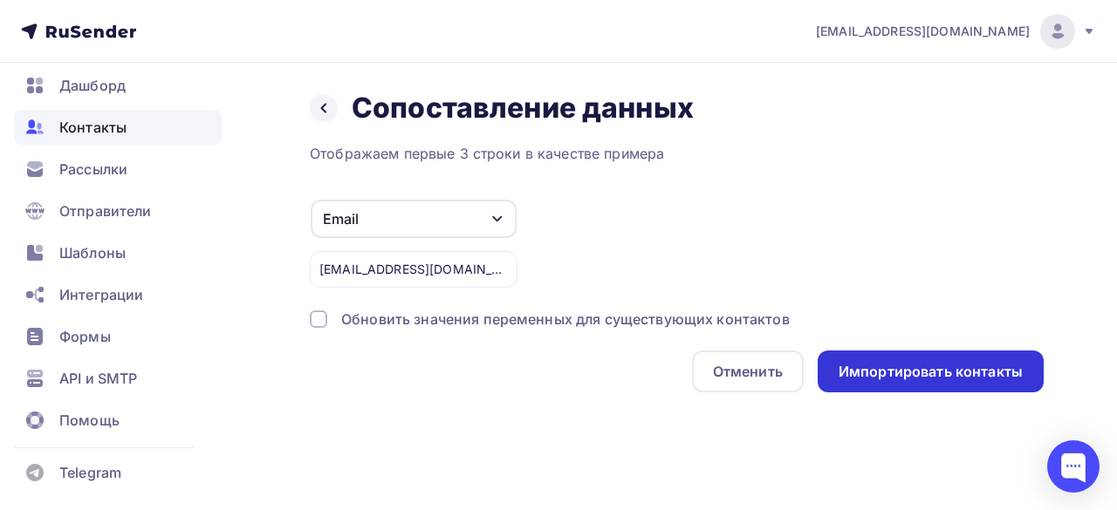
click at [922, 369] on div "Импортировать контакты" at bounding box center [931, 372] width 184 height 20
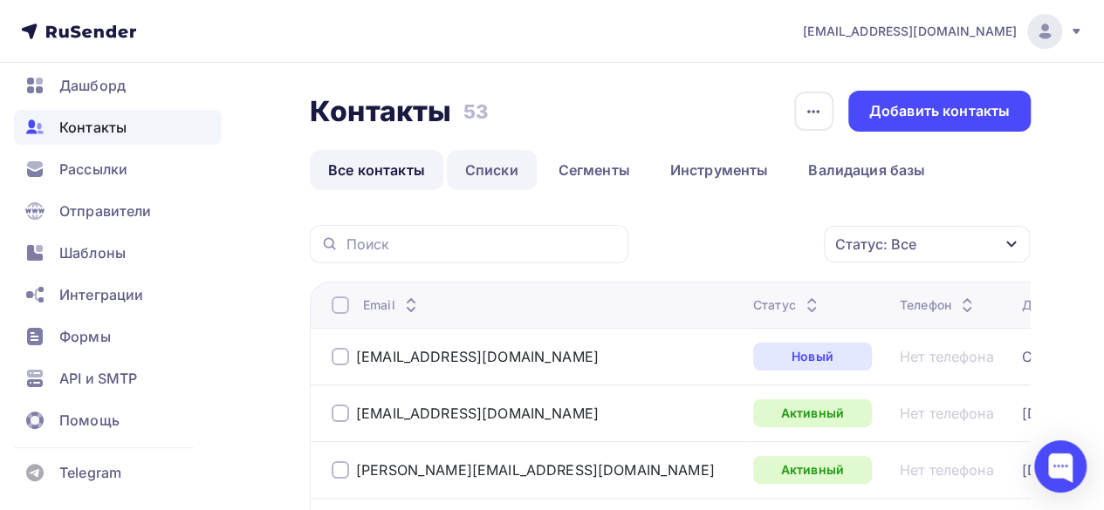
click at [496, 172] on link "Списки" at bounding box center [492, 170] width 90 height 40
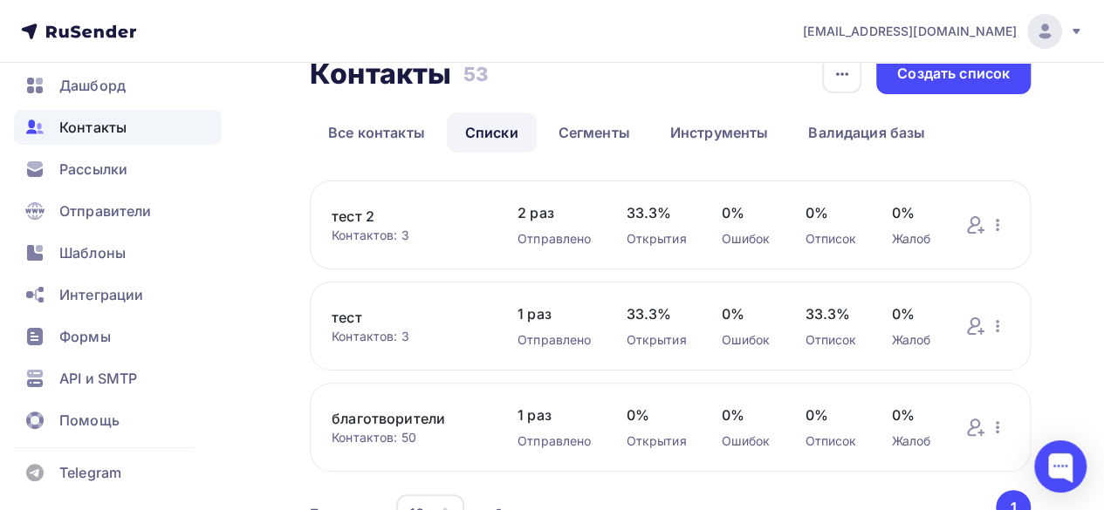
scroll to position [87, 0]
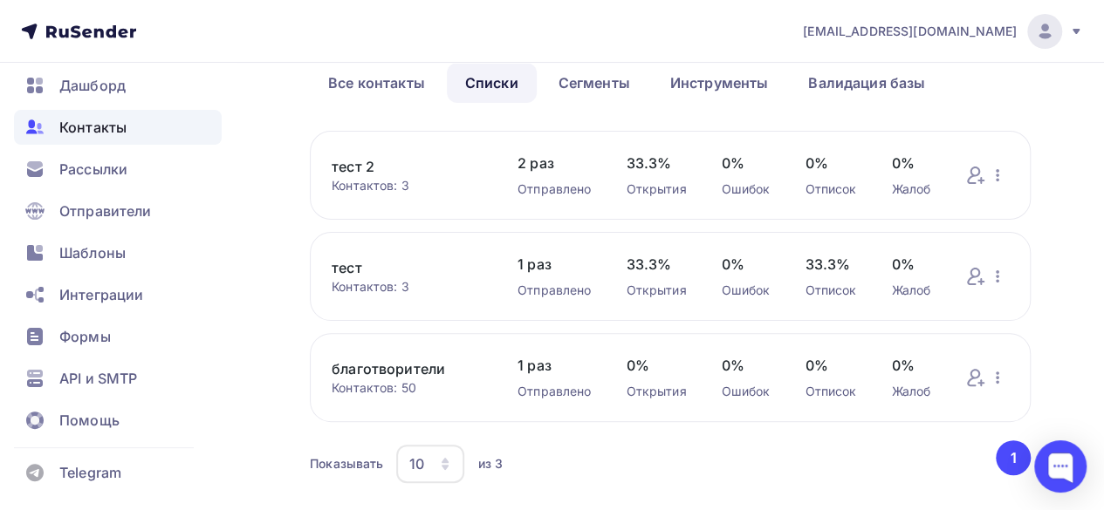
click at [361, 163] on link "тест 2" at bounding box center [407, 166] width 151 height 21
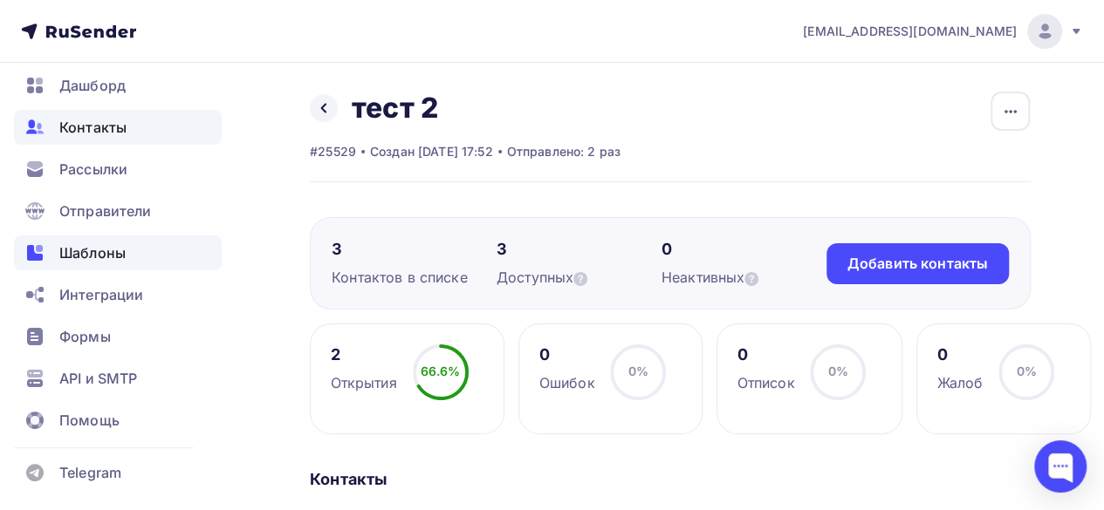
click at [95, 255] on span "Шаблоны" at bounding box center [92, 253] width 66 height 21
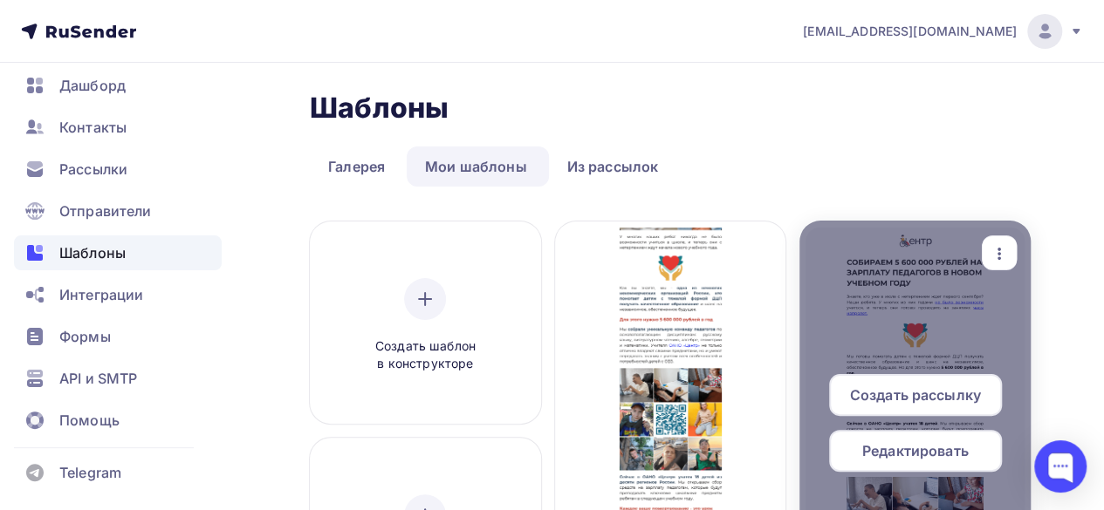
scroll to position [87, 0]
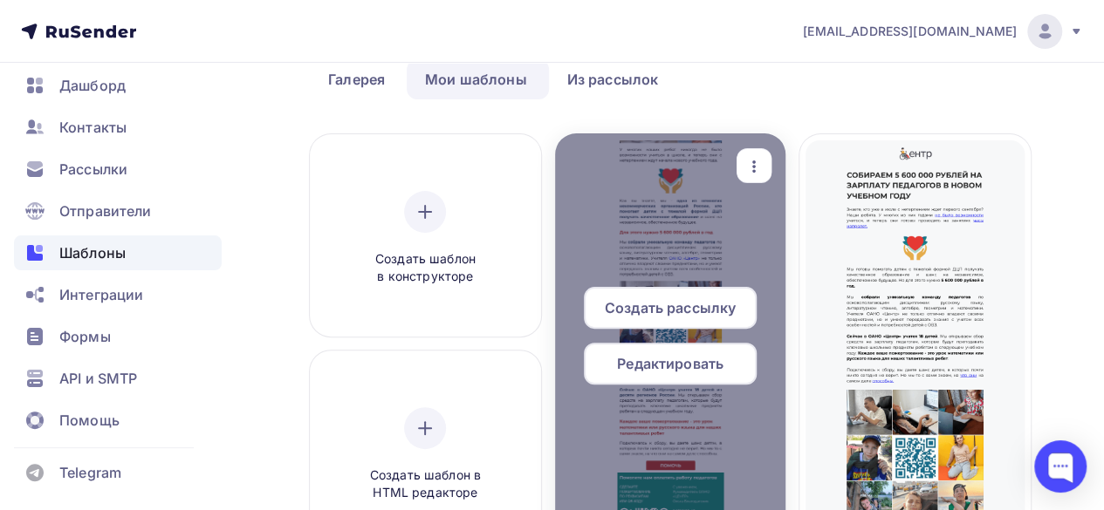
click at [674, 309] on span "Создать рассылку" at bounding box center [670, 308] width 131 height 21
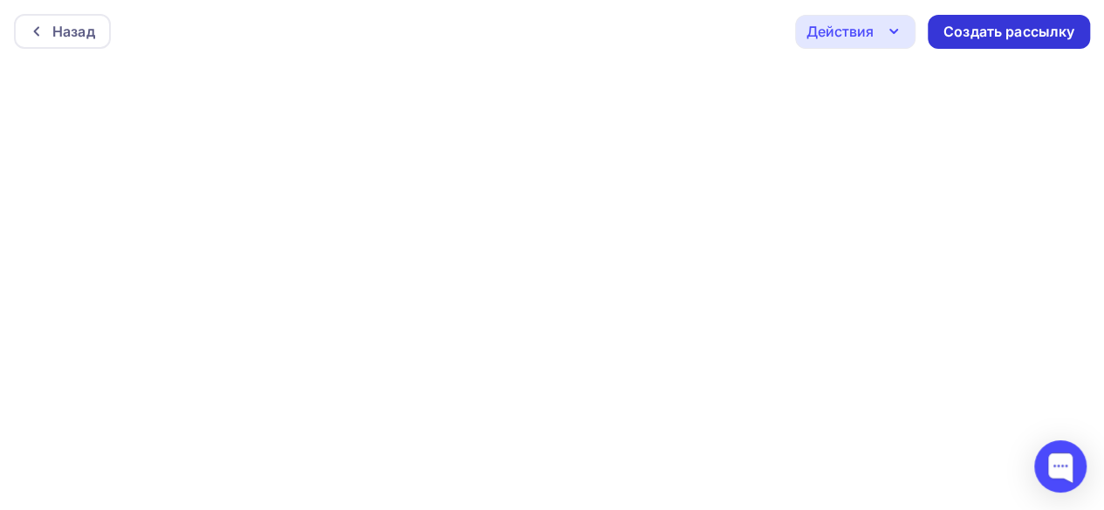
click at [1024, 36] on div "Создать рассылку" at bounding box center [1008, 32] width 131 height 20
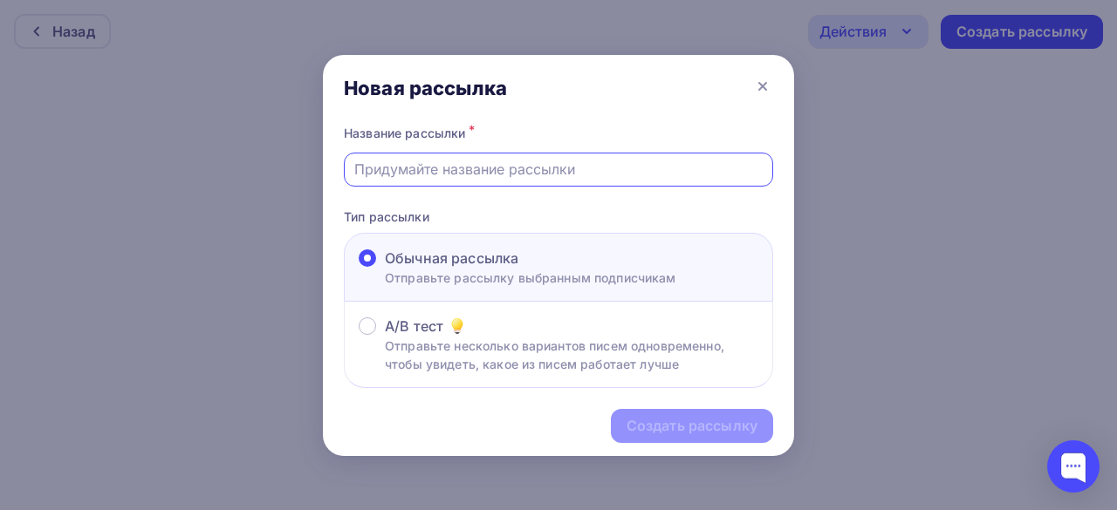
click at [639, 172] on input "text" at bounding box center [558, 169] width 409 height 21
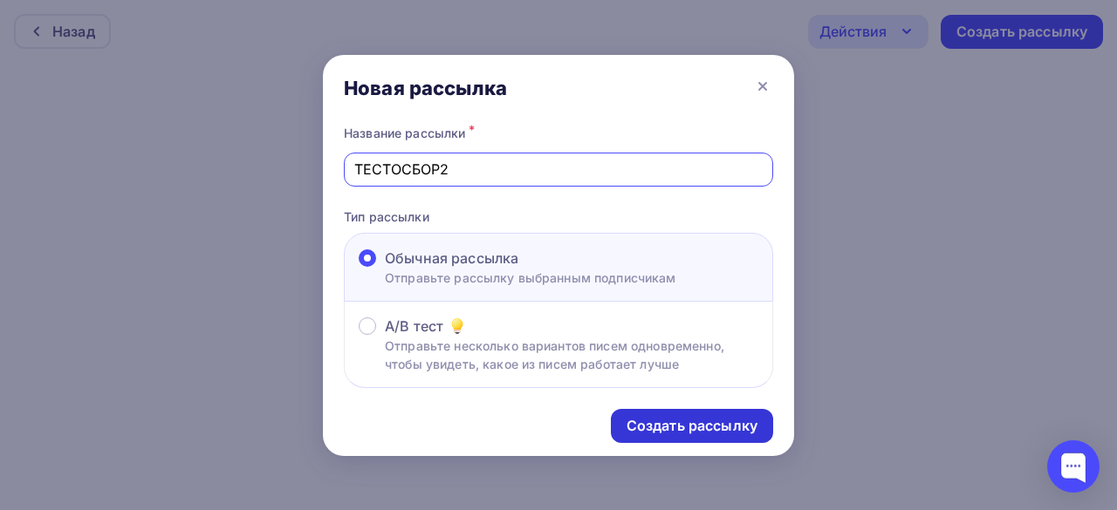
type input "ТЕСТОСБОР2"
click at [696, 441] on div "Создать рассылку" at bounding box center [692, 426] width 162 height 34
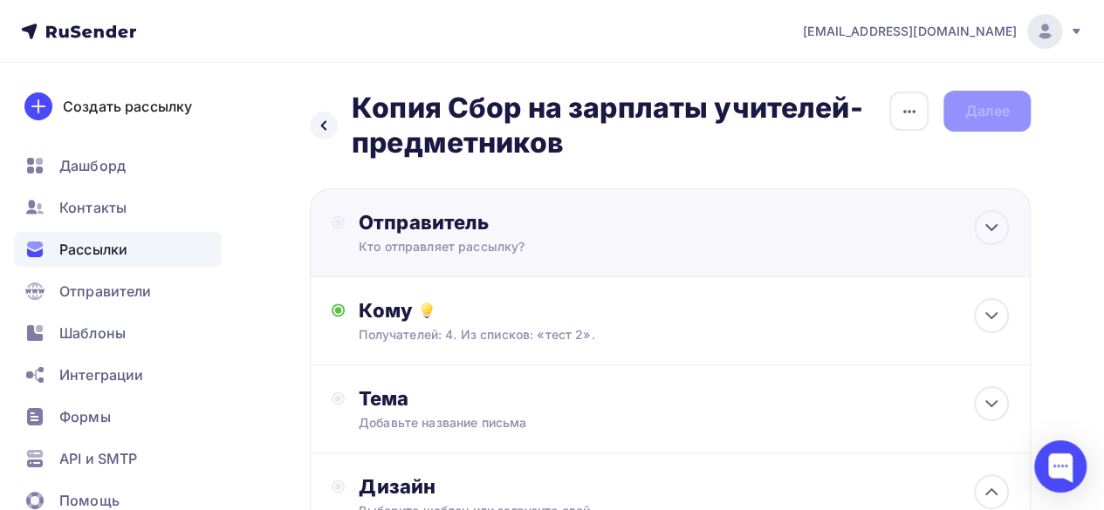
click at [630, 243] on div "Кто отправляет рассылку?" at bounding box center [529, 246] width 340 height 17
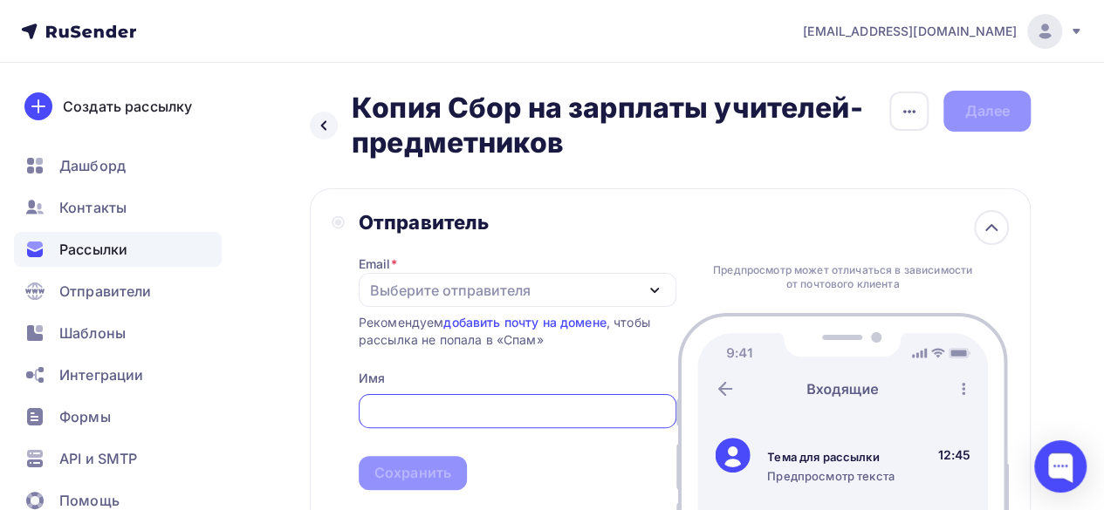
click at [524, 291] on div "Выберите отправителя" at bounding box center [450, 290] width 161 height 21
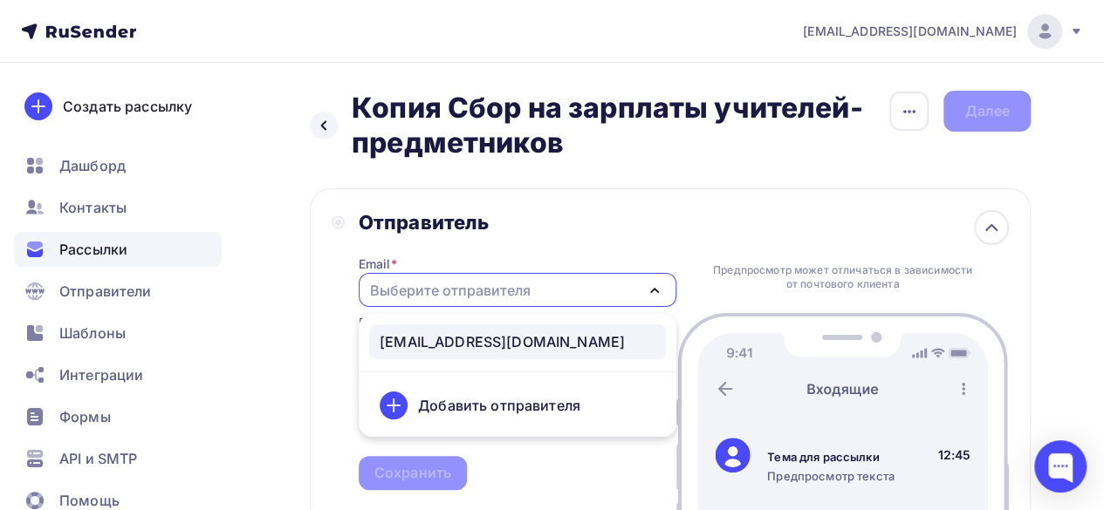
click at [477, 339] on div "[EMAIL_ADDRESS][DOMAIN_NAME]" at bounding box center [502, 342] width 245 height 21
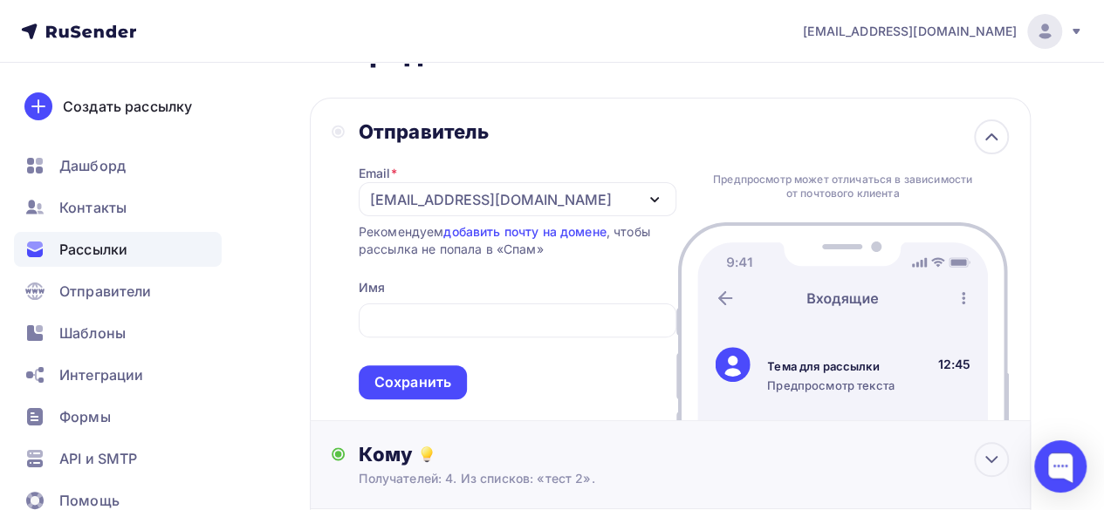
scroll to position [175, 0]
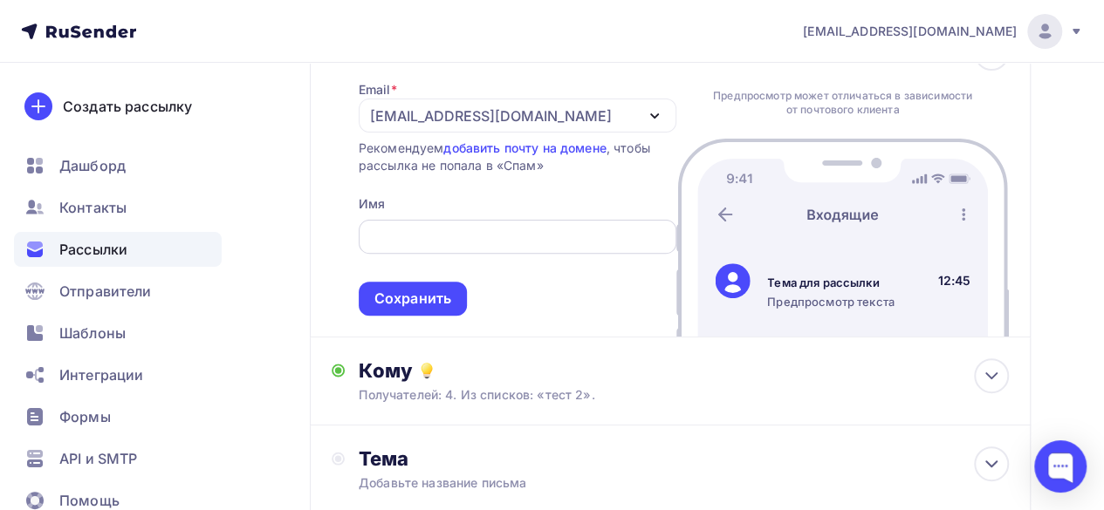
click at [449, 247] on input "text" at bounding box center [517, 237] width 298 height 21
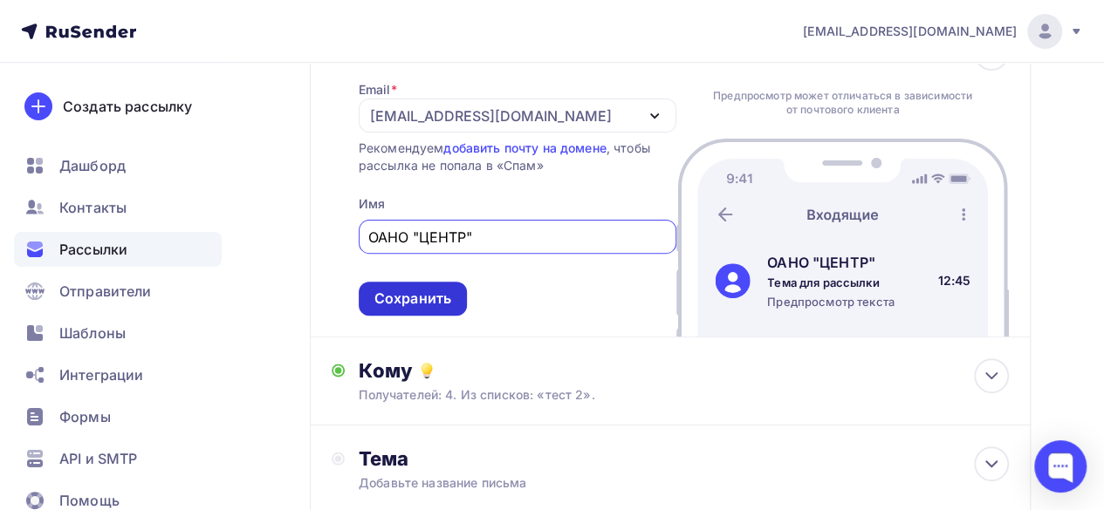
type input "ОАНО "ЦЕНТР""
click at [450, 291] on div "Сохранить" at bounding box center [412, 299] width 77 height 20
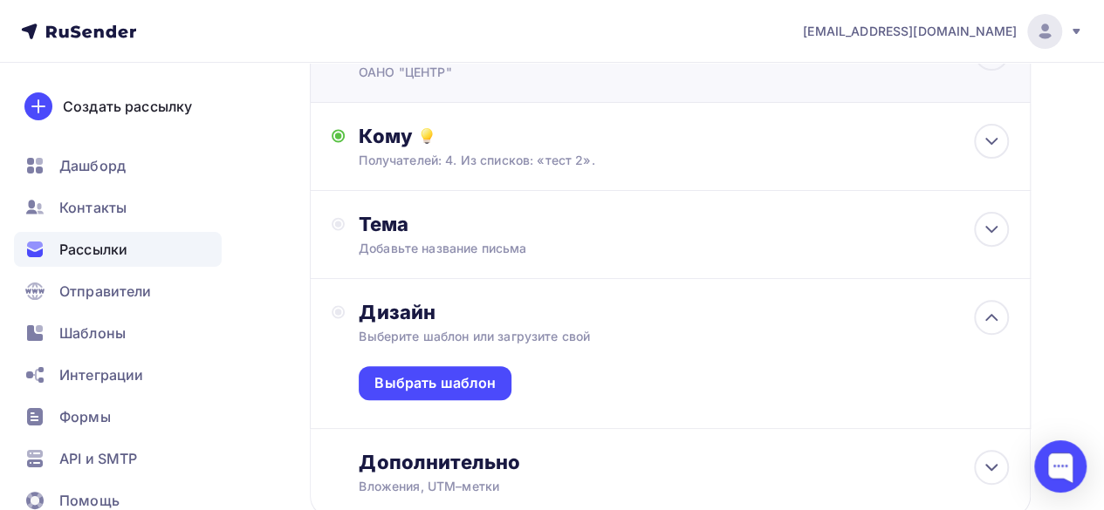
scroll to position [0, 0]
click at [583, 168] on div "Получателей: 4. Из списков: «тест 2»." at bounding box center [651, 160] width 585 height 17
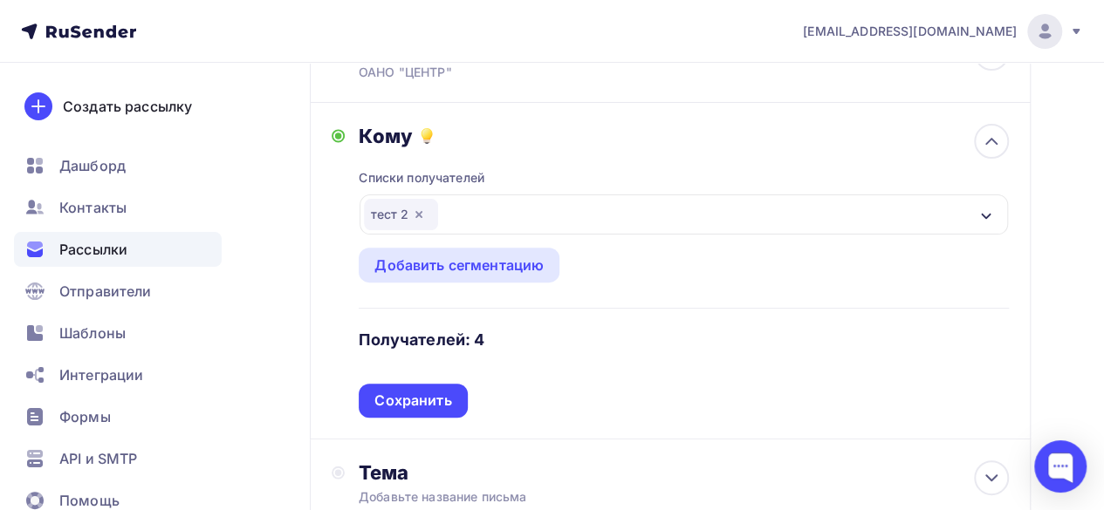
click at [422, 217] on icon "button" at bounding box center [419, 215] width 14 height 14
click at [431, 213] on div "Выберите список" at bounding box center [432, 214] width 136 height 31
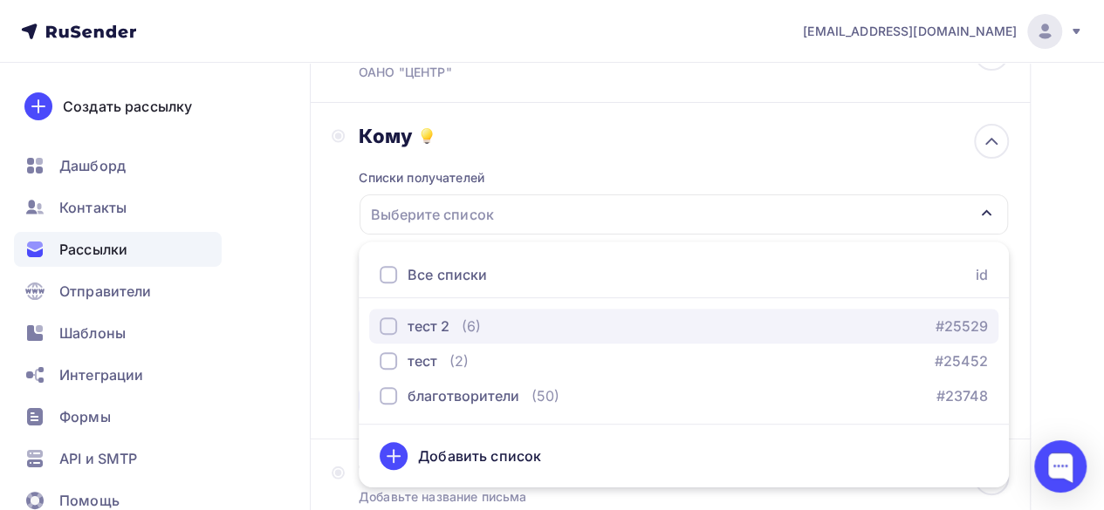
click at [384, 333] on div "button" at bounding box center [388, 326] width 17 height 17
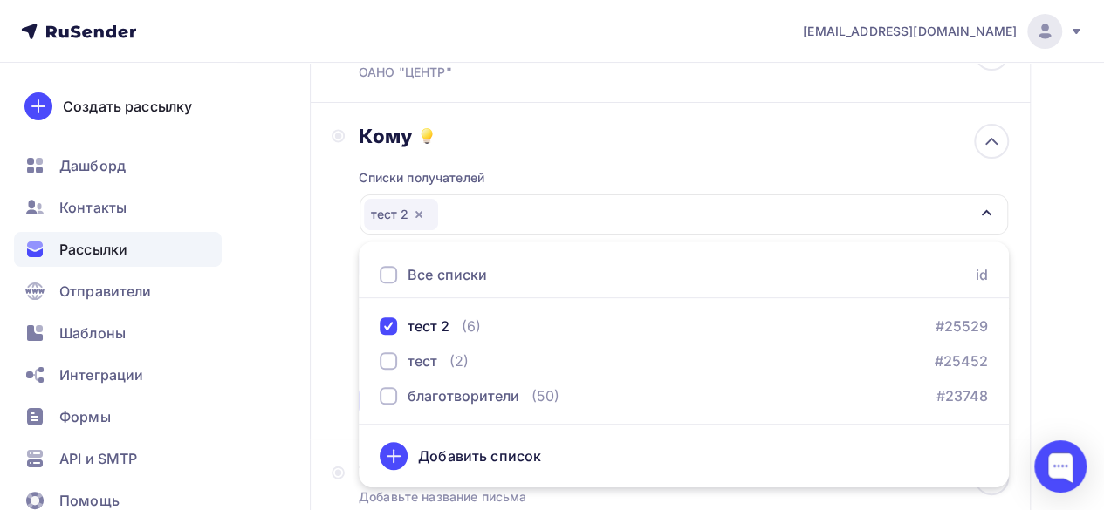
click at [1051, 362] on div "Назад Копия Сбор на зарплаты учителей-предметников Копия Сбор на зарплаты учите…" at bounding box center [552, 383] width 1104 height 990
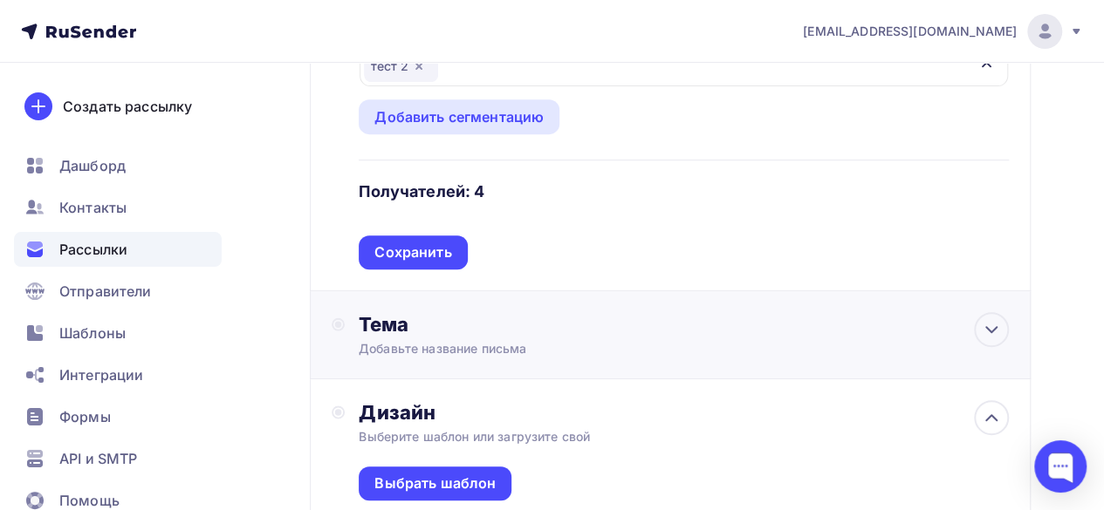
scroll to position [349, 0]
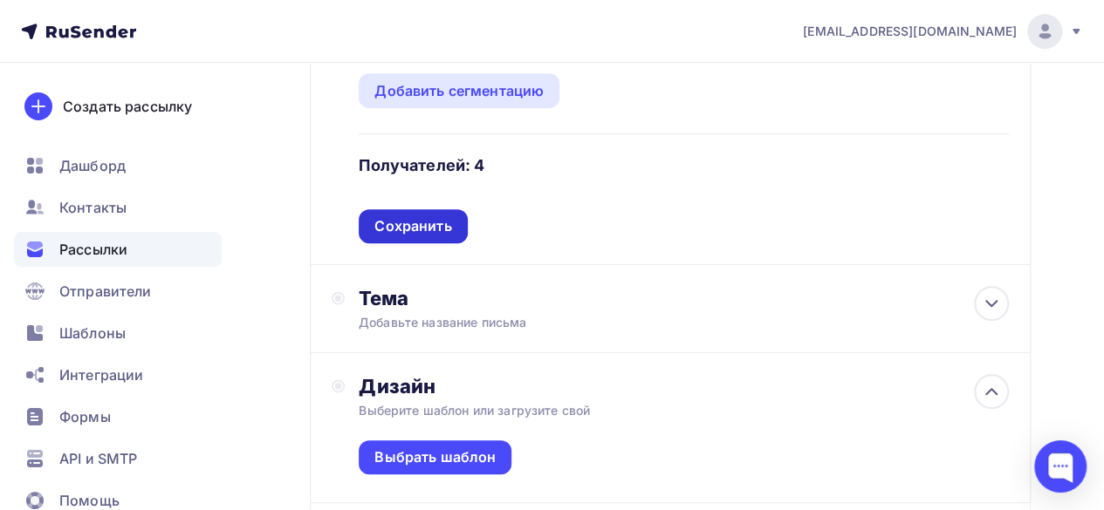
click at [447, 236] on div "Сохранить" at bounding box center [413, 226] width 108 height 34
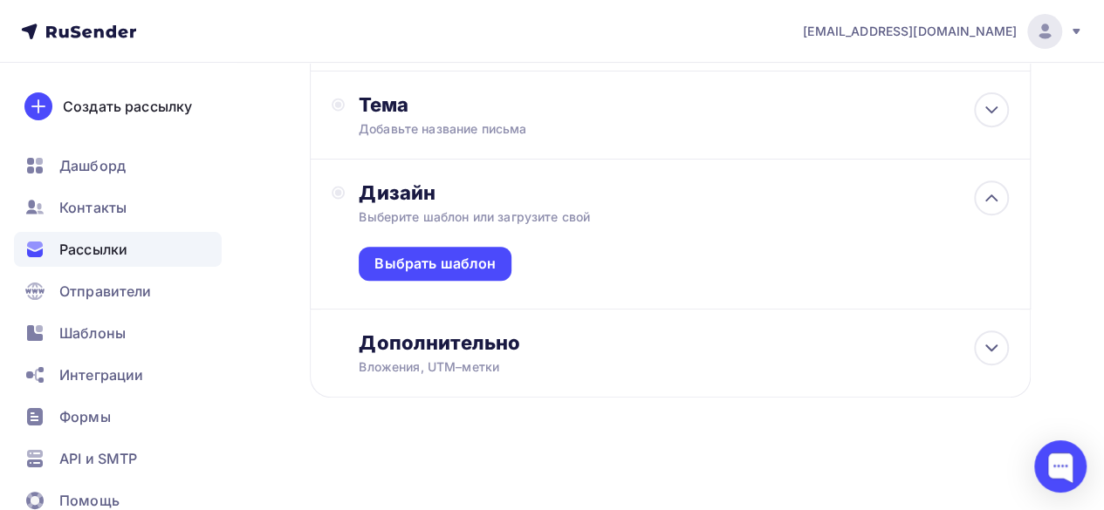
scroll to position [120, 0]
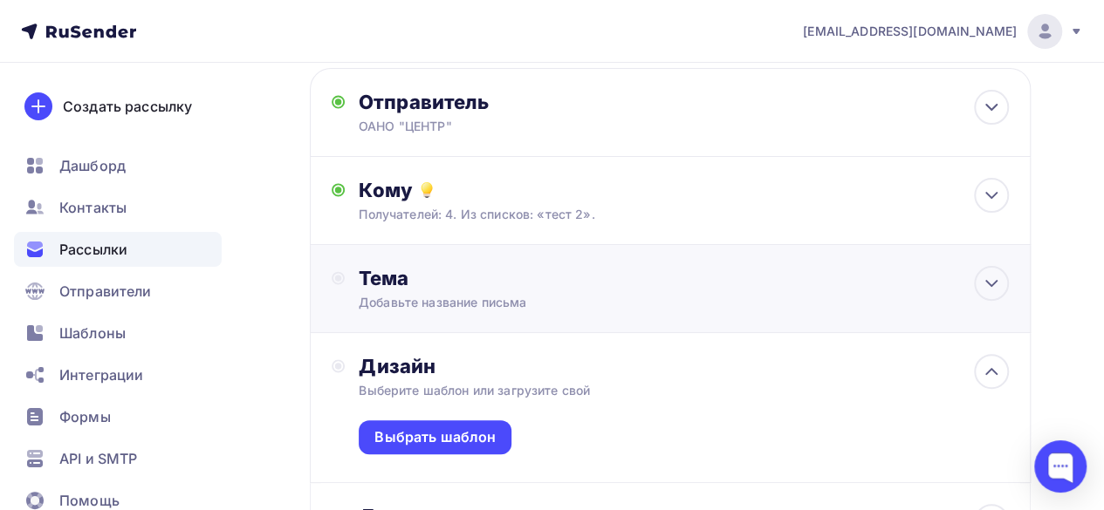
click at [398, 271] on div "Тема" at bounding box center [531, 278] width 345 height 24
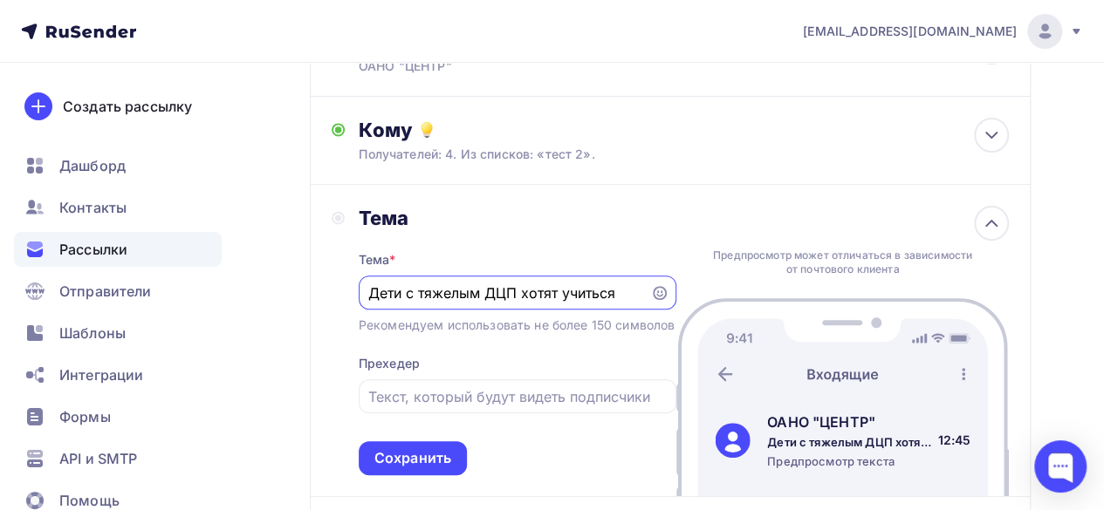
scroll to position [208, 0]
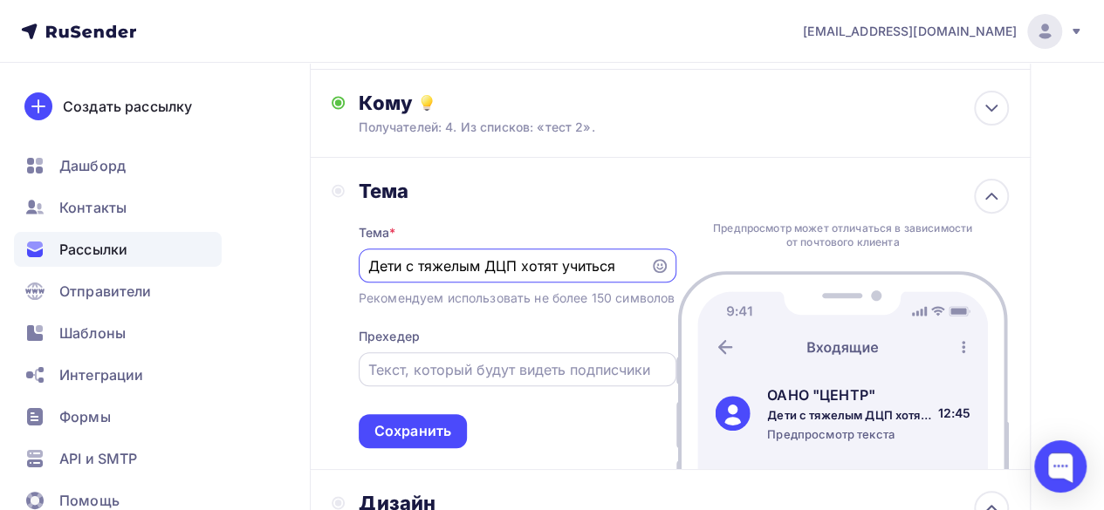
type input "Дети с тяжелым ДЦП хотят учиться"
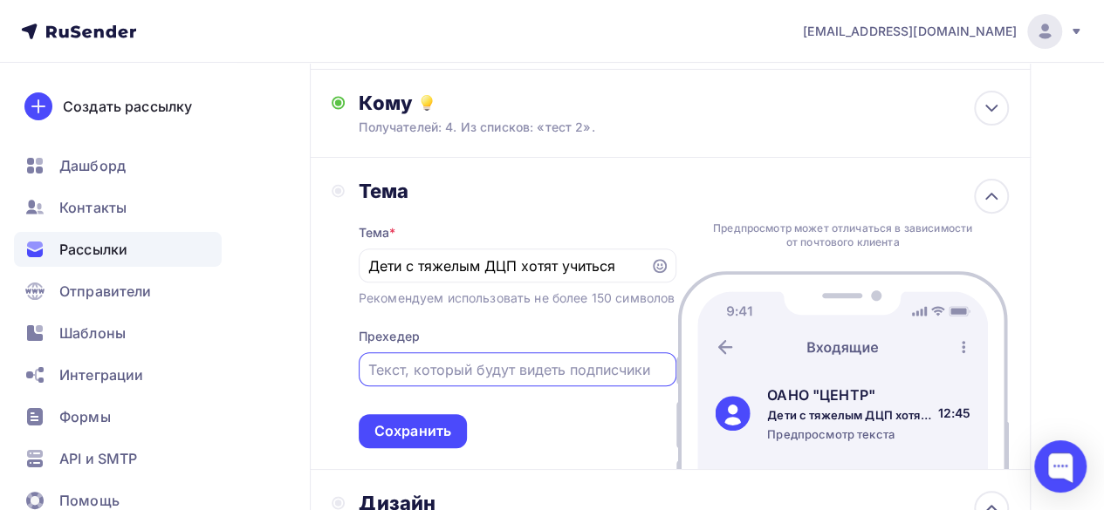
click at [464, 380] on input "text" at bounding box center [517, 370] width 298 height 21
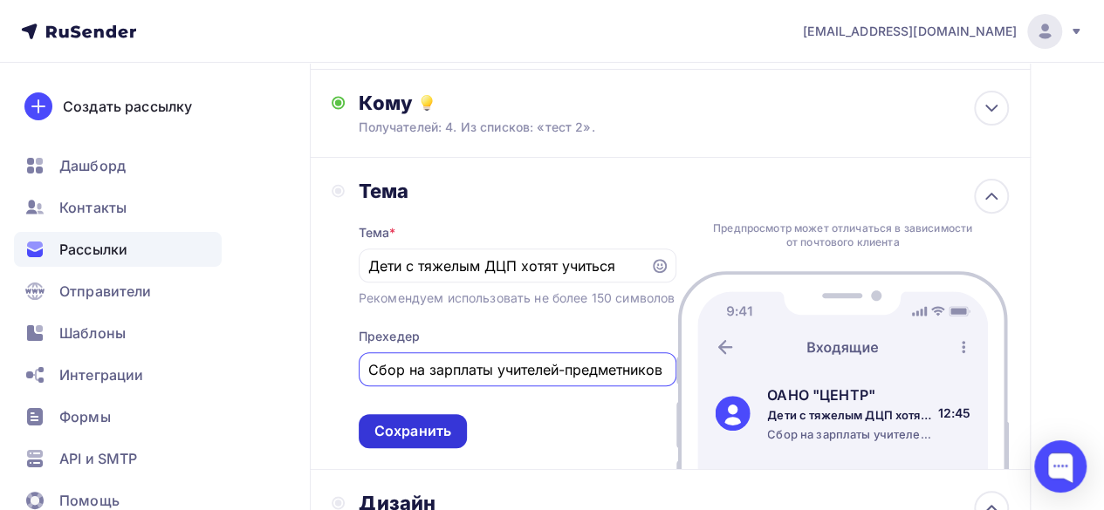
type input "Сбор на зарплаты учителей-предметников"
click at [437, 442] on div "Сохранить" at bounding box center [412, 431] width 77 height 20
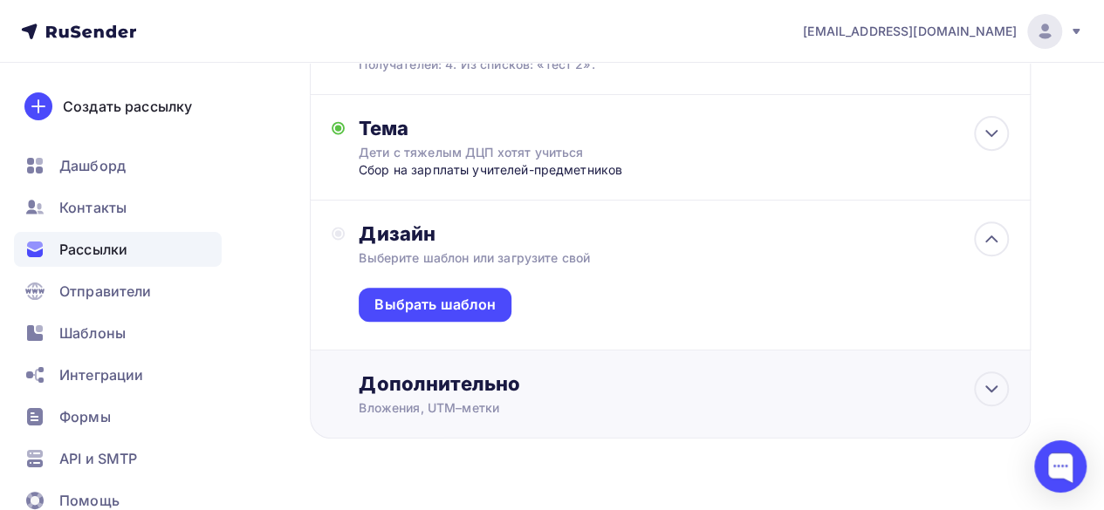
scroll to position [312, 0]
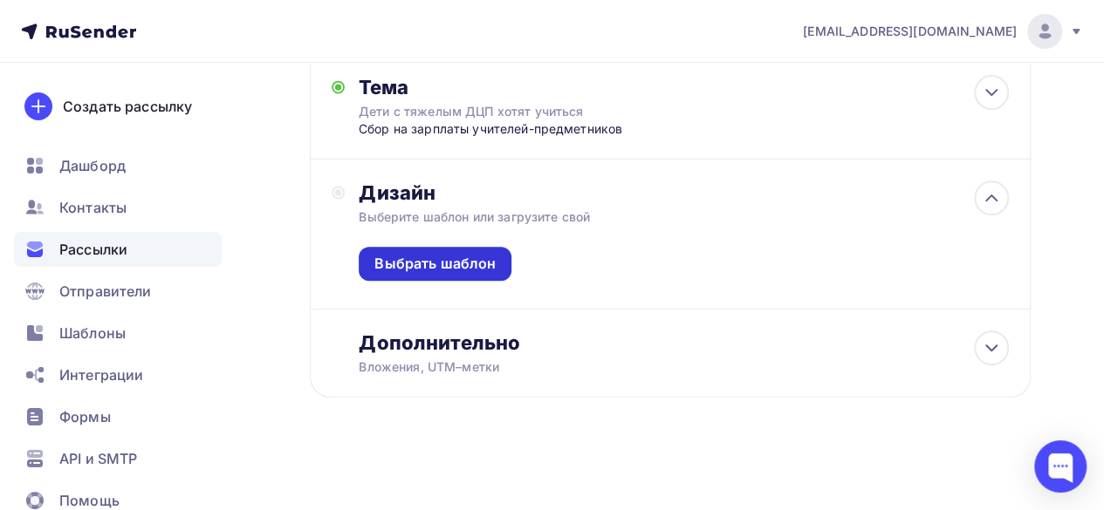
click at [478, 263] on div "Выбрать шаблон" at bounding box center [434, 264] width 121 height 20
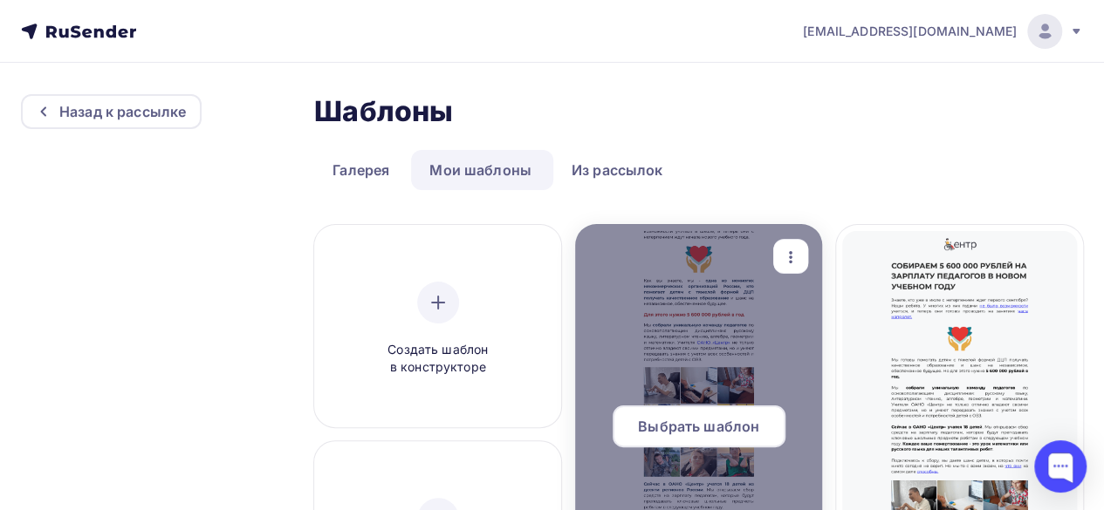
click at [714, 433] on span "Выбрать шаблон" at bounding box center [698, 426] width 121 height 21
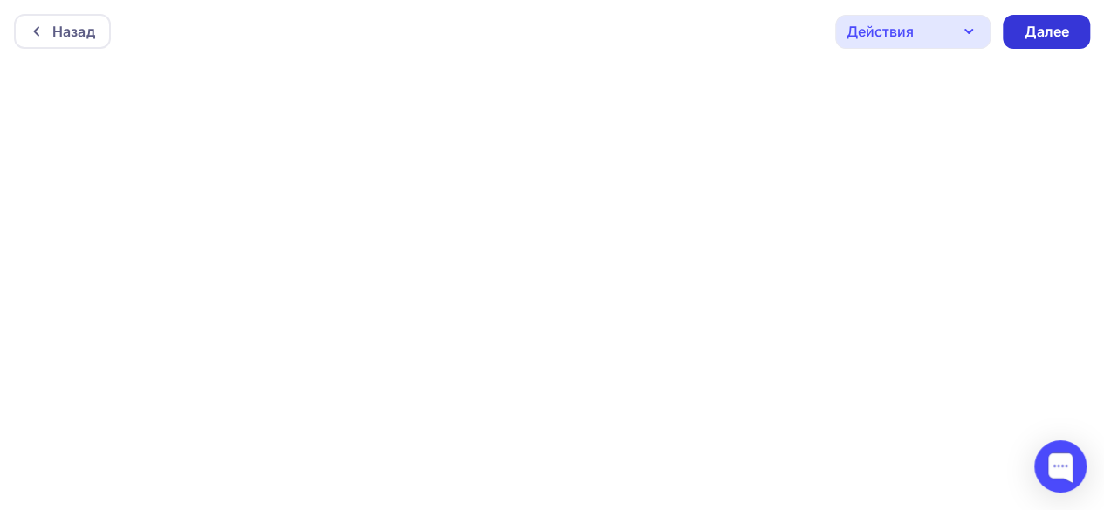
click at [1058, 29] on div "Далее" at bounding box center [1046, 32] width 45 height 20
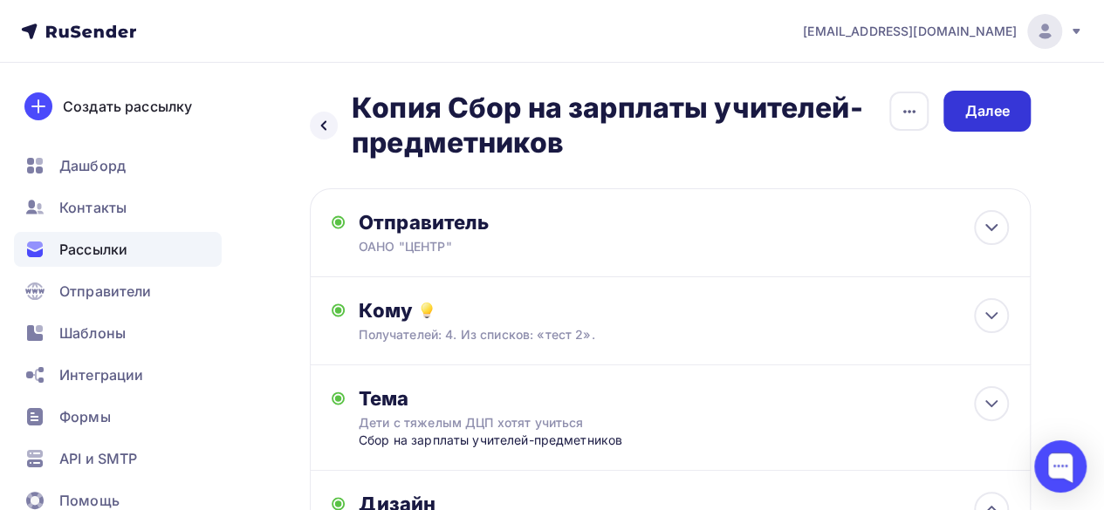
click at [983, 117] on div "Далее" at bounding box center [986, 111] width 45 height 20
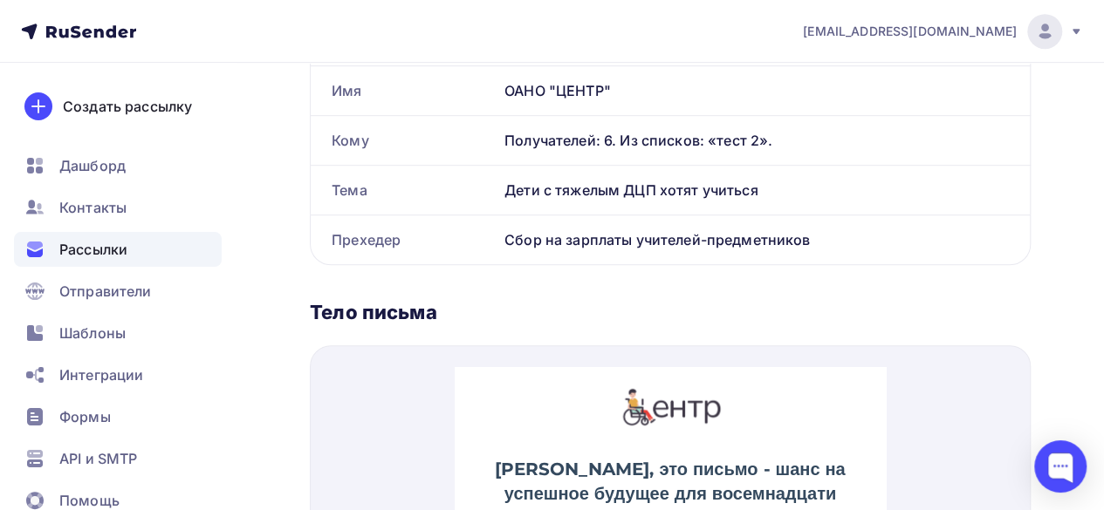
scroll to position [524, 0]
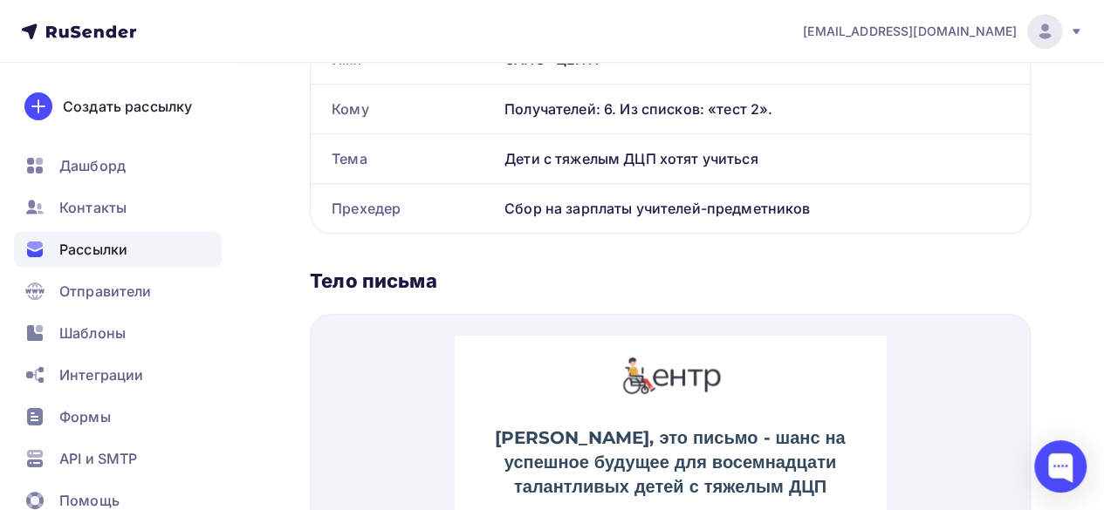
click at [553, 113] on div "Получателей: 6. Из списков: «тест 2»." at bounding box center [756, 109] width 504 height 21
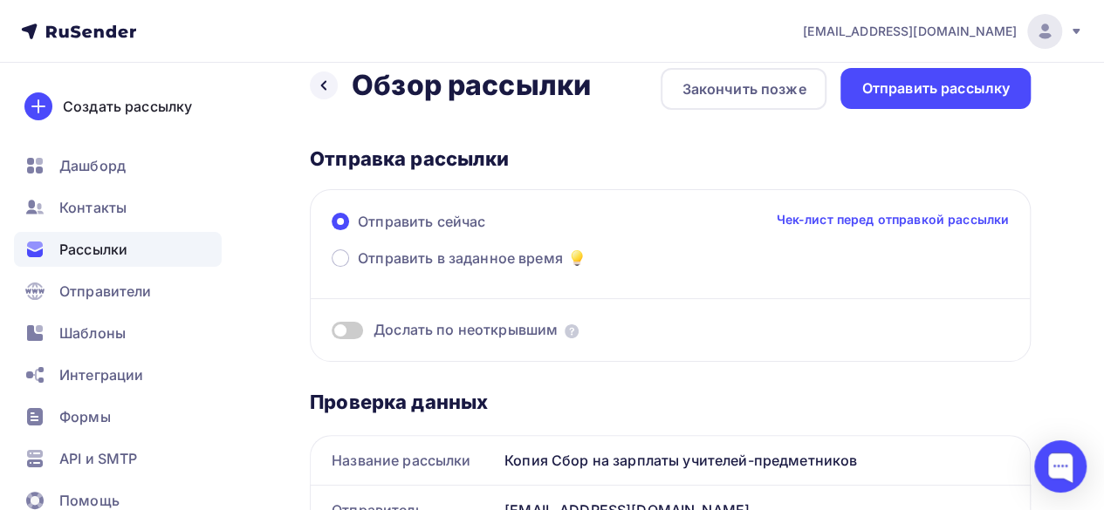
scroll to position [0, 0]
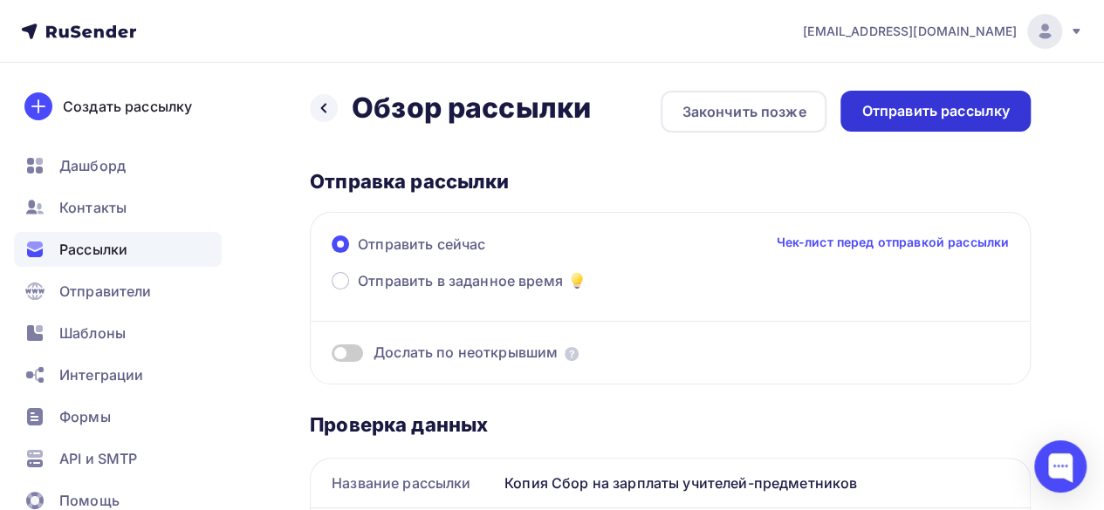
click at [939, 116] on div "Отправить рассылку" at bounding box center [935, 111] width 148 height 20
